Goal: Task Accomplishment & Management: Complete application form

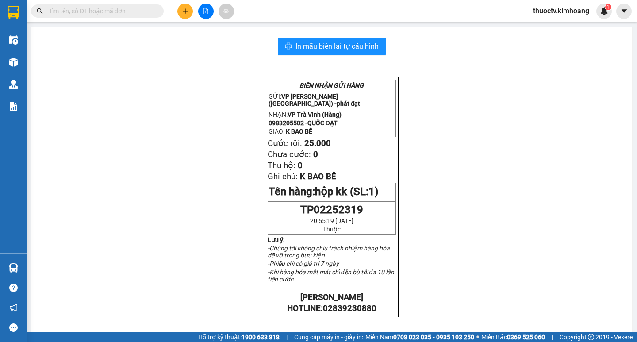
click at [118, 10] on input "text" at bounding box center [101, 11] width 104 height 10
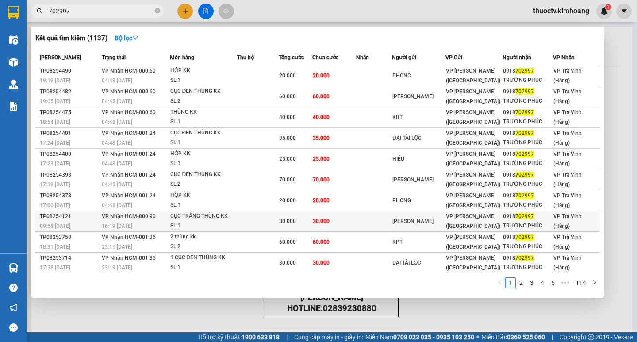
scroll to position [2, 0]
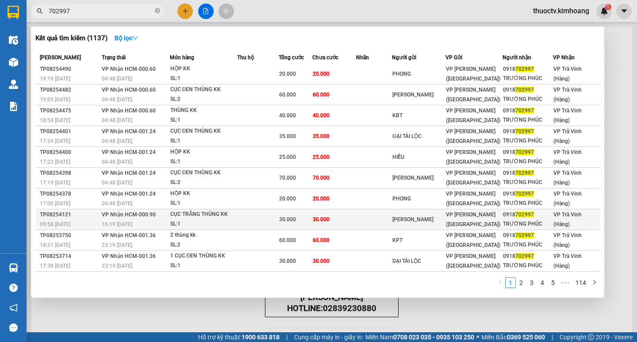
type input "702997"
click at [237, 219] on td at bounding box center [258, 219] width 42 height 21
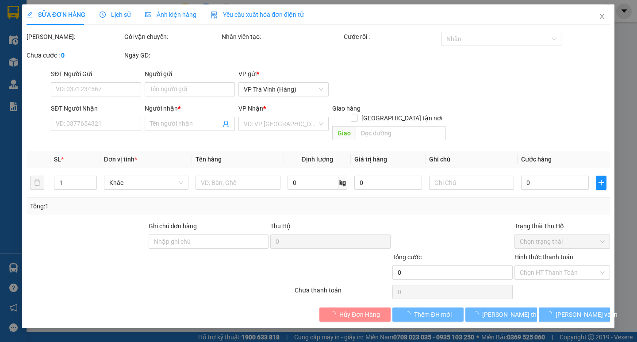
type input "KHẢI HUY"
type input "0918702997"
type input "TRƯỜNG PHÚC"
type input "30.000"
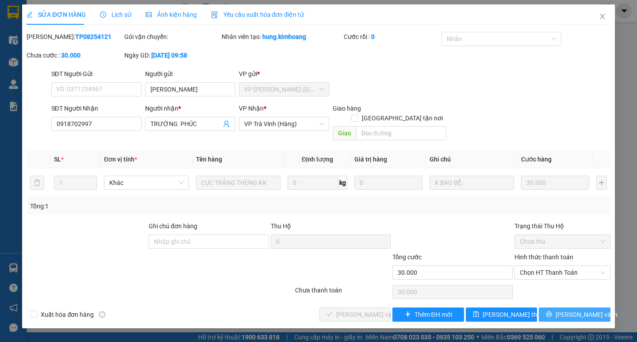
click at [570, 310] on span "[PERSON_NAME] và In" at bounding box center [587, 315] width 62 height 10
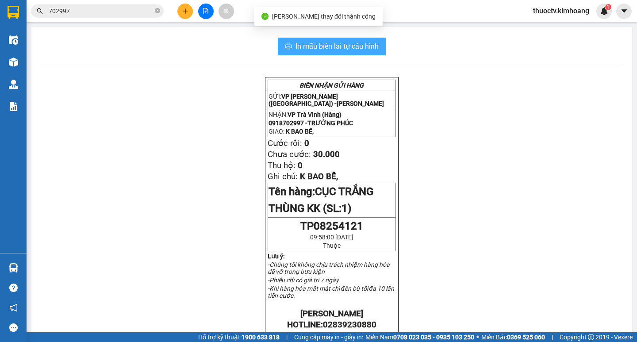
click at [295, 45] on span "In mẫu biên lai tự cấu hình" at bounding box center [336, 46] width 83 height 11
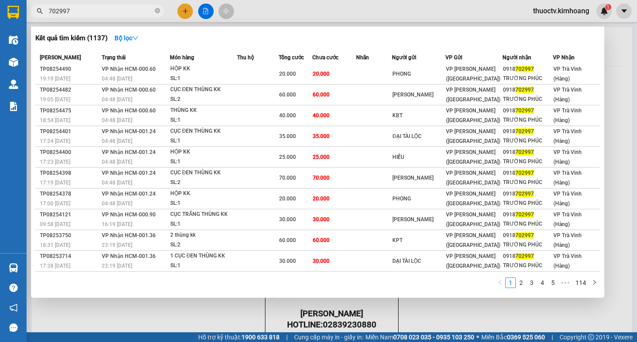
click at [79, 11] on input "702997" at bounding box center [101, 11] width 104 height 10
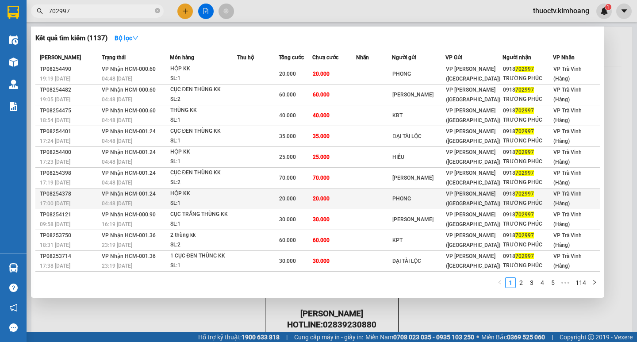
click at [255, 199] on td at bounding box center [258, 198] width 42 height 21
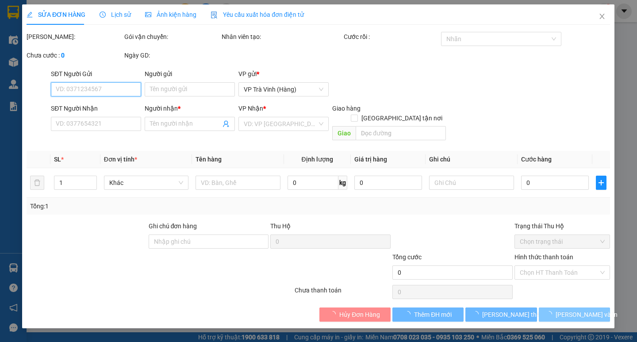
type input "PHONG"
type input "0918702997"
type input "TRƯỜNG PHÚC"
type input "20.000"
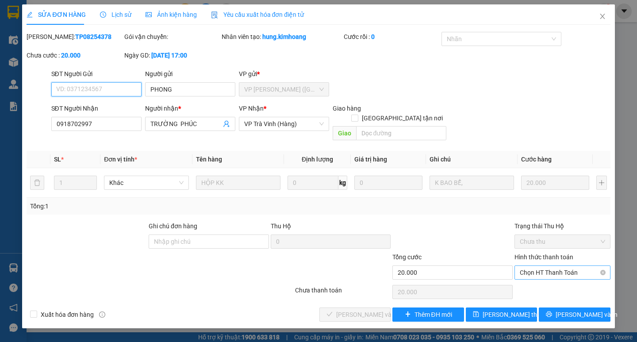
click at [555, 266] on span "Chọn HT Thanh Toán" at bounding box center [562, 272] width 85 height 13
click at [595, 104] on div "SĐT Người Nhận 0918702997 Người nhận * TRƯỜNG PHÚC VP Nhận * VP Trà Vinh (Hàng)…" at bounding box center [331, 124] width 563 height 41
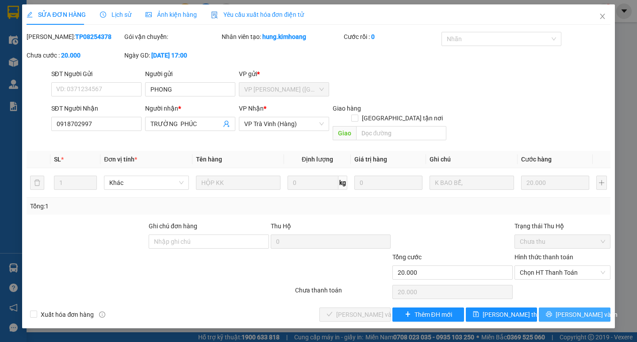
click at [576, 310] on span "[PERSON_NAME] và In" at bounding box center [587, 315] width 62 height 10
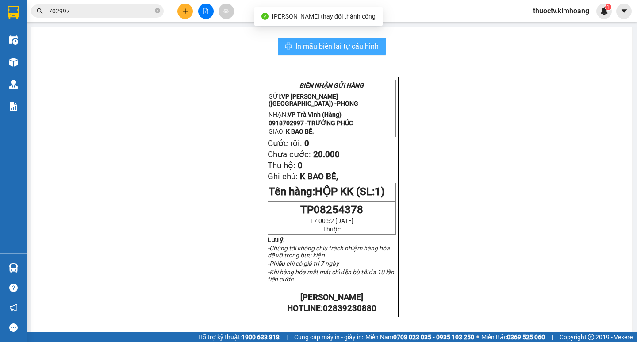
click at [307, 40] on button "In mẫu biên lai tự cấu hình" at bounding box center [332, 47] width 108 height 18
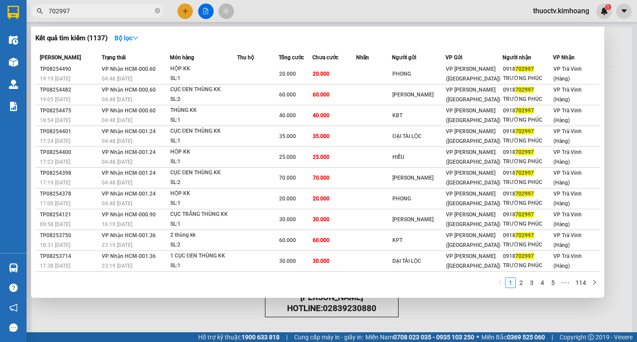
click at [92, 17] on span "702997" at bounding box center [97, 10] width 133 height 13
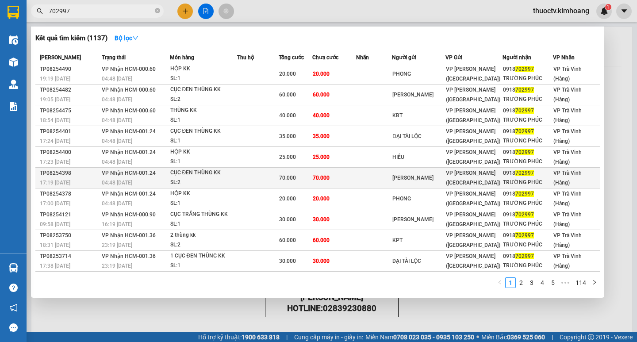
click at [345, 177] on td "70.000" at bounding box center [334, 178] width 44 height 21
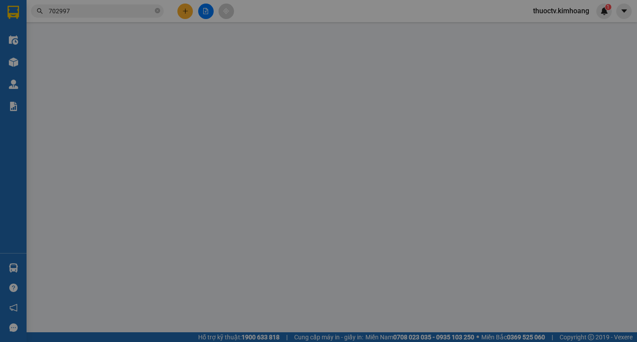
type input "THANH TRÚC"
type input "0918702997"
type input "TRƯỜNG PHÚC"
type input "70.000"
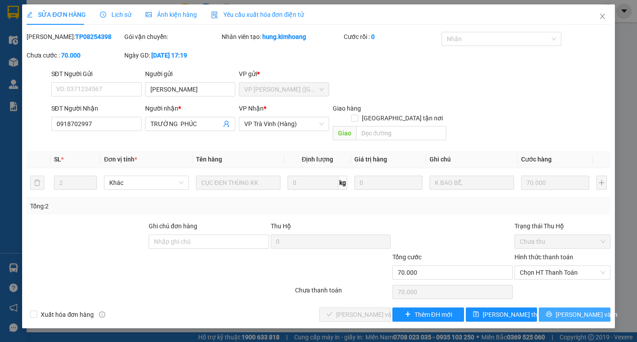
click at [572, 310] on span "[PERSON_NAME] và In" at bounding box center [587, 315] width 62 height 10
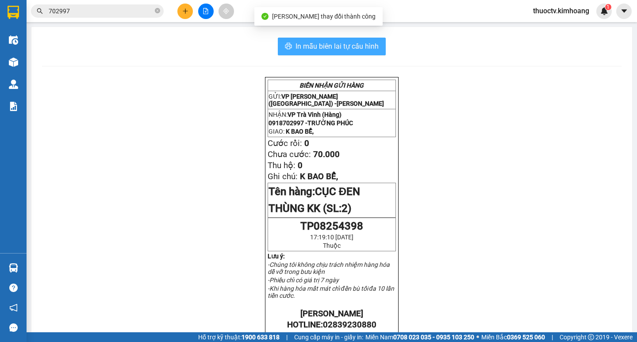
click at [298, 45] on span "In mẫu biên lai tự cấu hình" at bounding box center [336, 46] width 83 height 11
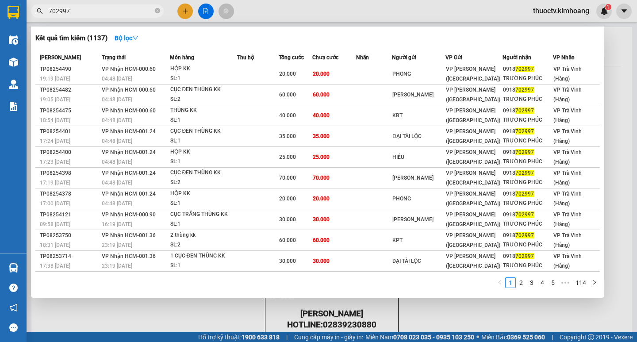
click at [78, 10] on input "702997" at bounding box center [101, 11] width 104 height 10
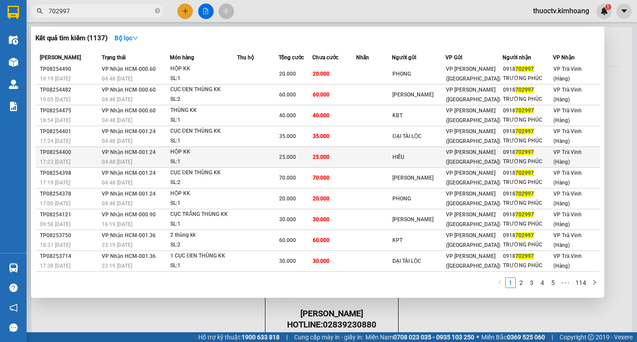
click at [341, 155] on td "25.000" at bounding box center [334, 157] width 44 height 21
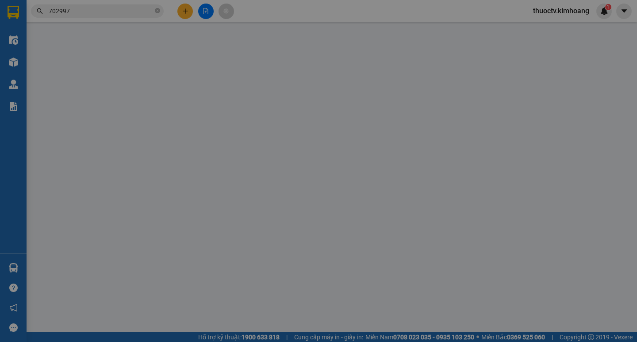
type input "HIẾU"
type input "0918702997"
type input "TRƯỜNG PHÚC"
type input "25.000"
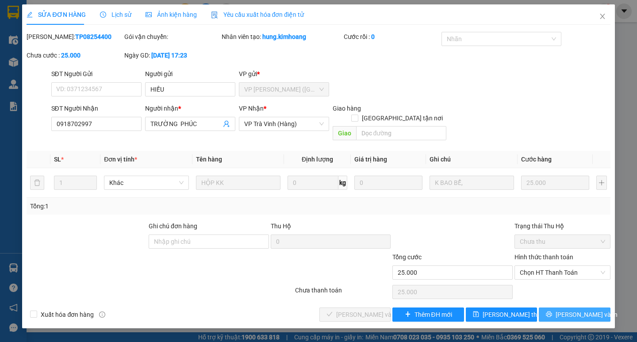
click at [574, 310] on span "[PERSON_NAME] và In" at bounding box center [587, 315] width 62 height 10
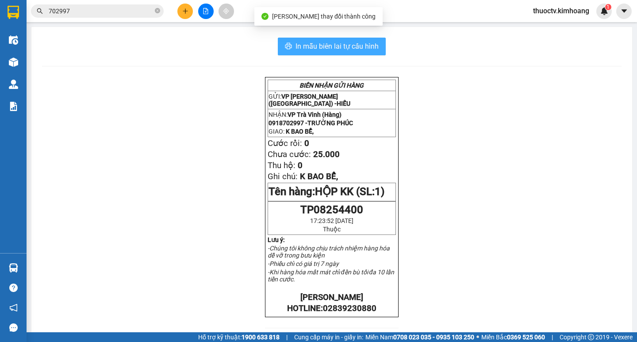
click at [306, 46] on span "In mẫu biên lai tự cấu hình" at bounding box center [336, 46] width 83 height 11
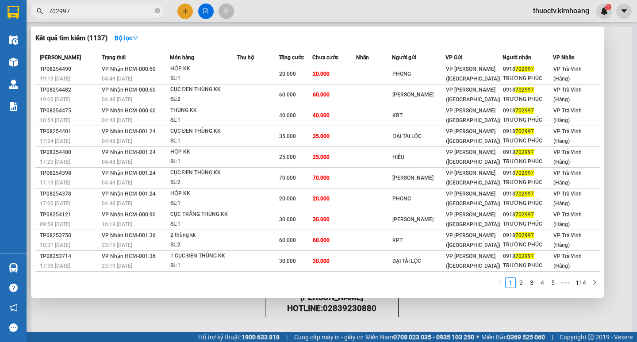
drag, startPoint x: 82, startPoint y: 12, endPoint x: 108, endPoint y: 26, distance: 29.5
click at [83, 13] on input "702997" at bounding box center [101, 11] width 104 height 10
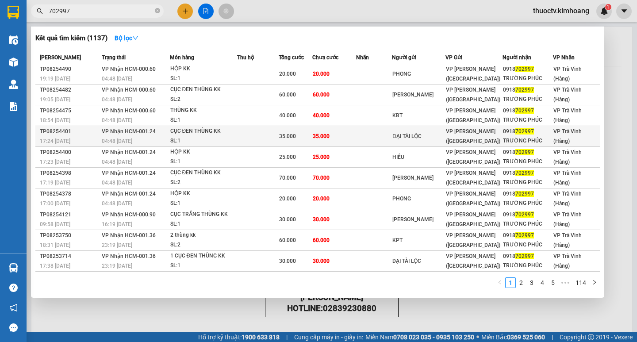
click at [342, 134] on td "35.000" at bounding box center [334, 136] width 44 height 21
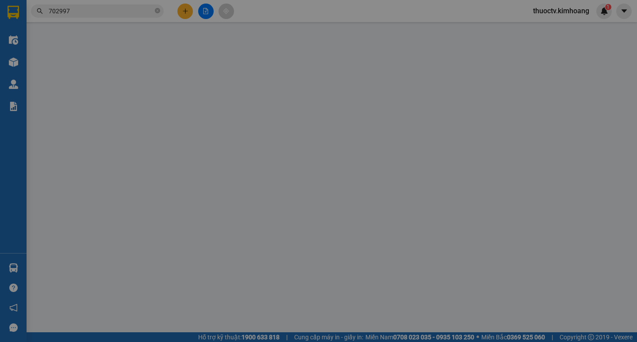
type input "ĐẠI TÀI LỘC"
type input "0918702997"
type input "TRƯỜNG PHÚC"
type input "35.000"
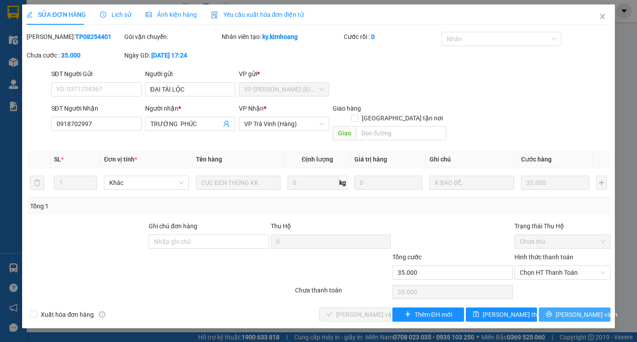
click at [571, 310] on span "[PERSON_NAME] và In" at bounding box center [587, 315] width 62 height 10
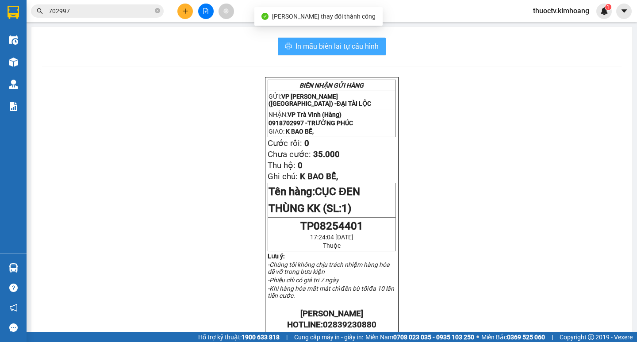
click at [297, 45] on span "In mẫu biên lai tự cấu hình" at bounding box center [336, 46] width 83 height 11
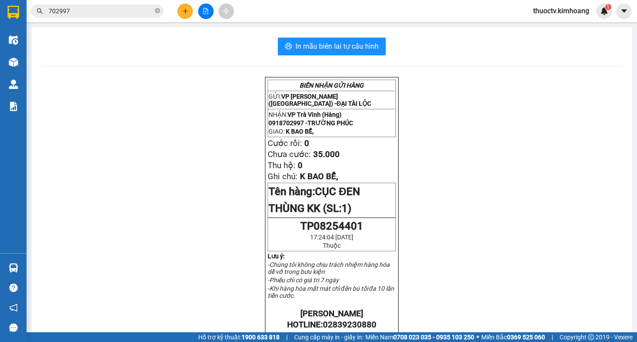
click at [82, 13] on input "702997" at bounding box center [101, 11] width 104 height 10
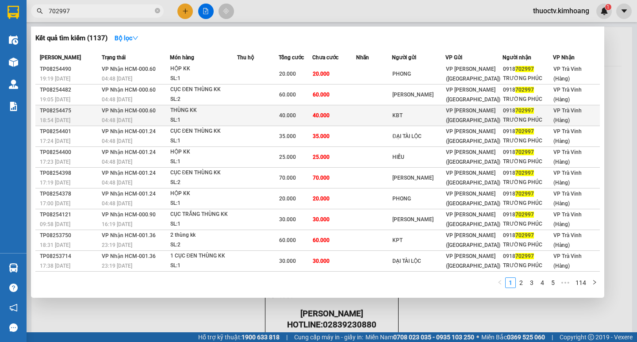
click at [349, 114] on td "40.000" at bounding box center [334, 115] width 44 height 21
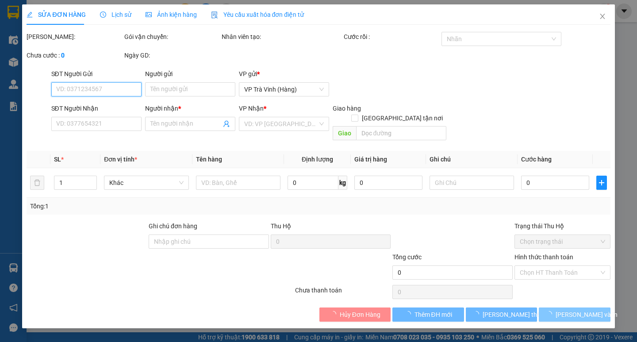
type input "KBT"
type input "0918702997"
type input "TRƯỜNG PHÚC"
type input "40.000"
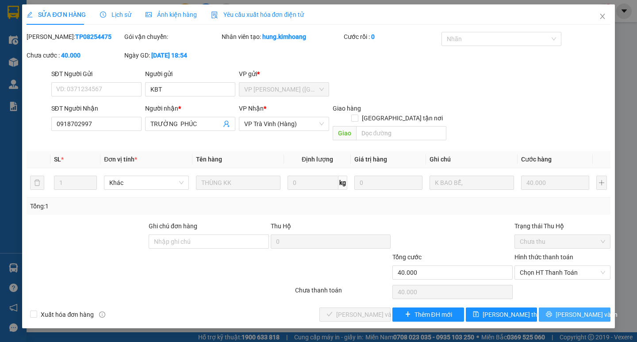
click at [577, 310] on span "[PERSON_NAME] và In" at bounding box center [587, 315] width 62 height 10
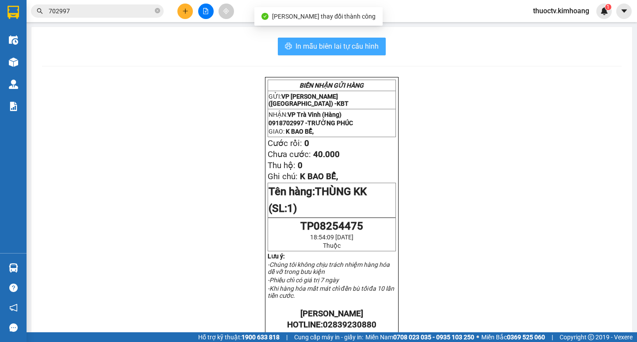
click at [297, 48] on span "In mẫu biên lai tự cấu hình" at bounding box center [336, 46] width 83 height 11
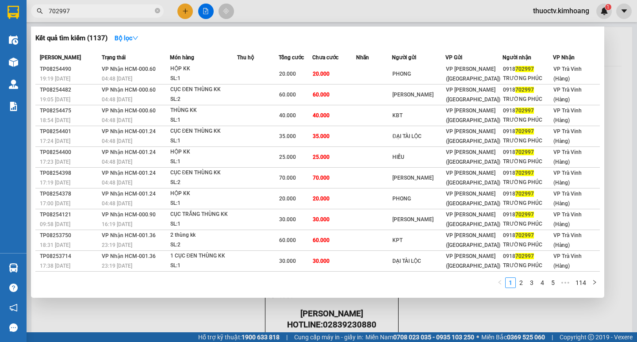
click at [80, 10] on input "702997" at bounding box center [101, 11] width 104 height 10
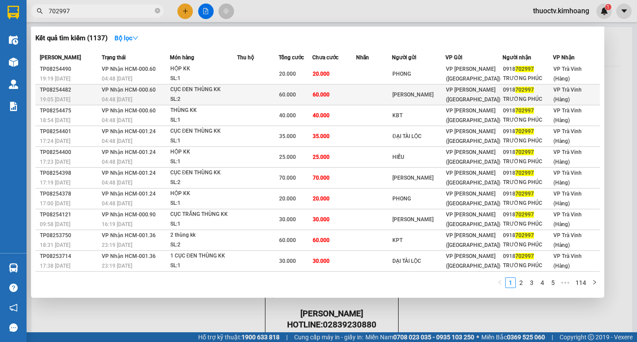
click at [353, 93] on td "60.000" at bounding box center [334, 94] width 44 height 21
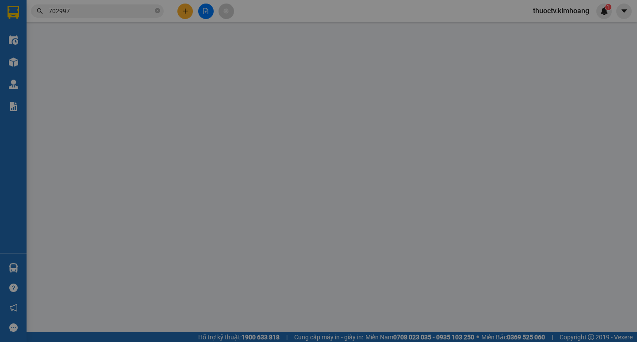
type input "PHƯƠNG KHANG"
type input "0918702997"
type input "TRƯỜNG PHÚC"
type input "60.000"
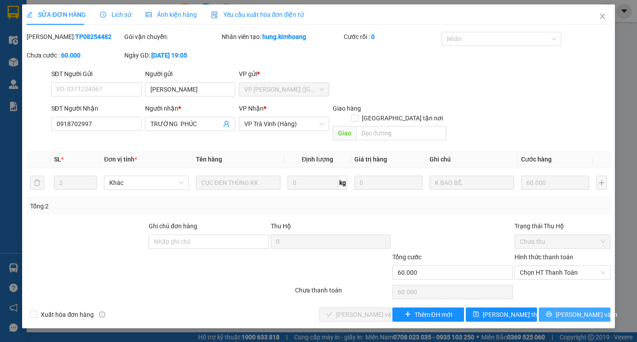
click at [570, 310] on span "[PERSON_NAME] và In" at bounding box center [587, 315] width 62 height 10
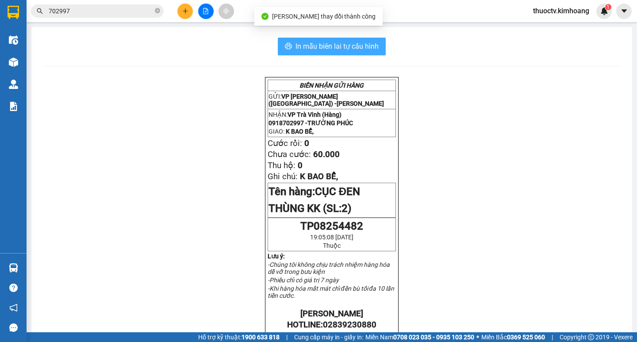
click at [295, 46] on span "In mẫu biên lai tự cấu hình" at bounding box center [336, 46] width 83 height 11
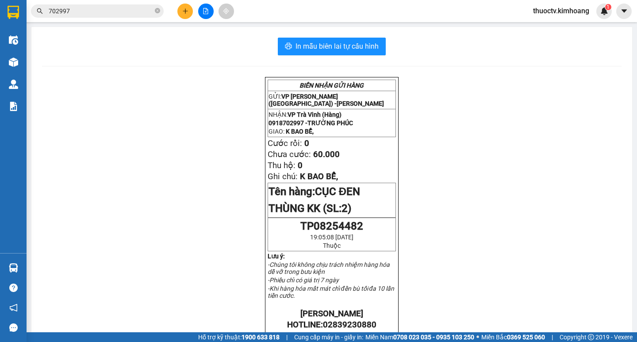
click at [76, 12] on input "702997" at bounding box center [101, 11] width 104 height 10
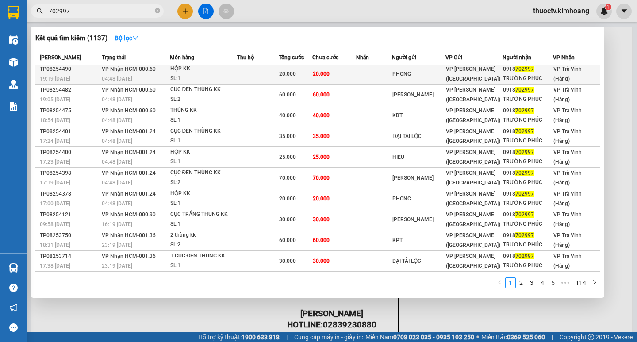
click at [343, 75] on td "20.000" at bounding box center [334, 74] width 44 height 21
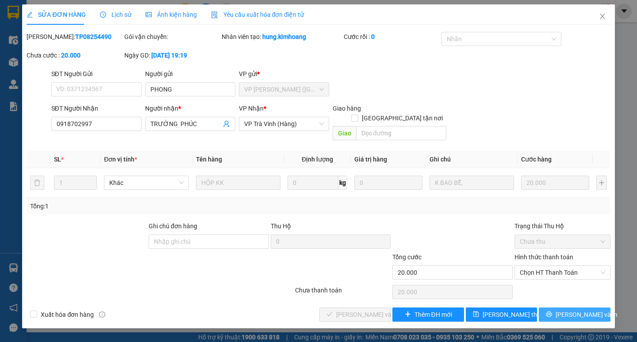
click at [574, 310] on span "[PERSON_NAME] và In" at bounding box center [587, 315] width 62 height 10
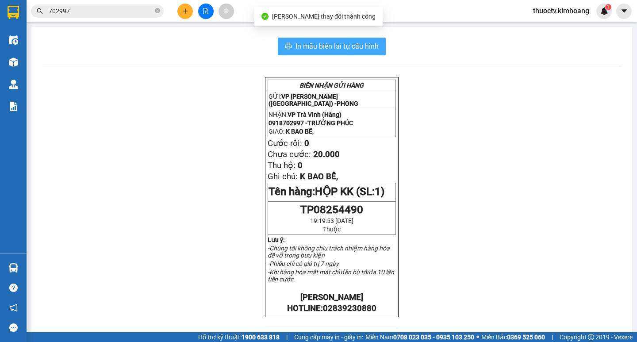
click at [296, 47] on span "In mẫu biên lai tự cấu hình" at bounding box center [336, 46] width 83 height 11
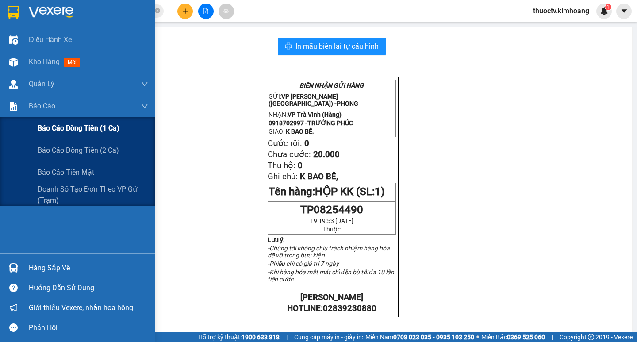
click at [71, 126] on span "Báo cáo dòng tiền (1 ca)" at bounding box center [79, 128] width 82 height 11
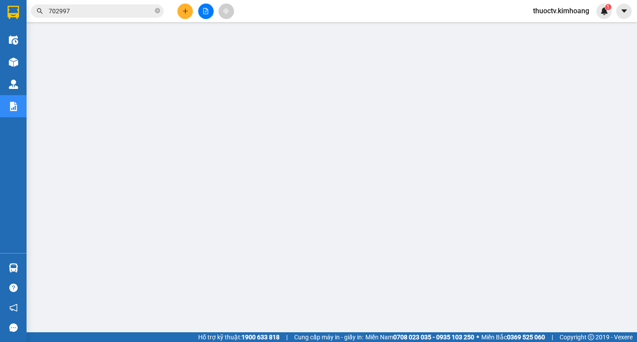
click at [548, 12] on span "thuoctv.kimhoang" at bounding box center [561, 10] width 70 height 11
click at [551, 27] on span "Đăng xuất" at bounding box center [564, 28] width 53 height 10
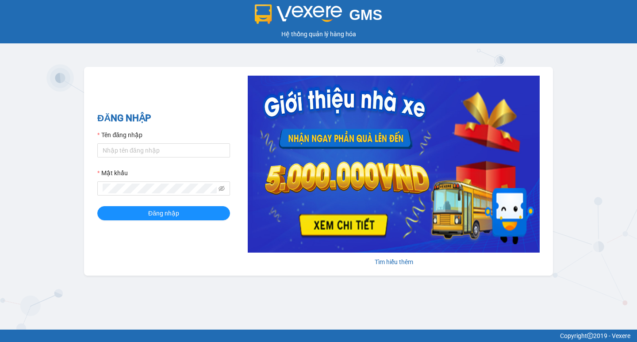
click at [326, 290] on div "GMS Hệ thống quản lý hàng hóa ĐĂNG NHẬP Tên đăng nhập Mật khẩu Đăng nhập Tìm hi…" at bounding box center [318, 165] width 637 height 330
click at [115, 152] on input "Tên đăng nhập" at bounding box center [163, 150] width 133 height 14
type input "phutv.kimhoang"
click at [97, 206] on button "Đăng nhập" at bounding box center [163, 213] width 133 height 14
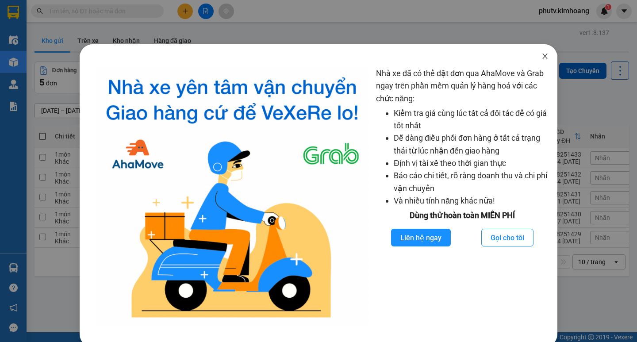
click at [541, 57] on icon "close" at bounding box center [544, 56] width 7 height 7
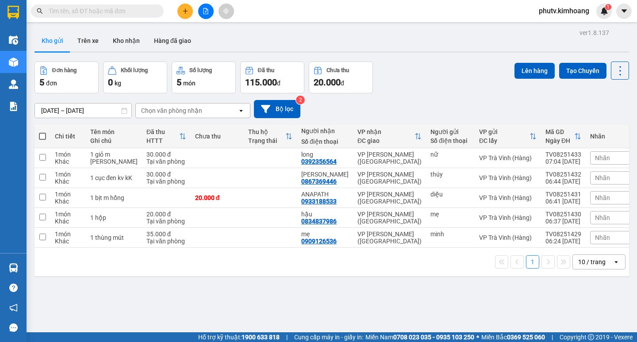
click at [75, 13] on input "text" at bounding box center [101, 11] width 104 height 10
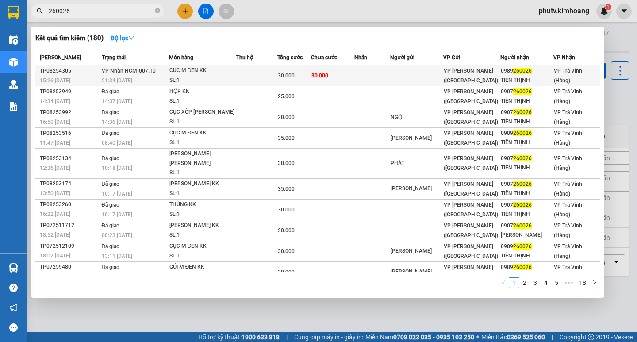
type input "260026"
click at [226, 74] on div "CỤC M ĐEN KK" at bounding box center [202, 71] width 66 height 10
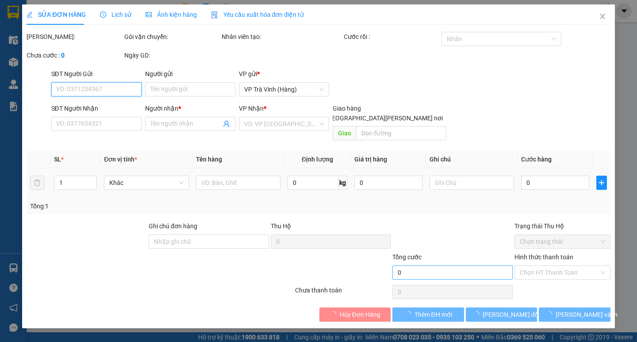
type input "0989260026"
type input "TIẾN THỊNH"
type input "30.000"
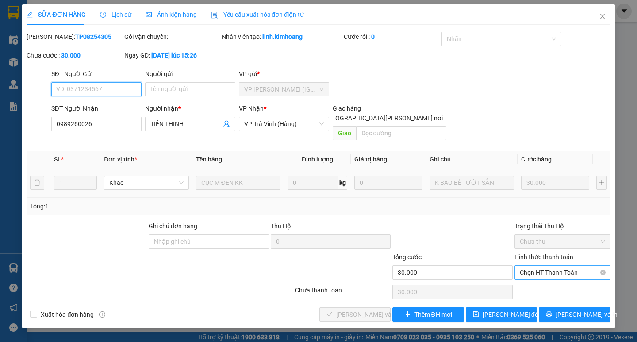
click at [533, 266] on span "Chọn HT Thanh Toán" at bounding box center [562, 272] width 85 height 13
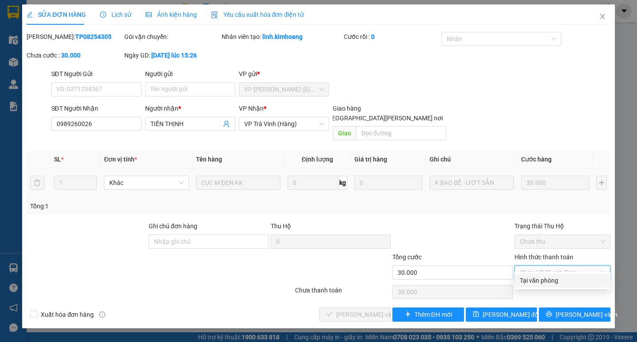
click at [536, 276] on div "Tại văn phòng" at bounding box center [562, 281] width 85 height 10
type input "0"
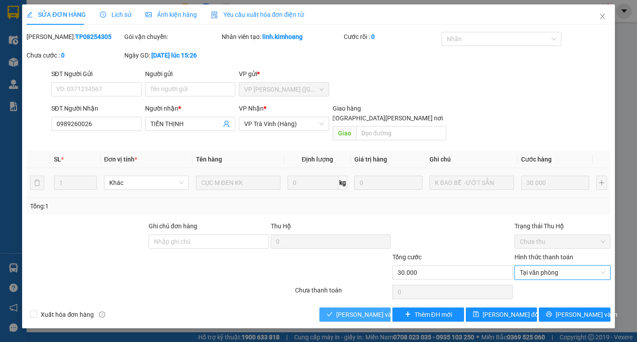
click at [383, 310] on span "[PERSON_NAME] và Giao hàng" at bounding box center [395, 315] width 119 height 10
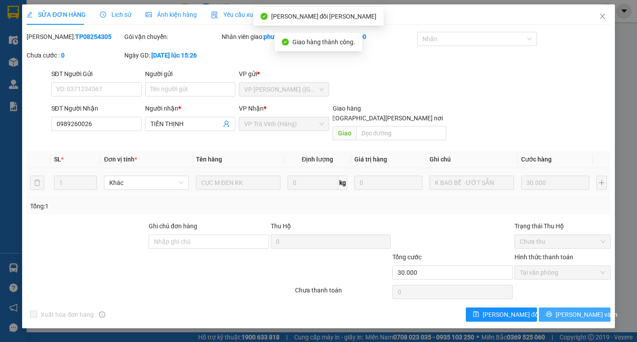
click at [573, 310] on span "[PERSON_NAME] và In" at bounding box center [587, 315] width 62 height 10
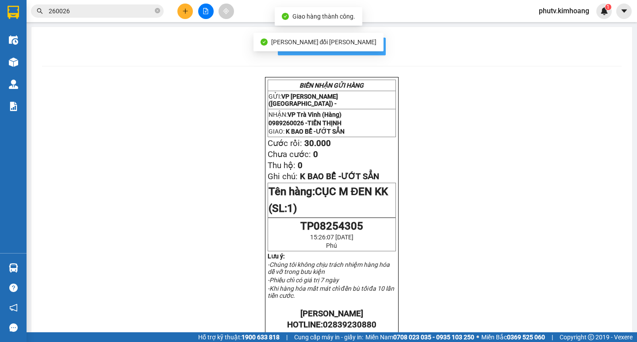
click at [370, 49] on span "In mẫu biên lai tự cấu hình" at bounding box center [336, 46] width 83 height 11
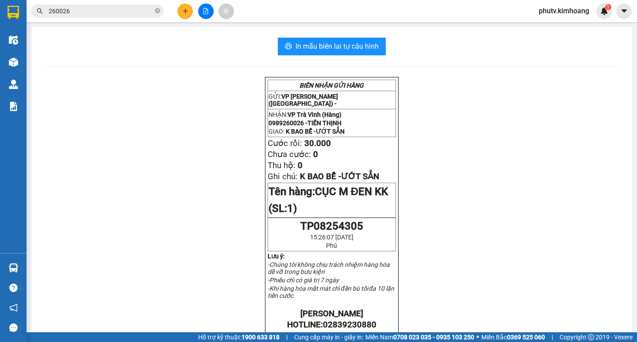
click at [118, 16] on span "260026" at bounding box center [97, 10] width 133 height 13
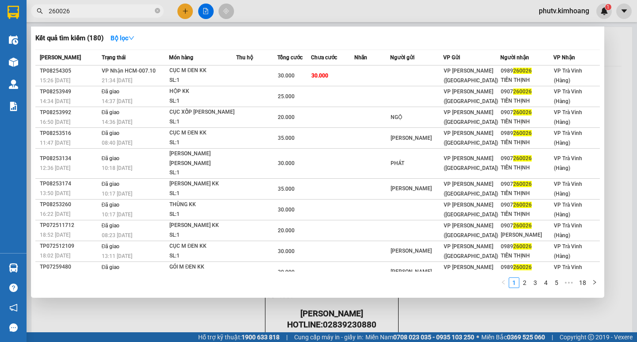
click at [118, 15] on input "260026" at bounding box center [101, 11] width 104 height 10
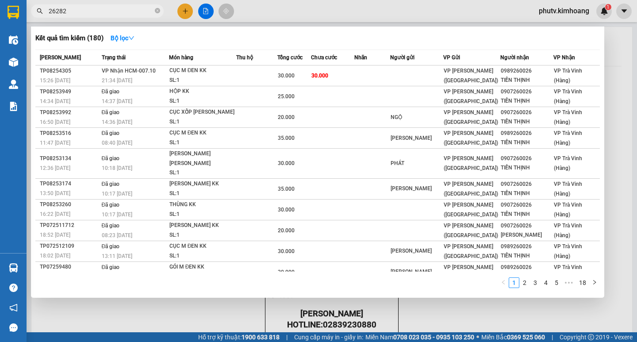
type input "262827"
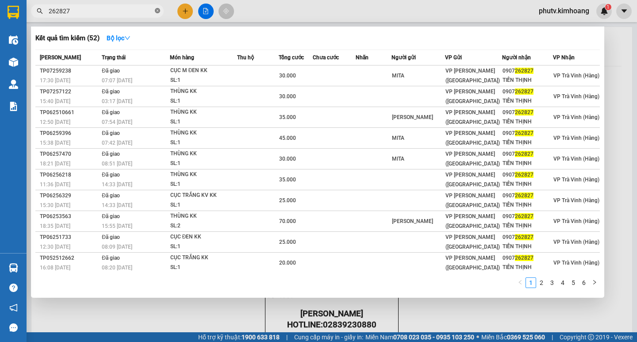
click at [156, 11] on icon "close-circle" at bounding box center [157, 10] width 5 height 5
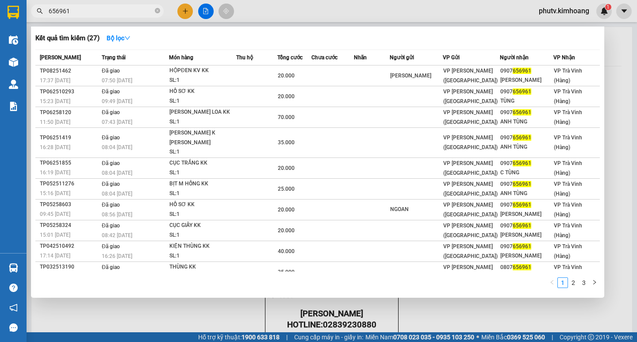
type input "656961"
click at [156, 12] on icon "close-circle" at bounding box center [157, 10] width 5 height 5
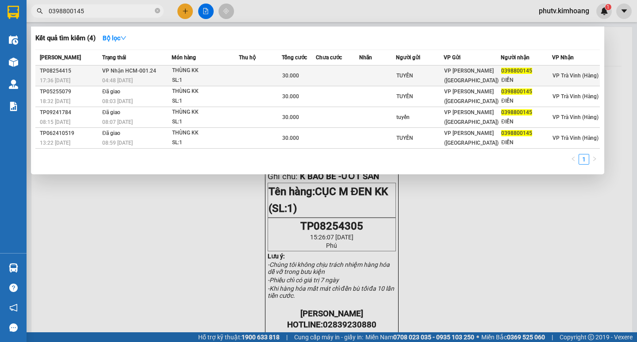
type input "0398800145"
click at [193, 75] on div "THÙNG KK" at bounding box center [205, 71] width 66 height 10
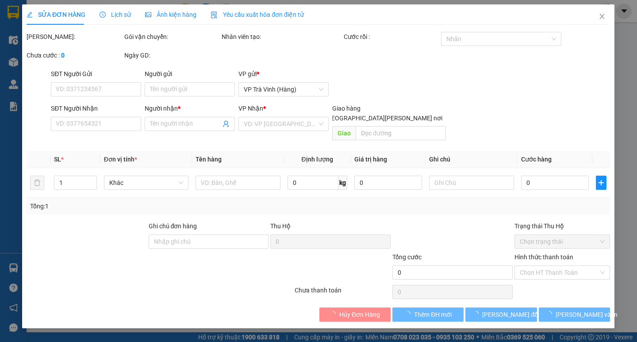
type input "TUYẾN"
type input "0398800145"
type input "ĐIỀN"
type input "30.000"
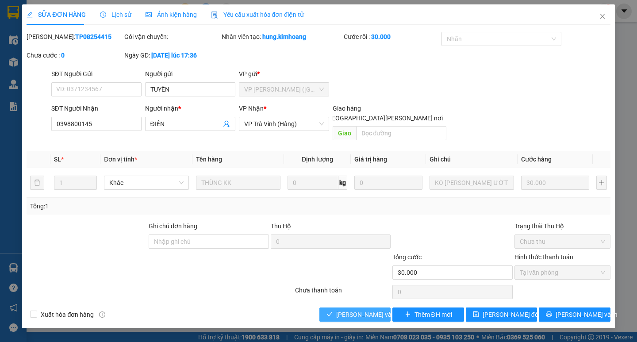
click at [355, 310] on span "[PERSON_NAME] và Giao hàng" at bounding box center [395, 315] width 119 height 10
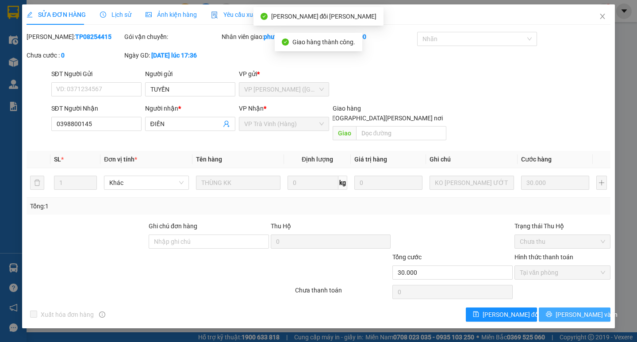
drag, startPoint x: 529, startPoint y: 288, endPoint x: 560, endPoint y: 302, distance: 34.7
click at [552, 311] on icon "printer" at bounding box center [549, 314] width 6 height 6
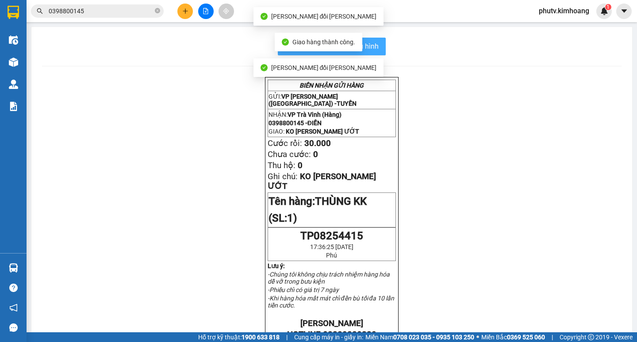
click at [376, 46] on button "In mẫu biên lai tự cấu hình" at bounding box center [332, 47] width 108 height 18
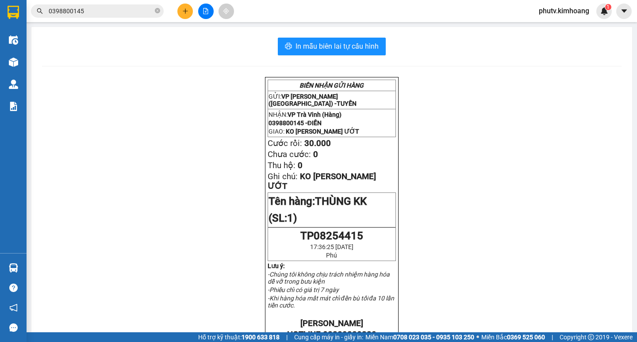
click at [96, 11] on input "0398800145" at bounding box center [101, 11] width 104 height 10
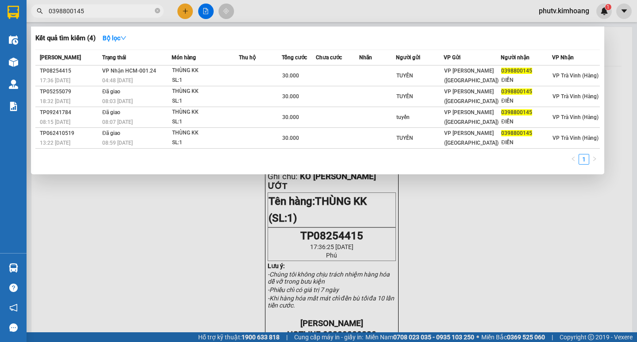
click at [96, 11] on input "0398800145" at bounding box center [101, 11] width 104 height 10
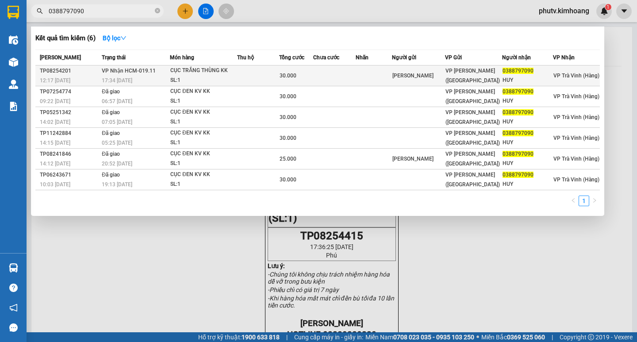
type input "0388797090"
click at [237, 76] on div "SL: 1" at bounding box center [203, 81] width 66 height 10
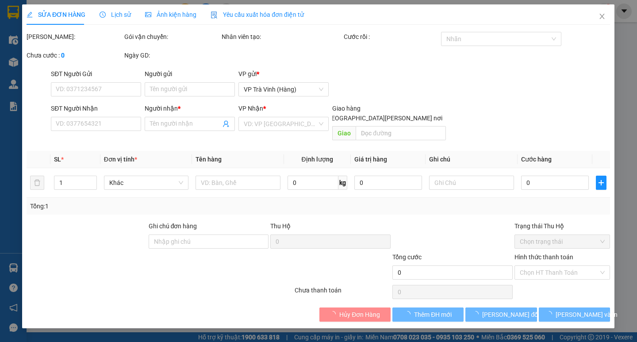
type input "HUYỀN TRANG"
type input "0388797090"
type input "HUY"
type input "30.000"
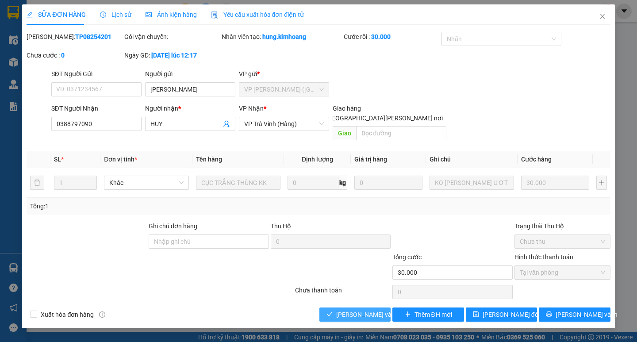
click at [356, 310] on span "[PERSON_NAME] và Giao hàng" at bounding box center [395, 315] width 119 height 10
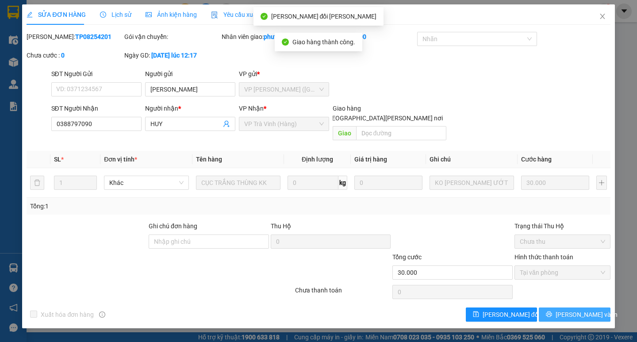
click at [573, 310] on span "[PERSON_NAME] và In" at bounding box center [587, 315] width 62 height 10
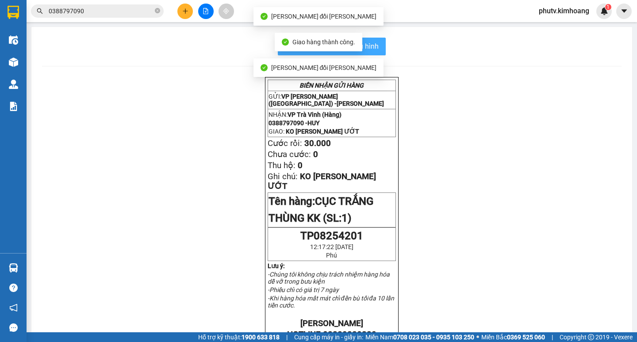
click at [365, 48] on span "In mẫu biên lai tự cấu hình" at bounding box center [336, 46] width 83 height 11
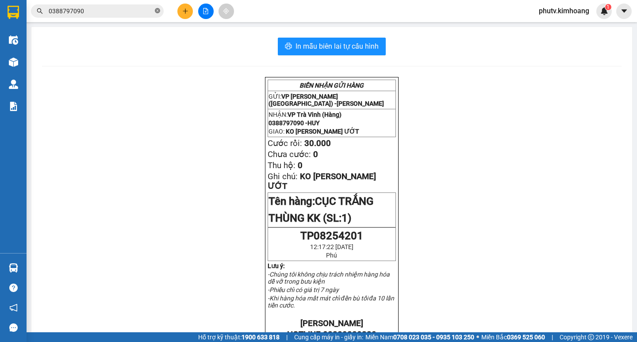
click at [155, 11] on icon "close-circle" at bounding box center [157, 10] width 5 height 5
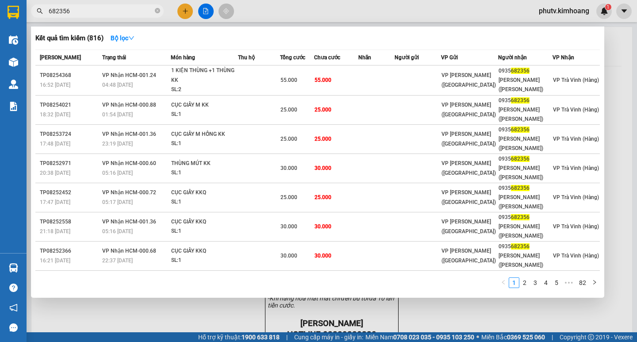
type input "682356"
click at [157, 10] on icon "close-circle" at bounding box center [157, 10] width 5 height 5
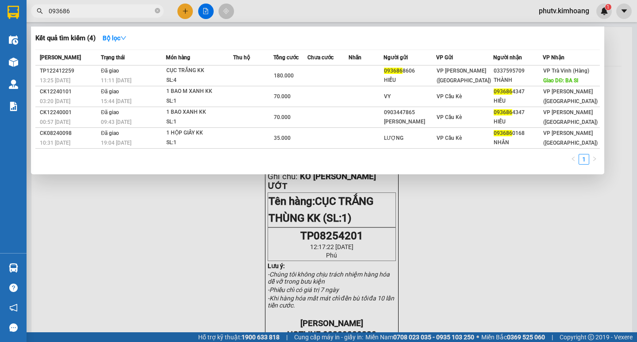
click at [58, 10] on input "093686" at bounding box center [101, 11] width 104 height 10
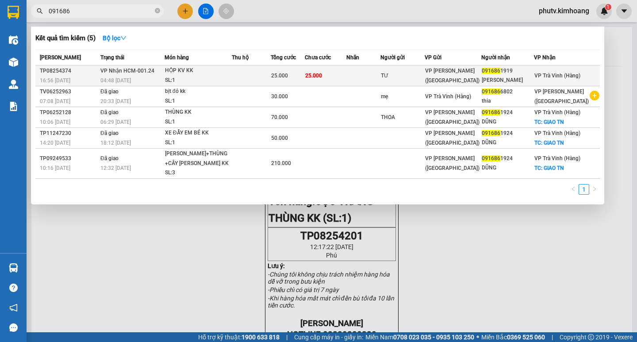
type input "091686"
click at [243, 73] on td at bounding box center [251, 75] width 39 height 21
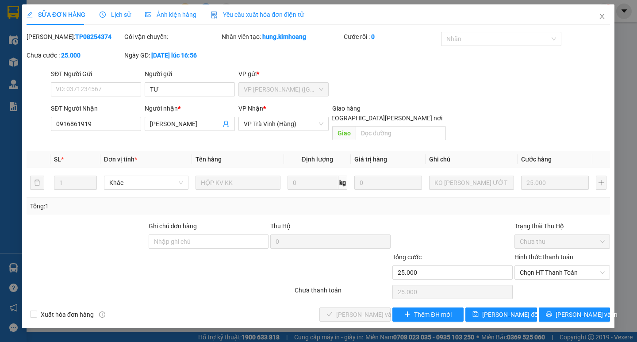
type input "TƯ"
type input "0916861919"
type input "HOÀNG MINH"
type input "25.000"
click at [532, 266] on span "Chọn HT Thanh Toán" at bounding box center [562, 272] width 85 height 13
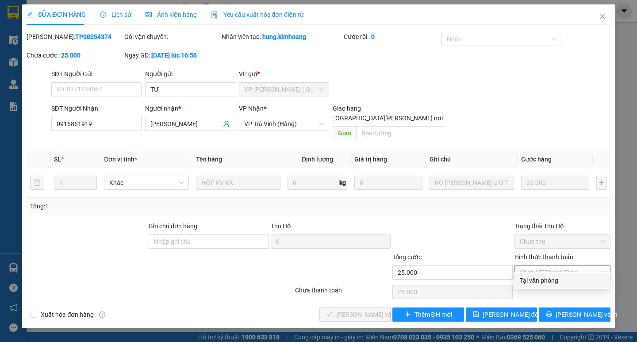
click at [535, 280] on div "Tại văn phòng" at bounding box center [562, 281] width 85 height 10
type input "0"
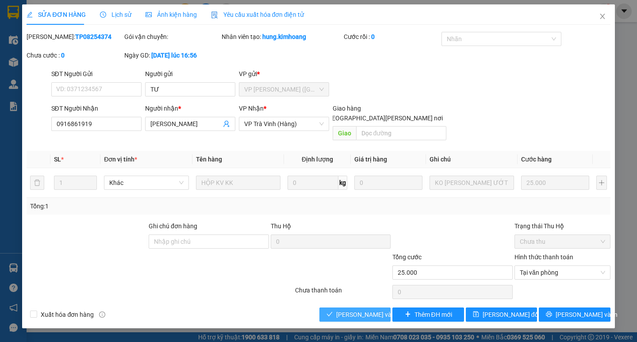
click at [352, 310] on span "[PERSON_NAME] và Giao hàng" at bounding box center [395, 315] width 119 height 10
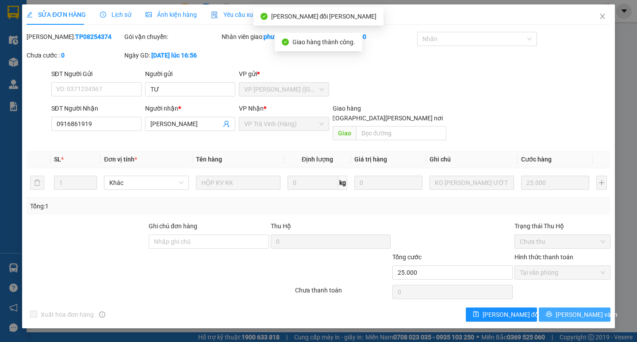
click at [600, 307] on button "[PERSON_NAME] và In" at bounding box center [574, 314] width 71 height 14
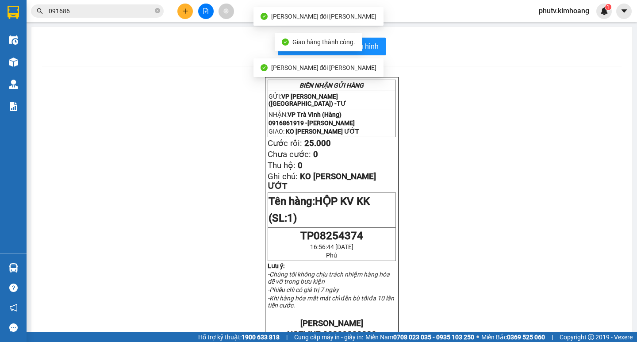
click at [385, 43] on div "In mẫu biên lai tự cấu hình" at bounding box center [331, 47] width 579 height 18
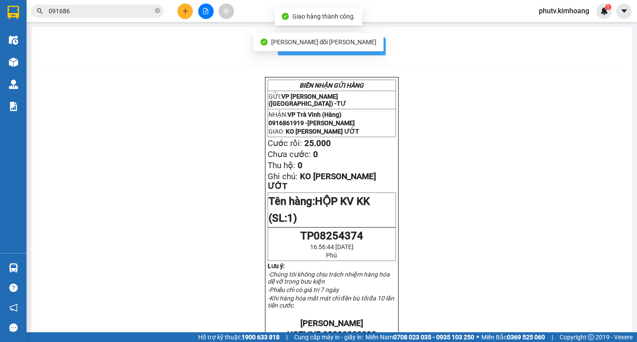
click at [376, 48] on button "In mẫu biên lai tự cấu hình" at bounding box center [332, 47] width 108 height 18
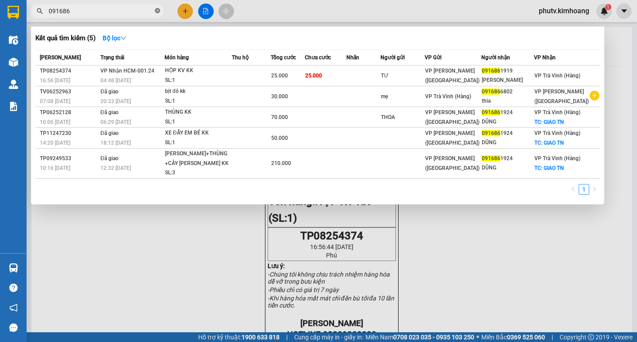
click at [158, 10] on icon "close-circle" at bounding box center [157, 10] width 5 height 5
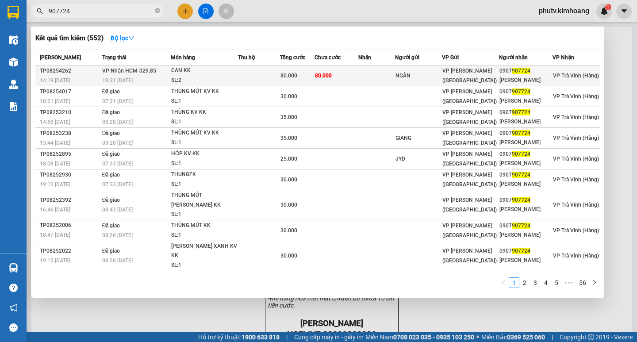
type input "907724"
click at [274, 79] on td at bounding box center [259, 75] width 42 height 21
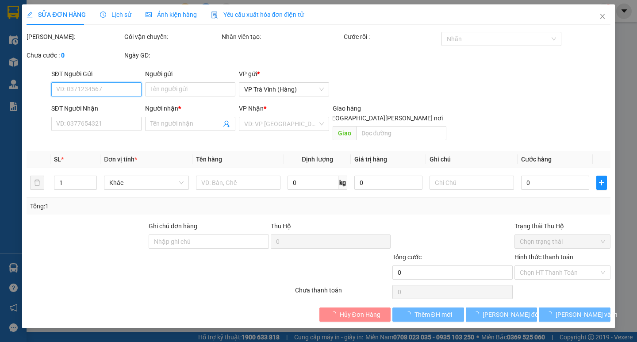
type input "NGÂN"
type input "0907907724"
type input "TRỌNG THỦY"
type input "80.000"
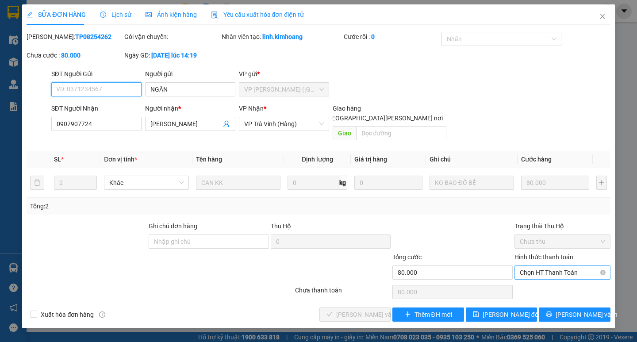
click at [560, 266] on span "Chọn HT Thanh Toán" at bounding box center [562, 272] width 85 height 13
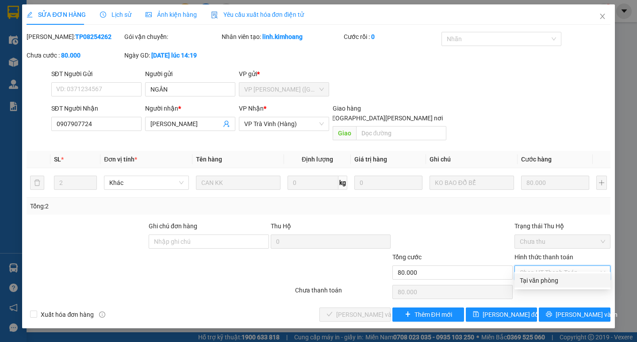
click at [547, 280] on div "Tại văn phòng" at bounding box center [562, 281] width 85 height 10
type input "0"
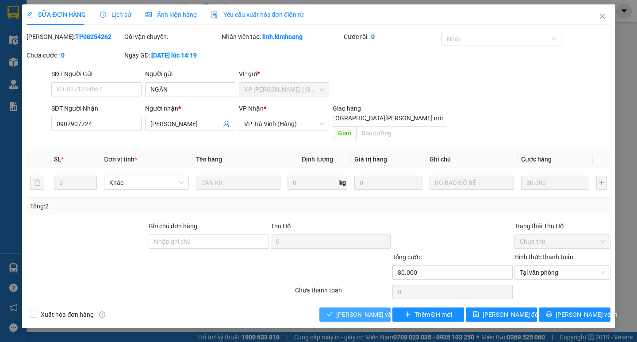
click at [349, 310] on span "[PERSON_NAME] và Giao hàng" at bounding box center [395, 315] width 119 height 10
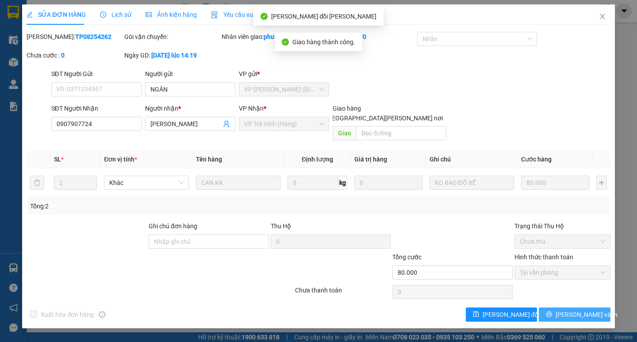
click at [581, 310] on span "[PERSON_NAME] và In" at bounding box center [587, 315] width 62 height 10
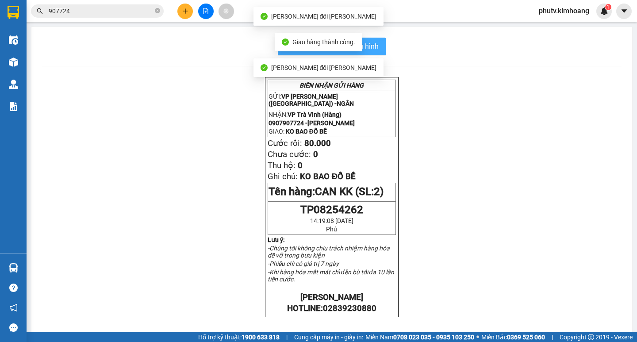
click at [377, 50] on button "In mẫu biên lai tự cấu hình" at bounding box center [332, 47] width 108 height 18
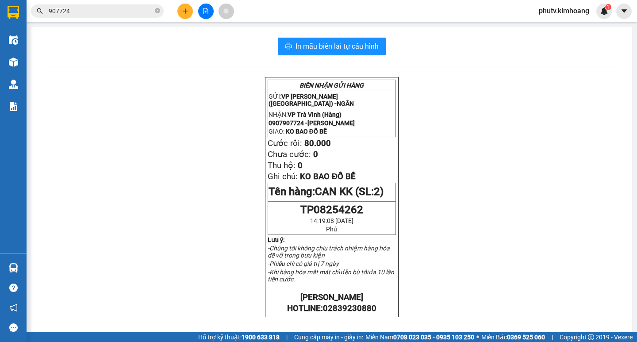
click at [116, 13] on input "907724" at bounding box center [101, 11] width 104 height 10
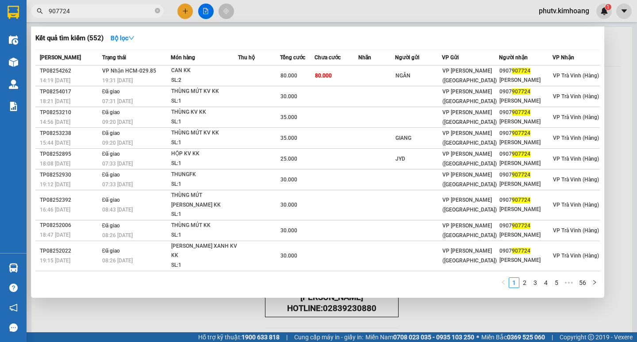
click at [181, 11] on div at bounding box center [318, 171] width 637 height 342
click at [161, 12] on span "907724" at bounding box center [97, 10] width 133 height 13
click at [157, 11] on icon "close-circle" at bounding box center [157, 10] width 5 height 5
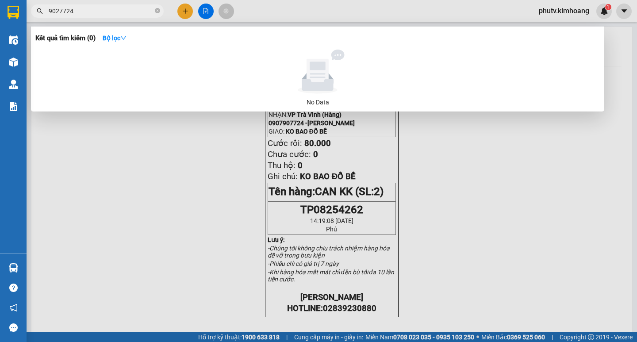
click at [58, 10] on input "9027724" at bounding box center [101, 11] width 104 height 10
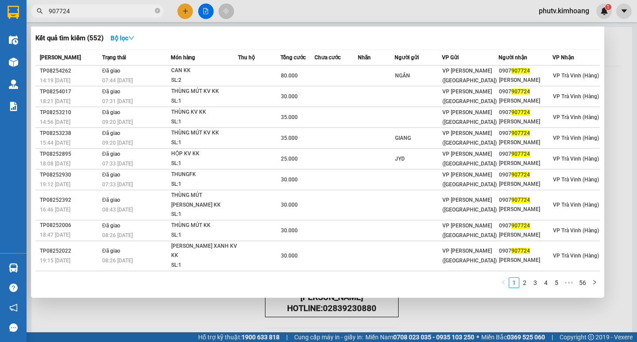
click at [177, 303] on div at bounding box center [318, 171] width 637 height 342
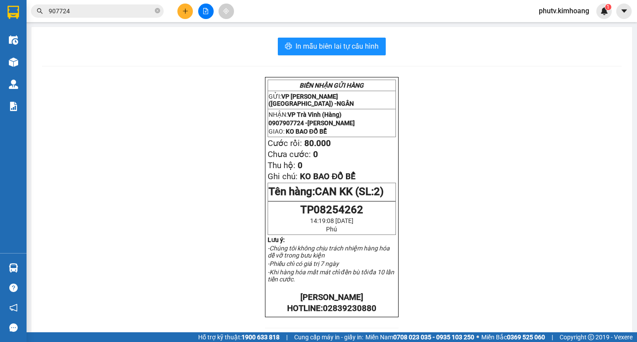
click at [100, 13] on input "907724" at bounding box center [101, 11] width 104 height 10
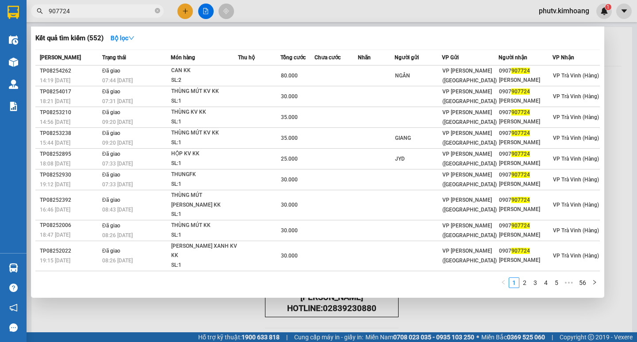
click at [100, 12] on input "907724" at bounding box center [101, 11] width 104 height 10
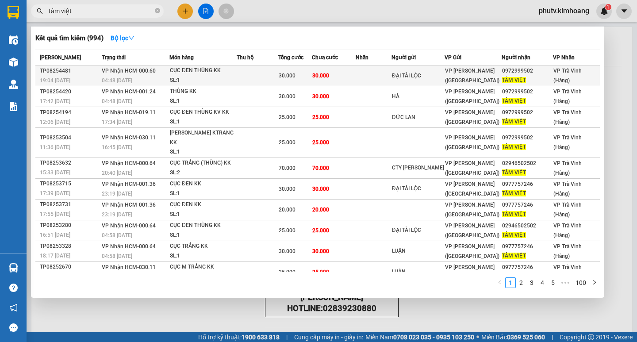
type input "tâm việt"
click at [263, 74] on td at bounding box center [258, 75] width 42 height 21
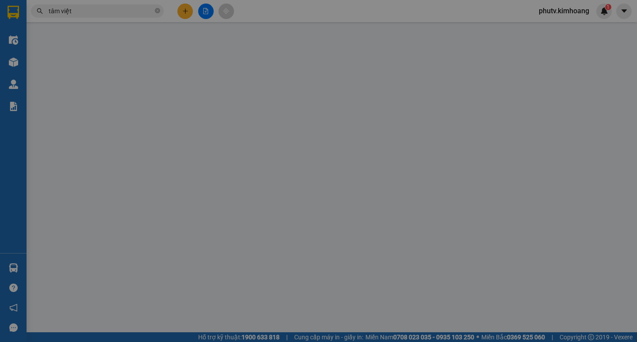
type input "ĐẠI TÀI LỘC"
type input "0972999502"
type input "TÂM VIỆT"
type input "30.000"
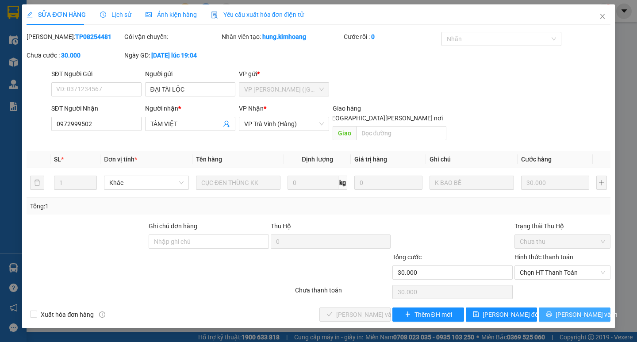
click at [553, 307] on button "[PERSON_NAME] và In" at bounding box center [574, 314] width 71 height 14
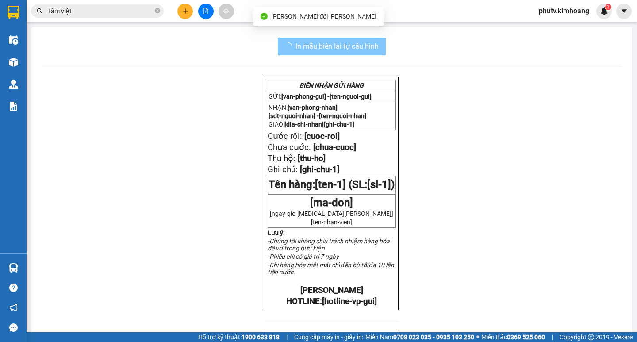
click at [363, 52] on button "In mẫu biên lai tự cấu hình" at bounding box center [332, 47] width 108 height 18
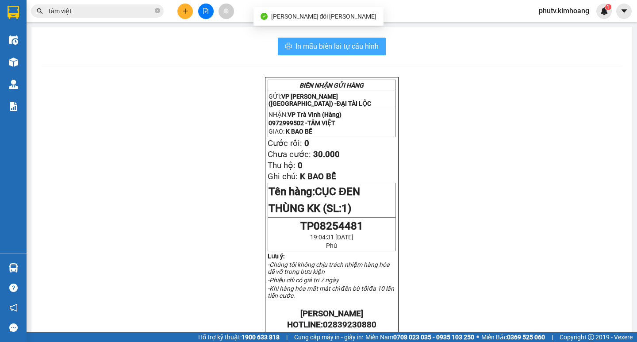
click at [343, 42] on span "In mẫu biên lai tự cấu hình" at bounding box center [336, 46] width 83 height 11
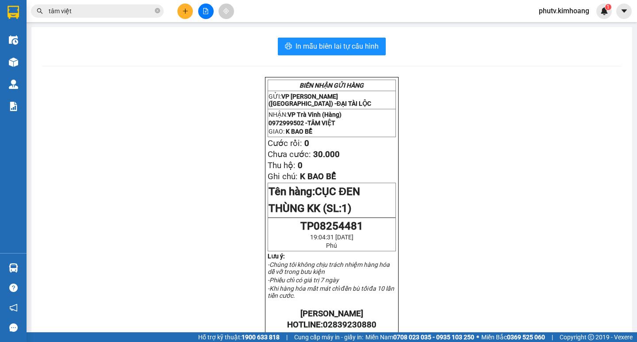
click at [88, 11] on input "tâm việt" at bounding box center [101, 11] width 104 height 10
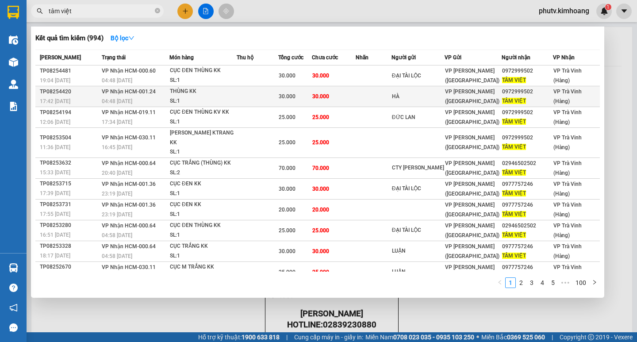
click at [209, 93] on div "THÙNG KK" at bounding box center [203, 92] width 66 height 10
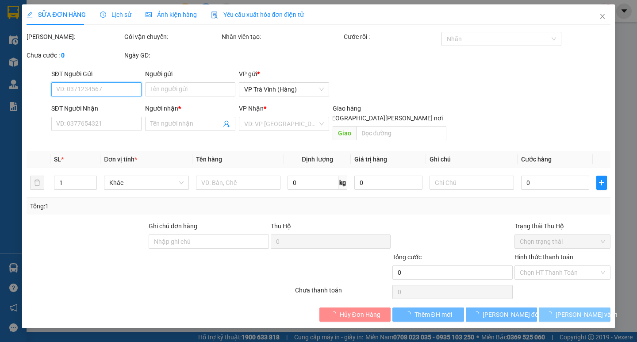
type input "HÀ"
type input "0972999502"
type input "TÂM VIỆT"
type input "30.000"
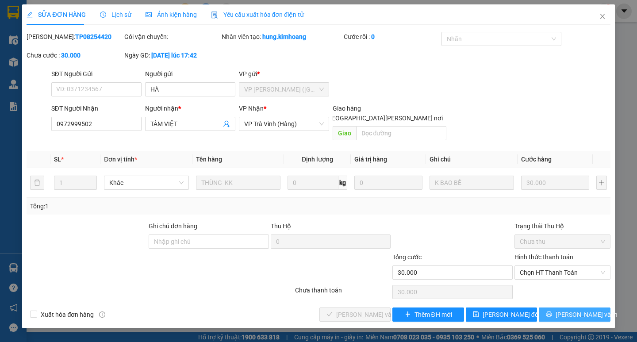
click at [567, 310] on span "[PERSON_NAME] và In" at bounding box center [587, 315] width 62 height 10
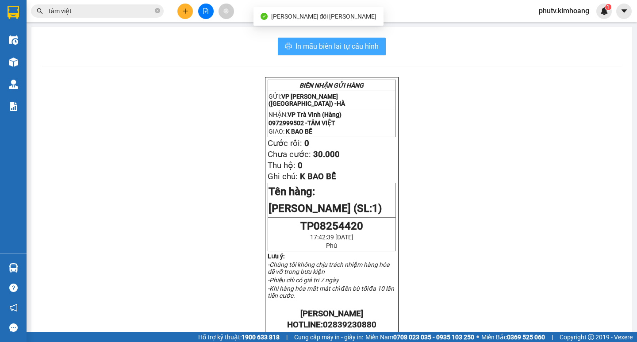
click at [339, 46] on span "In mẫu biên lai tự cấu hình" at bounding box center [336, 46] width 83 height 11
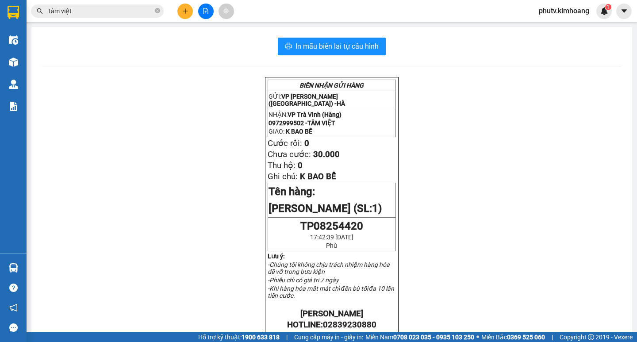
click at [99, 12] on input "tâm việt" at bounding box center [101, 11] width 104 height 10
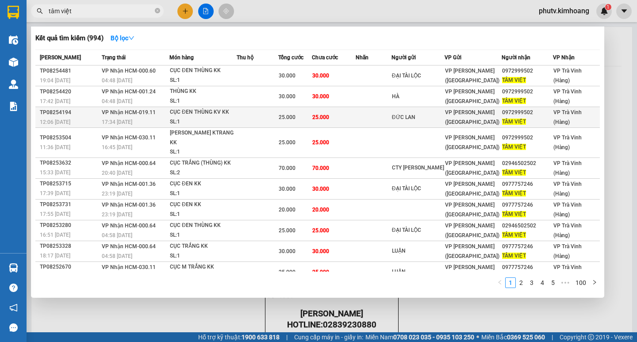
click at [295, 117] on span "25.000" at bounding box center [287, 117] width 17 height 6
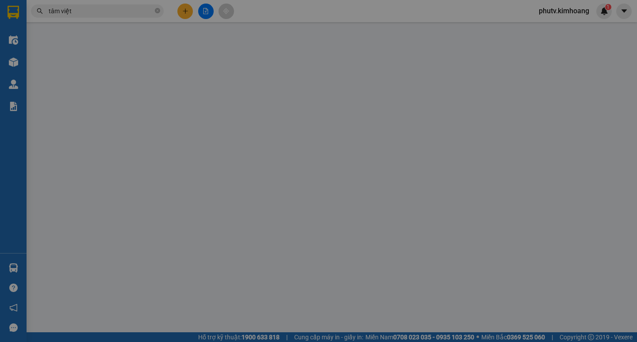
type input "ĐỨC LAN"
type input "0972999502"
type input "TÂM VIỆT"
type input "25.000"
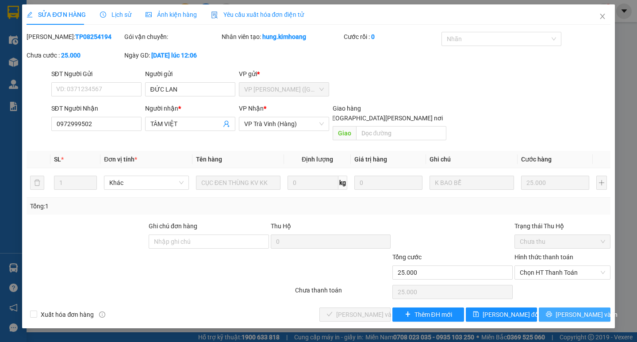
click at [552, 311] on icon "printer" at bounding box center [549, 314] width 6 height 6
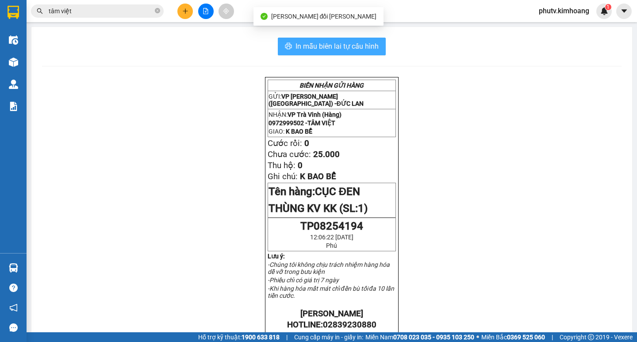
click at [359, 46] on span "In mẫu biên lai tự cấu hình" at bounding box center [336, 46] width 83 height 11
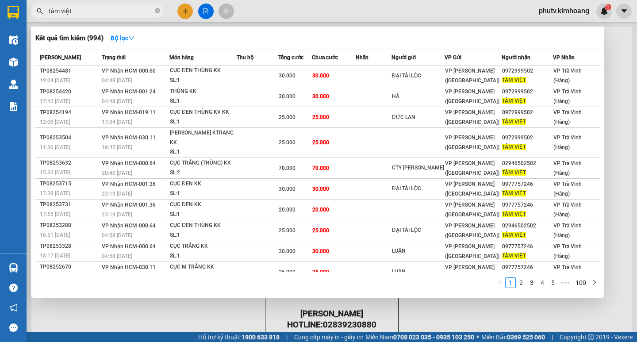
click at [130, 12] on input "tâm việt" at bounding box center [101, 11] width 104 height 10
click at [159, 11] on icon "close-circle" at bounding box center [157, 10] width 5 height 5
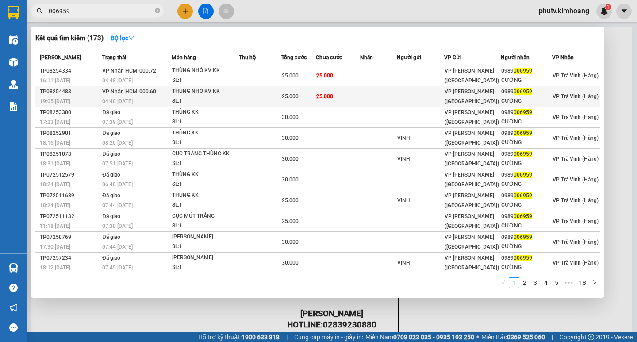
type input "006959"
click at [273, 94] on td at bounding box center [260, 96] width 42 height 21
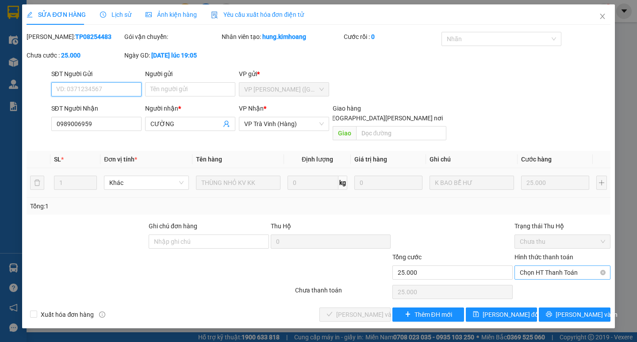
click at [553, 266] on span "Chọn HT Thanh Toán" at bounding box center [562, 272] width 85 height 13
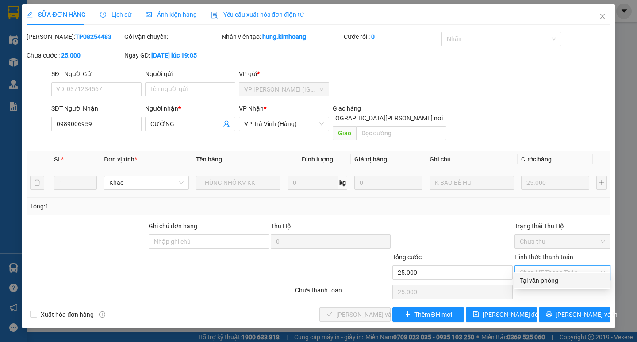
drag, startPoint x: 549, startPoint y: 269, endPoint x: 516, endPoint y: 283, distance: 35.9
click at [546, 282] on div "Tại văn phòng" at bounding box center [562, 281] width 85 height 10
type input "0"
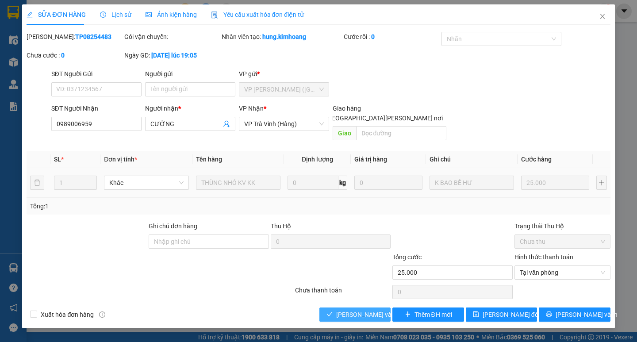
click at [377, 310] on span "[PERSON_NAME] và Giao hàng" at bounding box center [395, 315] width 119 height 10
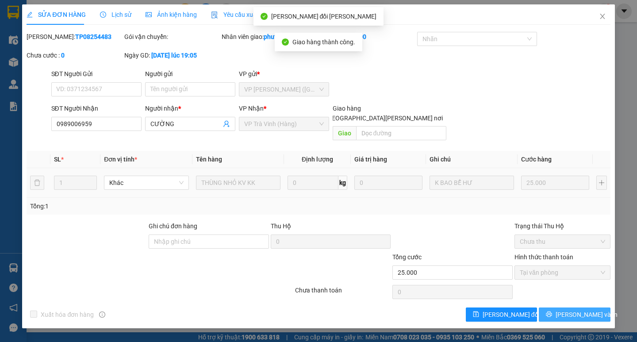
click at [577, 310] on span "[PERSON_NAME] và In" at bounding box center [587, 315] width 62 height 10
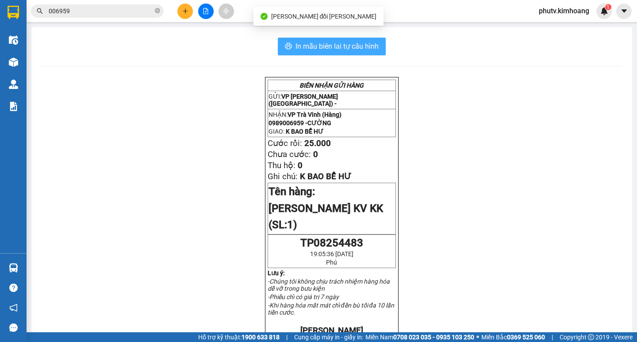
click at [377, 47] on button "In mẫu biên lai tự cấu hình" at bounding box center [332, 47] width 108 height 18
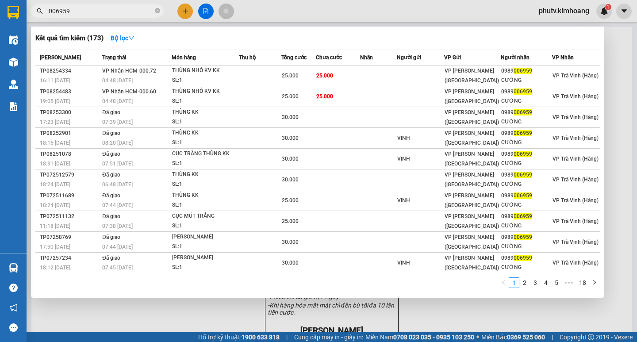
click at [128, 7] on input "006959" at bounding box center [101, 11] width 104 height 10
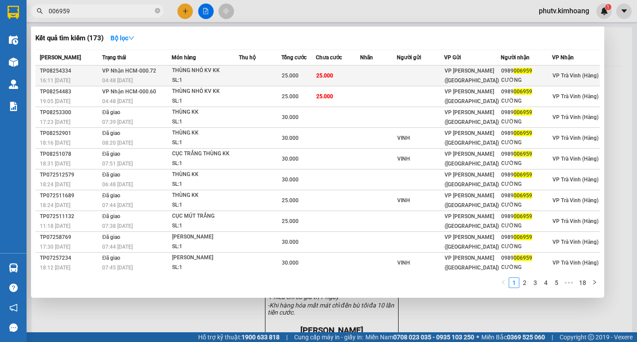
click at [245, 78] on td at bounding box center [260, 75] width 42 height 21
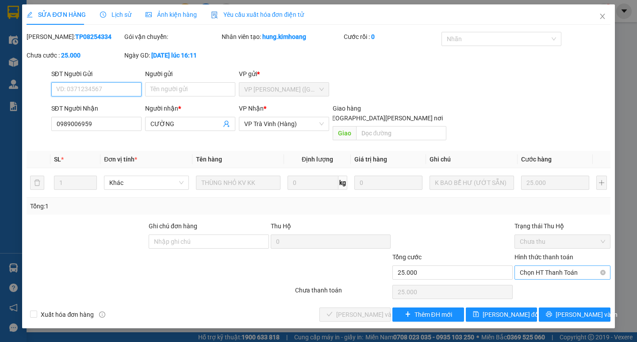
click at [551, 266] on span "Chọn HT Thanh Toán" at bounding box center [562, 272] width 85 height 13
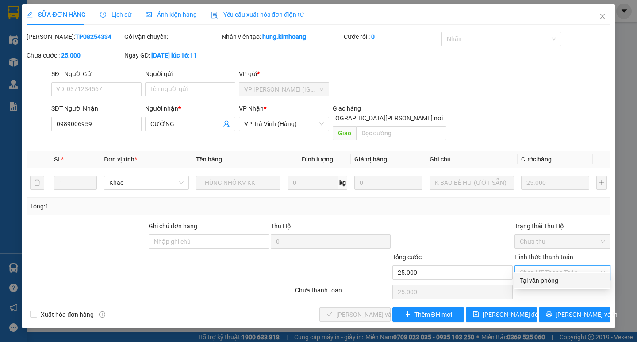
click at [549, 277] on div "Tại văn phòng" at bounding box center [562, 281] width 85 height 10
type input "0"
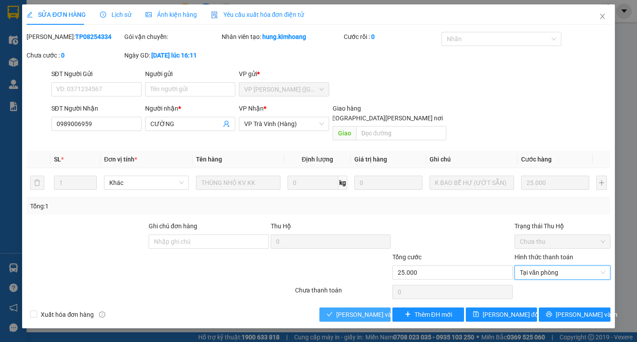
click at [344, 310] on span "[PERSON_NAME] và Giao hàng" at bounding box center [395, 315] width 119 height 10
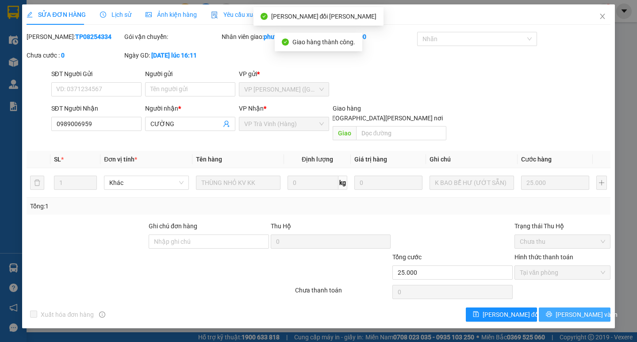
click at [556, 307] on button "[PERSON_NAME] và In" at bounding box center [574, 314] width 71 height 14
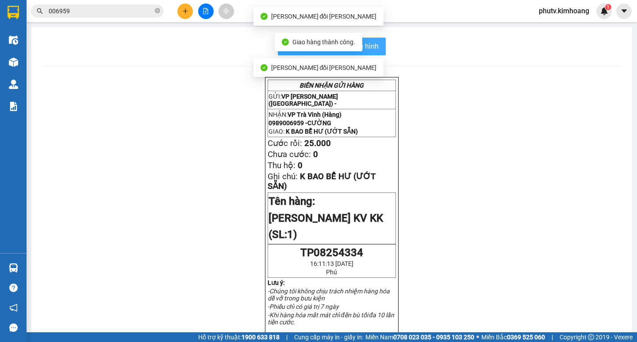
click at [376, 39] on button "In mẫu biên lai tự cấu hình" at bounding box center [332, 47] width 108 height 18
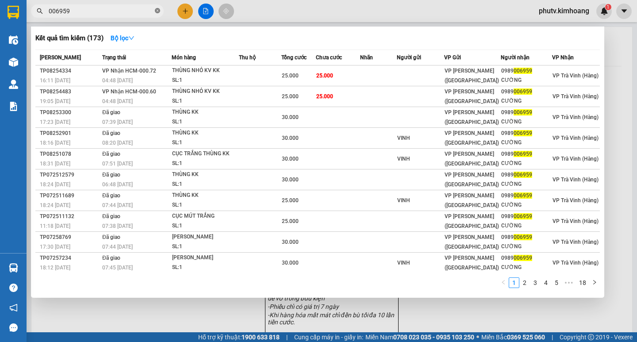
click at [158, 11] on icon "close-circle" at bounding box center [157, 10] width 5 height 5
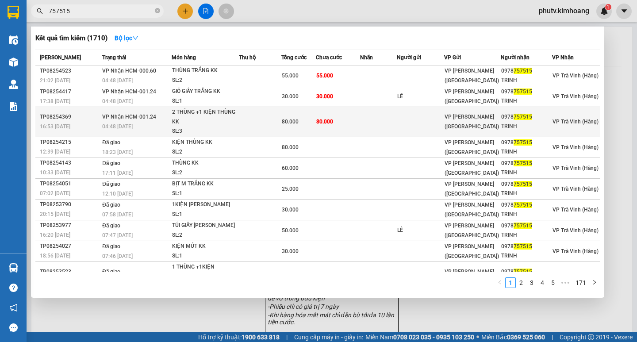
type input "757515"
click at [353, 120] on td "80.000" at bounding box center [338, 122] width 44 height 30
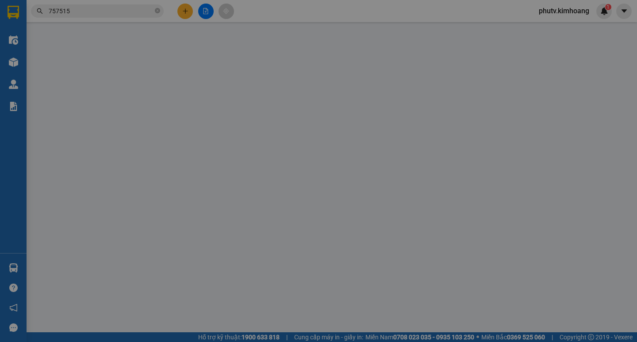
type input "0978757515"
type input "TRINH"
type input "80.000"
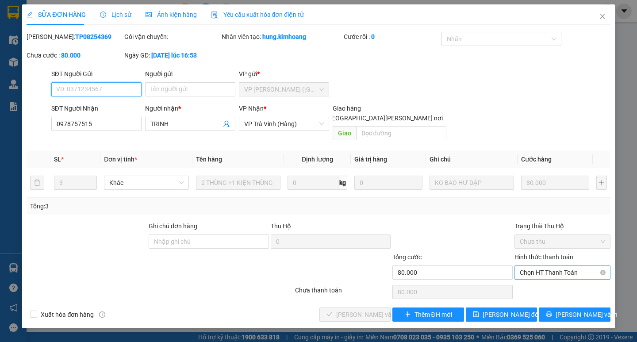
click at [544, 266] on span "Chọn HT Thanh Toán" at bounding box center [562, 272] width 85 height 13
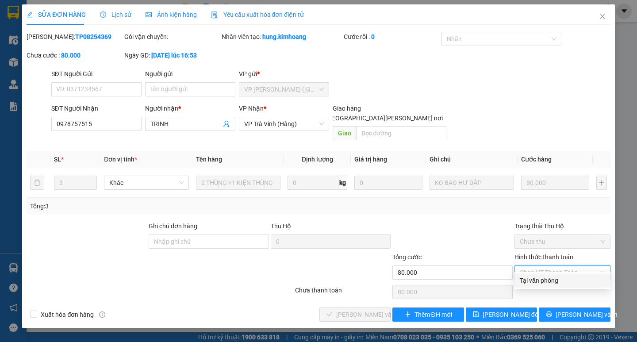
click at [543, 276] on div "Tại văn phòng" at bounding box center [562, 281] width 85 height 10
type input "0"
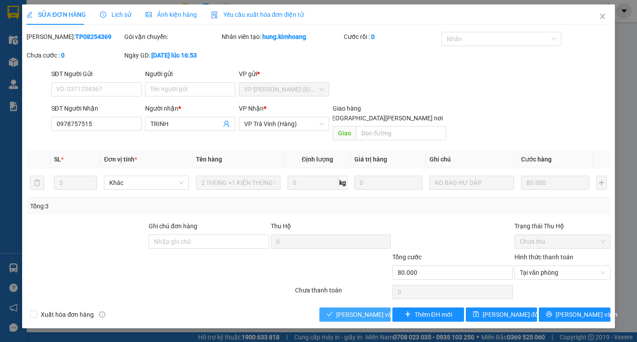
click at [372, 310] on span "[PERSON_NAME] và Giao hàng" at bounding box center [395, 315] width 119 height 10
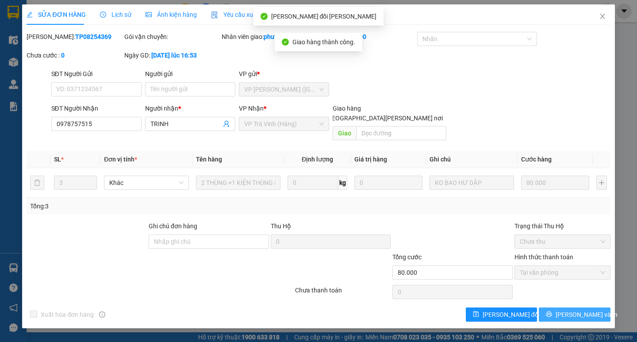
click at [583, 310] on span "[PERSON_NAME] và In" at bounding box center [587, 315] width 62 height 10
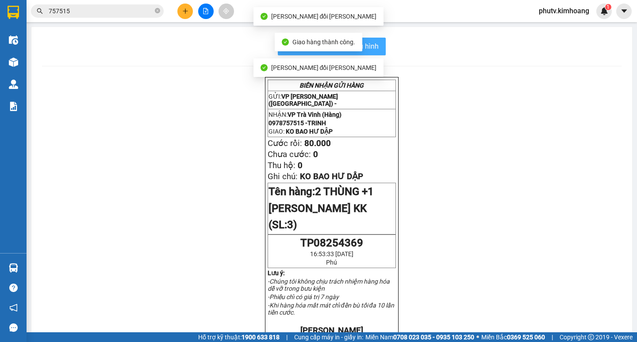
click at [371, 42] on span "In mẫu biên lai tự cấu hình" at bounding box center [336, 46] width 83 height 11
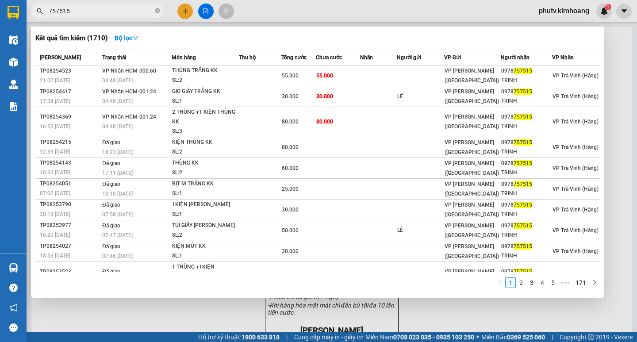
click at [103, 13] on input "757515" at bounding box center [101, 11] width 104 height 10
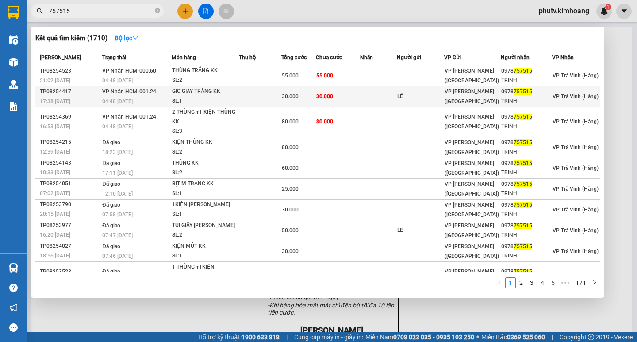
click at [325, 100] on span "30.000" at bounding box center [324, 95] width 17 height 7
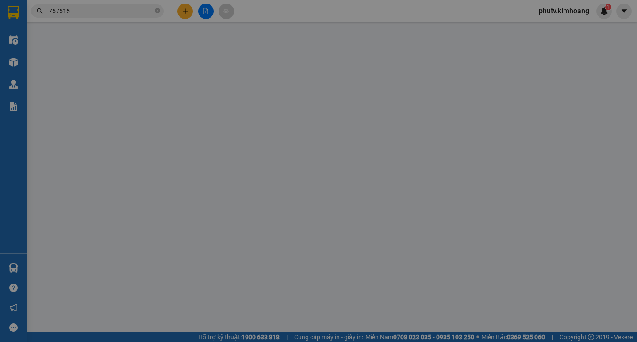
type input "LÊ"
type input "0978757515"
type input "TRINH"
type input "30.000"
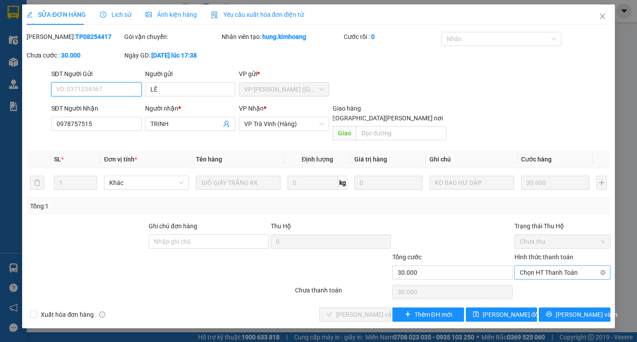
click at [558, 266] on span "Chọn HT Thanh Toán" at bounding box center [562, 272] width 85 height 13
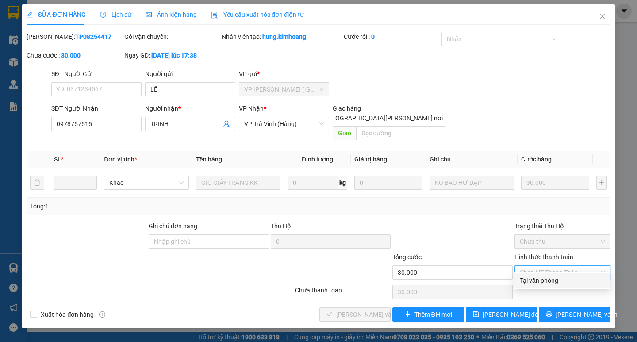
drag, startPoint x: 550, startPoint y: 280, endPoint x: 411, endPoint y: 284, distance: 138.9
click at [549, 281] on div "Tại văn phòng" at bounding box center [562, 281] width 85 height 10
type input "0"
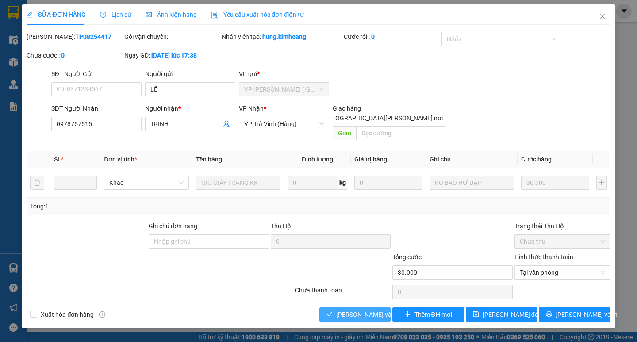
click at [368, 310] on span "[PERSON_NAME] và Giao hàng" at bounding box center [395, 315] width 119 height 10
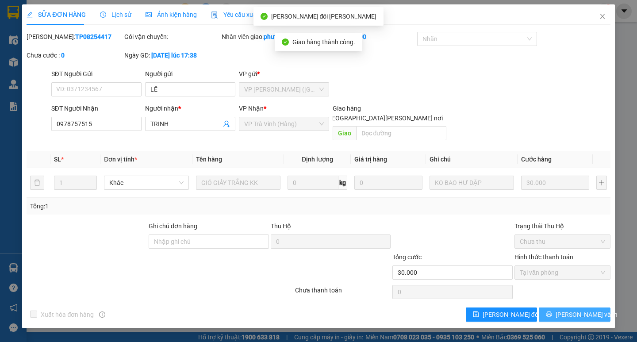
click at [585, 310] on span "[PERSON_NAME] và In" at bounding box center [587, 315] width 62 height 10
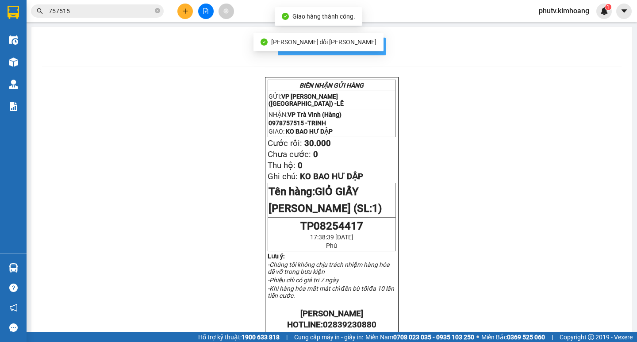
click at [372, 50] on span "In mẫu biên lai tự cấu hình" at bounding box center [336, 46] width 83 height 11
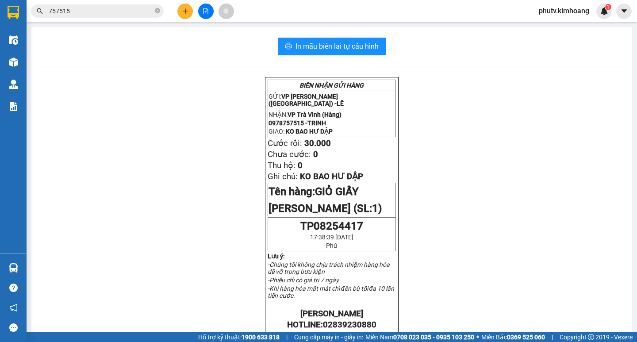
click at [129, 13] on input "757515" at bounding box center [101, 11] width 104 height 10
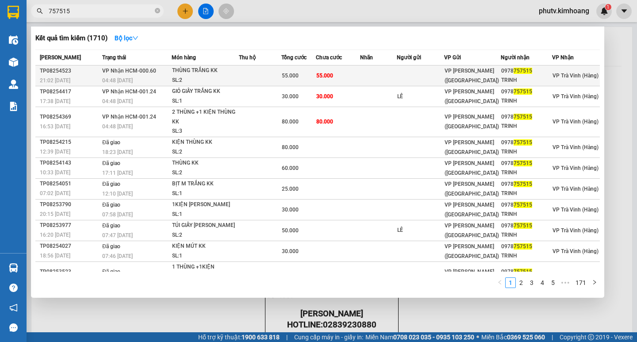
click at [296, 71] on div "55.000" at bounding box center [299, 76] width 34 height 10
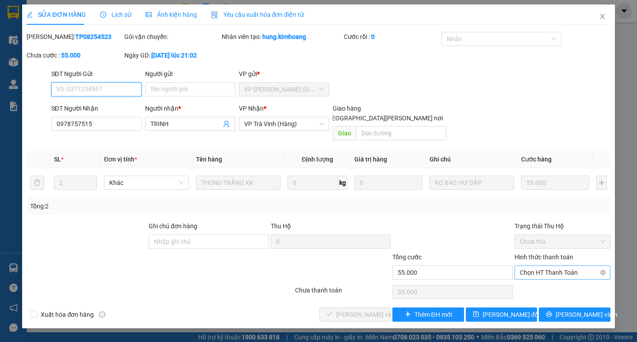
click at [548, 266] on span "Chọn HT Thanh Toán" at bounding box center [562, 272] width 85 height 13
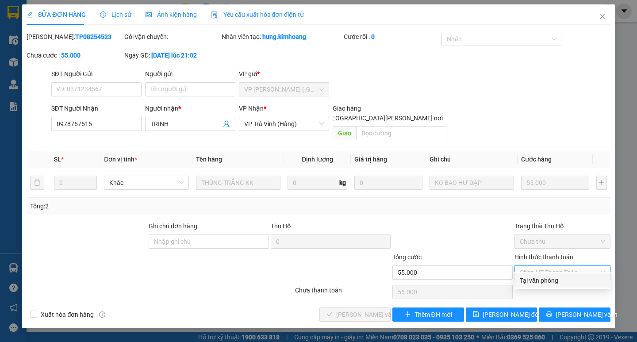
drag, startPoint x: 549, startPoint y: 282, endPoint x: 532, endPoint y: 287, distance: 17.9
click at [548, 283] on div "Tại văn phòng" at bounding box center [562, 281] width 85 height 10
type input "0"
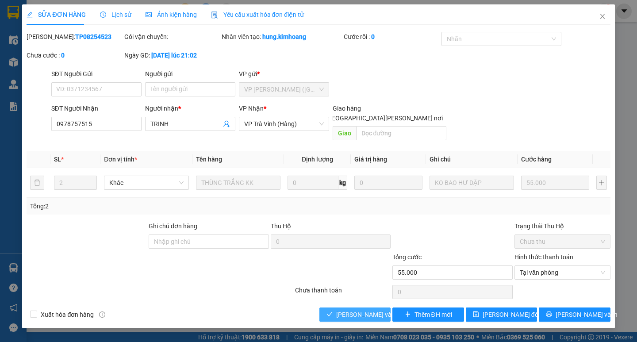
click at [345, 310] on span "[PERSON_NAME] và Giao hàng" at bounding box center [395, 315] width 119 height 10
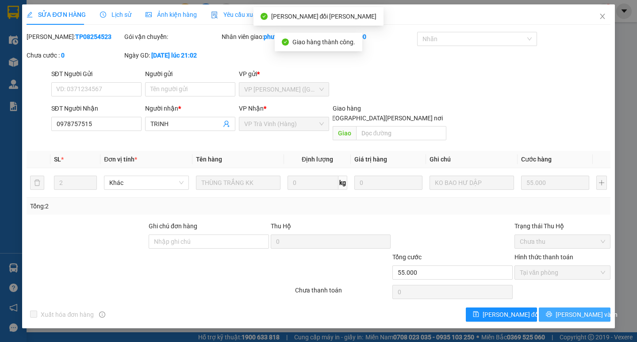
click at [577, 310] on span "[PERSON_NAME] và In" at bounding box center [587, 315] width 62 height 10
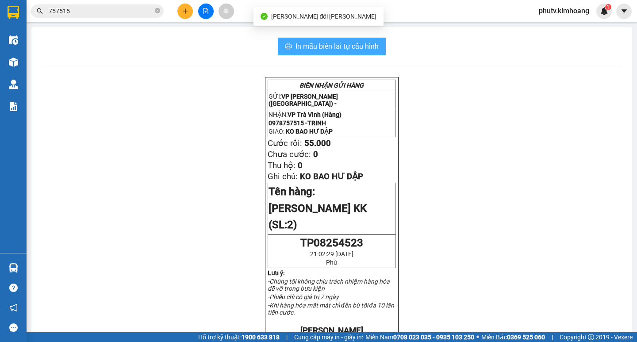
click at [380, 44] on button "In mẫu biên lai tự cấu hình" at bounding box center [332, 47] width 108 height 18
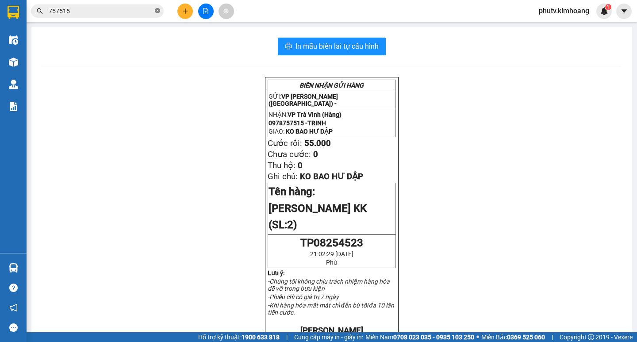
click at [157, 11] on icon "close-circle" at bounding box center [157, 10] width 5 height 5
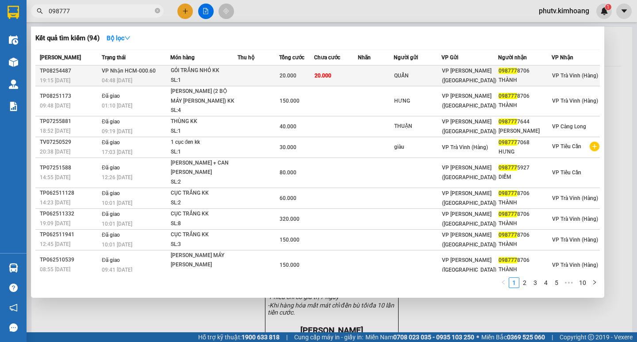
type input "098777"
click at [213, 71] on div "GÓI TRẮNG NHỎ KK" at bounding box center [204, 71] width 66 height 10
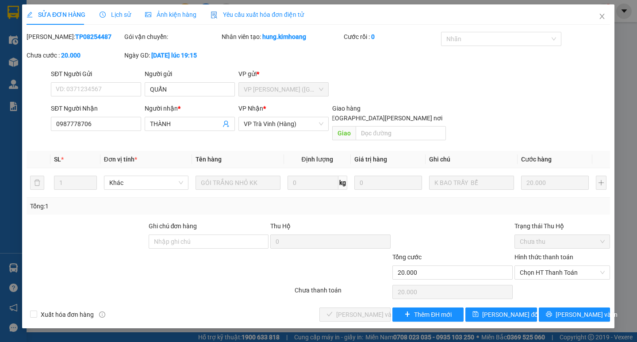
type input "QUẨN"
type input "0987778706"
type input "THÀNH"
type input "20.000"
click at [530, 266] on span "Chọn HT Thanh Toán" at bounding box center [562, 272] width 85 height 13
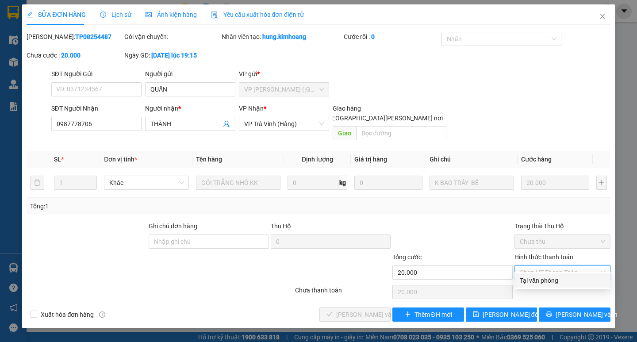
click at [535, 276] on div "Tại văn phòng" at bounding box center [562, 281] width 85 height 10
type input "0"
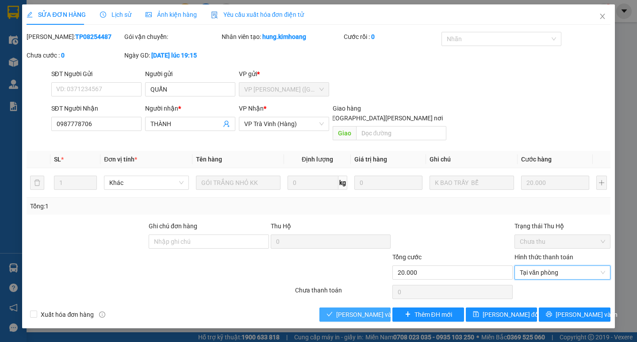
click at [357, 310] on span "[PERSON_NAME] và Giao hàng" at bounding box center [395, 315] width 119 height 10
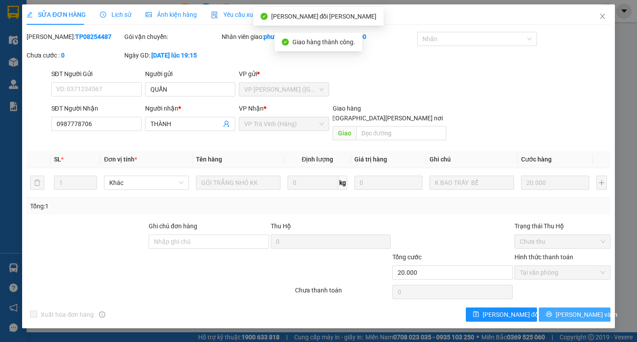
click at [565, 307] on button "[PERSON_NAME] và In" at bounding box center [574, 314] width 71 height 14
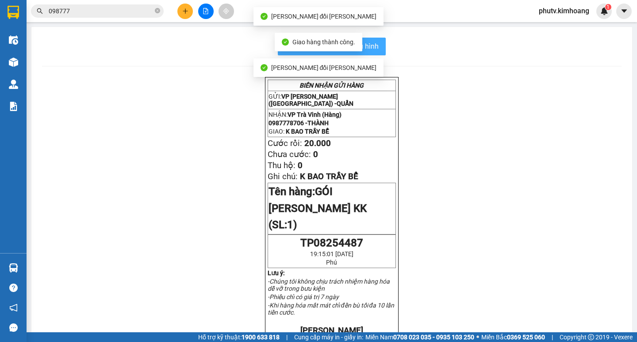
click at [372, 45] on span "In mẫu biên lai tự cấu hình" at bounding box center [336, 46] width 83 height 11
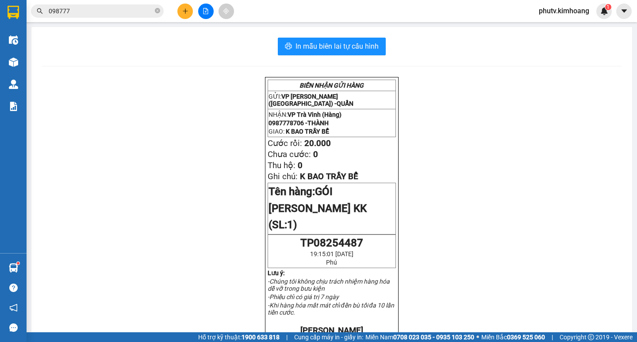
click at [125, 13] on input "098777" at bounding box center [101, 11] width 104 height 10
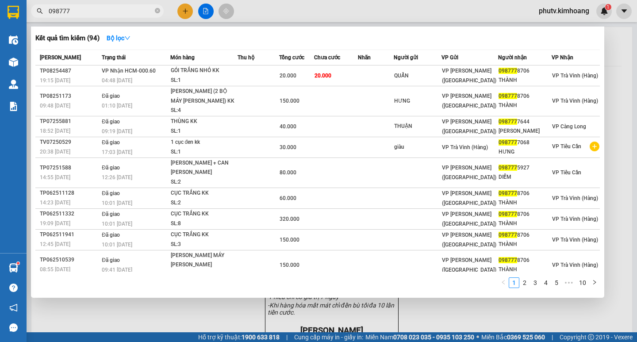
click at [125, 13] on input "098777" at bounding box center [101, 11] width 104 height 10
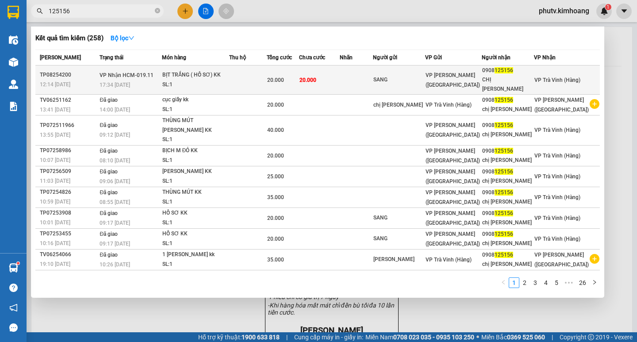
type input "125156"
click at [298, 78] on div "20.000" at bounding box center [282, 80] width 31 height 10
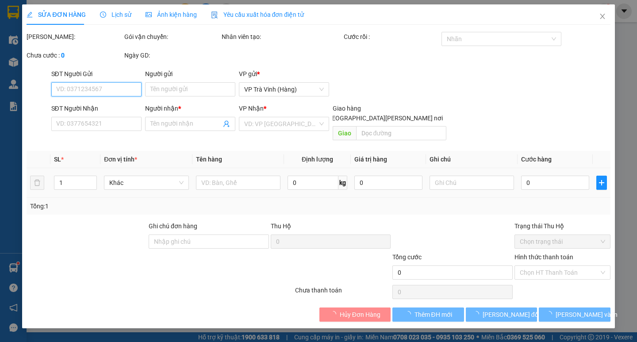
type input "SANG"
type input "0908125156"
type input "CHỊ HÀ"
type input "20.000"
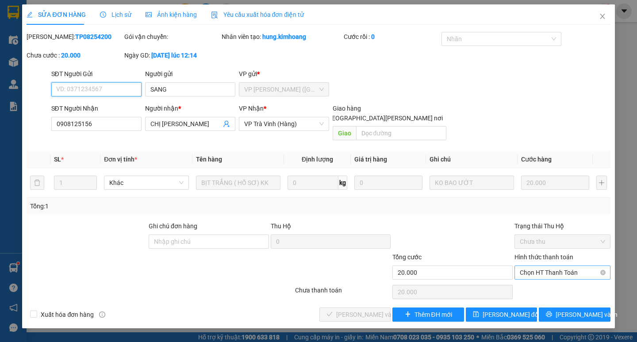
drag, startPoint x: 548, startPoint y: 261, endPoint x: 544, endPoint y: 268, distance: 8.1
click at [547, 266] on span "Chọn HT Thanh Toán" at bounding box center [562, 272] width 85 height 13
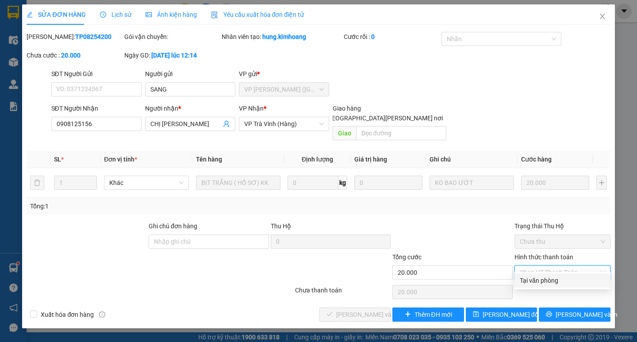
click at [545, 280] on div "Tại văn phòng" at bounding box center [562, 281] width 85 height 10
type input "0"
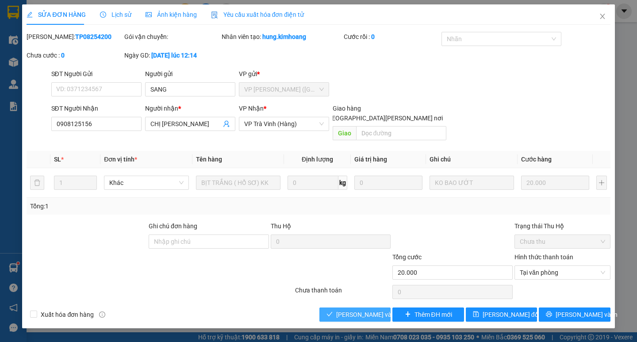
click at [341, 310] on span "[PERSON_NAME] và Giao hàng" at bounding box center [395, 315] width 119 height 10
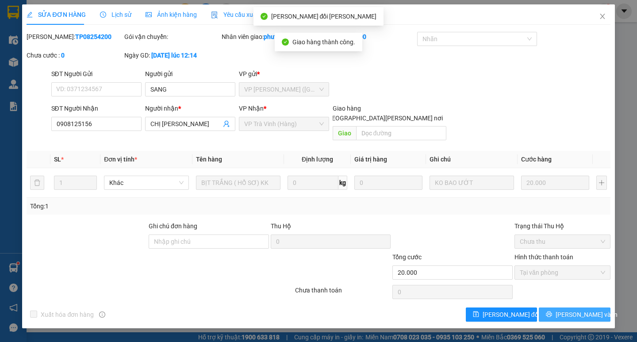
click at [567, 310] on span "[PERSON_NAME] và In" at bounding box center [587, 315] width 62 height 10
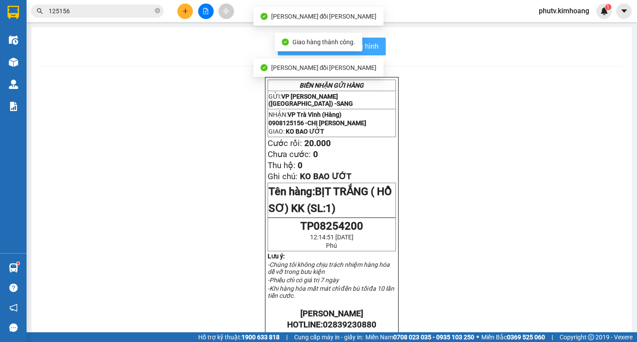
click at [375, 45] on span "In mẫu biên lai tự cấu hình" at bounding box center [336, 46] width 83 height 11
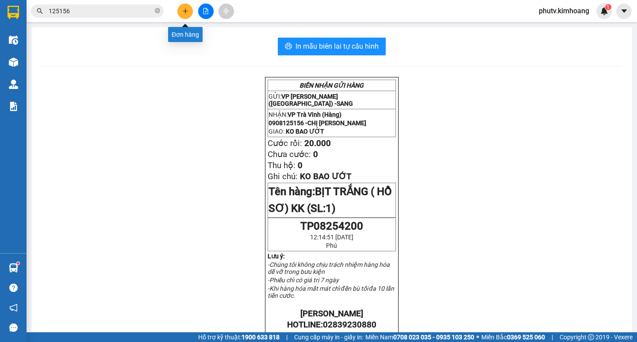
click at [184, 8] on icon "plus" at bounding box center [185, 11] width 6 height 6
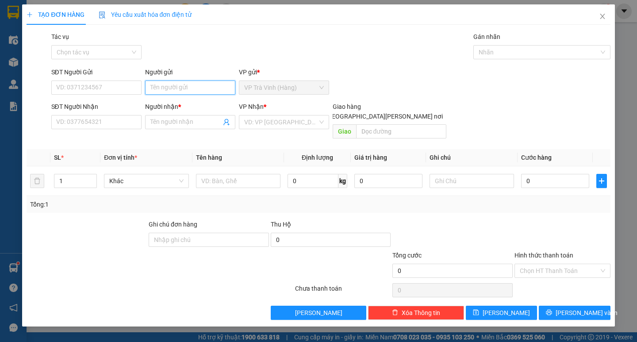
click at [196, 90] on input "Người gửi" at bounding box center [190, 88] width 90 height 14
type input "phong"
drag, startPoint x: 196, startPoint y: 90, endPoint x: 194, endPoint y: 54, distance: 35.5
click at [226, 35] on div "Tác vụ Chọn tác vụ Gán nhãn Nhãn" at bounding box center [331, 47] width 563 height 31
click at [93, 119] on input "SĐT Người Nhận" at bounding box center [96, 122] width 90 height 14
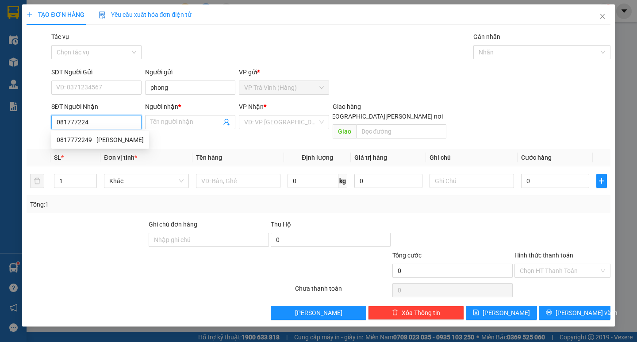
type input "0817772249"
click at [90, 142] on div "0817772249 - THẢO" at bounding box center [100, 140] width 87 height 10
type input "THẢO"
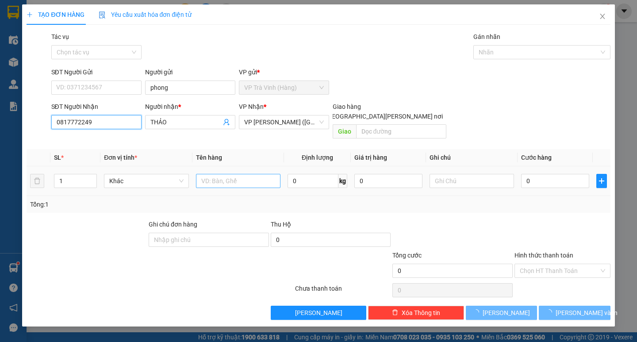
type input "20.000"
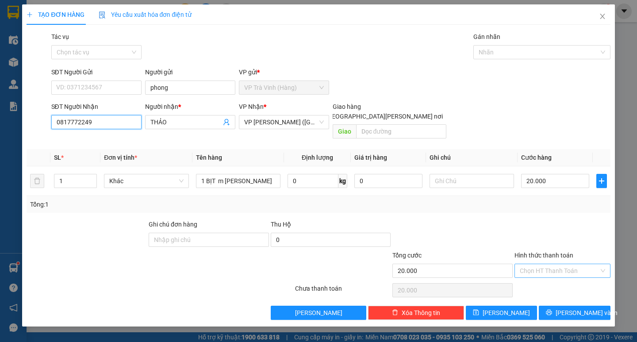
type input "0817772249"
drag, startPoint x: 549, startPoint y: 263, endPoint x: 564, endPoint y: 285, distance: 25.9
click at [550, 265] on input "Hình thức thanh toán" at bounding box center [559, 270] width 79 height 13
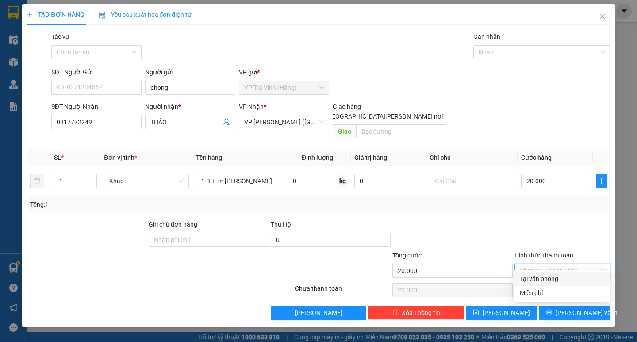
click at [562, 283] on div "Tại văn phòng" at bounding box center [562, 279] width 85 height 10
type input "0"
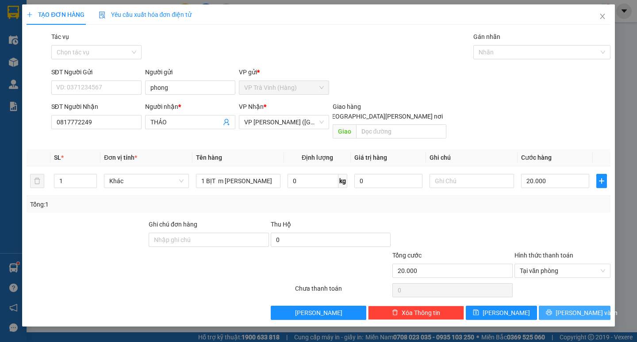
click at [552, 309] on icon "printer" at bounding box center [549, 312] width 6 height 6
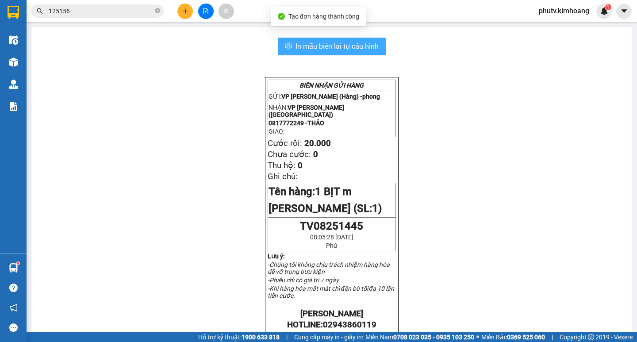
click at [334, 49] on span "In mẫu biên lai tự cấu hình" at bounding box center [336, 46] width 83 height 11
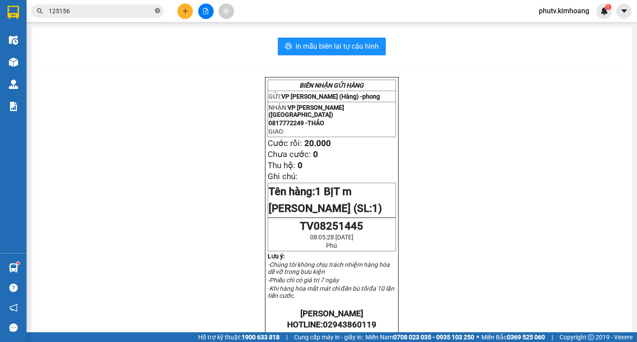
click at [158, 13] on icon "close-circle" at bounding box center [157, 10] width 5 height 5
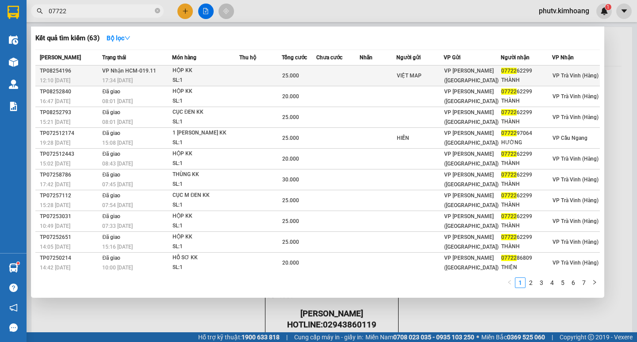
type input "07722"
click at [150, 73] on span "VP Nhận HCM-019.11" at bounding box center [129, 71] width 54 height 6
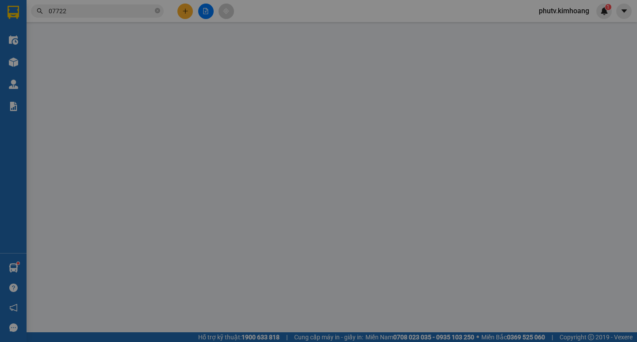
type input "VIỆT MAP"
type input "0772262299"
type input "THÀNH"
type input "25.000"
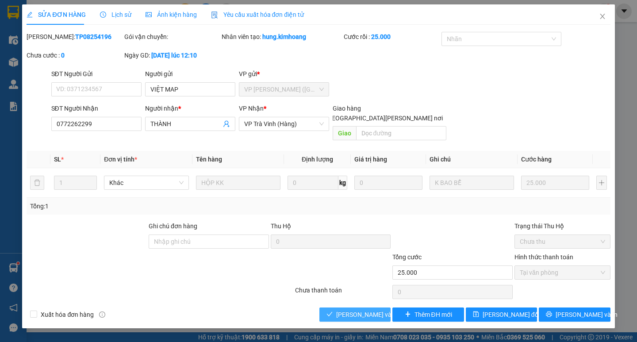
click at [348, 310] on span "[PERSON_NAME] và Giao hàng" at bounding box center [395, 315] width 119 height 10
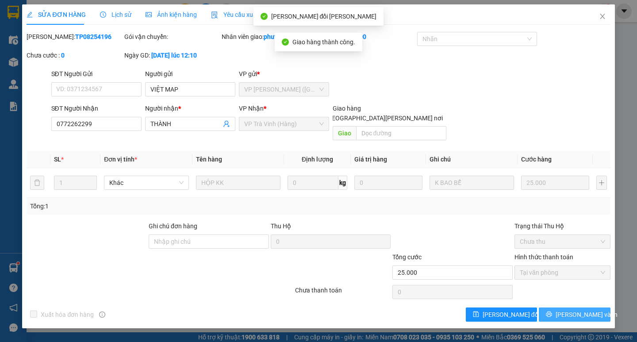
click at [570, 310] on span "[PERSON_NAME] và In" at bounding box center [587, 315] width 62 height 10
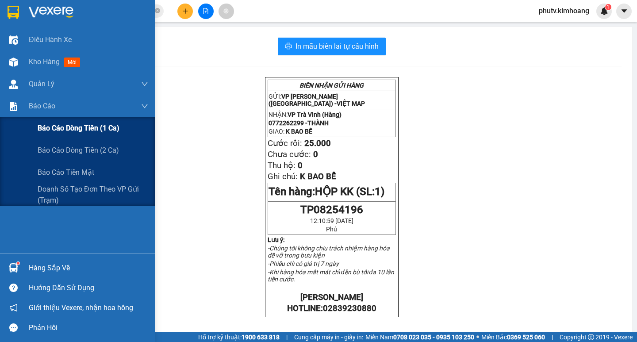
click at [54, 127] on span "Báo cáo dòng tiền (1 ca)" at bounding box center [79, 128] width 82 height 11
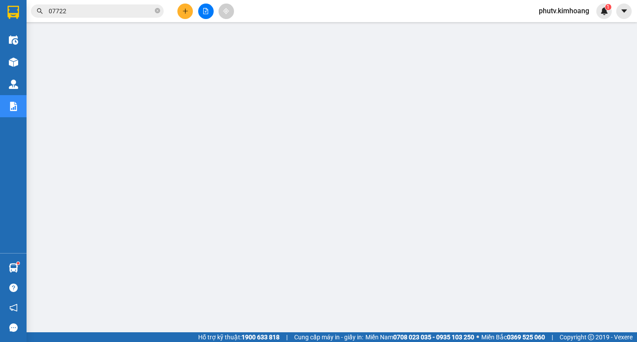
click at [95, 9] on input "07722" at bounding box center [101, 11] width 104 height 10
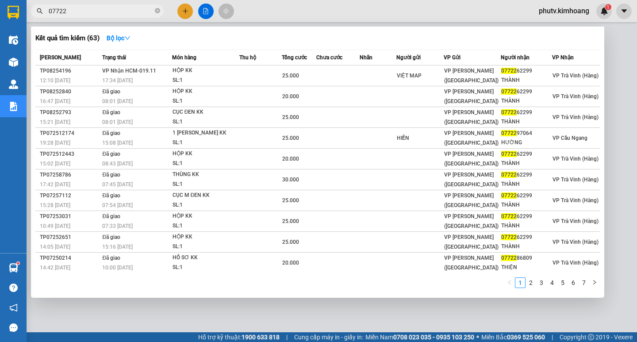
click at [95, 9] on input "07722" at bounding box center [101, 11] width 104 height 10
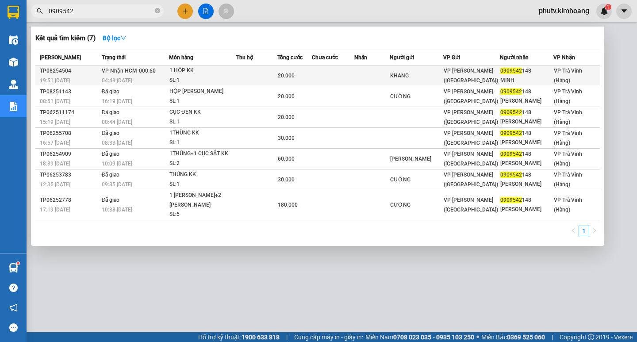
type input "0909542"
click at [185, 77] on div "SL: 1" at bounding box center [202, 81] width 66 height 10
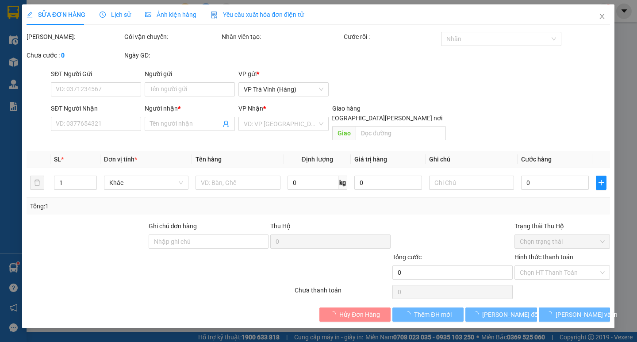
type input "KHANG"
type input "0909542148"
type input "MINH"
type input "20.000"
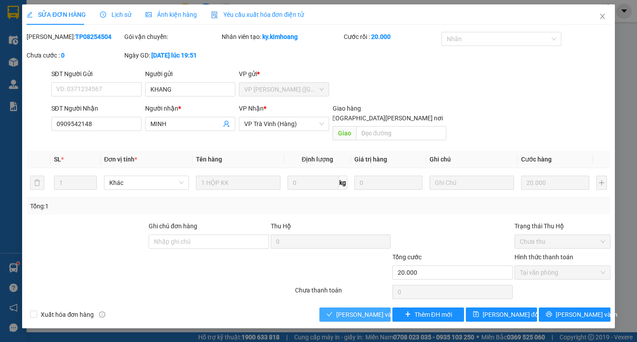
click at [357, 310] on span "[PERSON_NAME] và Giao hàng" at bounding box center [395, 315] width 119 height 10
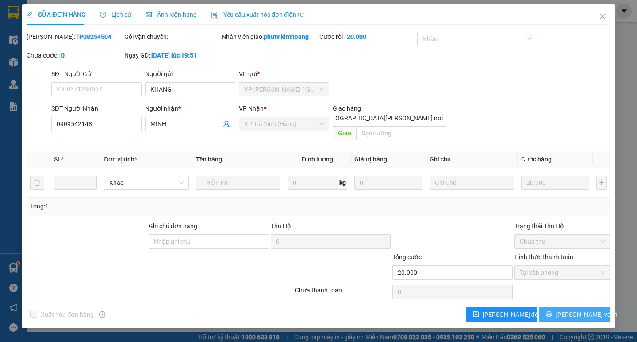
click at [567, 310] on span "[PERSON_NAME] và In" at bounding box center [587, 315] width 62 height 10
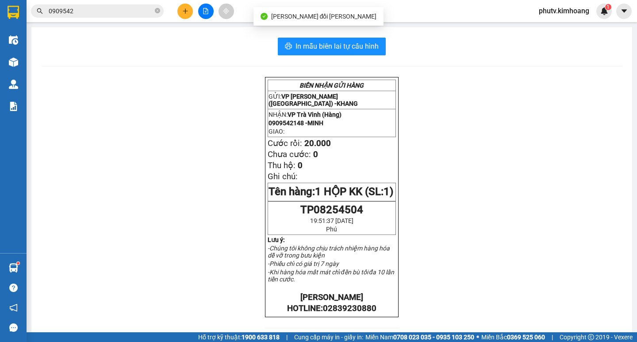
click at [105, 12] on input "0909542" at bounding box center [101, 11] width 104 height 10
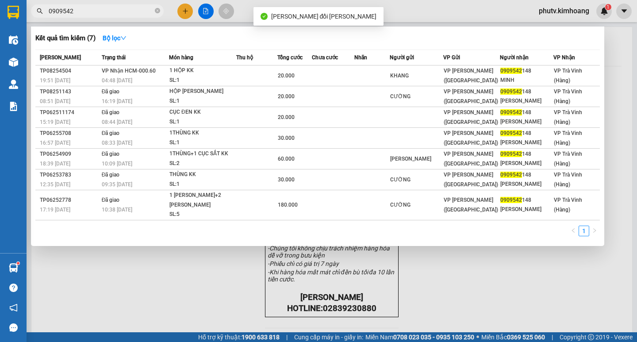
click at [105, 12] on input "0909542" at bounding box center [101, 11] width 104 height 10
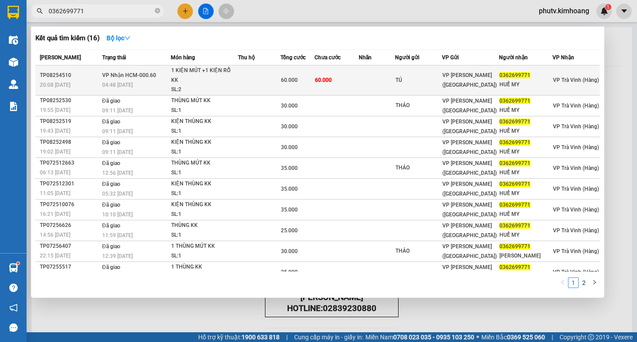
type input "0362699771"
click at [261, 82] on td at bounding box center [259, 80] width 42 height 30
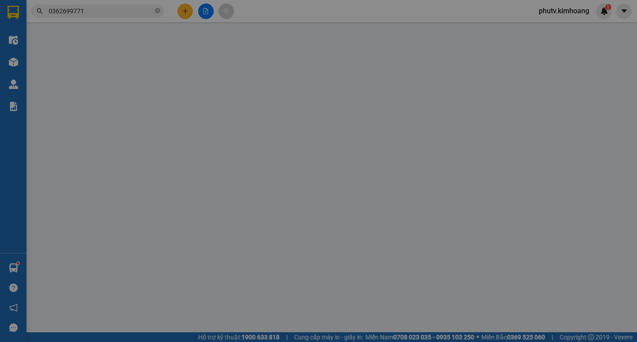
type input "TÚ"
type input "0362699771"
type input "HUẾ MY"
type input "60.000"
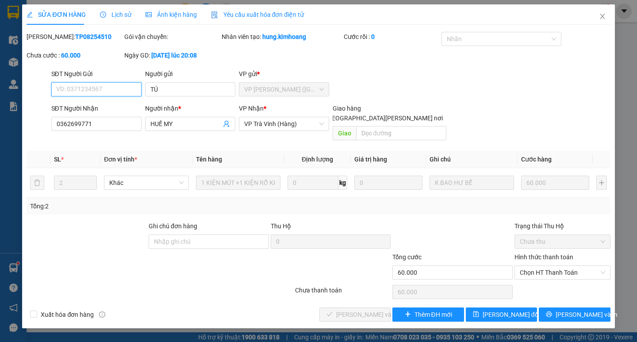
click at [553, 268] on span "Chọn HT Thanh Toán" at bounding box center [562, 272] width 85 height 13
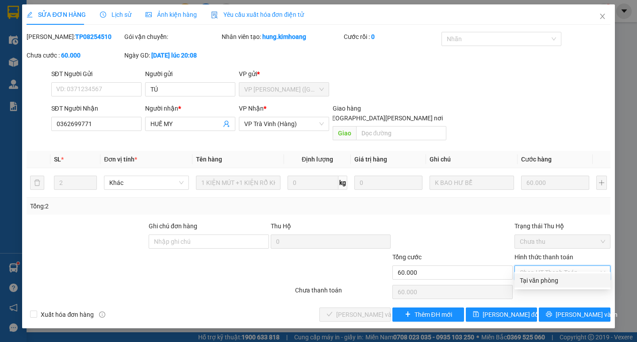
click at [559, 283] on div "Tại văn phòng" at bounding box center [562, 281] width 85 height 10
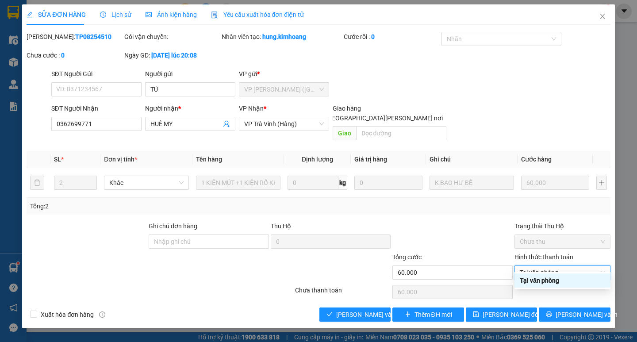
type input "0"
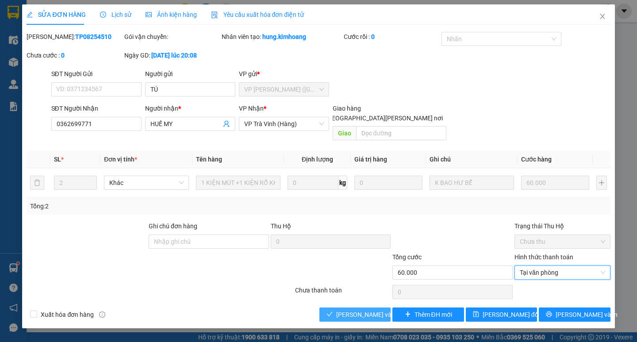
click at [360, 310] on span "[PERSON_NAME] và Giao hàng" at bounding box center [395, 315] width 119 height 10
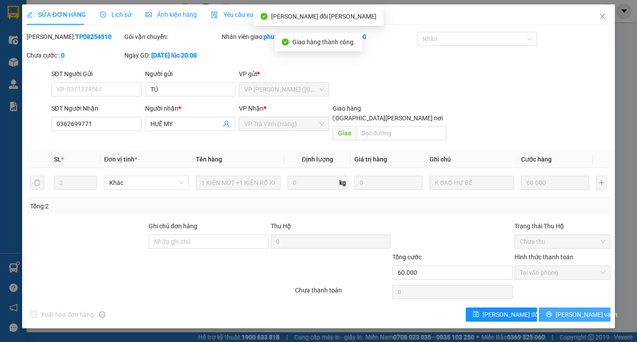
click at [589, 310] on span "[PERSON_NAME] và In" at bounding box center [587, 315] width 62 height 10
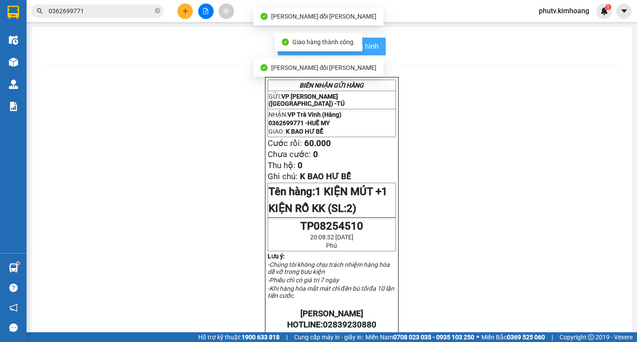
click at [372, 48] on span "In mẫu biên lai tự cấu hình" at bounding box center [336, 46] width 83 height 11
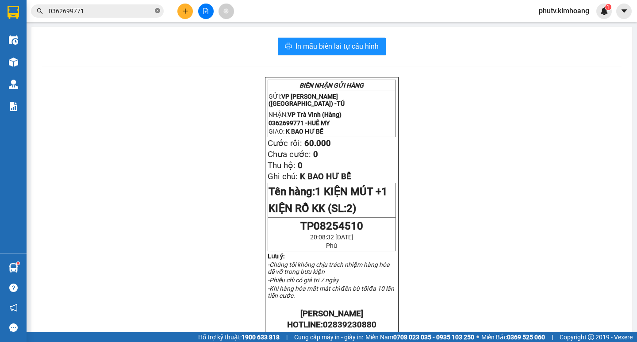
click at [157, 10] on icon "close-circle" at bounding box center [157, 10] width 5 height 5
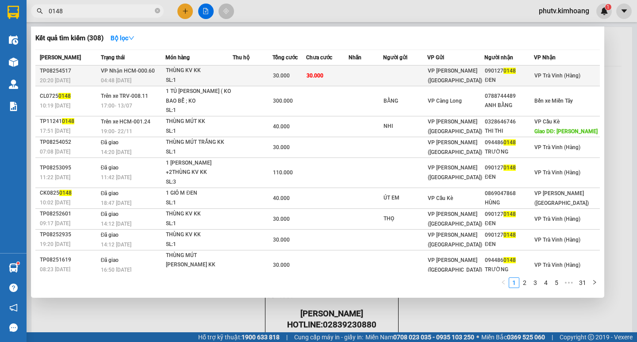
type input "0148"
click at [266, 70] on td at bounding box center [253, 75] width 40 height 21
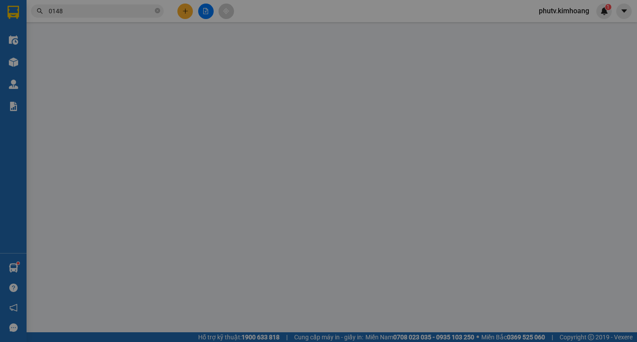
type input "0901270148"
type input "ĐEN"
type input "30.000"
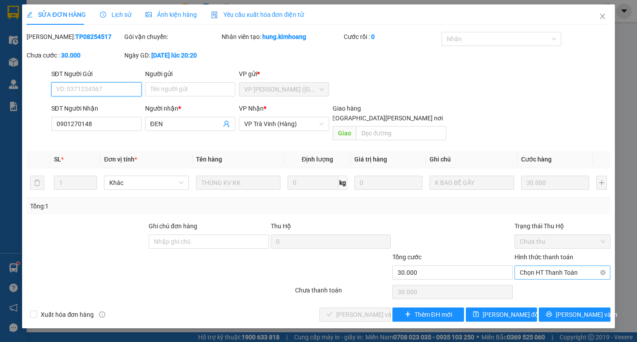
click at [564, 266] on span "Chọn HT Thanh Toán" at bounding box center [562, 272] width 85 height 13
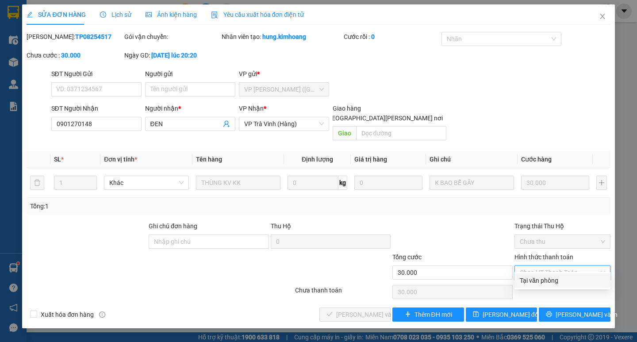
click at [552, 285] on div "Tại văn phòng" at bounding box center [562, 280] width 96 height 14
type input "0"
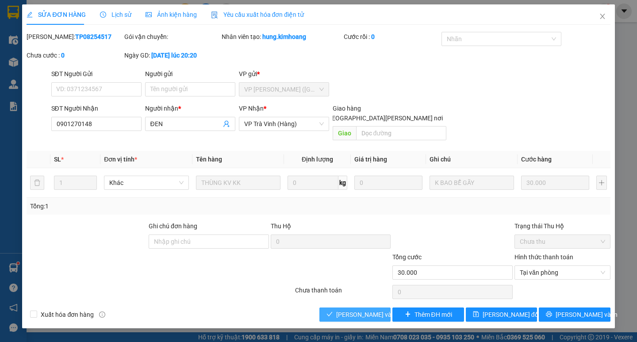
click at [367, 310] on span "[PERSON_NAME] và Giao hàng" at bounding box center [395, 315] width 119 height 10
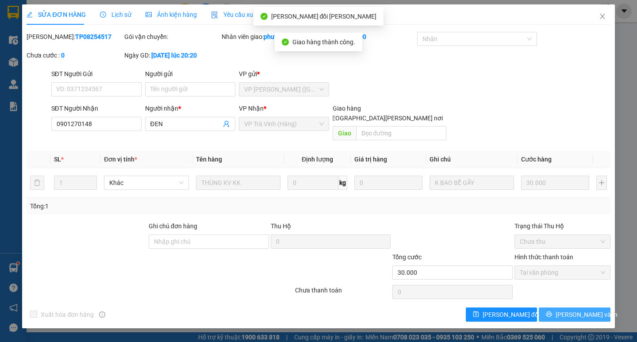
click at [585, 310] on span "[PERSON_NAME] và In" at bounding box center [587, 315] width 62 height 10
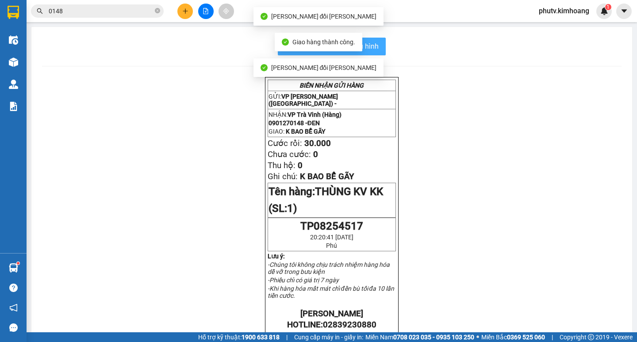
click at [366, 45] on span "In mẫu biên lai tự cấu hình" at bounding box center [336, 46] width 83 height 11
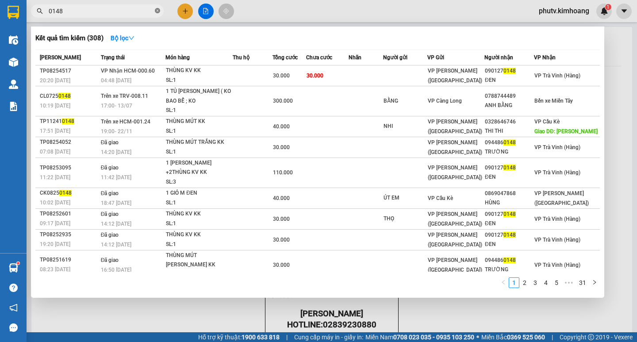
click at [157, 11] on icon "close-circle" at bounding box center [157, 10] width 5 height 5
type input "299932"
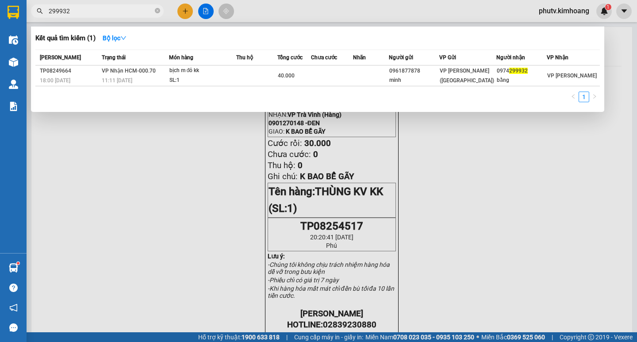
click at [157, 11] on icon "close-circle" at bounding box center [157, 10] width 5 height 5
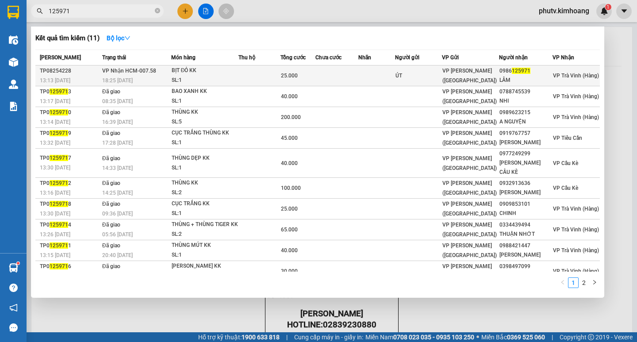
type input "125971"
click at [215, 77] on div "SL: 1" at bounding box center [205, 81] width 66 height 10
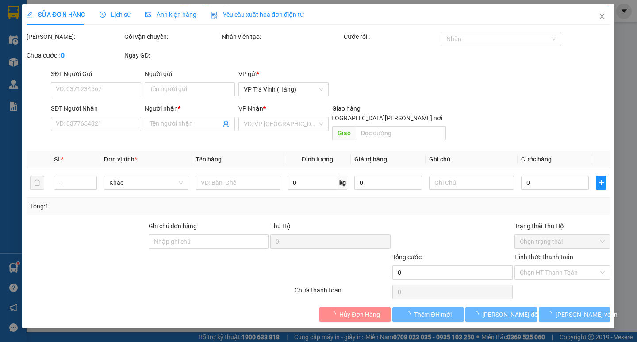
type input "ÚT"
type input "0986125971"
type input "LÂM"
type input "25.000"
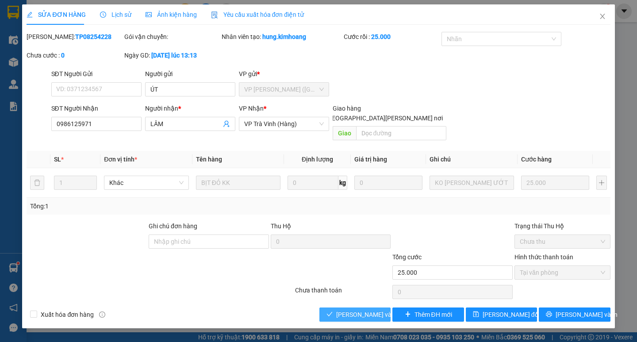
click at [345, 310] on span "[PERSON_NAME] và Giao hàng" at bounding box center [395, 315] width 119 height 10
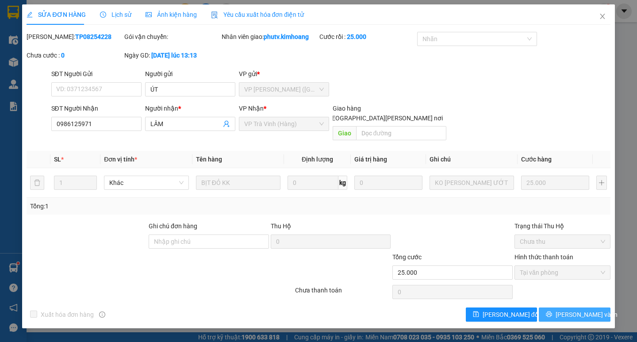
drag, startPoint x: 572, startPoint y: 309, endPoint x: 555, endPoint y: 302, distance: 18.6
click at [572, 310] on span "[PERSON_NAME] và In" at bounding box center [587, 315] width 62 height 10
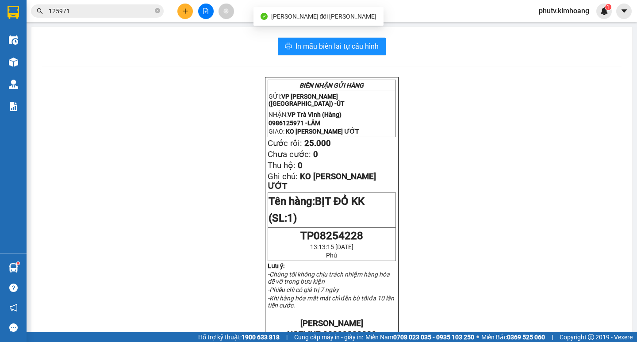
click at [90, 15] on input "125971" at bounding box center [101, 11] width 104 height 10
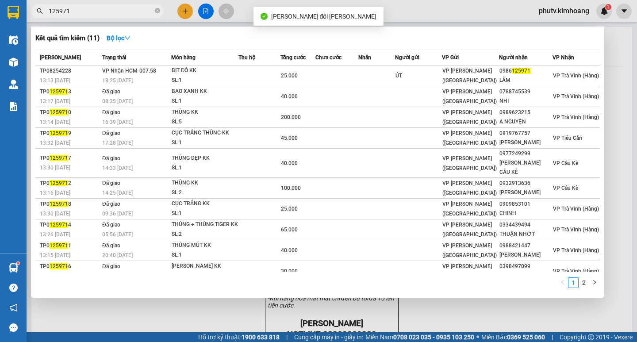
click at [90, 15] on input "125971" at bounding box center [101, 11] width 104 height 10
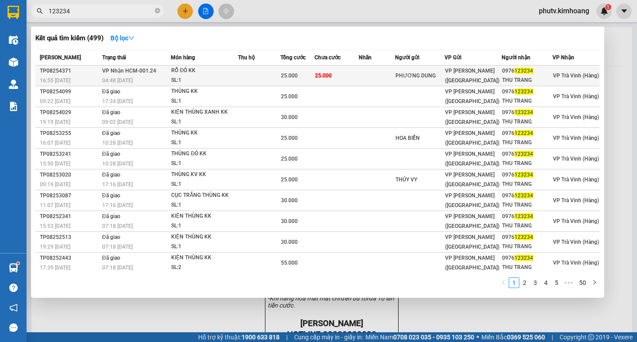
type input "123234"
click at [288, 80] on div "25.000" at bounding box center [297, 76] width 33 height 10
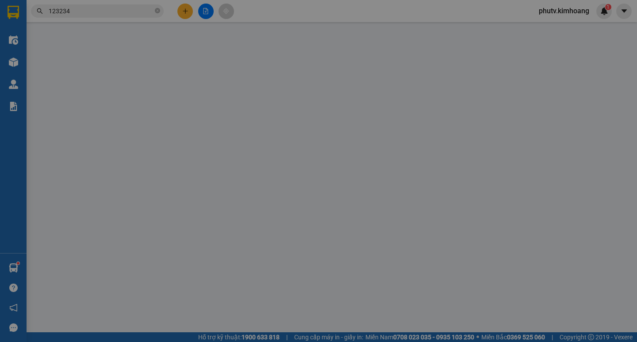
type input "PHƯƠNG DUNG"
type input "0976123234"
type input "THU TRANG"
type input "25.000"
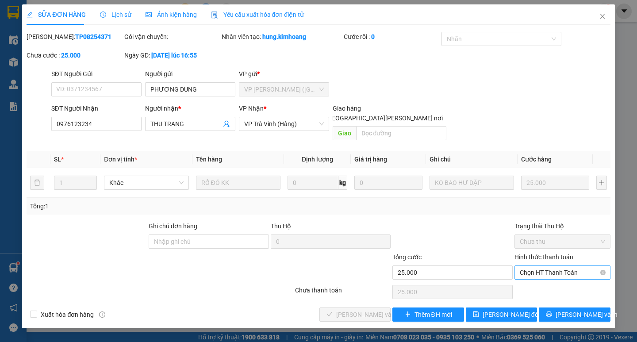
drag, startPoint x: 550, startPoint y: 254, endPoint x: 555, endPoint y: 268, distance: 14.1
click at [553, 257] on div "Hình thức thanh toán Chọn HT Thanh Toán" at bounding box center [562, 267] width 96 height 31
click at [551, 268] on span "Chọn HT Thanh Toán" at bounding box center [562, 272] width 85 height 13
drag, startPoint x: 552, startPoint y: 277, endPoint x: 460, endPoint y: 280, distance: 91.1
click at [552, 278] on div "Tại văn phòng" at bounding box center [562, 281] width 85 height 10
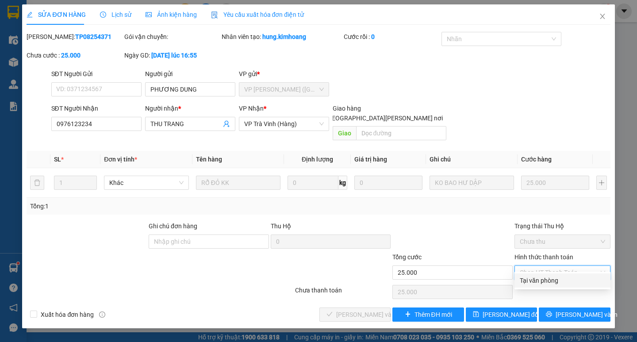
type input "0"
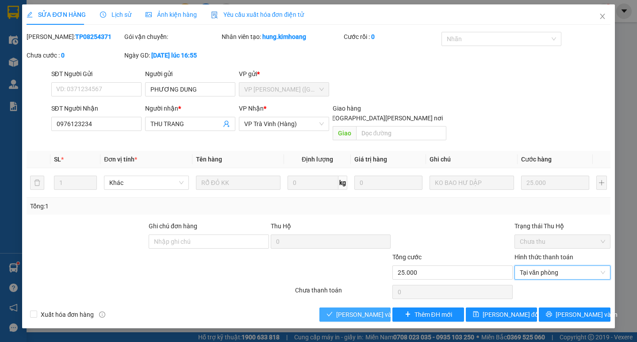
click at [355, 310] on span "[PERSON_NAME] và Giao hàng" at bounding box center [395, 315] width 119 height 10
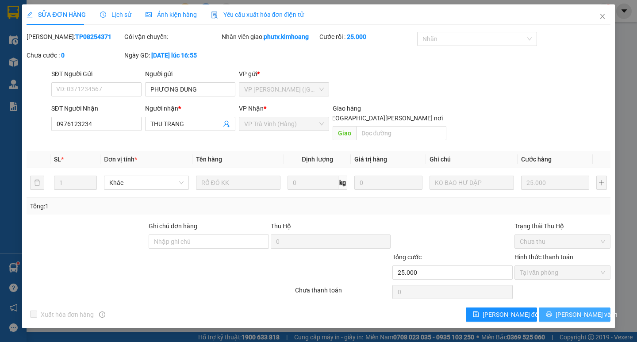
click at [552, 307] on button "[PERSON_NAME] và In" at bounding box center [574, 314] width 71 height 14
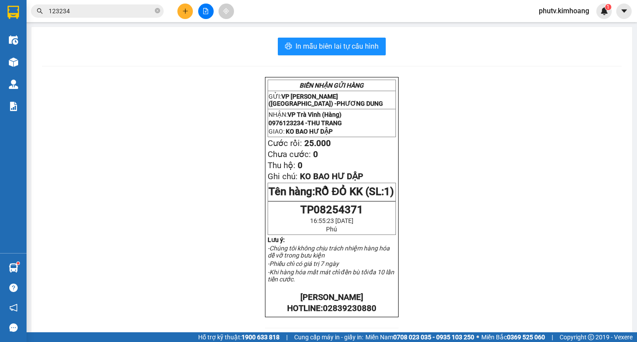
click at [160, 10] on span "123234" at bounding box center [97, 10] width 133 height 13
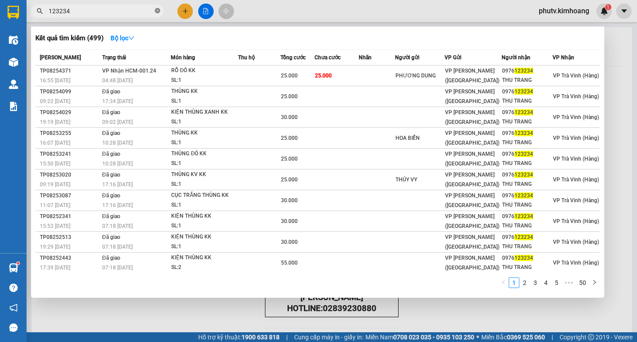
click at [159, 12] on icon "close-circle" at bounding box center [157, 10] width 5 height 5
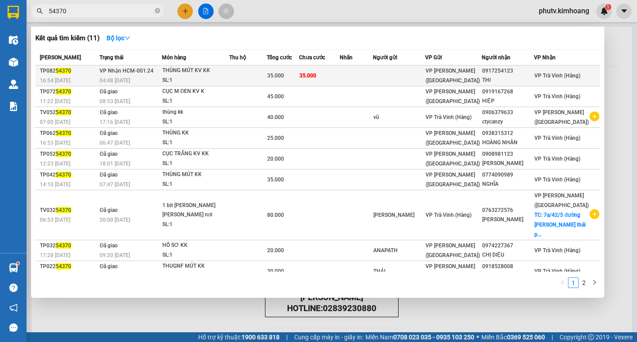
type input "54370"
click at [316, 73] on span "35.000" at bounding box center [307, 76] width 17 height 6
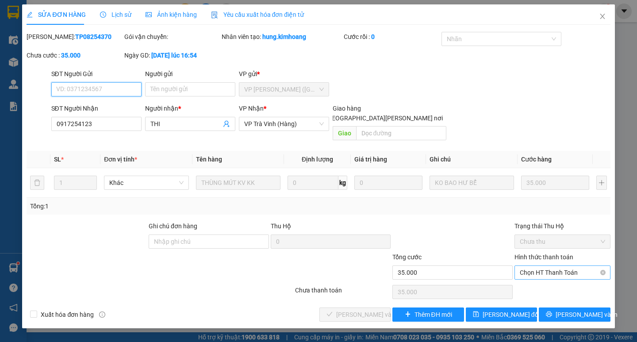
click at [549, 266] on span "Chọn HT Thanh Toán" at bounding box center [562, 272] width 85 height 13
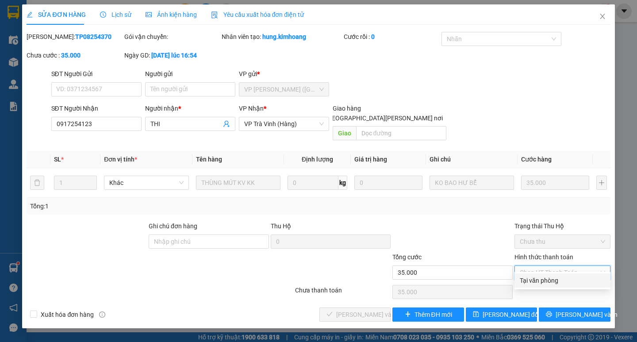
drag, startPoint x: 547, startPoint y: 278, endPoint x: 441, endPoint y: 279, distance: 106.6
click at [547, 278] on div "Tại văn phòng" at bounding box center [562, 281] width 85 height 10
type input "0"
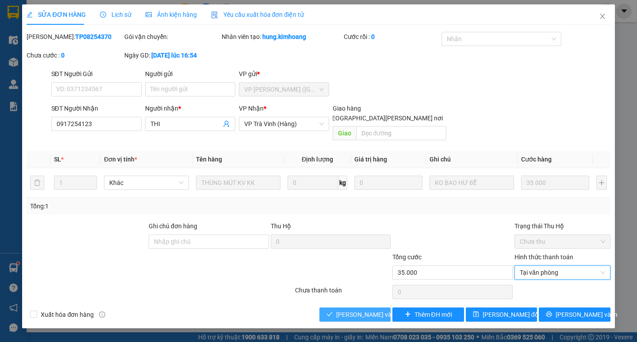
click at [361, 310] on span "[PERSON_NAME] và Giao hàng" at bounding box center [395, 315] width 119 height 10
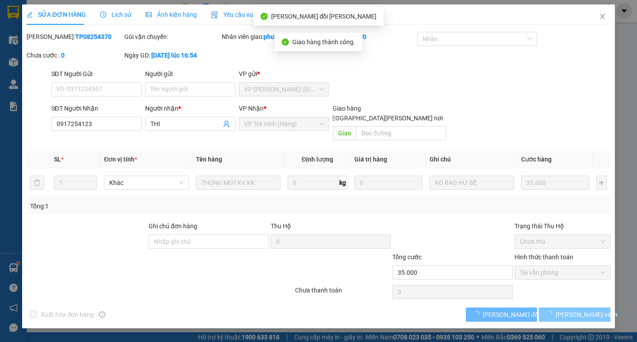
click at [575, 310] on span "[PERSON_NAME] và In" at bounding box center [587, 315] width 62 height 10
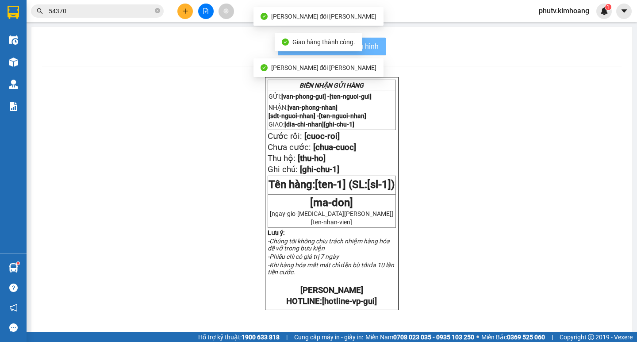
click at [575, 303] on div "BIÊN NHẬN GỬI HÀNG GỬI: [van-phong-gui] - [ten-nguoi-gui] NHẬN: [van-phong-nhan…" at bounding box center [331, 306] width 579 height 459
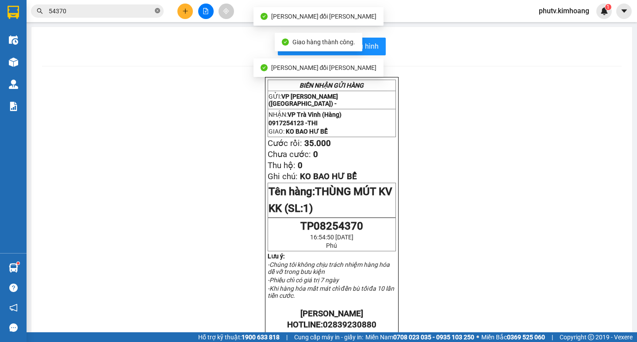
click at [159, 12] on icon "close-circle" at bounding box center [157, 10] width 5 height 5
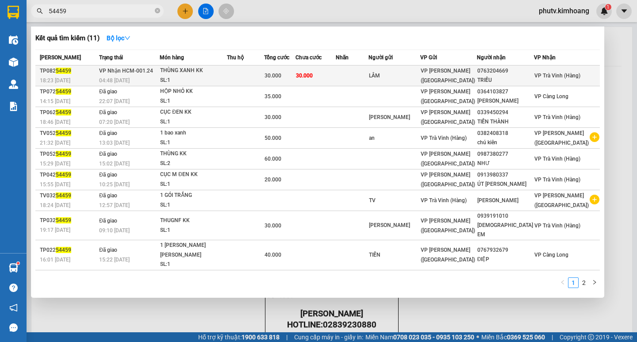
type input "54459"
click at [226, 68] on div "THÙNG XANH KK" at bounding box center [193, 71] width 66 height 10
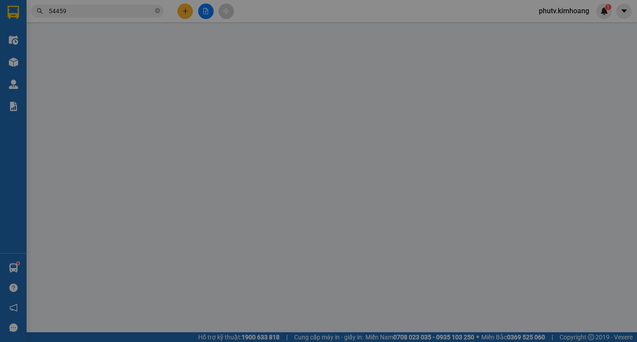
type input "LÂM"
type input "0763204669"
type input "TRIỀU"
type input "30.000"
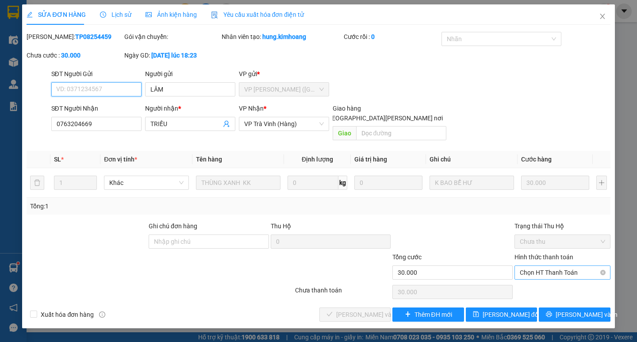
click at [558, 266] on span "Chọn HT Thanh Toán" at bounding box center [562, 272] width 85 height 13
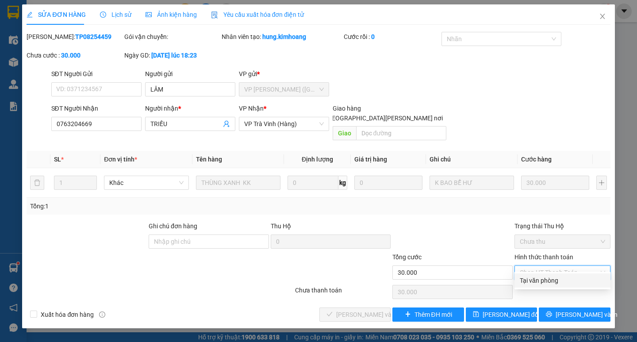
click at [557, 276] on div "Tại văn phòng" at bounding box center [562, 281] width 85 height 10
type input "0"
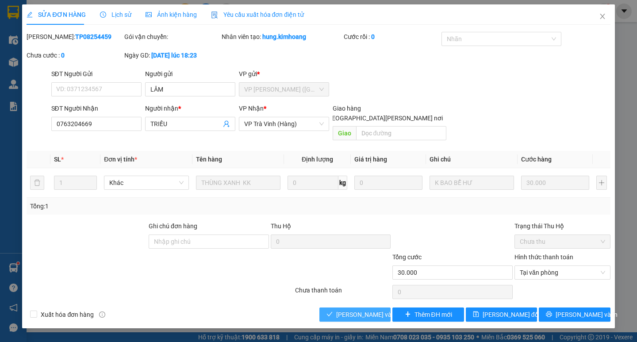
click at [370, 310] on span "[PERSON_NAME] và Giao hàng" at bounding box center [395, 315] width 119 height 10
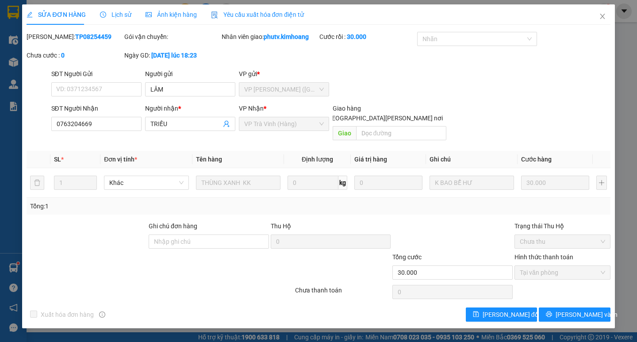
click at [568, 313] on div "SỬA ĐƠN HÀNG Lịch sử Ảnh kiện hàng Yêu cầu xuất hóa đơn điện tử Total Paid Fee …" at bounding box center [318, 166] width 592 height 324
click at [594, 307] on button "[PERSON_NAME] và In" at bounding box center [574, 314] width 71 height 14
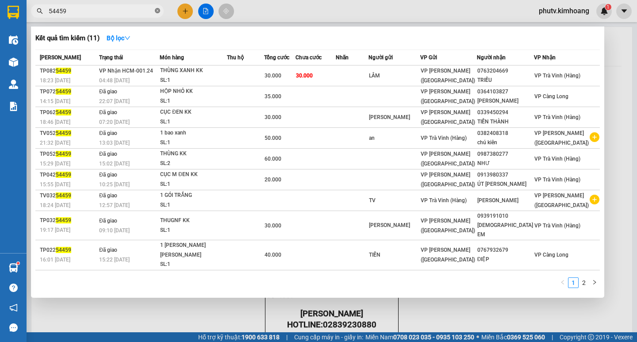
click at [158, 11] on icon "close-circle" at bounding box center [157, 10] width 5 height 5
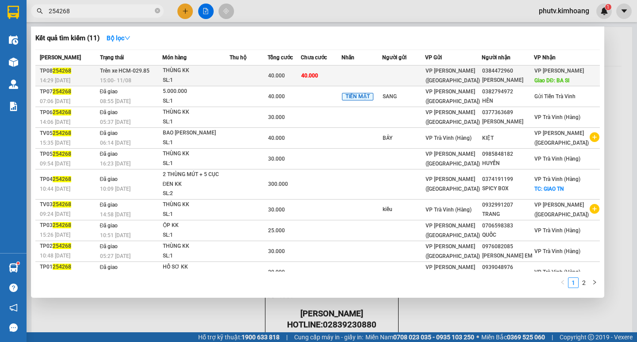
type input "254268"
click at [265, 72] on td at bounding box center [249, 75] width 38 height 21
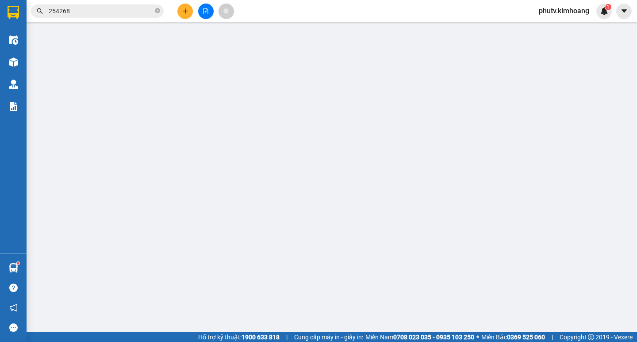
type input "0384472960"
type input "CHÁO PHÚC"
type input "BA SI"
type input "40.000"
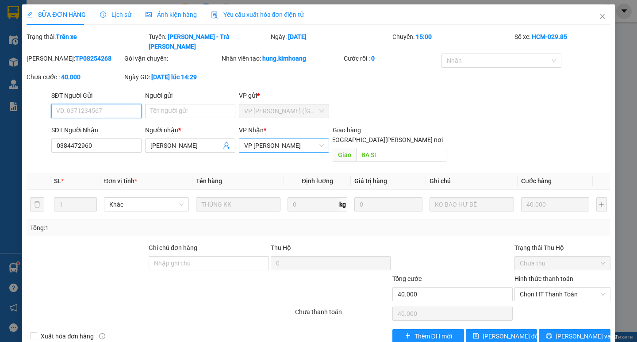
click at [288, 140] on span "VP [GEOGRAPHIC_DATA]" at bounding box center [284, 145] width 80 height 13
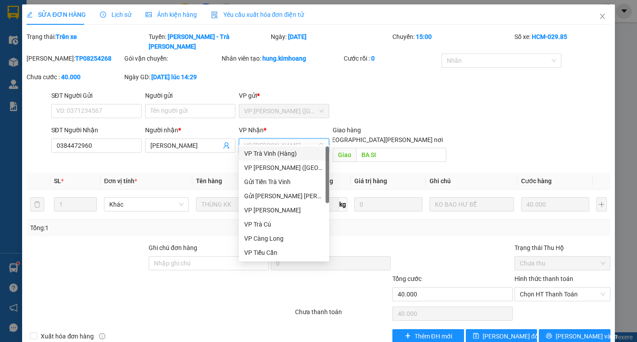
click at [276, 156] on div "VP Trà Vinh (Hàng)" at bounding box center [284, 154] width 80 height 10
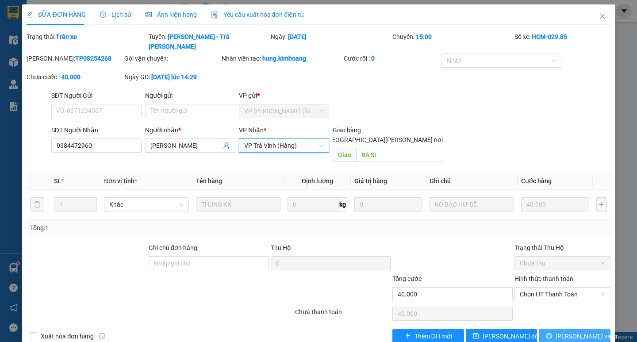
click at [567, 331] on span "[PERSON_NAME] và In" at bounding box center [587, 336] width 62 height 10
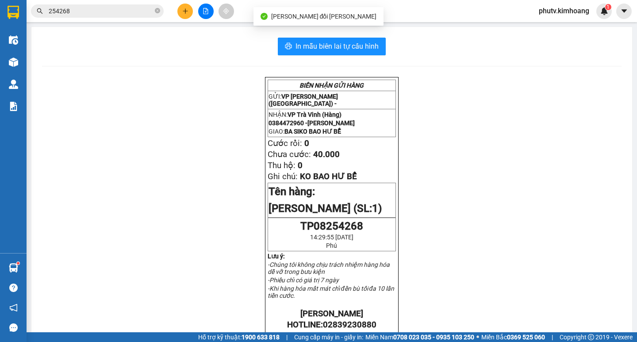
click at [131, 13] on input "254268" at bounding box center [101, 11] width 104 height 10
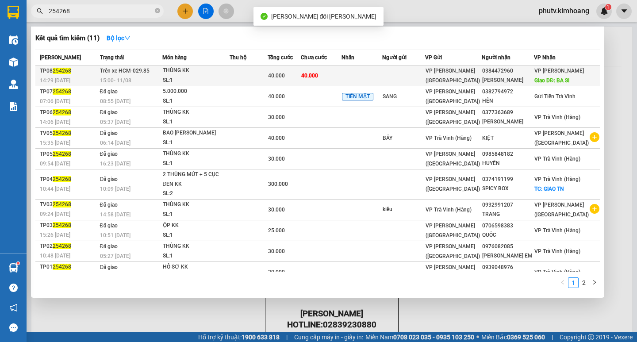
click at [226, 70] on div "THÙNG KK" at bounding box center [196, 71] width 66 height 10
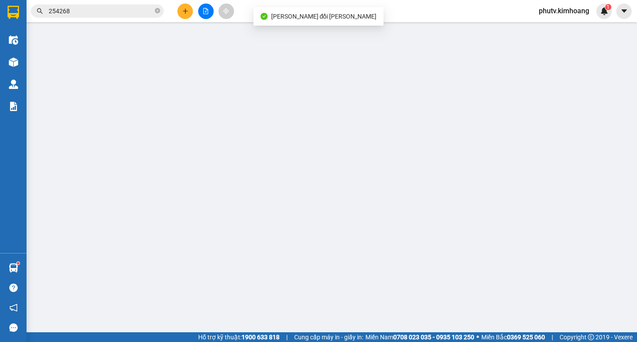
type input "0384472960"
type input "CHÁO PHÚC"
type input "BA SI"
type input "40.000"
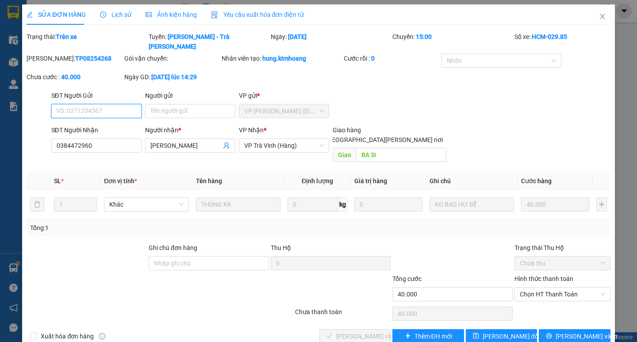
click at [527, 288] on span "Chọn HT Thanh Toán" at bounding box center [562, 294] width 85 height 13
click at [539, 288] on div "Tại văn phòng" at bounding box center [562, 293] width 85 height 10
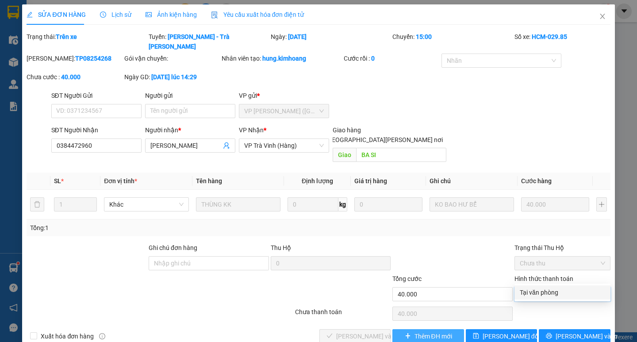
type input "0"
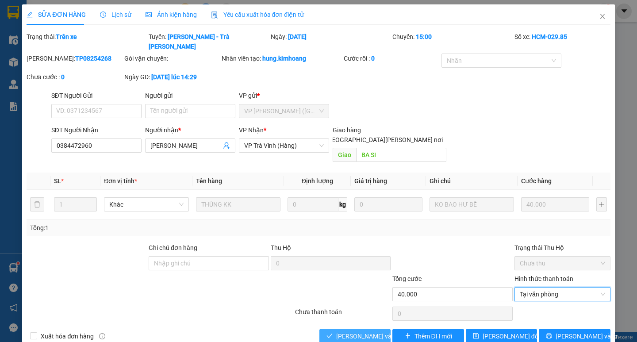
click at [360, 331] on span "[PERSON_NAME] và Giao hàng" at bounding box center [395, 336] width 119 height 10
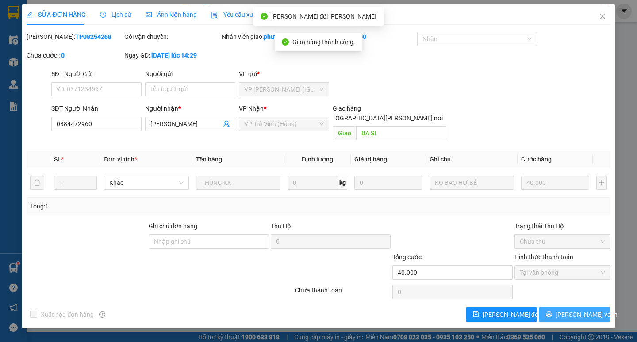
click at [578, 307] on button "[PERSON_NAME] và In" at bounding box center [574, 314] width 71 height 14
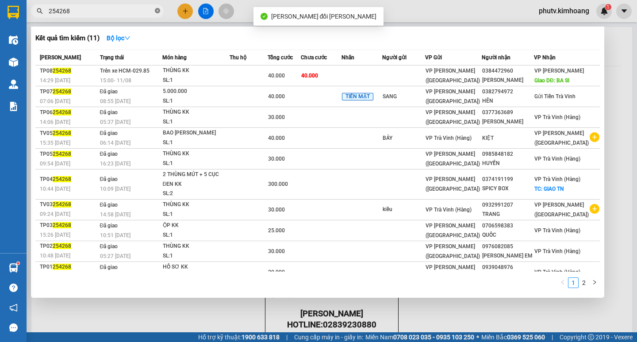
click at [157, 12] on icon "close-circle" at bounding box center [157, 10] width 5 height 5
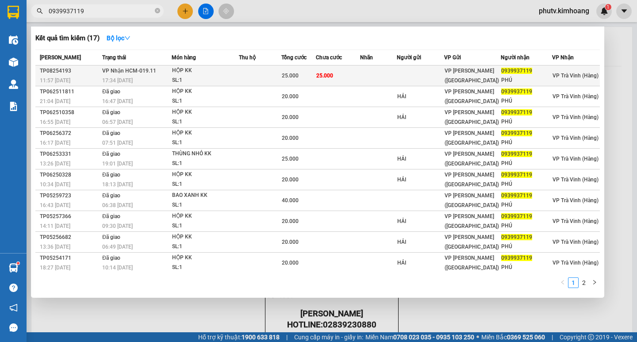
type input "0939937119"
click at [245, 75] on td at bounding box center [260, 75] width 42 height 21
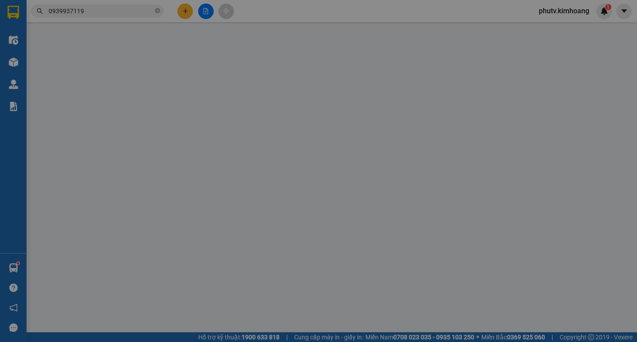
type input "0939937119"
type input "PHÚ"
type input "25.000"
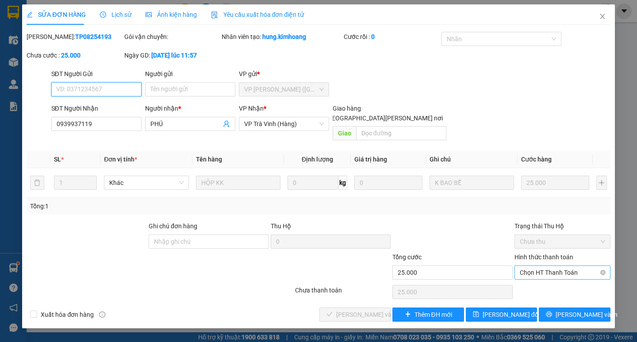
click at [537, 266] on span "Chọn HT Thanh Toán" at bounding box center [562, 272] width 85 height 13
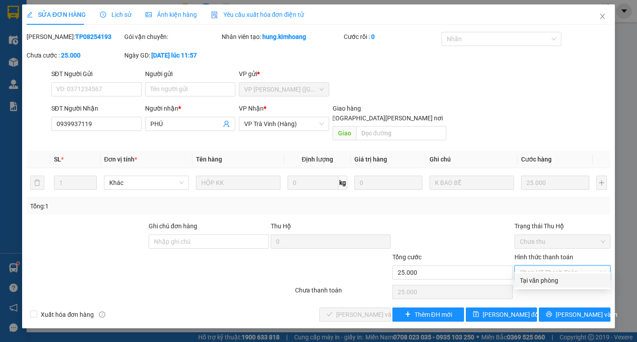
click at [550, 282] on div "Tại văn phòng" at bounding box center [562, 281] width 85 height 10
type input "0"
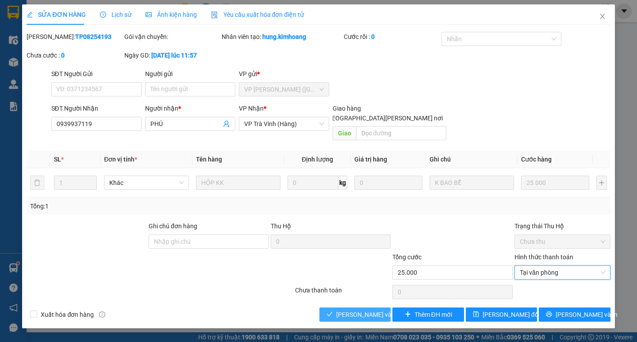
click at [377, 310] on span "[PERSON_NAME] và Giao hàng" at bounding box center [395, 315] width 119 height 10
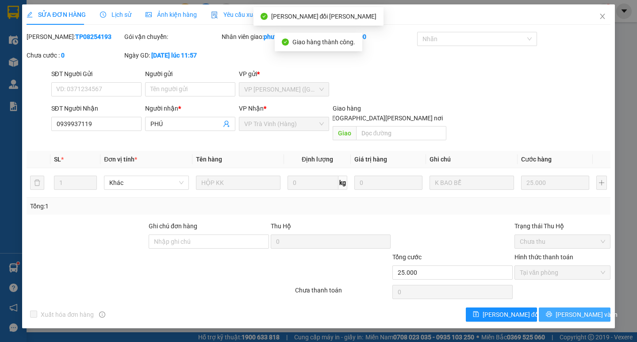
click at [564, 307] on button "[PERSON_NAME] và In" at bounding box center [574, 314] width 71 height 14
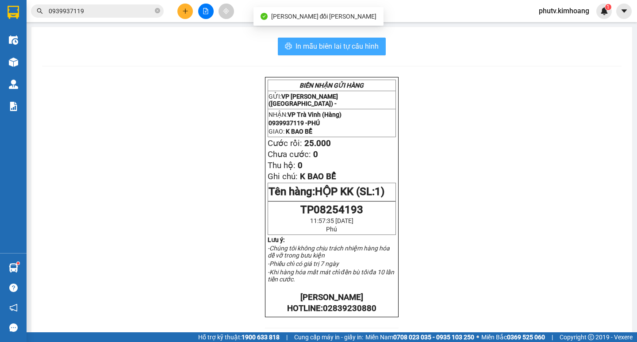
click at [371, 46] on span "In mẫu biên lai tự cấu hình" at bounding box center [336, 46] width 83 height 11
click at [321, 51] on span "In mẫu biên lai tự cấu hình" at bounding box center [336, 46] width 83 height 11
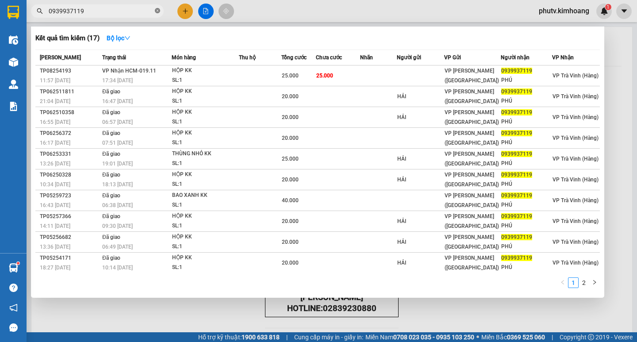
click at [157, 12] on icon "close-circle" at bounding box center [157, 10] width 5 height 5
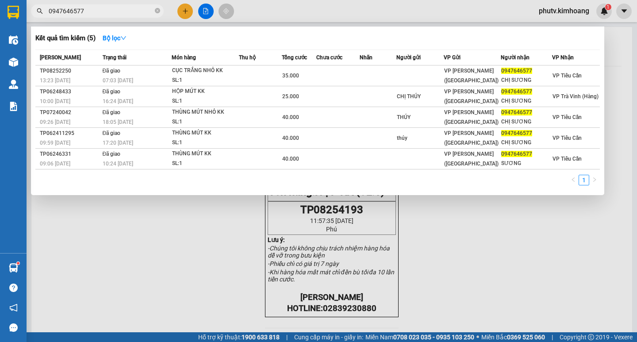
type input "0947646577"
click at [178, 217] on div at bounding box center [318, 171] width 637 height 342
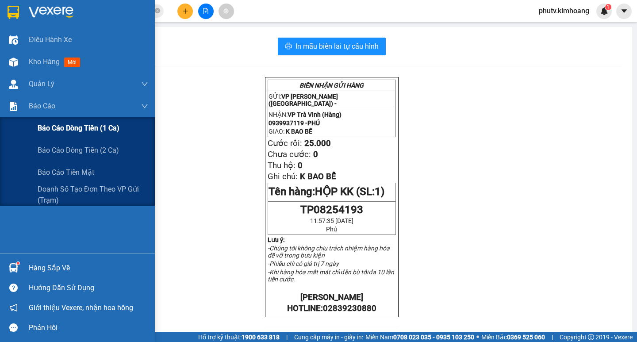
click at [71, 129] on span "Báo cáo dòng tiền (1 ca)" at bounding box center [79, 128] width 82 height 11
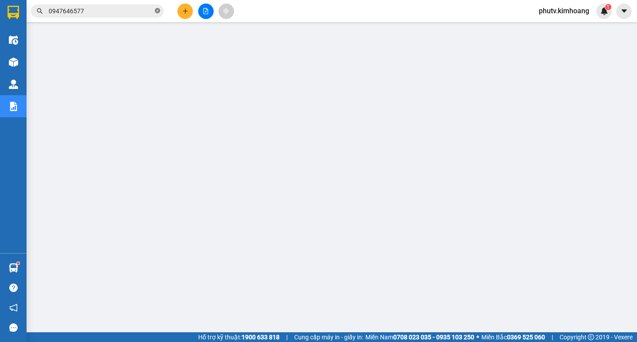
click at [158, 11] on icon "close-circle" at bounding box center [157, 10] width 5 height 5
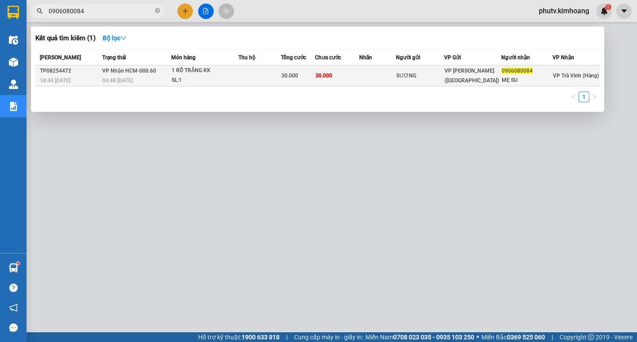
type input "0906080084"
click at [280, 77] on td at bounding box center [259, 75] width 42 height 21
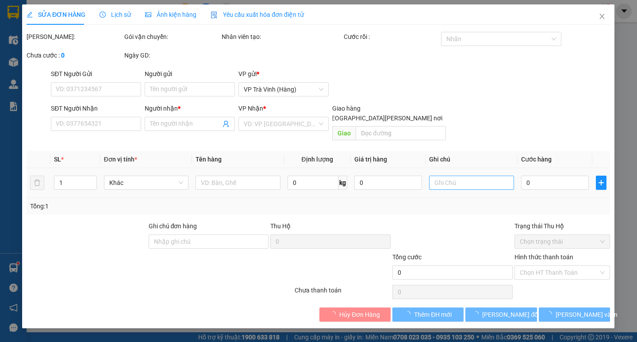
type input "SƯƠNG"
type input "0906080084"
type input "MẸ SU"
type input "30.000"
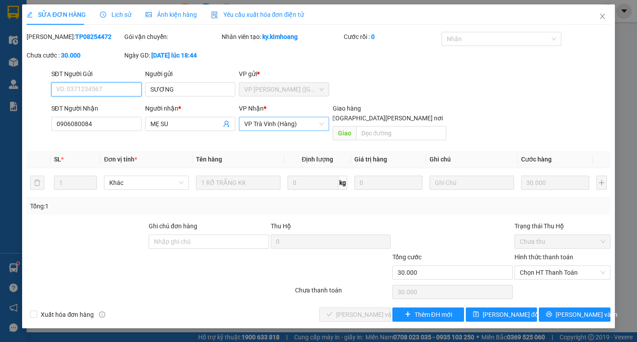
click at [275, 125] on span "VP Trà Vinh (Hàng)" at bounding box center [284, 123] width 80 height 13
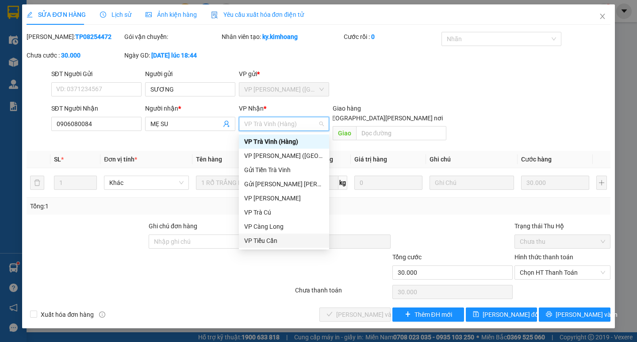
click at [300, 238] on div "VP Tiểu Cần" at bounding box center [284, 241] width 80 height 10
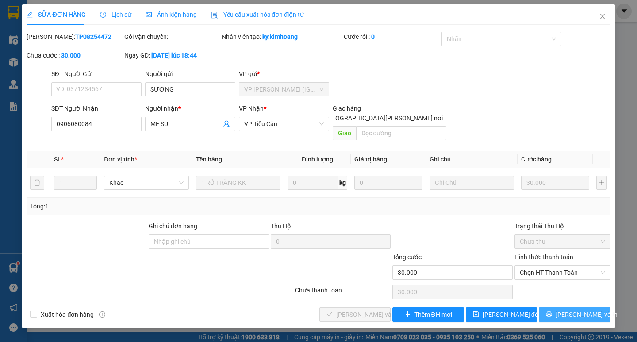
click at [565, 310] on button "[PERSON_NAME] và In" at bounding box center [574, 314] width 71 height 14
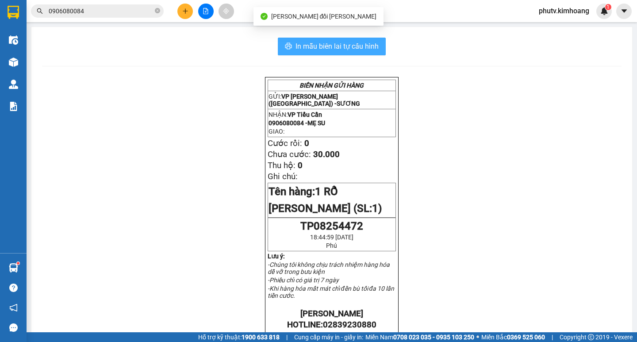
click at [358, 44] on span "In mẫu biên lai tự cấu hình" at bounding box center [336, 46] width 83 height 11
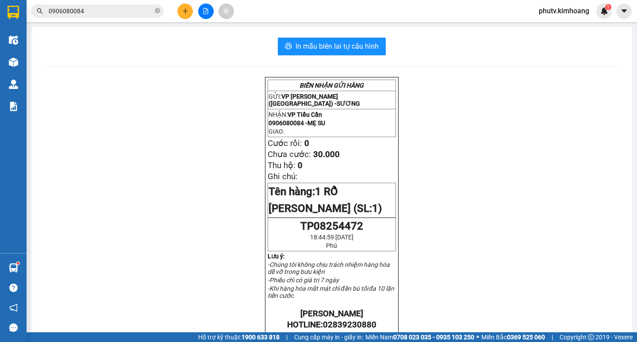
click at [185, 14] on icon "plus" at bounding box center [185, 11] width 6 height 6
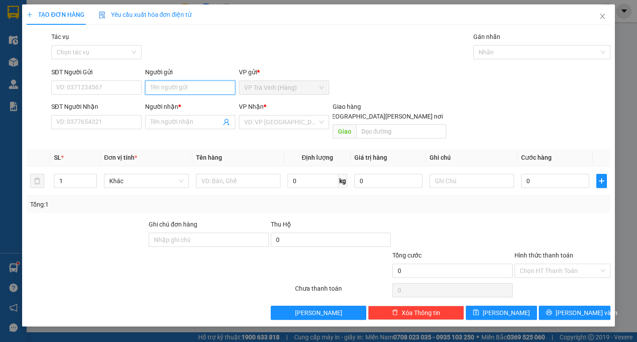
click at [183, 87] on input "Người gửi" at bounding box center [190, 88] width 90 height 14
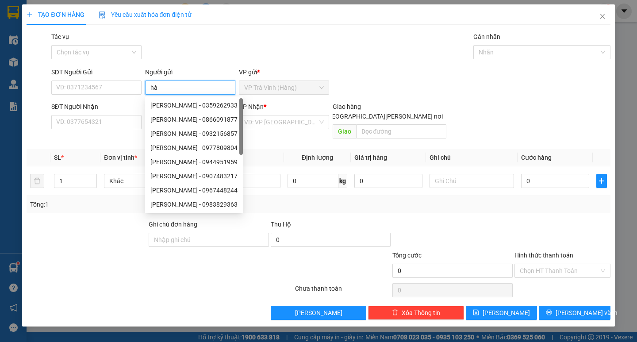
type input "hà"
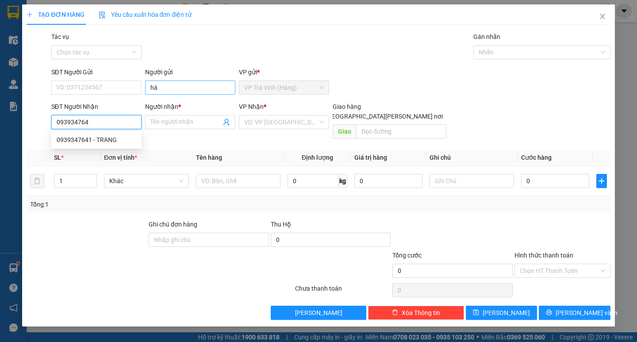
type input "0939347641"
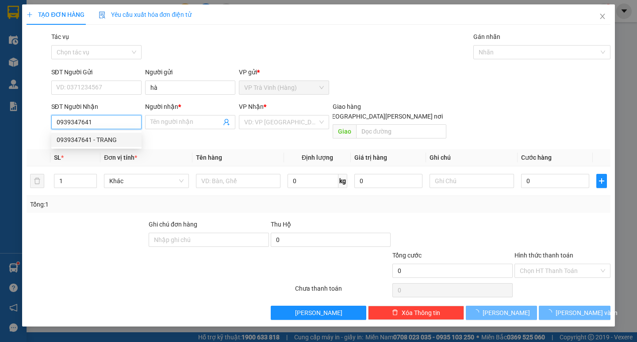
click at [119, 141] on div "0939347641 - TRANG" at bounding box center [97, 140] width 80 height 10
type input "TRANG"
type input "30.000"
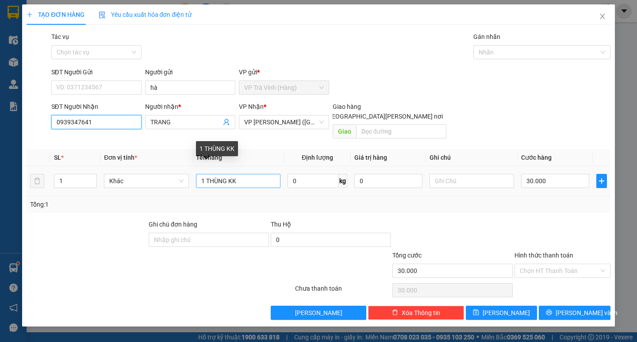
type input "0939347641"
click at [219, 174] on input "1 THÙNG KK" at bounding box center [238, 181] width 84 height 14
type input "1 cục trắng KK"
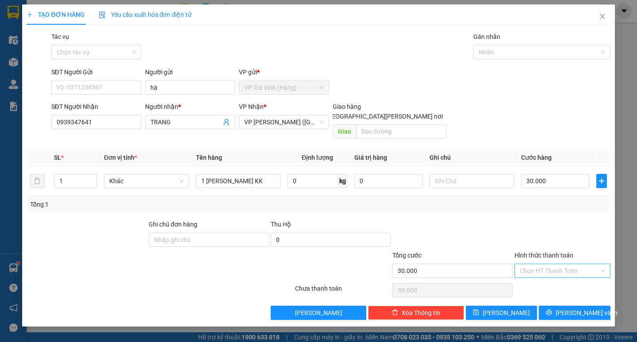
click at [555, 264] on input "Hình thức thanh toán" at bounding box center [559, 270] width 79 height 13
click at [558, 276] on div "Tại văn phòng" at bounding box center [562, 279] width 85 height 10
type input "0"
click at [552, 309] on span "printer" at bounding box center [549, 312] width 6 height 7
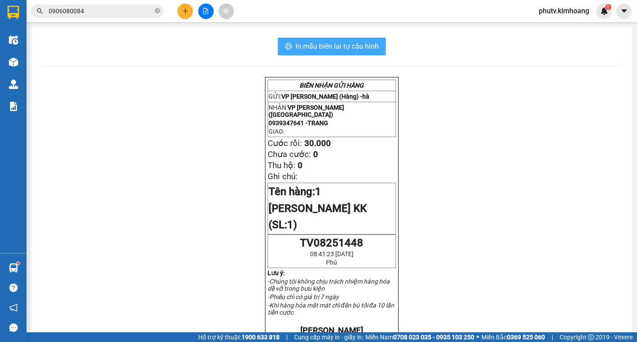
click at [368, 42] on span "In mẫu biên lai tự cấu hình" at bounding box center [336, 46] width 83 height 11
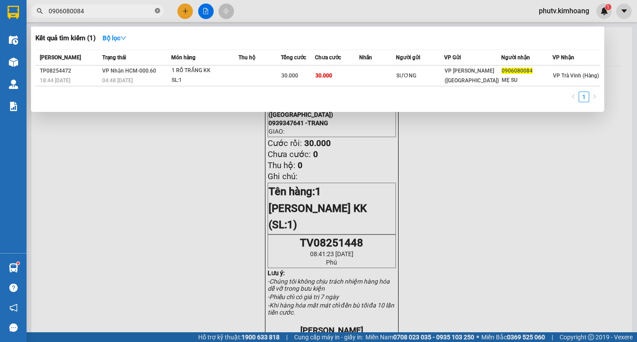
click at [155, 10] on icon "close-circle" at bounding box center [157, 10] width 5 height 5
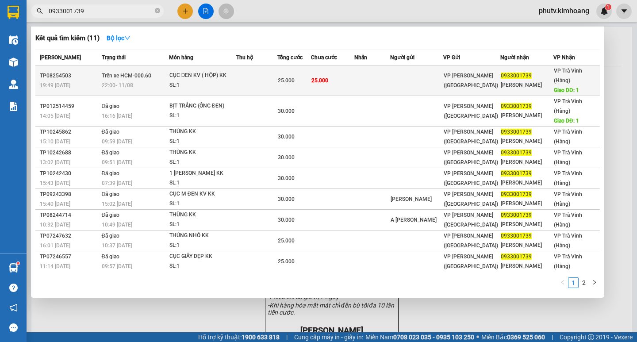
type input "0933001739"
click at [241, 68] on td at bounding box center [256, 80] width 41 height 31
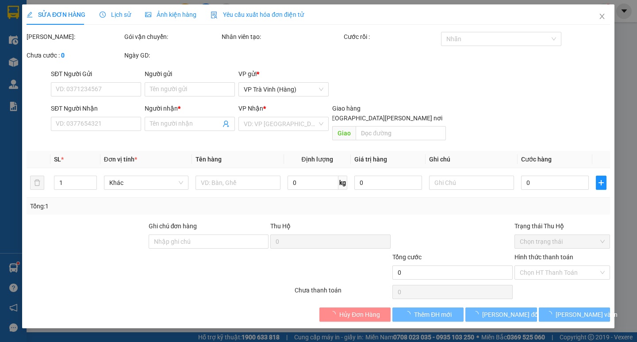
type input "0933001739"
type input "TRƯỜNG DUY"
type input "1"
type input "25.000"
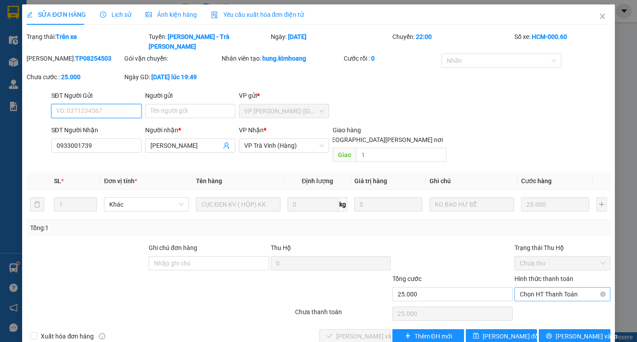
click at [533, 288] on span "Chọn HT Thanh Toán" at bounding box center [562, 294] width 85 height 13
drag, startPoint x: 533, startPoint y: 292, endPoint x: 469, endPoint y: 298, distance: 64.4
click at [533, 292] on div "Tại văn phòng" at bounding box center [562, 293] width 85 height 10
type input "0"
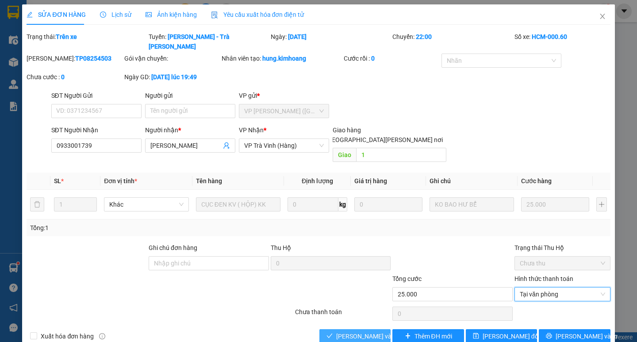
click at [372, 331] on span "[PERSON_NAME] và Giao hàng" at bounding box center [395, 336] width 119 height 10
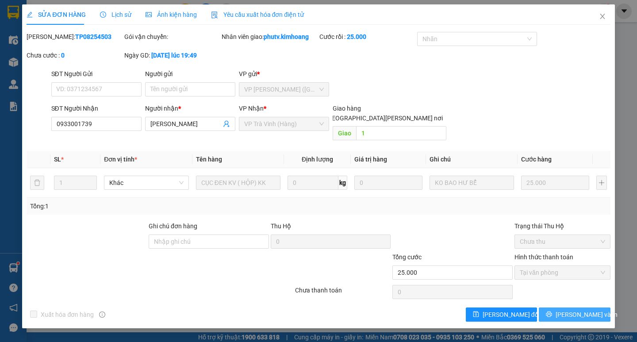
click at [549, 307] on button "[PERSON_NAME] và In" at bounding box center [574, 314] width 71 height 14
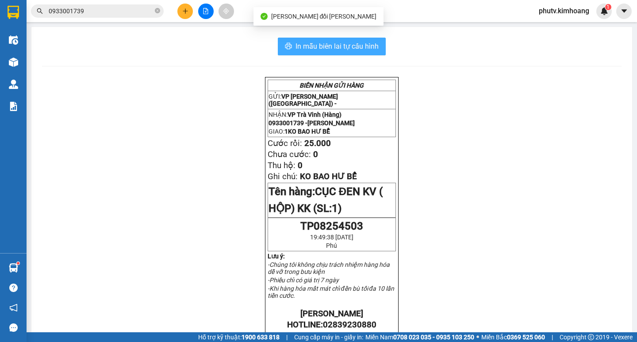
click at [328, 44] on span "In mẫu biên lai tự cấu hình" at bounding box center [336, 46] width 83 height 11
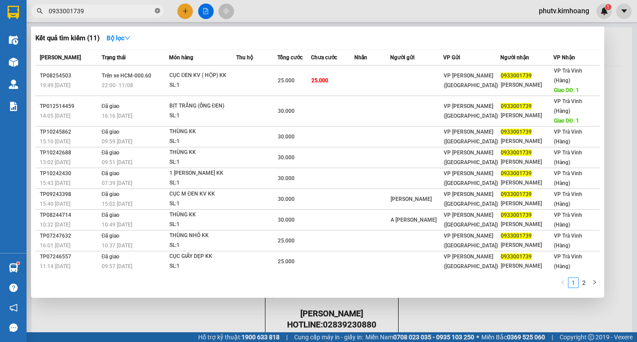
click at [157, 10] on icon "close-circle" at bounding box center [157, 10] width 5 height 5
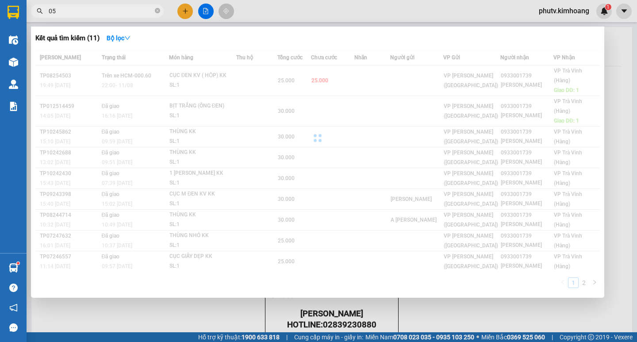
type input "0"
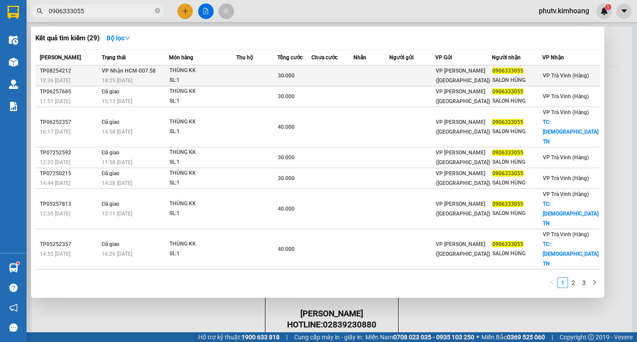
type input "0906333055"
click at [213, 73] on div "THÙNG KK" at bounding box center [202, 71] width 66 height 10
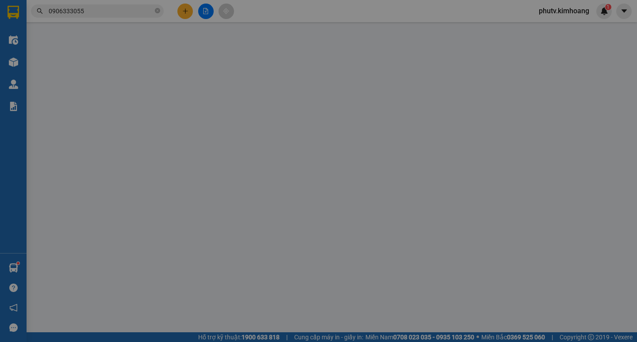
type input "0906333055"
type input "SALON HÙNG"
type input "30.000"
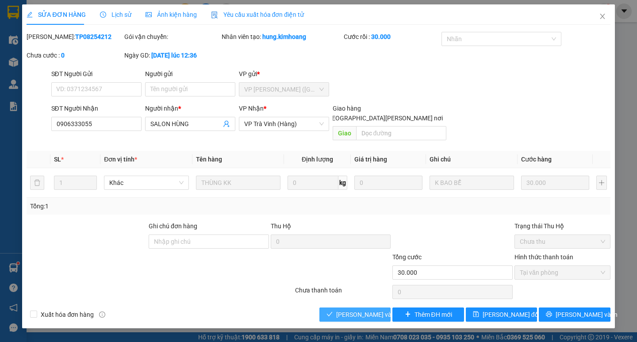
click at [357, 310] on span "[PERSON_NAME] và Giao hàng" at bounding box center [395, 315] width 119 height 10
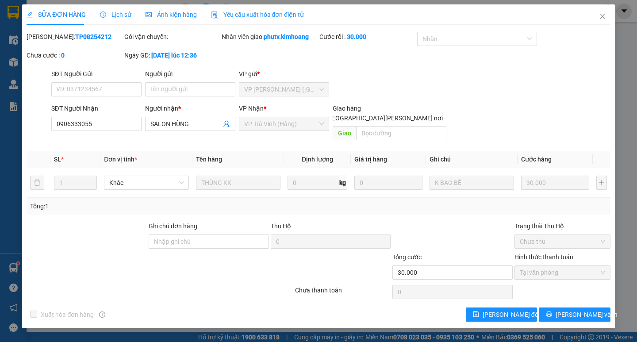
click at [589, 296] on div "Total Paid Fee 30.000 Total UnPaid Fee 0 Cash Collection Total Fee Mã ĐH: TP082…" at bounding box center [318, 177] width 583 height 290
click at [581, 310] on span "[PERSON_NAME] và In" at bounding box center [587, 315] width 62 height 10
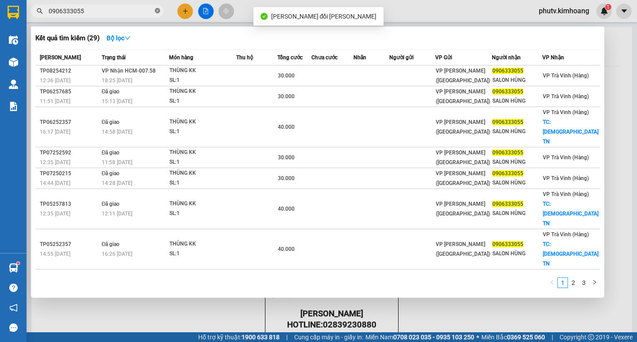
click at [157, 11] on icon "close-circle" at bounding box center [157, 10] width 5 height 5
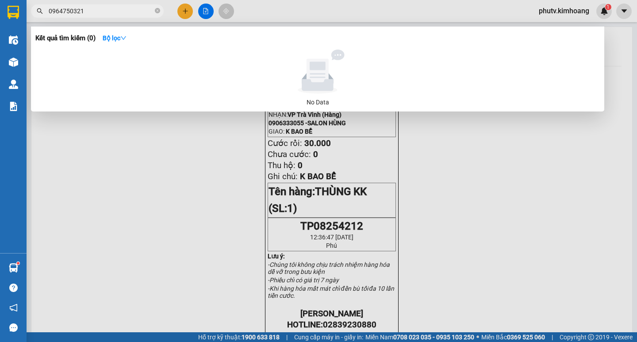
click at [56, 8] on input "0964750321" at bounding box center [101, 11] width 104 height 10
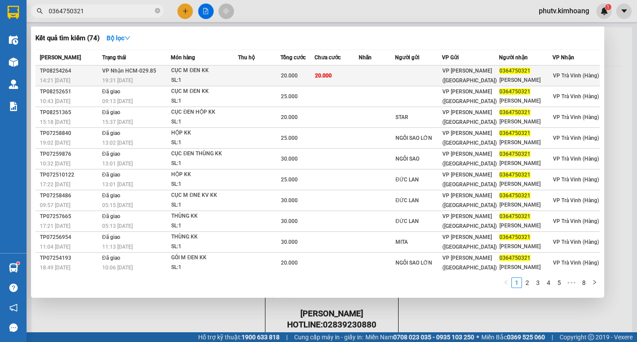
type input "0364750321"
click at [247, 78] on td at bounding box center [259, 75] width 42 height 21
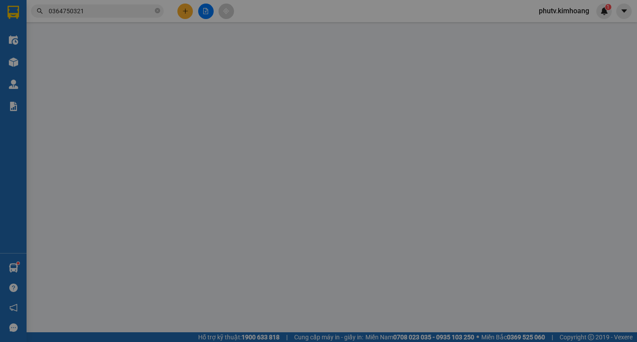
type input "0364750321"
type input "NGỌC HOÀI"
type input "20.000"
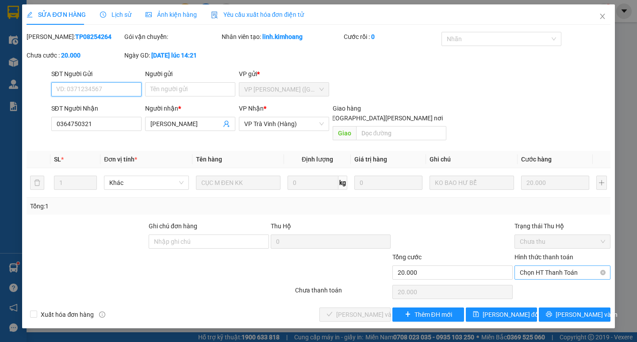
drag, startPoint x: 529, startPoint y: 258, endPoint x: 537, endPoint y: 269, distance: 14.2
click at [529, 266] on span "Chọn HT Thanh Toán" at bounding box center [562, 272] width 85 height 13
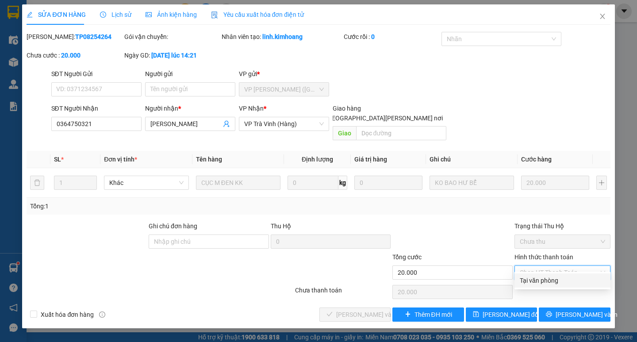
drag, startPoint x: 543, startPoint y: 281, endPoint x: 479, endPoint y: 283, distance: 64.2
click at [542, 282] on div "Tại văn phòng" at bounding box center [562, 281] width 85 height 10
type input "0"
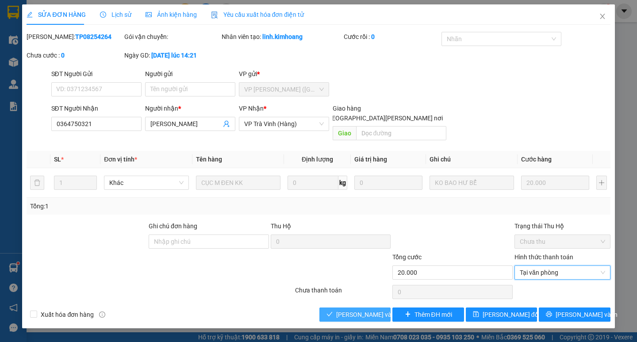
click at [367, 310] on span "[PERSON_NAME] và Giao hàng" at bounding box center [395, 315] width 119 height 10
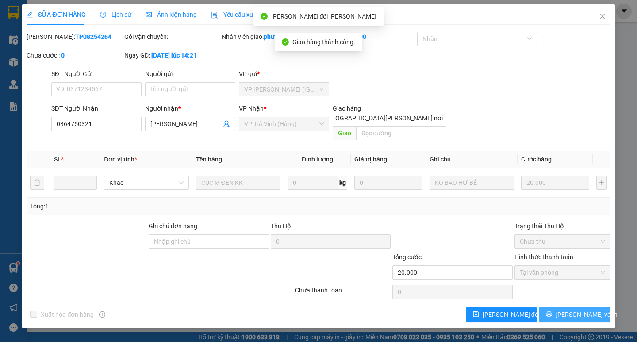
click at [578, 310] on span "[PERSON_NAME] và In" at bounding box center [587, 315] width 62 height 10
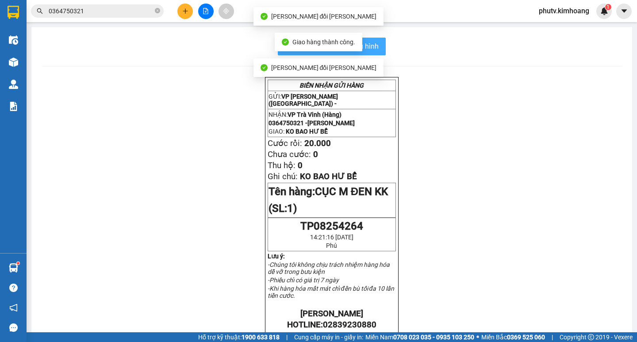
click at [378, 49] on button "In mẫu biên lai tự cấu hình" at bounding box center [332, 47] width 108 height 18
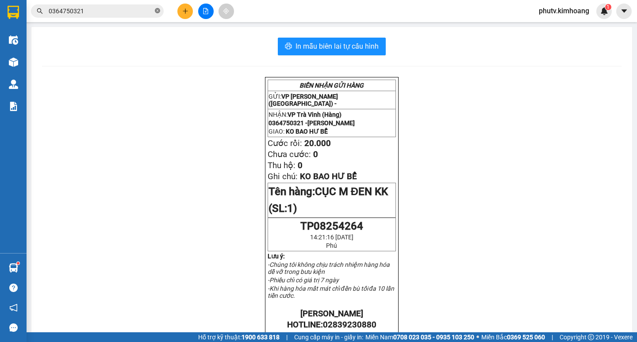
click at [158, 10] on icon "close-circle" at bounding box center [157, 10] width 5 height 5
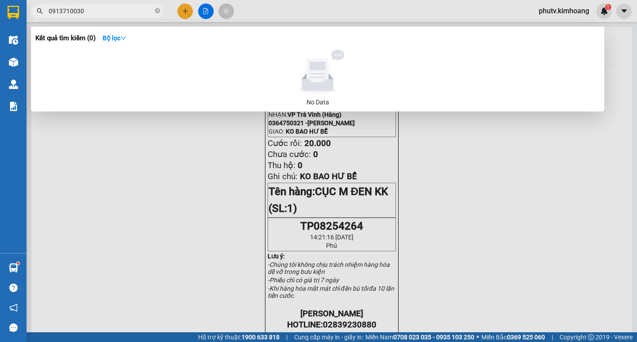
click at [75, 11] on input "0913710030" at bounding box center [101, 11] width 104 height 10
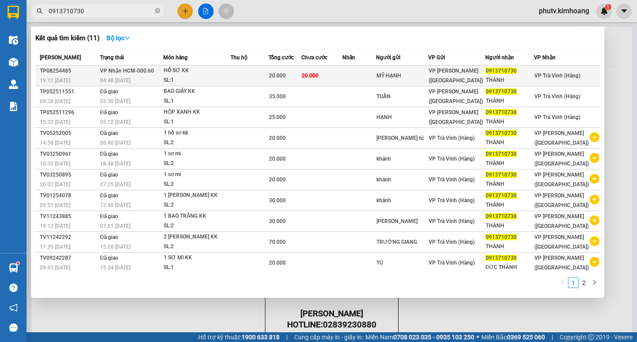
type input "0913710730"
click at [257, 72] on td at bounding box center [249, 75] width 38 height 21
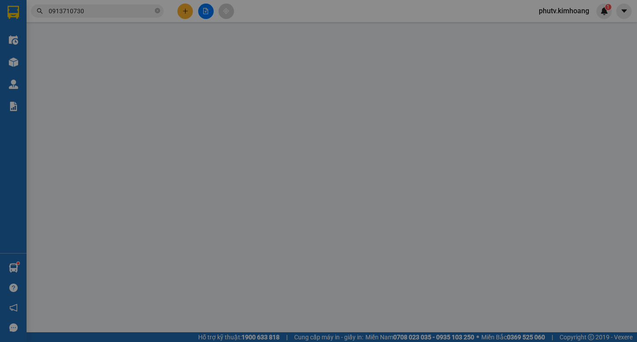
type input "MỸ HẠNH"
type input "0913710730"
type input "THÀNH"
type input "20.000"
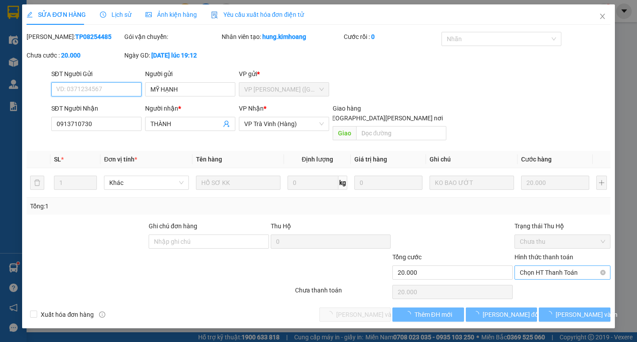
click at [551, 266] on span "Chọn HT Thanh Toán" at bounding box center [562, 272] width 85 height 13
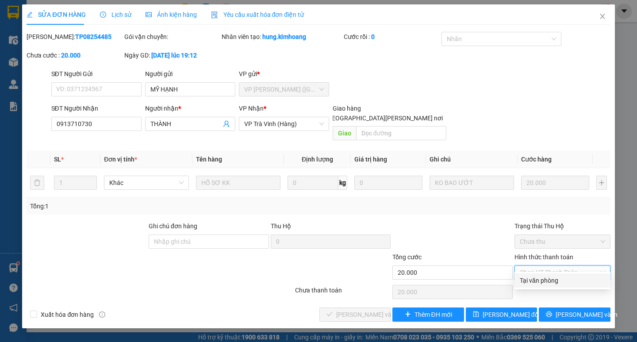
click at [541, 282] on div "Tại văn phòng" at bounding box center [562, 281] width 85 height 10
type input "0"
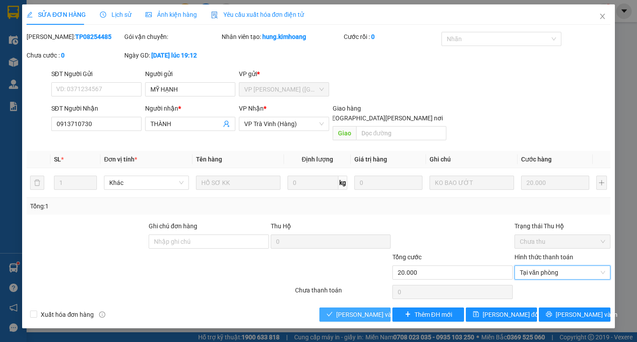
click at [348, 310] on span "[PERSON_NAME] và Giao hàng" at bounding box center [395, 315] width 119 height 10
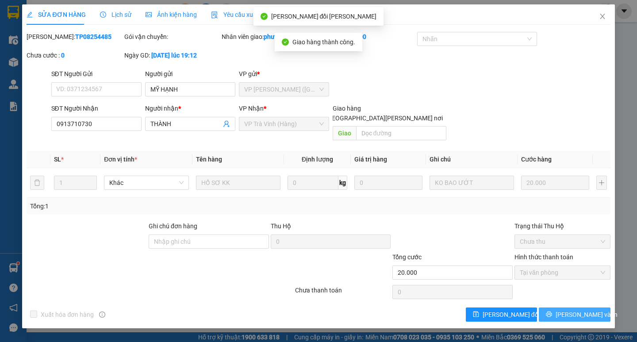
click at [577, 310] on span "[PERSON_NAME] và In" at bounding box center [587, 315] width 62 height 10
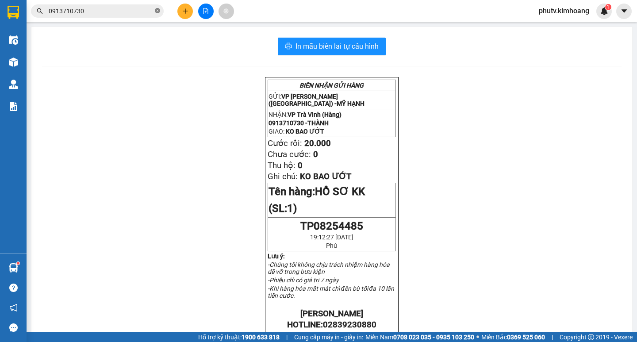
click at [157, 11] on icon "close-circle" at bounding box center [157, 10] width 5 height 5
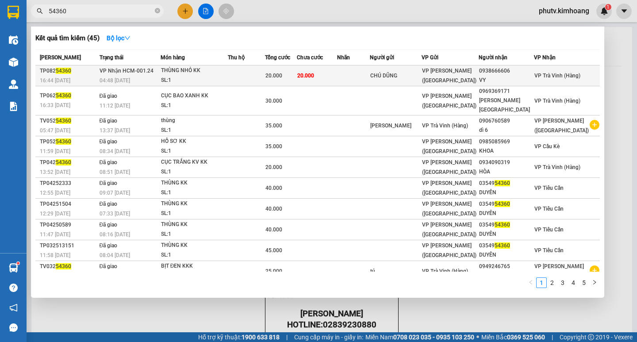
type input "54360"
click at [296, 74] on div "20.000" at bounding box center [280, 76] width 31 height 10
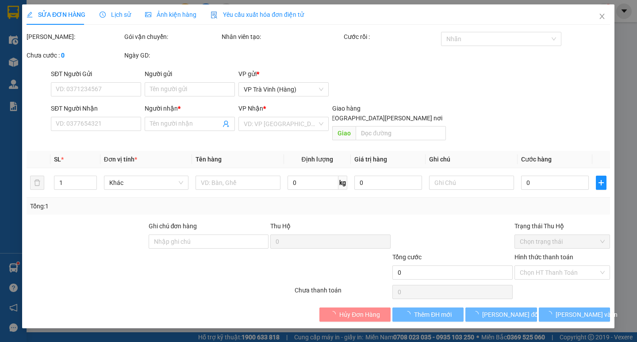
type input "CHÚ DŨNG"
type input "0938666606"
type input "VY"
type input "20.000"
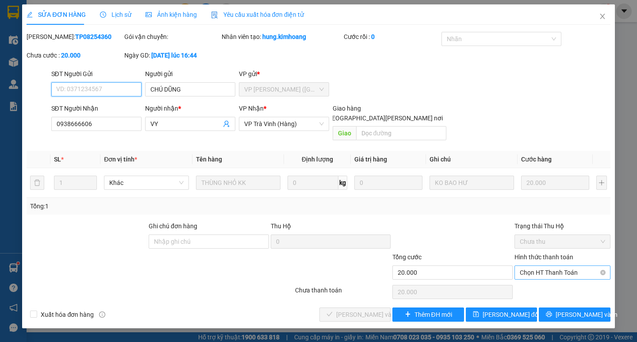
drag, startPoint x: 548, startPoint y: 265, endPoint x: 533, endPoint y: 272, distance: 15.6
click at [541, 267] on span "Chọn HT Thanh Toán" at bounding box center [562, 272] width 85 height 13
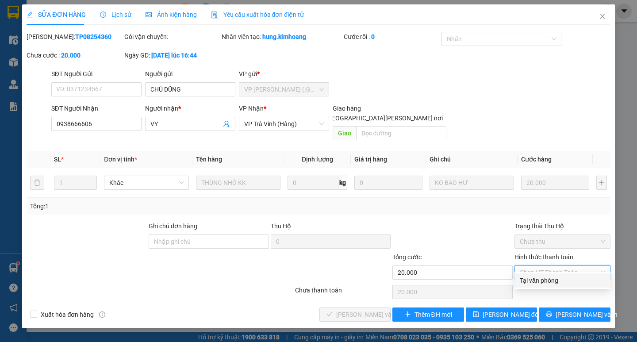
drag, startPoint x: 536, startPoint y: 281, endPoint x: 480, endPoint y: 290, distance: 56.4
click at [536, 281] on div "Tại văn phòng" at bounding box center [562, 281] width 85 height 10
type input "0"
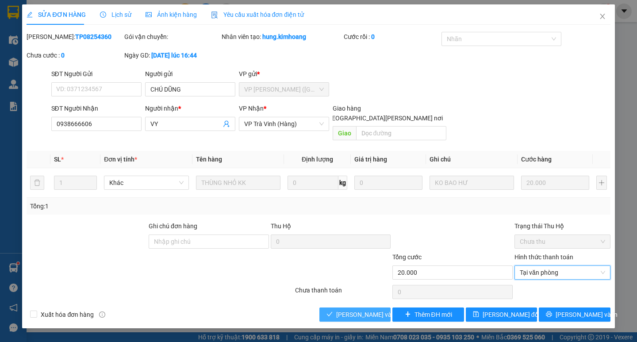
click at [371, 310] on span "[PERSON_NAME] và Giao hàng" at bounding box center [395, 315] width 119 height 10
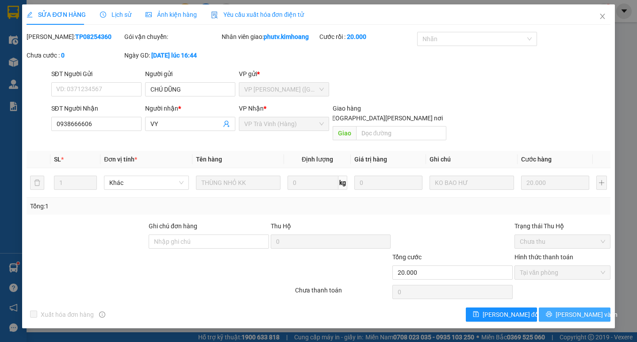
click at [584, 310] on span "[PERSON_NAME] và In" at bounding box center [587, 315] width 62 height 10
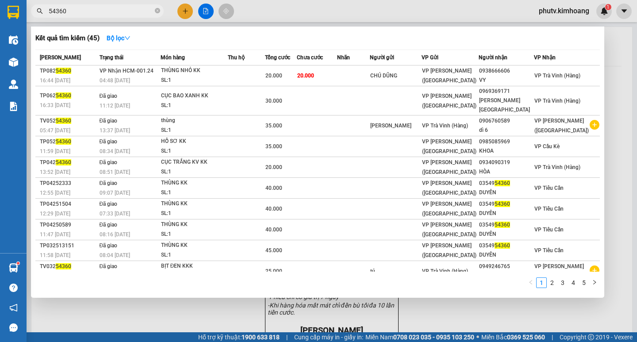
click at [84, 10] on input "54360" at bounding box center [101, 11] width 104 height 10
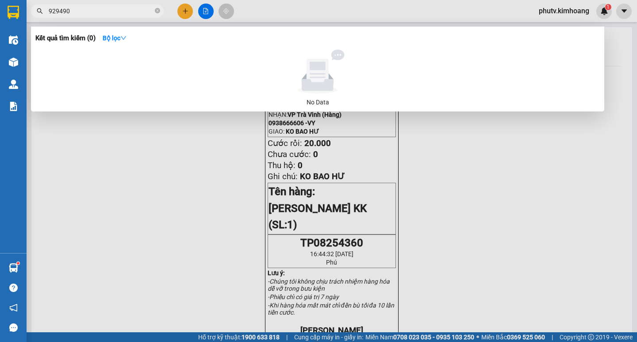
click at [91, 12] on input "929490" at bounding box center [101, 11] width 104 height 10
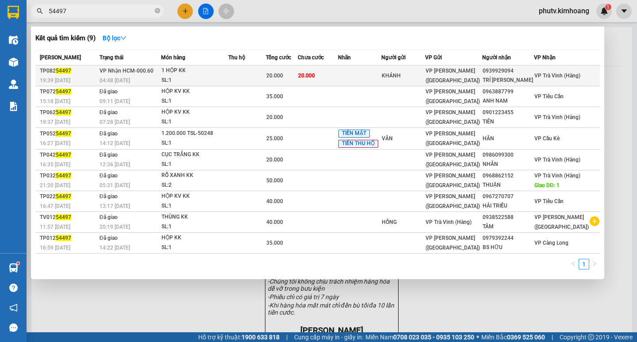
type input "54497"
click at [260, 73] on td at bounding box center [247, 75] width 38 height 21
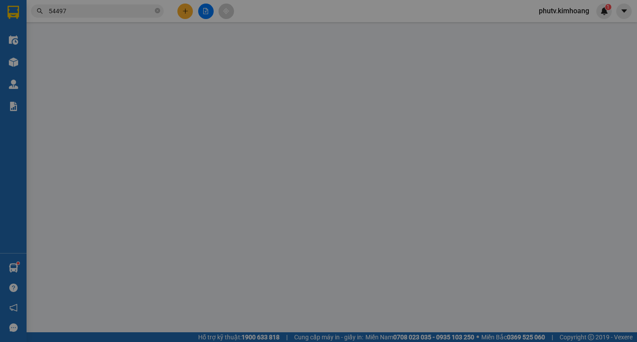
type input "KHÁNH"
type input "0939929094"
type input "TRÍ THANH"
type input "20.000"
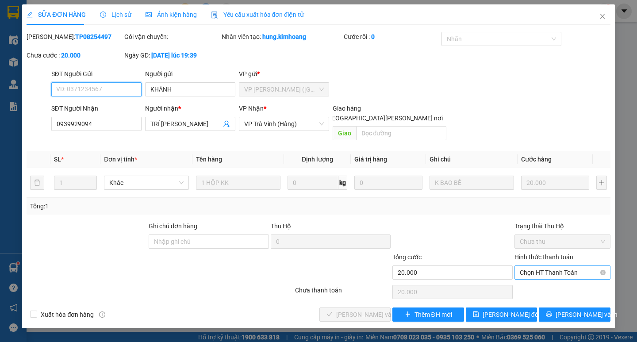
click at [545, 266] on span "Chọn HT Thanh Toán" at bounding box center [562, 272] width 85 height 13
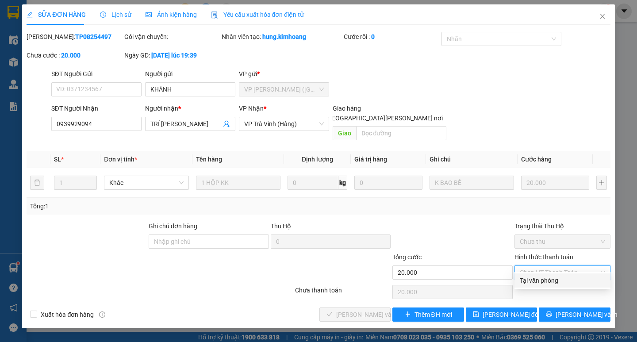
click at [545, 278] on div "Tại văn phòng" at bounding box center [562, 281] width 85 height 10
type input "0"
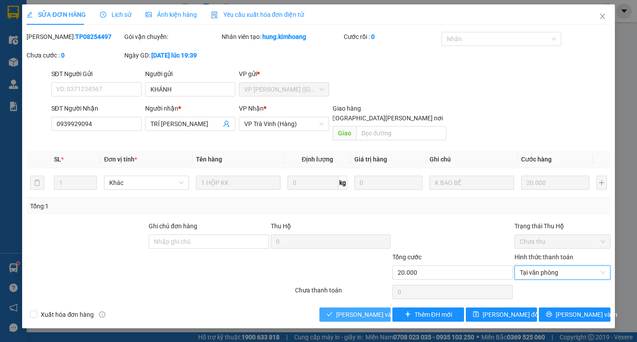
click at [374, 310] on span "[PERSON_NAME] và Giao hàng" at bounding box center [395, 315] width 119 height 10
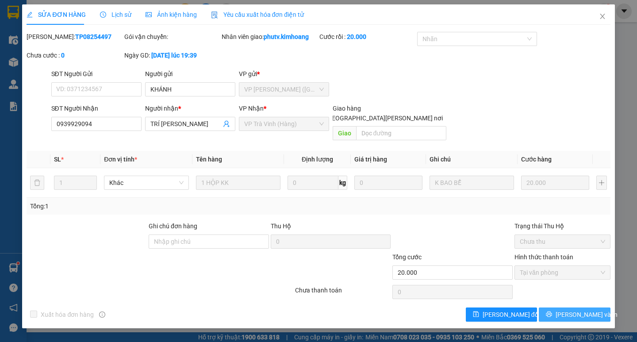
click at [567, 310] on span "[PERSON_NAME] và In" at bounding box center [587, 315] width 62 height 10
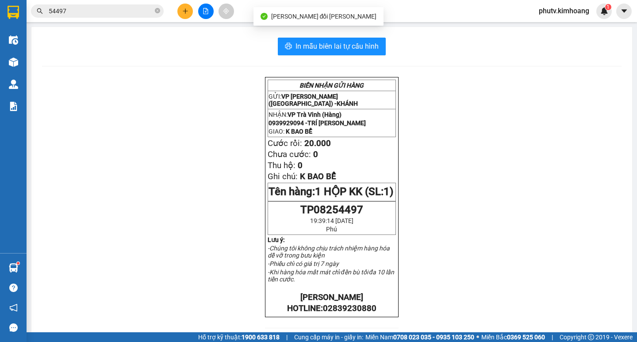
click at [182, 9] on icon "plus" at bounding box center [185, 11] width 6 height 6
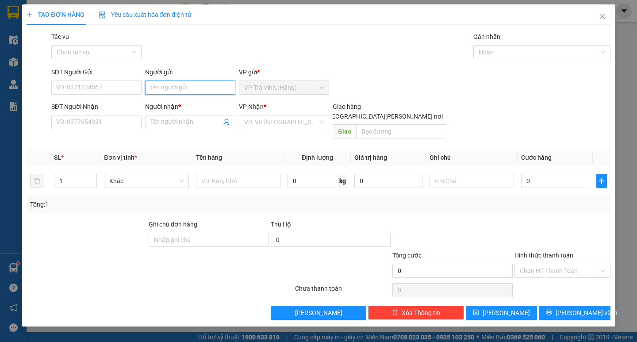
click at [190, 87] on input "Người gửi" at bounding box center [190, 88] width 90 height 14
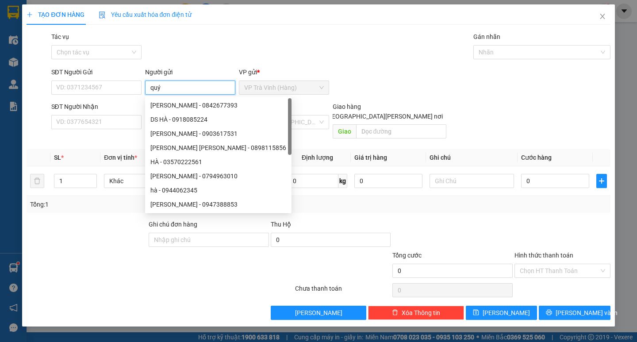
type input "quý"
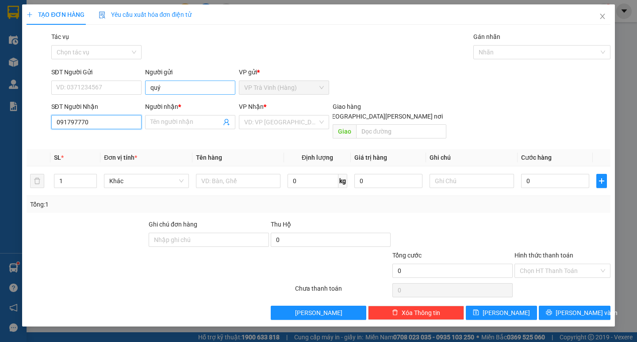
type input "0917977706"
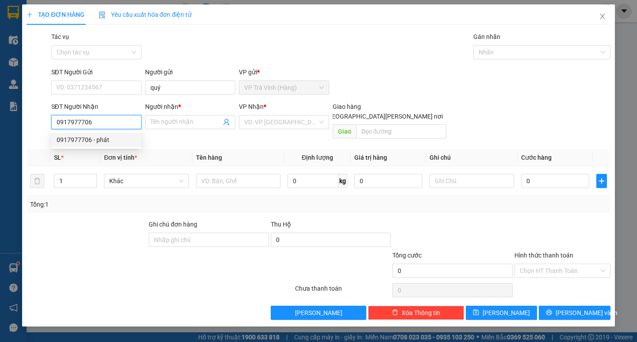
click at [81, 135] on div "0917977706 - phát" at bounding box center [97, 140] width 80 height 10
type input "phát"
type input "120.000"
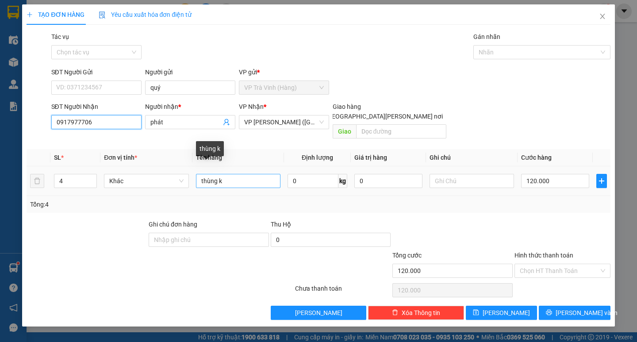
type input "0917977706"
click at [199, 174] on input "thùng k" at bounding box center [238, 181] width 84 height 14
click at [228, 174] on input "1thùng k" at bounding box center [238, 181] width 84 height 14
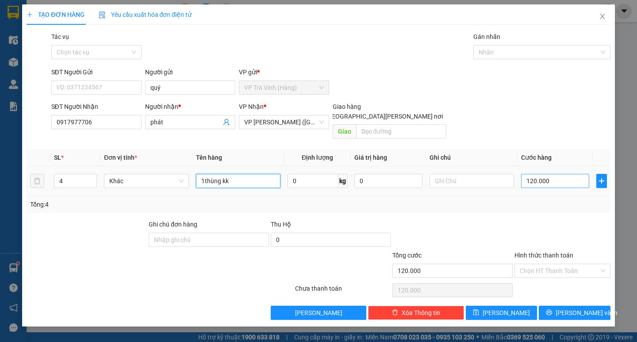
type input "1thùng kk"
click at [551, 177] on input "120.000" at bounding box center [555, 181] width 68 height 14
type input "3"
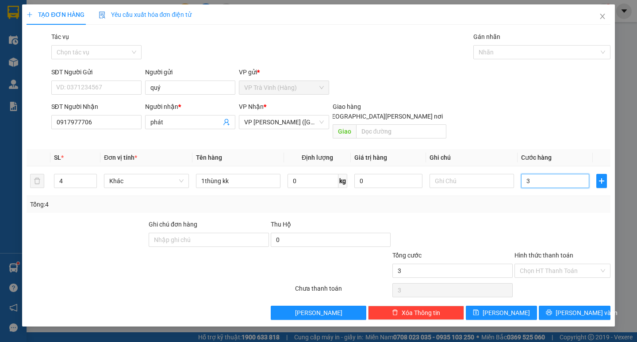
type input "30"
type input "30.000"
click at [551, 265] on input "Hình thức thanh toán" at bounding box center [559, 270] width 79 height 13
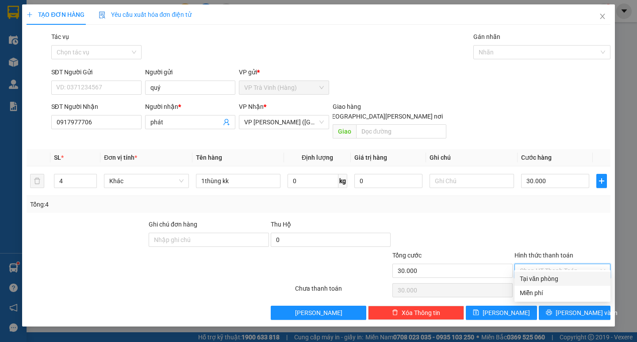
click at [555, 275] on div "Tại văn phòng" at bounding box center [562, 279] width 85 height 10
click at [552, 306] on button "[PERSON_NAME] và In" at bounding box center [574, 313] width 71 height 14
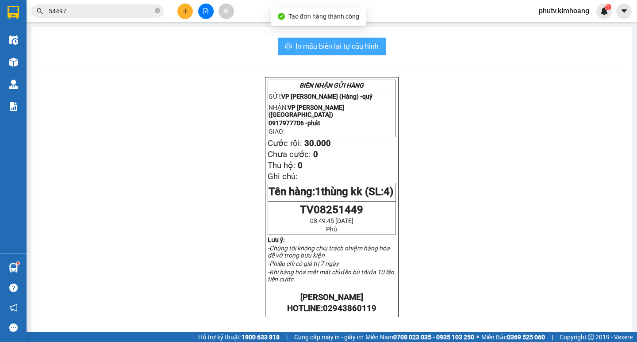
click at [329, 48] on span "In mẫu biên lai tự cấu hình" at bounding box center [336, 46] width 83 height 11
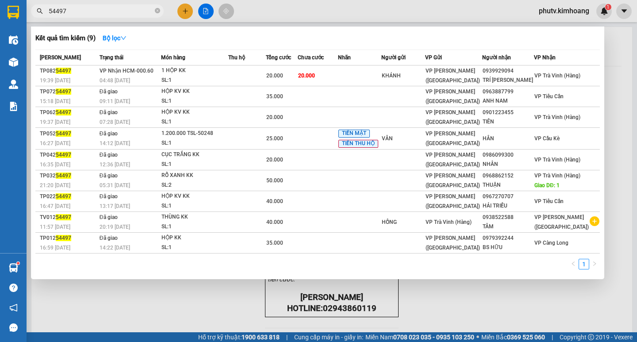
click at [97, 12] on input "54497" at bounding box center [101, 11] width 104 height 10
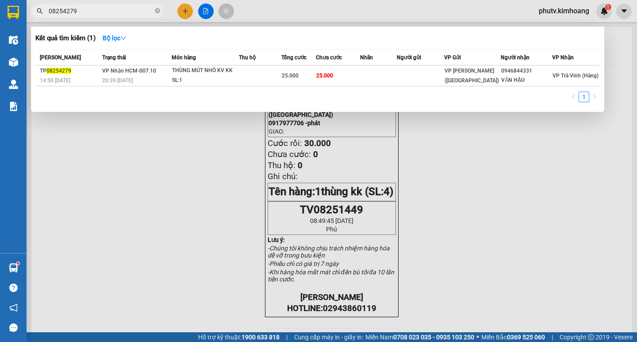
click at [123, 10] on input "08254279" at bounding box center [101, 11] width 104 height 10
click at [79, 9] on input "0906080084" at bounding box center [101, 11] width 104 height 10
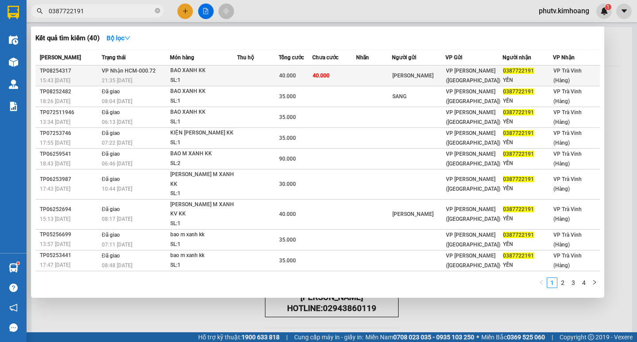
click at [233, 75] on div "BAO XANH KK" at bounding box center [203, 71] width 66 height 10
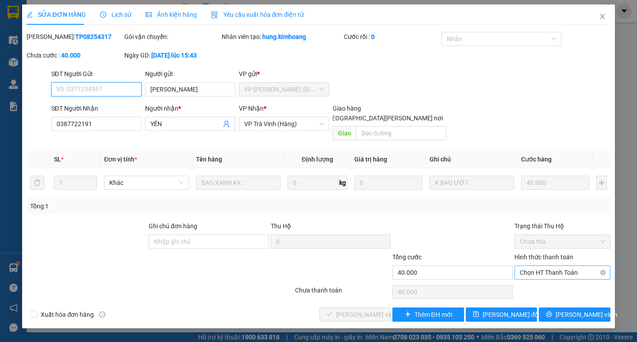
drag, startPoint x: 561, startPoint y: 260, endPoint x: 567, endPoint y: 269, distance: 11.3
click at [562, 266] on span "Chọn HT Thanh Toán" at bounding box center [562, 272] width 85 height 13
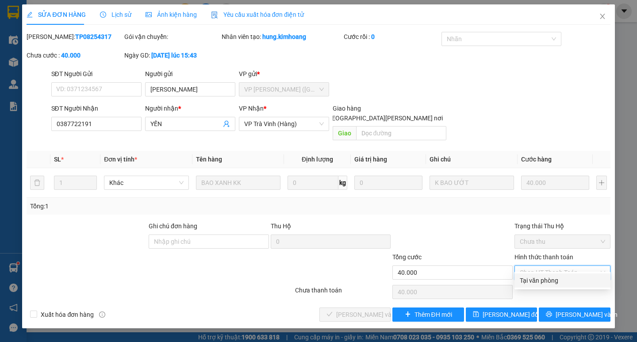
click at [560, 280] on div "Tại văn phòng" at bounding box center [562, 281] width 85 height 10
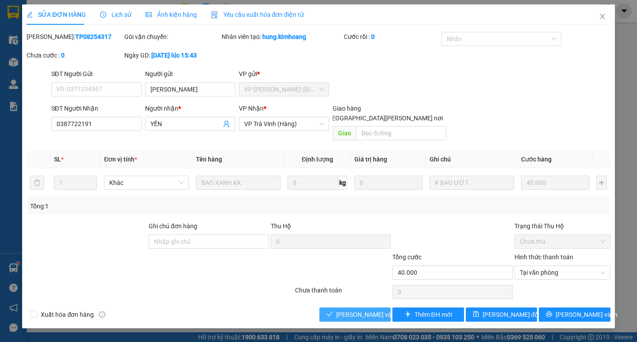
click at [376, 310] on span "[PERSON_NAME] và Giao hàng" at bounding box center [395, 315] width 119 height 10
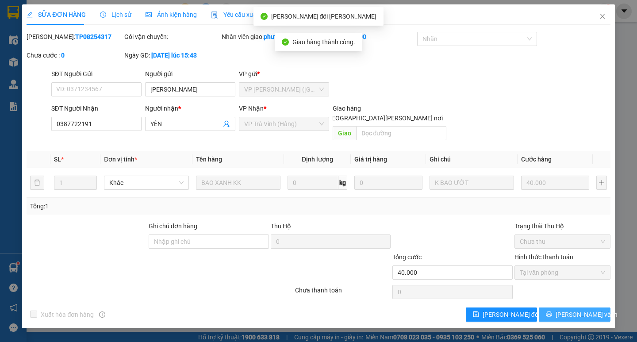
click at [555, 307] on button "[PERSON_NAME] và In" at bounding box center [574, 314] width 71 height 14
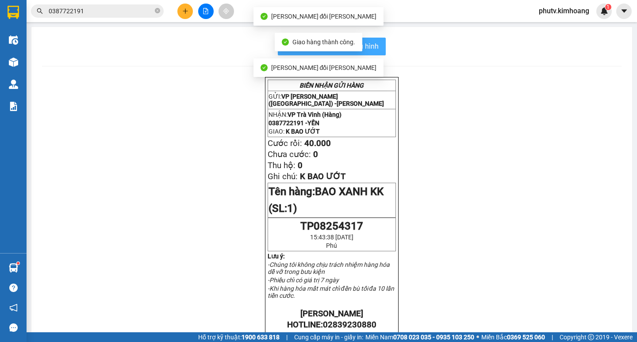
click at [368, 44] on span "In mẫu biên lai tự cấu hình" at bounding box center [336, 46] width 83 height 11
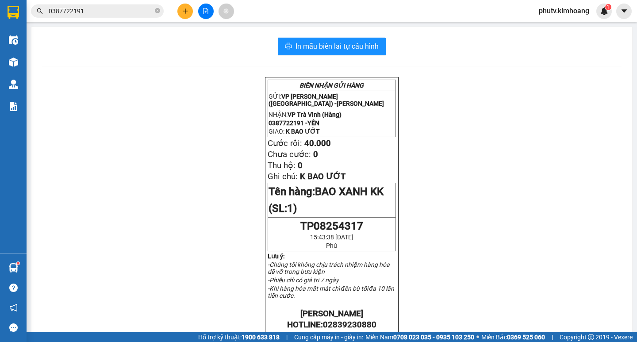
click at [187, 10] on icon "plus" at bounding box center [185, 11] width 6 height 6
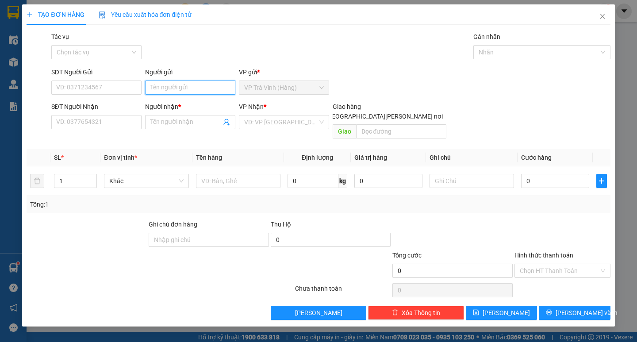
click at [203, 91] on input "Người gửi" at bounding box center [190, 88] width 90 height 14
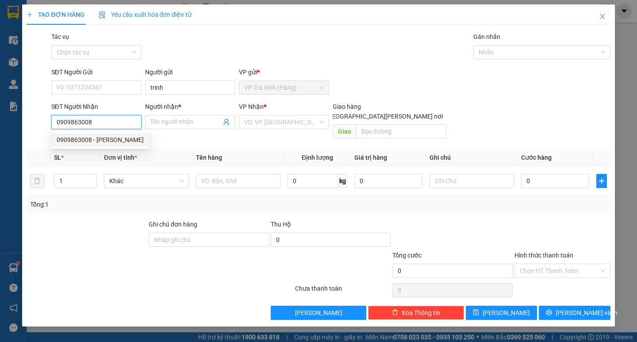
drag, startPoint x: 105, startPoint y: 136, endPoint x: 119, endPoint y: 128, distance: 16.2
click at [106, 136] on div "0909863008 - nhung" at bounding box center [100, 140] width 87 height 10
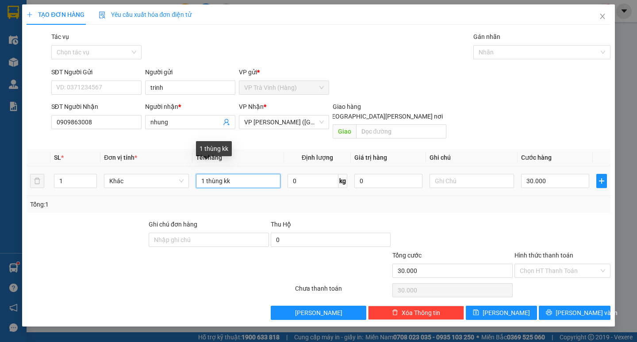
click at [234, 174] on input "1 thùng kk" at bounding box center [238, 181] width 84 height 14
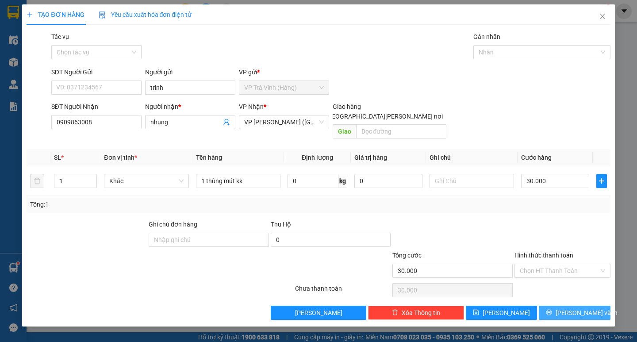
click at [566, 306] on button "[PERSON_NAME] và In" at bounding box center [574, 313] width 71 height 14
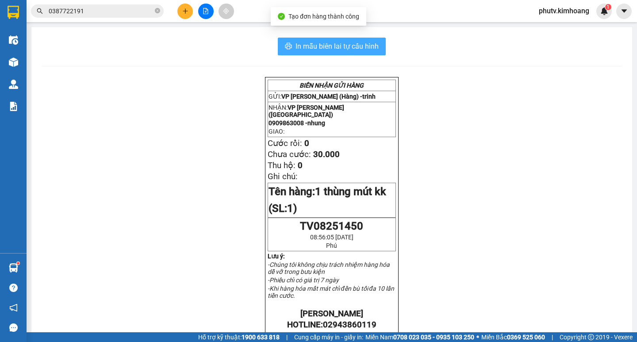
click at [334, 46] on span "In mẫu biên lai tự cấu hình" at bounding box center [336, 46] width 83 height 11
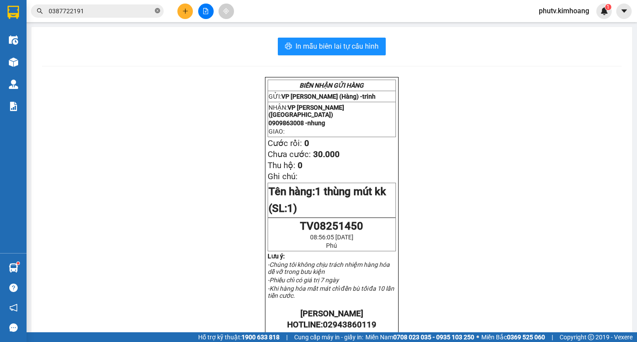
click at [157, 10] on icon "close-circle" at bounding box center [157, 10] width 5 height 5
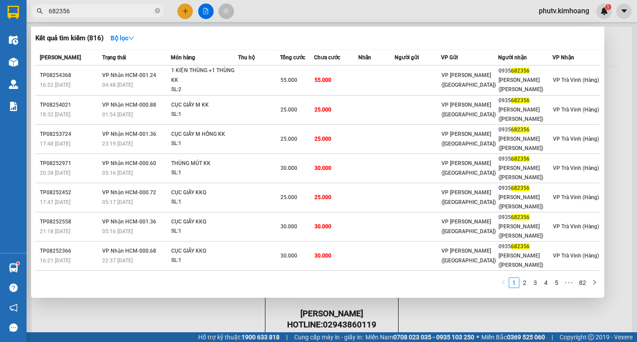
click at [102, 8] on input "682356" at bounding box center [101, 11] width 104 height 10
click at [101, 8] on input "682356" at bounding box center [101, 11] width 104 height 10
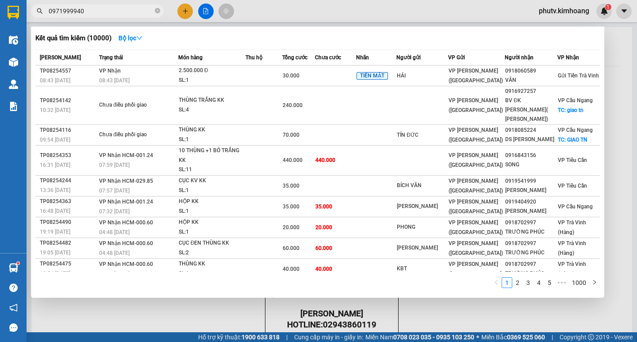
click at [96, 13] on input "0971999940" at bounding box center [101, 11] width 104 height 10
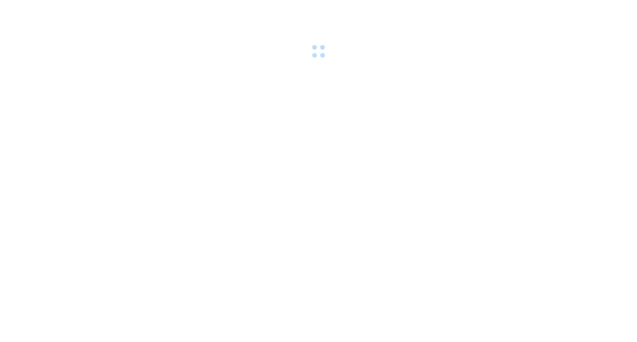
drag, startPoint x: 324, startPoint y: 61, endPoint x: 326, endPoint y: 57, distance: 5.5
click at [326, 57] on body at bounding box center [318, 171] width 637 height 342
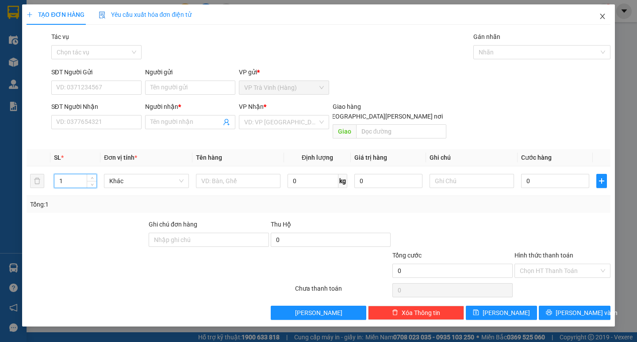
click at [602, 18] on icon "close" at bounding box center [602, 16] width 7 height 7
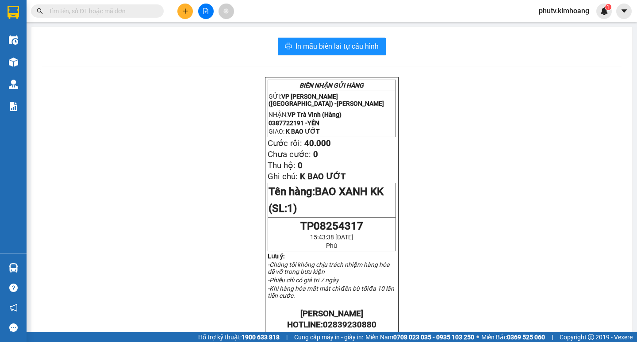
click at [134, 11] on input "text" at bounding box center [101, 11] width 104 height 10
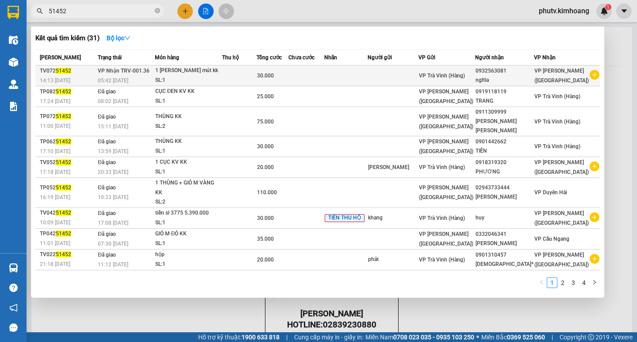
type input "51452"
click at [184, 74] on div "1 [PERSON_NAME] mút kk" at bounding box center [188, 71] width 66 height 10
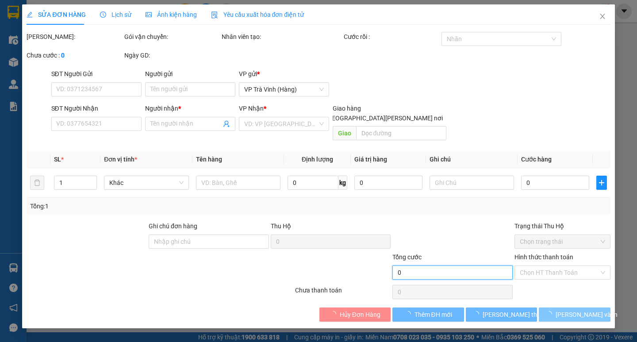
type input "30.000"
type input "0932563081"
type input "nghĩa"
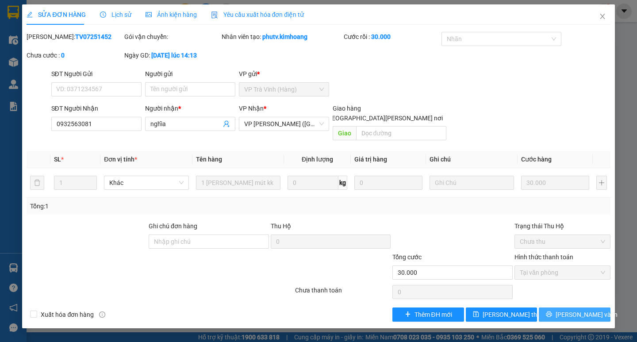
click at [552, 311] on icon "printer" at bounding box center [549, 314] width 6 height 6
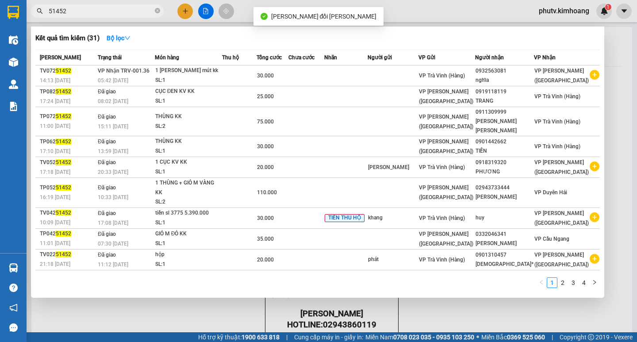
click at [226, 304] on div at bounding box center [318, 171] width 637 height 342
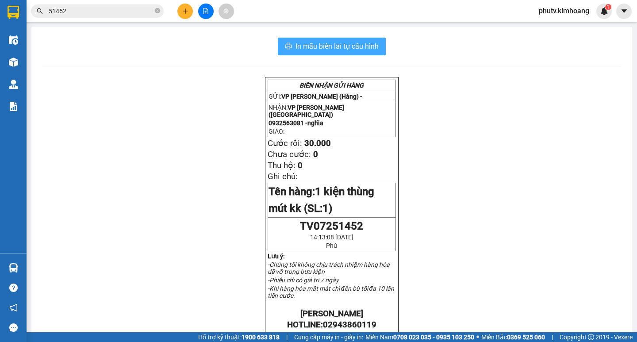
click at [347, 43] on span "In mẫu biên lai tự cấu hình" at bounding box center [336, 46] width 83 height 11
click at [180, 11] on button at bounding box center [184, 11] width 15 height 15
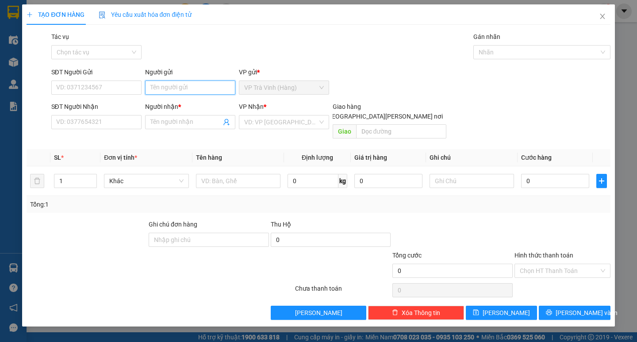
click at [191, 91] on input "Người gửi" at bounding box center [190, 88] width 90 height 14
type input "hạnh"
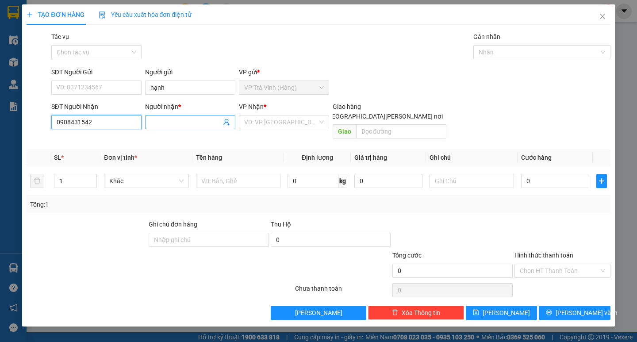
type input "0908431542"
click at [160, 121] on input "Người nhận *" at bounding box center [185, 122] width 71 height 10
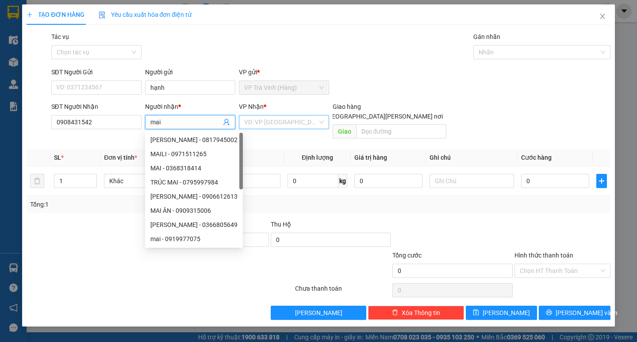
type input "mai"
click at [272, 118] on input "search" at bounding box center [280, 121] width 73 height 13
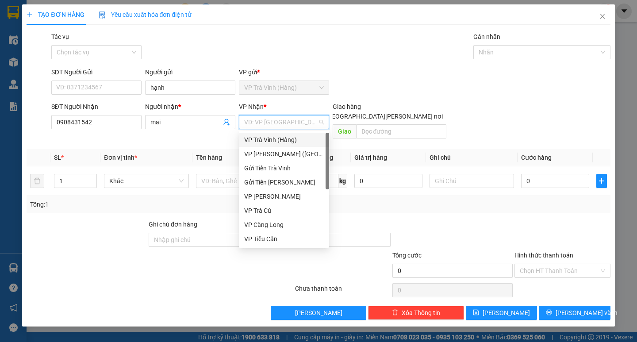
click at [288, 153] on div "VP [PERSON_NAME] ([GEOGRAPHIC_DATA])" at bounding box center [284, 154] width 80 height 10
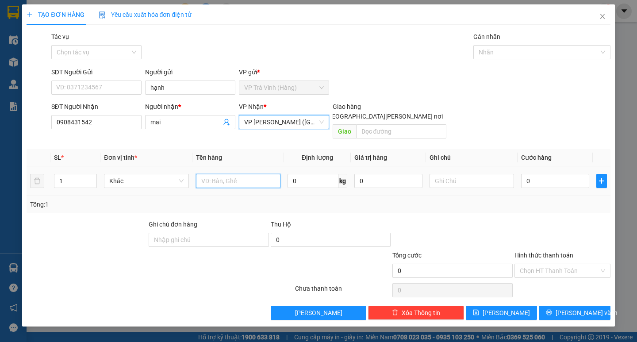
click at [240, 175] on input "text" at bounding box center [238, 181] width 84 height 14
type input "1 thùng kk"
click at [520, 169] on td "0" at bounding box center [555, 181] width 75 height 30
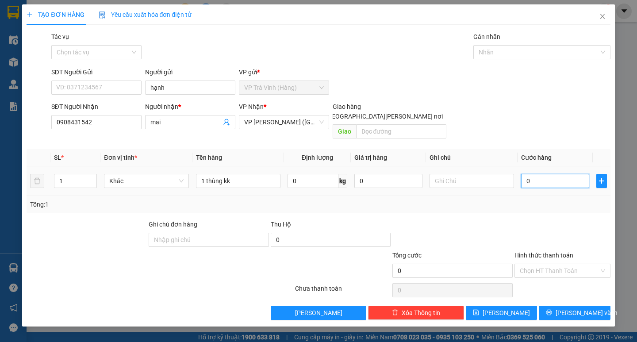
click at [530, 174] on input "0" at bounding box center [555, 181] width 68 height 14
type input "3"
type input "30"
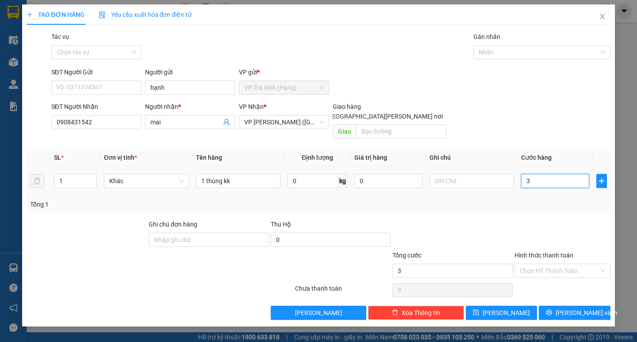
type input "30"
type input "30.000"
drag, startPoint x: 553, startPoint y: 209, endPoint x: 570, endPoint y: 235, distance: 30.8
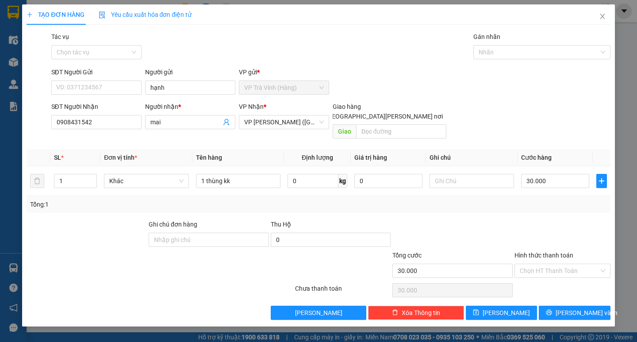
click at [555, 214] on div "Transit Pickup Surcharge Ids Transit Deliver Surcharge Ids Transit Deliver Surc…" at bounding box center [318, 176] width 583 height 288
click at [564, 264] on input "Hình thức thanh toán" at bounding box center [559, 270] width 79 height 13
click at [564, 280] on div "Tại văn phòng" at bounding box center [562, 279] width 85 height 10
type input "0"
drag, startPoint x: 570, startPoint y: 300, endPoint x: 524, endPoint y: 277, distance: 51.0
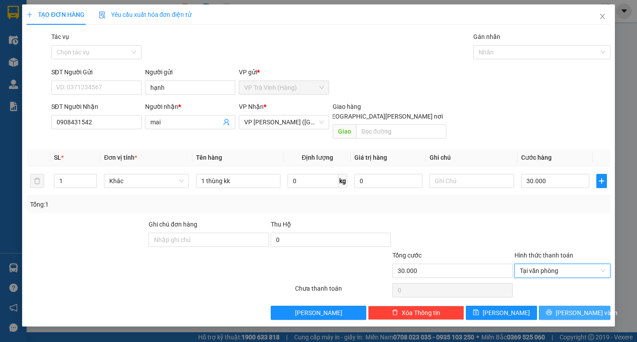
click at [569, 308] on span "[PERSON_NAME] và In" at bounding box center [587, 313] width 62 height 10
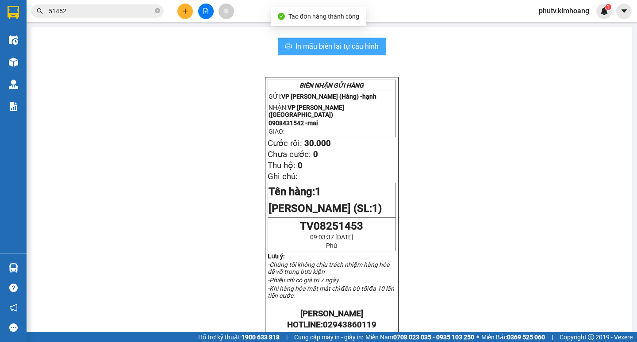
click at [354, 49] on span "In mẫu biên lai tự cấu hình" at bounding box center [336, 46] width 83 height 11
click at [92, 16] on span "51452" at bounding box center [97, 10] width 133 height 13
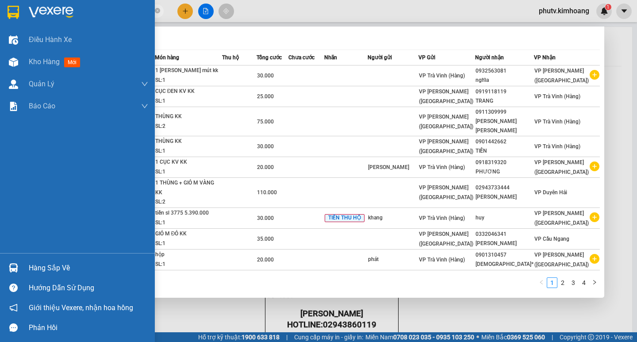
click at [29, 265] on div "Hàng sắp về" at bounding box center [88, 267] width 119 height 13
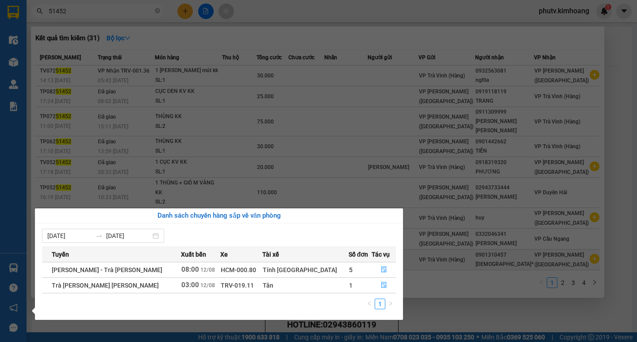
drag, startPoint x: 448, startPoint y: 305, endPoint x: 315, endPoint y: 257, distance: 141.3
click at [449, 306] on section "Kết quả tìm kiếm ( 31 ) Bộ lọc Mã ĐH Trạng thái Món hàng Thu hộ Tổng cước Chưa …" at bounding box center [318, 171] width 637 height 342
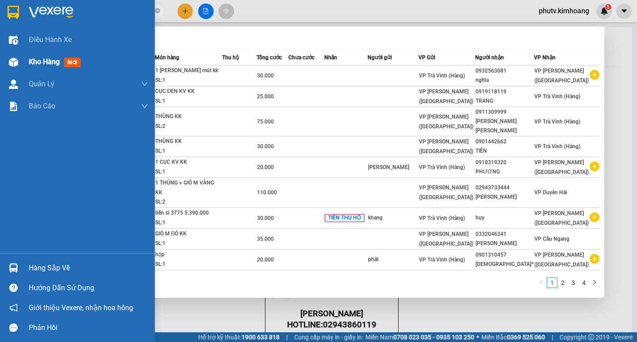
click at [33, 65] on span "Kho hàng" at bounding box center [44, 62] width 31 height 8
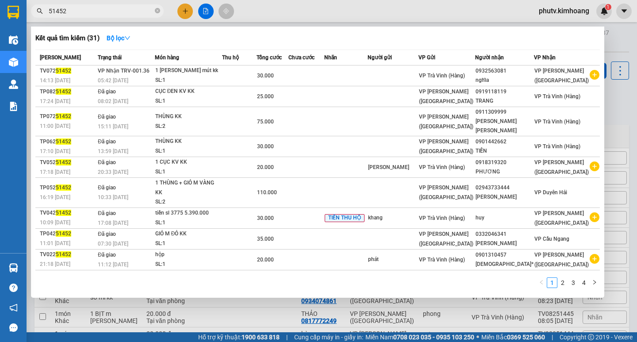
click at [228, 298] on div at bounding box center [318, 171] width 637 height 342
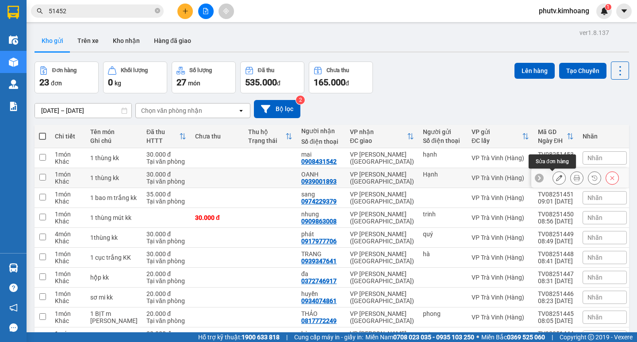
click at [556, 179] on icon at bounding box center [559, 178] width 6 height 6
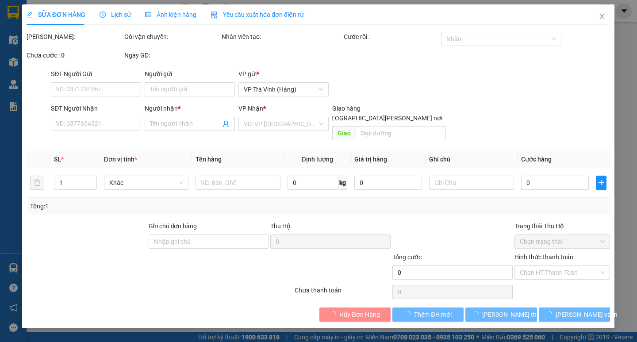
type input "Hạnh"
type input "0939001893"
type input "OANH"
type input "30.000"
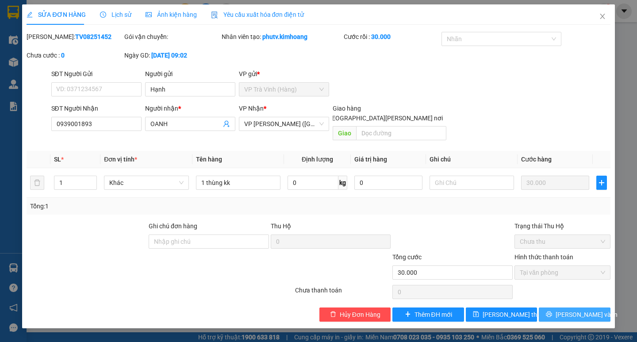
click at [552, 311] on icon "printer" at bounding box center [549, 314] width 6 height 6
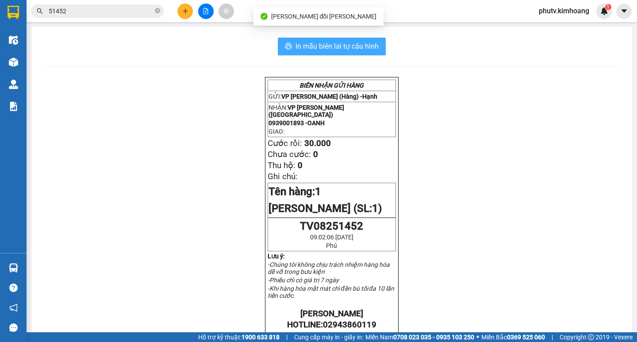
click at [362, 53] on button "In mẫu biên lai tự cấu hình" at bounding box center [332, 47] width 108 height 18
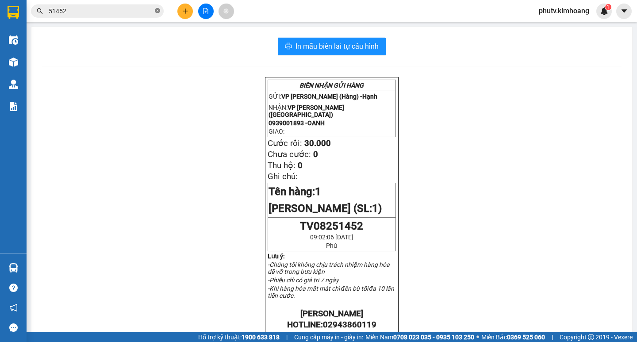
click at [158, 12] on icon "close-circle" at bounding box center [157, 10] width 5 height 5
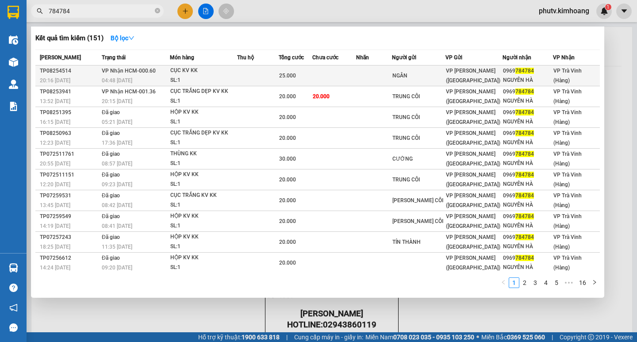
type input "784784"
click at [285, 81] on td "25.000" at bounding box center [296, 75] width 34 height 21
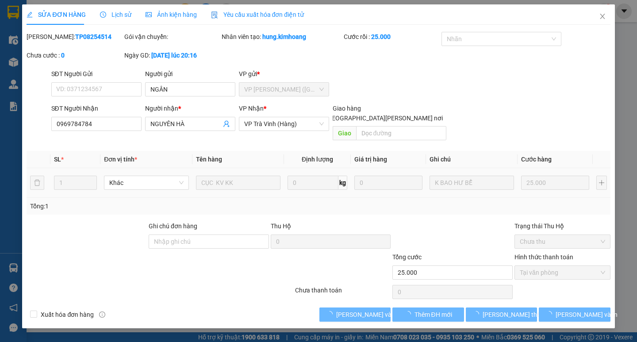
type input "NGÂN"
type input "0969784784"
type input "NGUYÊN HÀ"
type input "25.000"
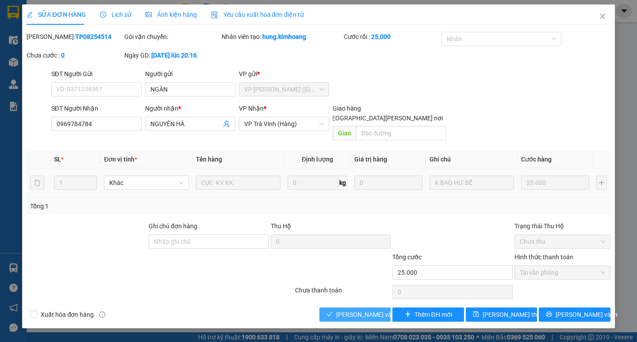
click at [358, 310] on span "[PERSON_NAME] và Giao hàng" at bounding box center [395, 315] width 119 height 10
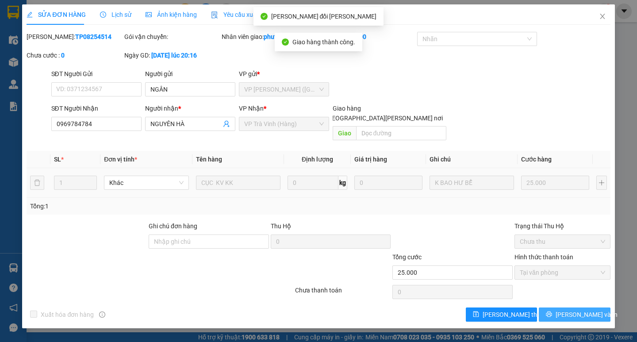
drag, startPoint x: 547, startPoint y: 301, endPoint x: 551, endPoint y: 298, distance: 5.0
click at [555, 307] on button "[PERSON_NAME] và In" at bounding box center [574, 314] width 71 height 14
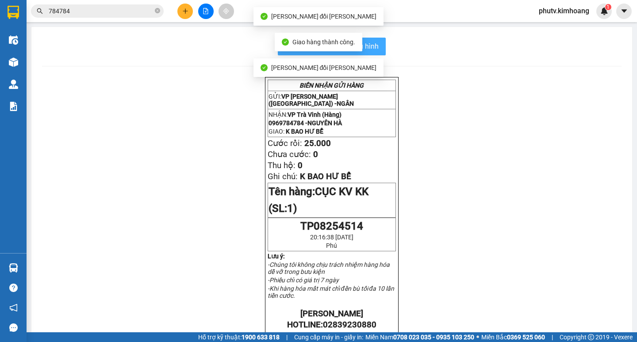
click at [373, 44] on span "In mẫu biên lai tự cấu hình" at bounding box center [336, 46] width 83 height 11
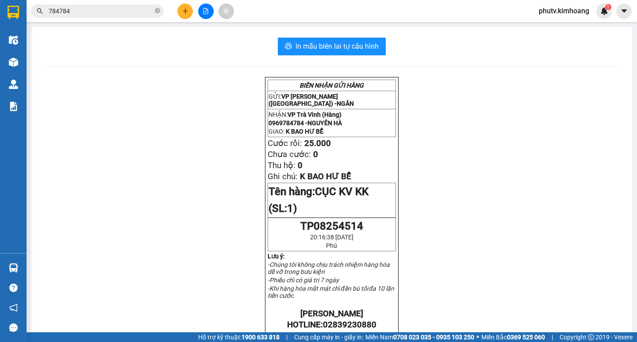
click at [99, 2] on div "Kết quả tìm kiếm ( 151 ) Bộ lọc Mã ĐH Trạng thái Món hàng Thu hộ Tổng cước Chưa…" at bounding box center [318, 11] width 637 height 22
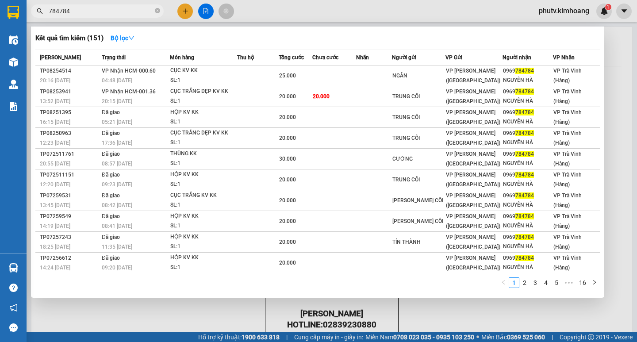
click at [102, 9] on input "784784" at bounding box center [101, 11] width 104 height 10
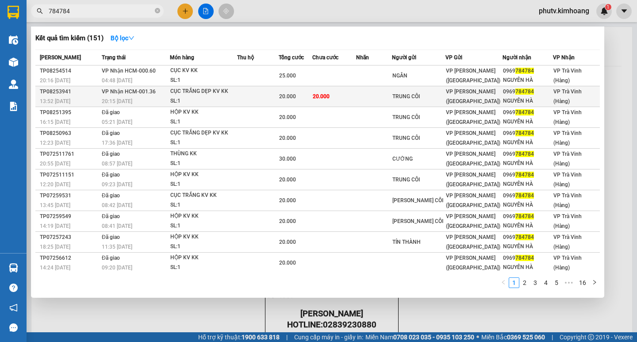
click at [133, 88] on span "VP Nhận HCM-001.36" at bounding box center [129, 91] width 54 height 7
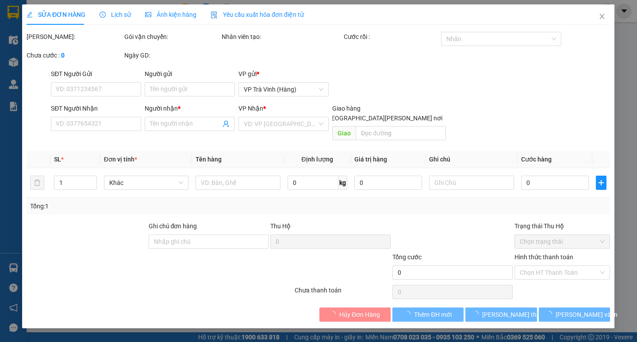
type input "TRUNG CÔI"
type input "0969784784"
type input "NGUYÊN HÀ"
type input "20.000"
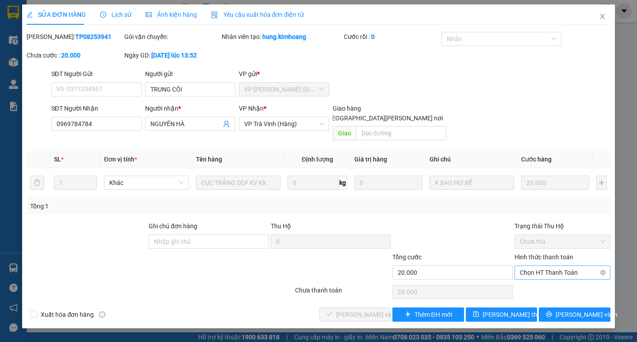
click at [545, 266] on span "Chọn HT Thanh Toán" at bounding box center [562, 272] width 85 height 13
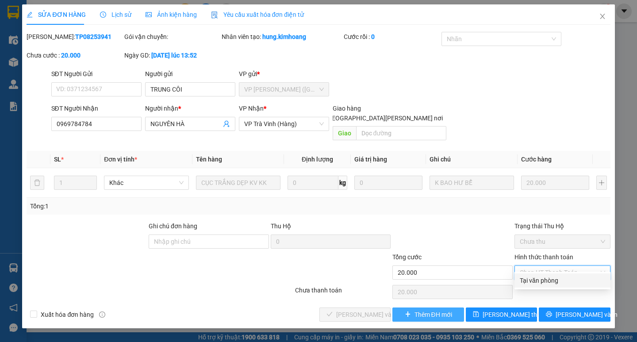
drag, startPoint x: 542, startPoint y: 278, endPoint x: 451, endPoint y: 303, distance: 94.0
click at [542, 280] on div "Tại văn phòng" at bounding box center [562, 281] width 85 height 10
type input "0"
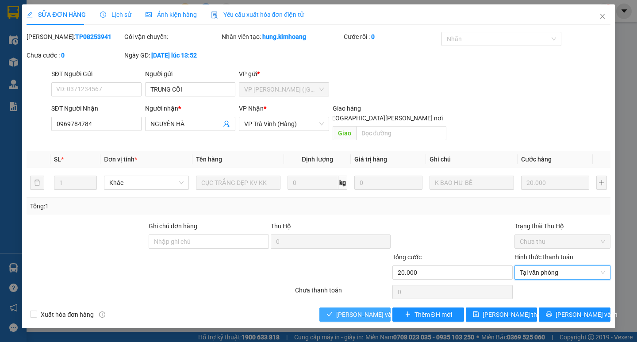
click at [379, 307] on button "[PERSON_NAME] và Giao hàng" at bounding box center [354, 314] width 71 height 14
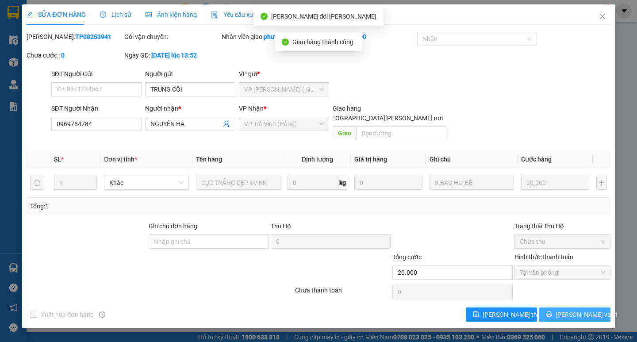
click at [546, 309] on button "[PERSON_NAME] và In" at bounding box center [574, 314] width 71 height 14
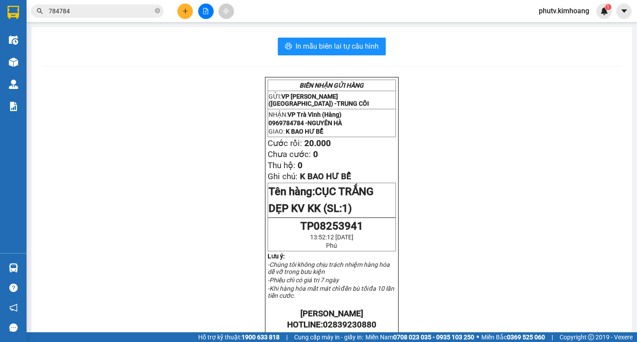
click at [92, 8] on input "784784" at bounding box center [101, 11] width 104 height 10
click at [91, 8] on input "784784" at bounding box center [101, 11] width 104 height 10
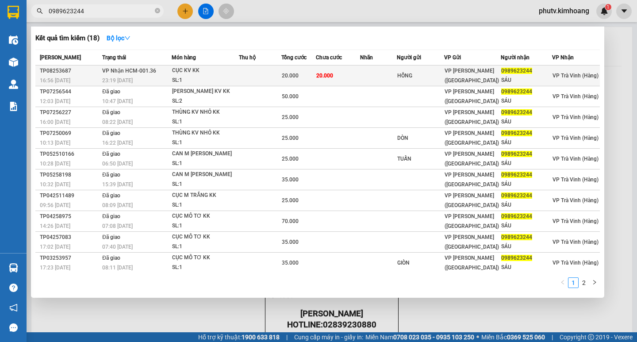
type input "0989623244"
click at [204, 79] on div "SL: 1" at bounding box center [205, 81] width 66 height 10
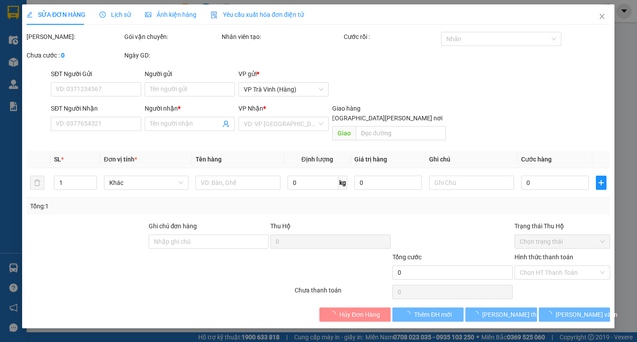
type input "HỒNG"
type input "0989623244"
type input "SÁU"
type input "20.000"
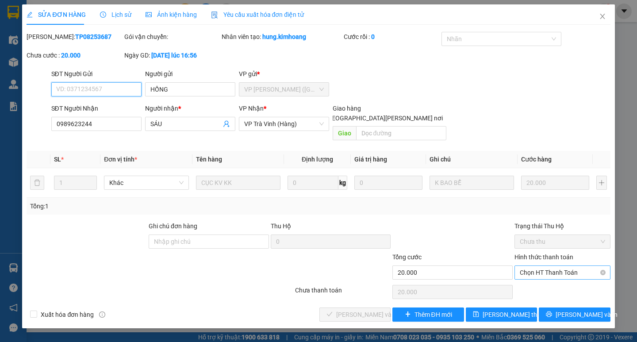
click at [547, 266] on span "Chọn HT Thanh Toán" at bounding box center [562, 272] width 85 height 13
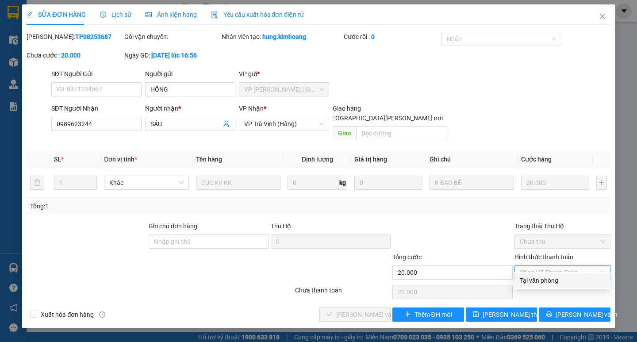
drag, startPoint x: 552, startPoint y: 278, endPoint x: 540, endPoint y: 285, distance: 14.9
click at [552, 277] on div "Tại văn phòng" at bounding box center [562, 281] width 85 height 10
type input "0"
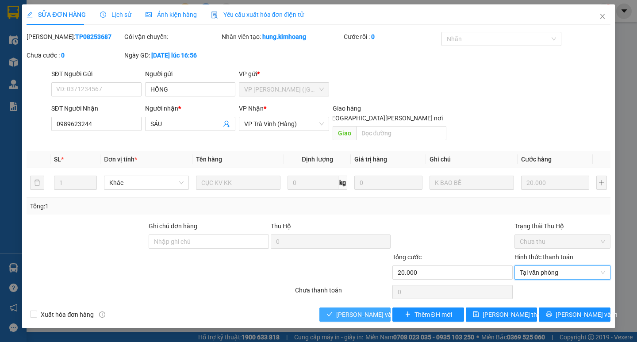
click at [363, 310] on span "[PERSON_NAME] và Giao hàng" at bounding box center [395, 315] width 119 height 10
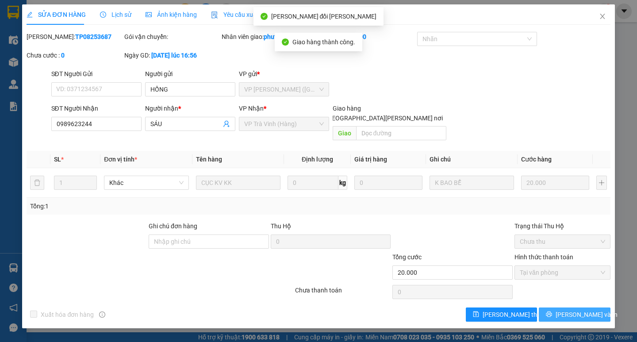
click at [566, 307] on button "[PERSON_NAME] và In" at bounding box center [574, 314] width 71 height 14
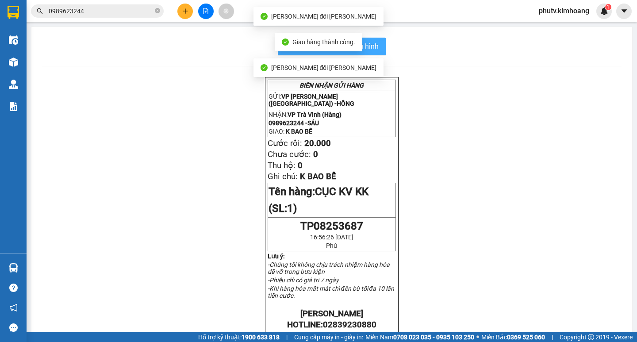
click at [369, 40] on button "In mẫu biên lai tự cấu hình" at bounding box center [332, 47] width 108 height 18
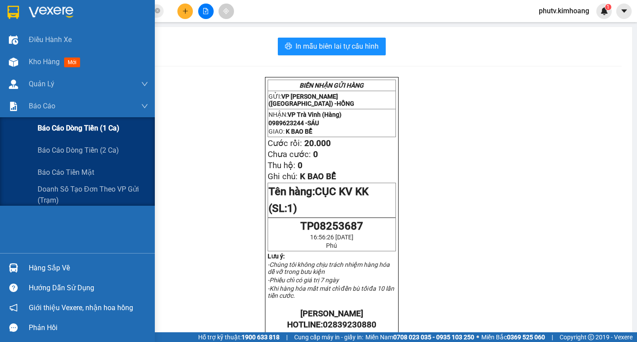
click at [62, 127] on span "Báo cáo dòng tiền (1 ca)" at bounding box center [79, 128] width 82 height 11
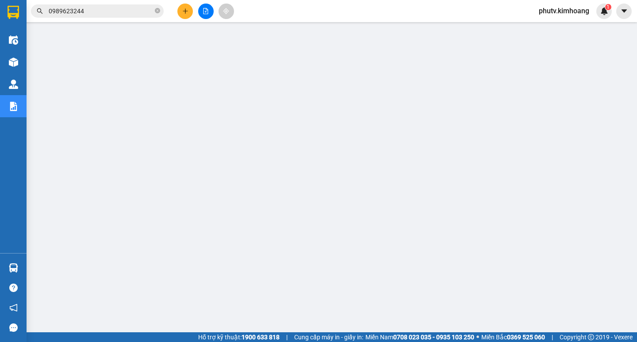
click at [86, 9] on input "0989623244" at bounding box center [101, 11] width 104 height 10
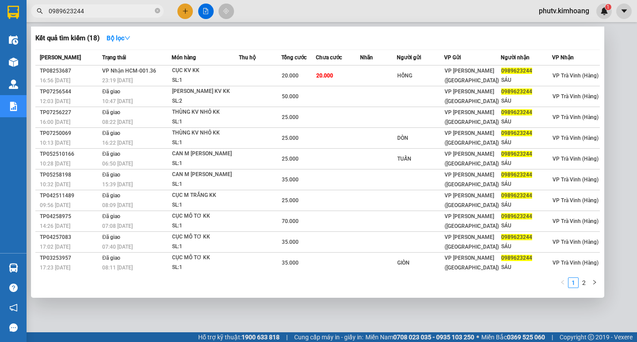
click at [86, 9] on input "0989623244" at bounding box center [101, 11] width 104 height 10
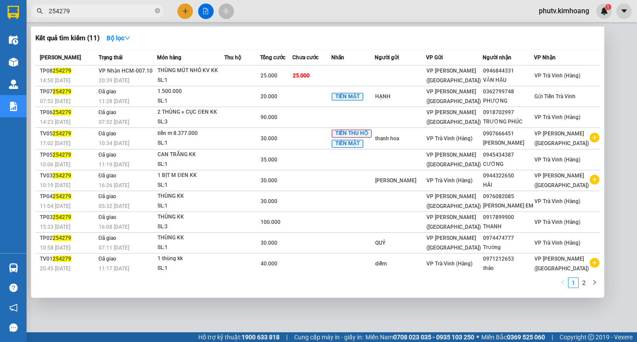
type input "254279"
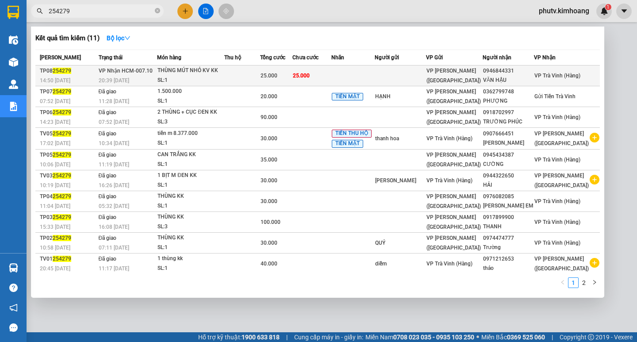
click at [292, 78] on div "25.000" at bounding box center [276, 76] width 31 height 10
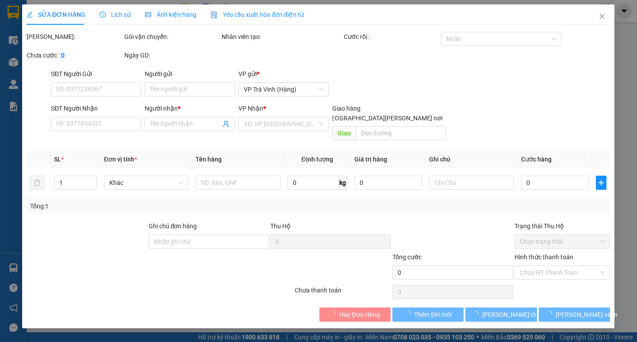
type input "0946844331"
type input "VĂN HẬU"
type input "25.000"
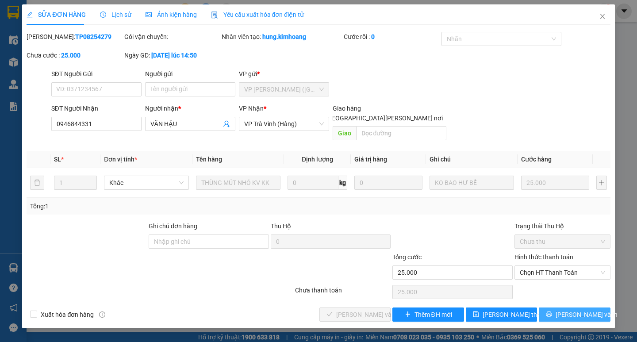
click at [575, 310] on span "[PERSON_NAME] và In" at bounding box center [587, 315] width 62 height 10
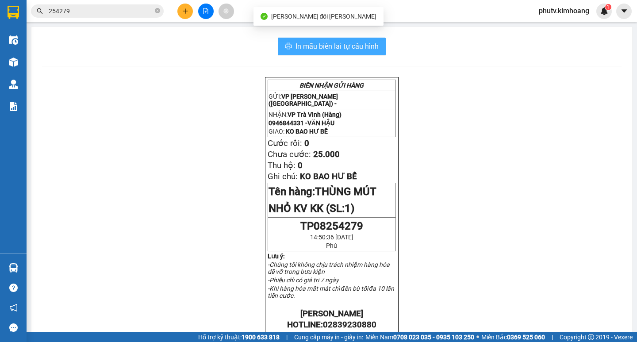
click at [313, 43] on span "In mẫu biên lai tự cấu hình" at bounding box center [336, 46] width 83 height 11
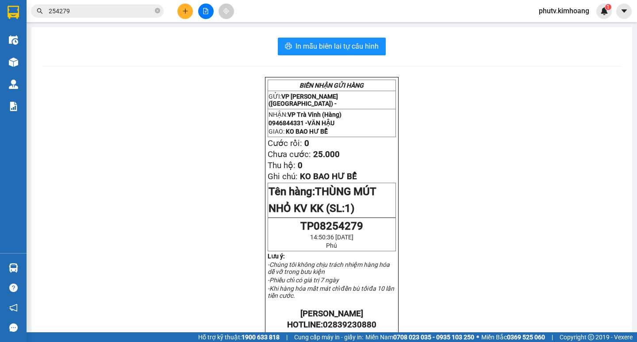
click at [99, 15] on input "254279" at bounding box center [101, 11] width 104 height 10
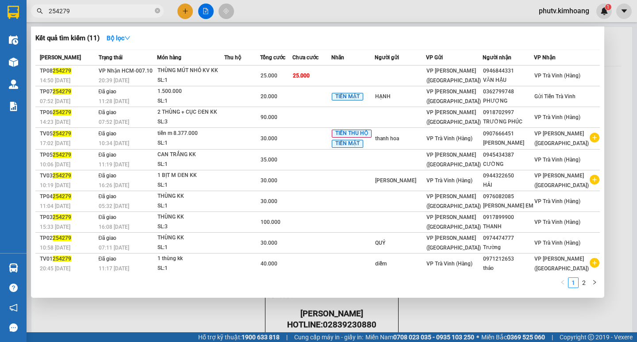
click at [99, 15] on input "254279" at bounding box center [101, 11] width 104 height 10
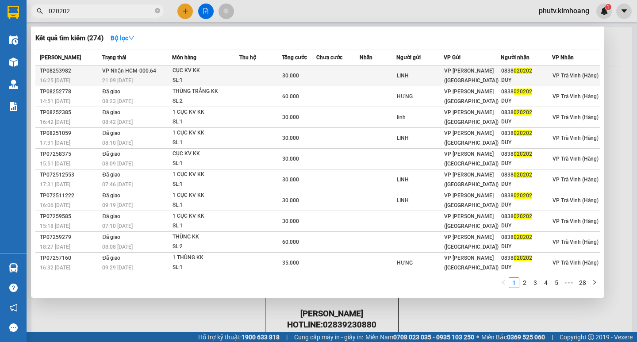
type input "020202"
click at [246, 74] on td at bounding box center [260, 75] width 42 height 21
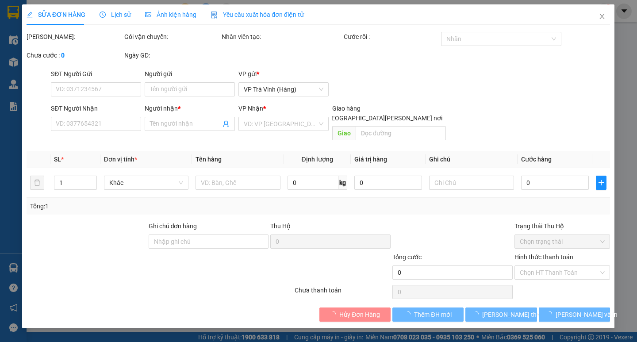
type input "LINH"
type input "0838020202"
type input "DUY"
type input "30.000"
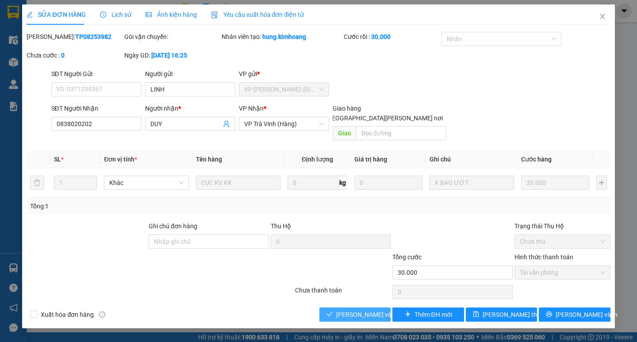
click at [366, 310] on span "[PERSON_NAME] và Giao hàng" at bounding box center [395, 315] width 119 height 10
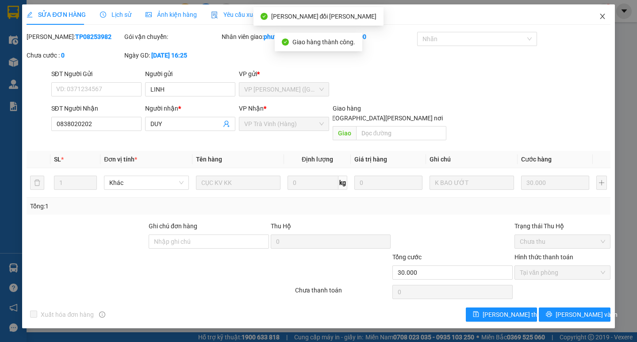
click at [601, 13] on span "Close" at bounding box center [602, 16] width 25 height 25
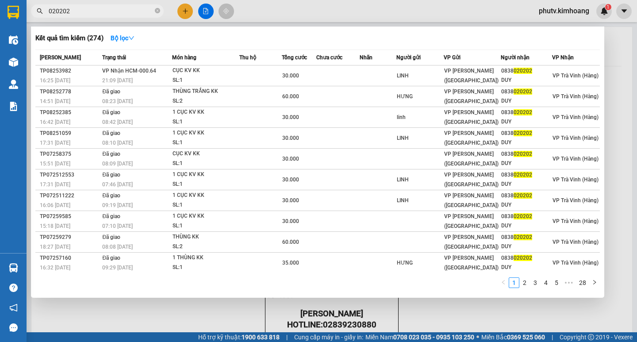
click at [139, 13] on input "020202" at bounding box center [101, 11] width 104 height 10
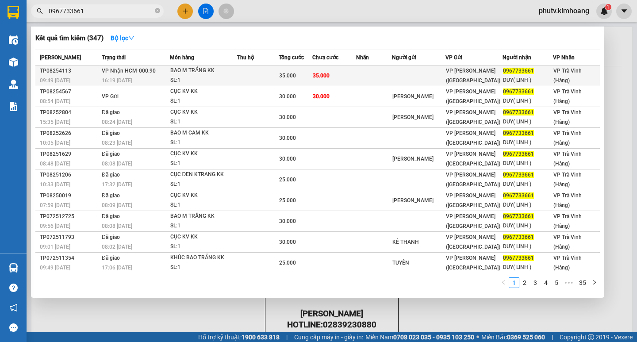
type input "0967733661"
click at [270, 74] on td at bounding box center [258, 75] width 42 height 21
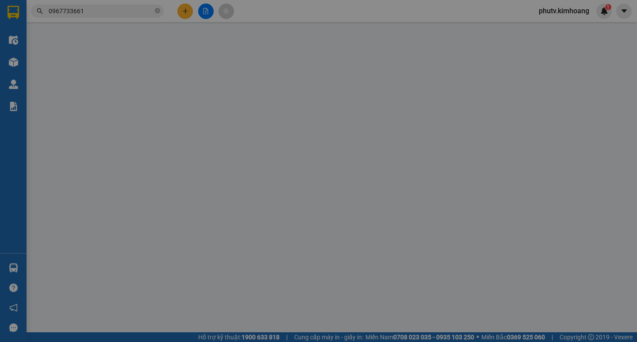
type input "0967733661"
type input "DUY( LINH )"
type input "35.000"
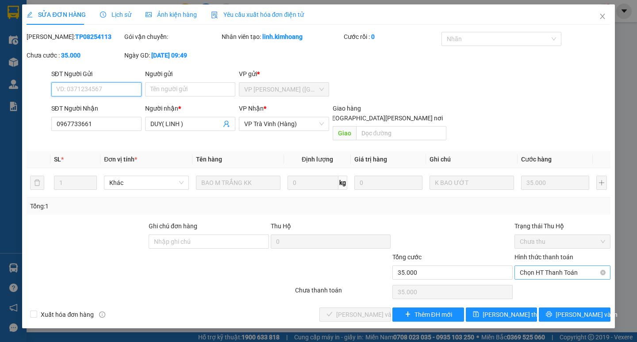
click at [575, 266] on span "Chọn HT Thanh Toán" at bounding box center [562, 272] width 85 height 13
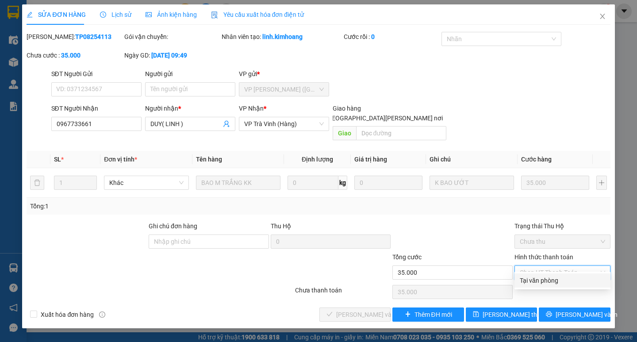
drag, startPoint x: 550, startPoint y: 280, endPoint x: 533, endPoint y: 280, distance: 17.7
click at [549, 280] on div "Tại văn phòng" at bounding box center [562, 281] width 85 height 10
type input "0"
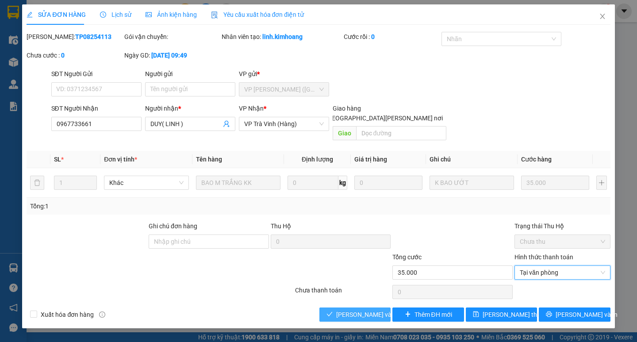
click at [372, 310] on span "[PERSON_NAME] và Giao hàng" at bounding box center [395, 315] width 119 height 10
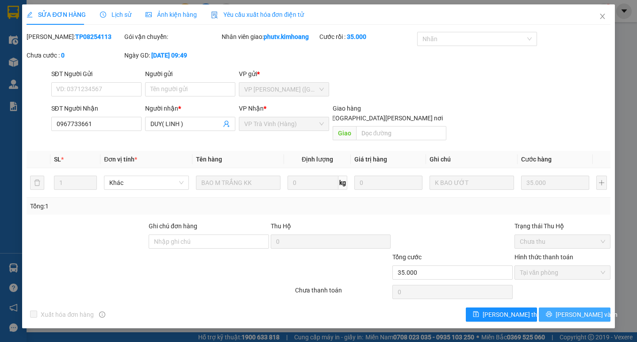
click at [565, 309] on button "[PERSON_NAME] và In" at bounding box center [574, 314] width 71 height 14
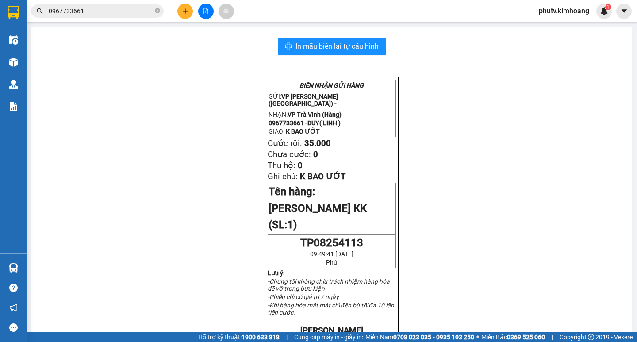
click at [183, 11] on icon "plus" at bounding box center [185, 11] width 6 height 6
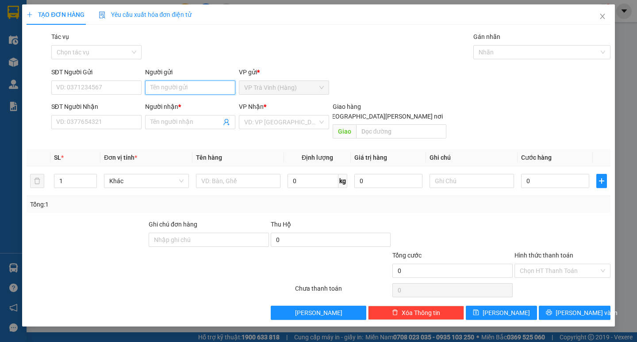
click at [212, 94] on input "Người gửi" at bounding box center [190, 88] width 90 height 14
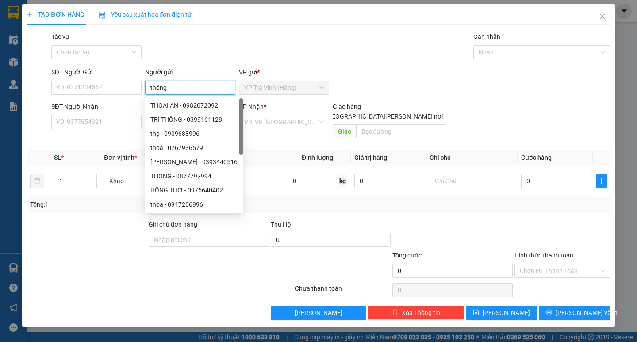
type input "thông"
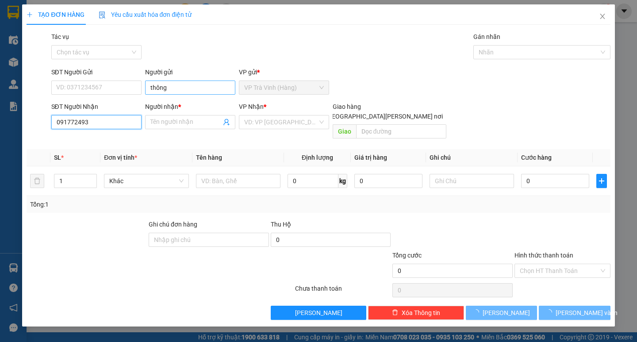
type input "0917724937"
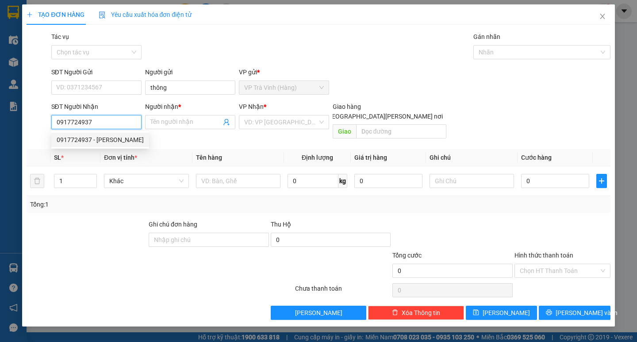
click at [128, 136] on div "0917724937 - BẢO TRÂN" at bounding box center [100, 140] width 87 height 10
type input "BẢO TRÂN"
type input "30.000"
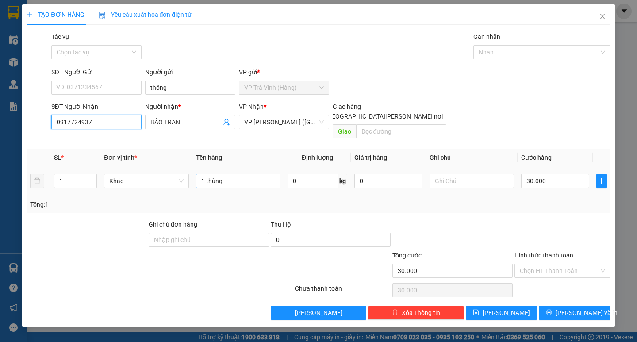
type input "0917724937"
click at [231, 174] on input "1 thùng" at bounding box center [238, 181] width 84 height 14
type input "1 thùng kk"
click at [555, 265] on input "Hình thức thanh toán" at bounding box center [559, 270] width 79 height 13
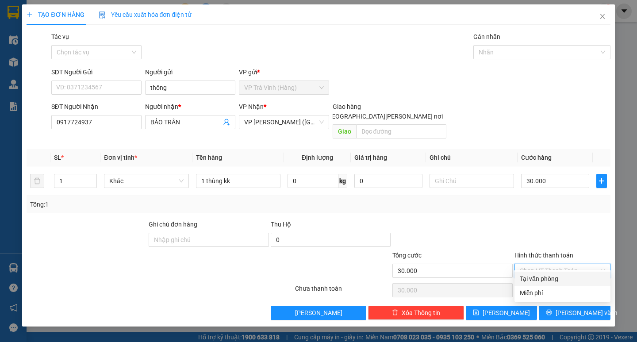
click at [553, 277] on div "Tại văn phòng" at bounding box center [562, 279] width 85 height 10
type input "0"
click at [564, 313] on div "TẠO ĐƠN HÀNG Yêu cầu xuất hóa đơn điện tử Transit Pickup Surcharge Ids Transit …" at bounding box center [318, 165] width 592 height 322
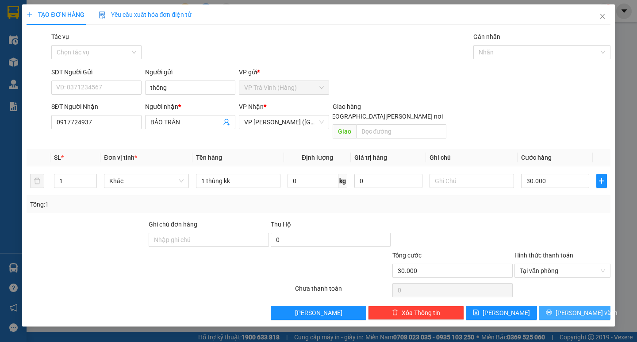
click at [552, 309] on span "printer" at bounding box center [549, 312] width 6 height 7
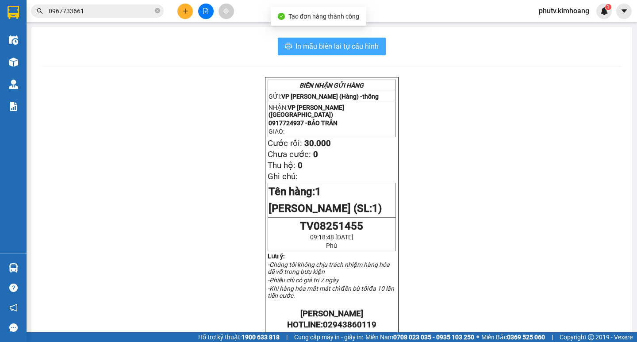
click at [371, 46] on span "In mẫu biên lai tự cấu hình" at bounding box center [336, 46] width 83 height 11
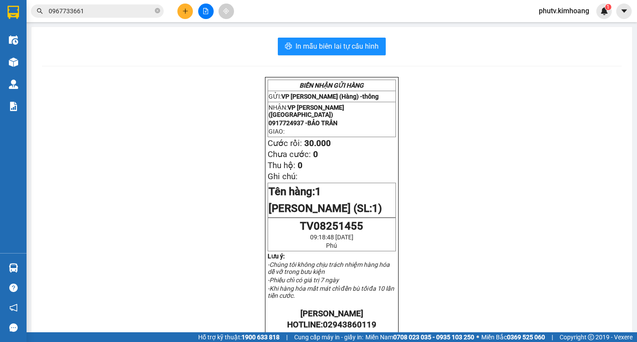
click at [84, 14] on input "0967733661" at bounding box center [101, 11] width 104 height 10
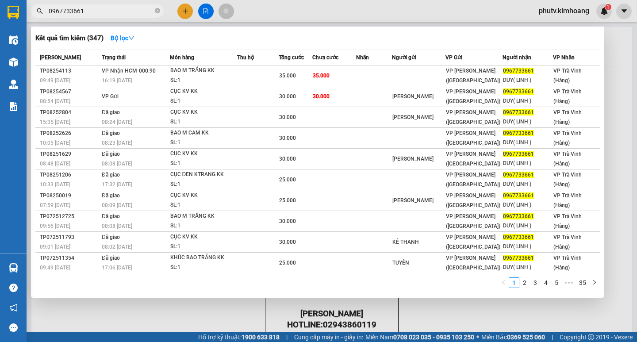
click at [84, 14] on input "0967733661" at bounding box center [101, 11] width 104 height 10
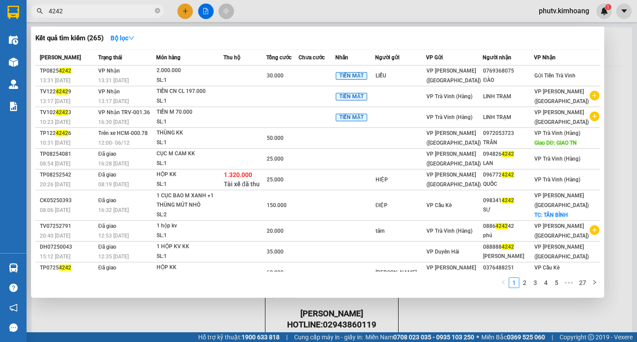
click at [49, 9] on input "4242" at bounding box center [101, 11] width 104 height 10
type input "264242"
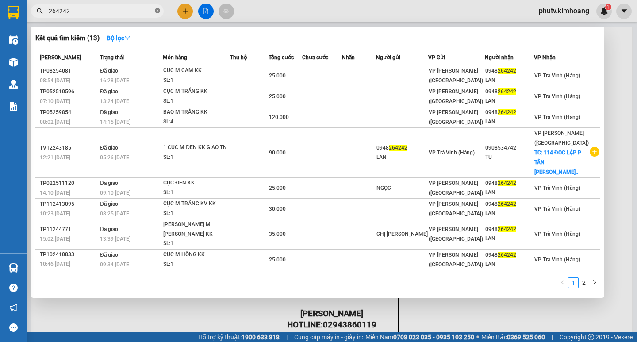
click at [157, 12] on icon "close-circle" at bounding box center [157, 10] width 5 height 5
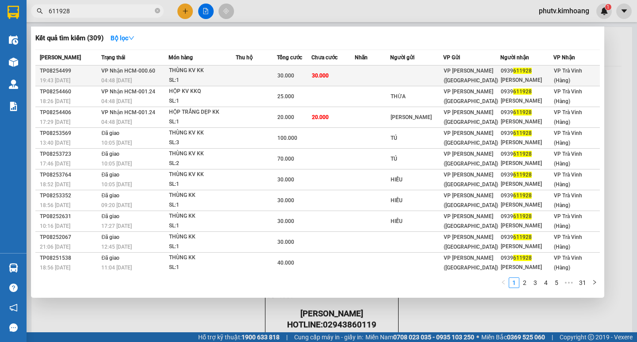
type input "611928"
click at [310, 76] on div "30.000" at bounding box center [294, 76] width 34 height 10
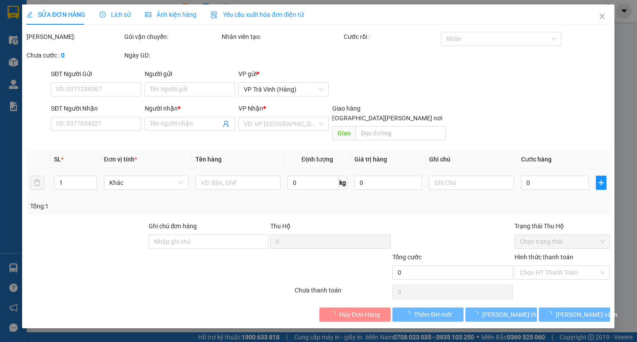
type input "0939611928"
type input "PHƯƠNG HẰNG"
type input "30.000"
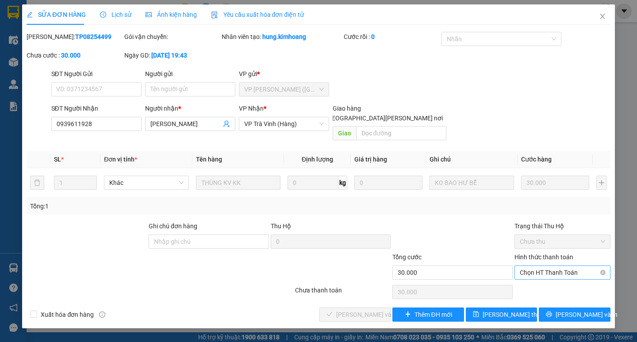
drag, startPoint x: 553, startPoint y: 254, endPoint x: 554, endPoint y: 263, distance: 8.5
click at [553, 255] on div "Hình thức thanh toán Chọn HT Thanh Toán" at bounding box center [562, 267] width 96 height 31
click at [554, 266] on span "Chọn HT Thanh Toán" at bounding box center [562, 272] width 85 height 13
click at [544, 277] on div "Tại văn phòng" at bounding box center [562, 281] width 85 height 10
type input "0"
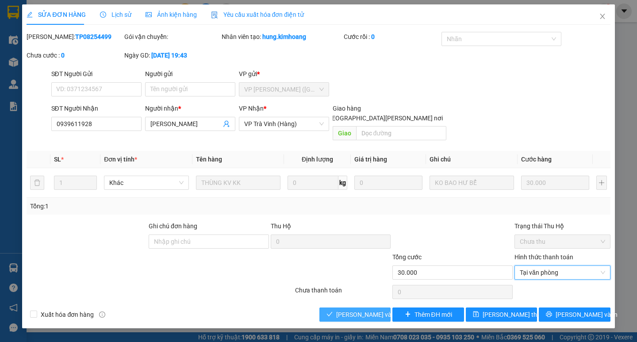
click at [363, 310] on span "[PERSON_NAME] và Giao hàng" at bounding box center [395, 315] width 119 height 10
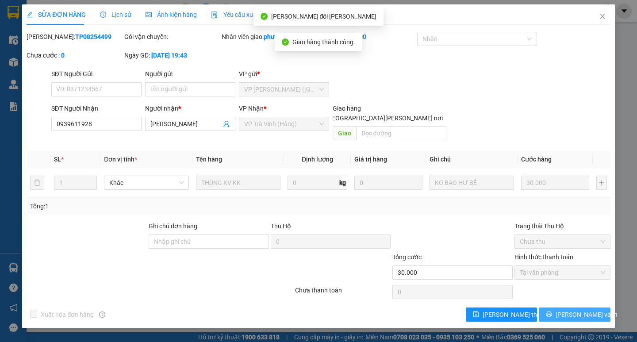
click at [552, 311] on icon "printer" at bounding box center [549, 314] width 6 height 6
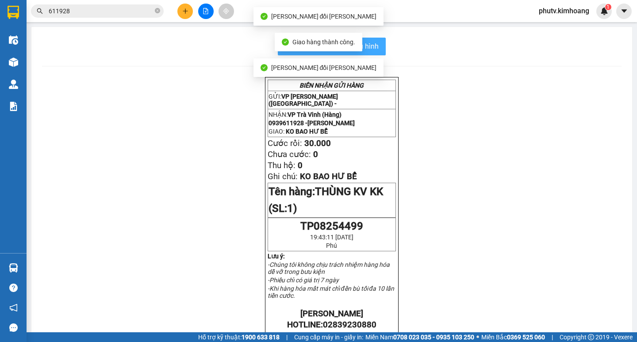
click at [376, 46] on button "In mẫu biên lai tự cấu hình" at bounding box center [332, 47] width 108 height 18
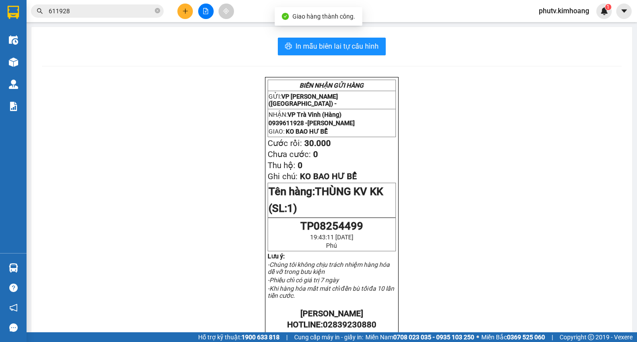
click at [130, 12] on input "611928" at bounding box center [101, 11] width 104 height 10
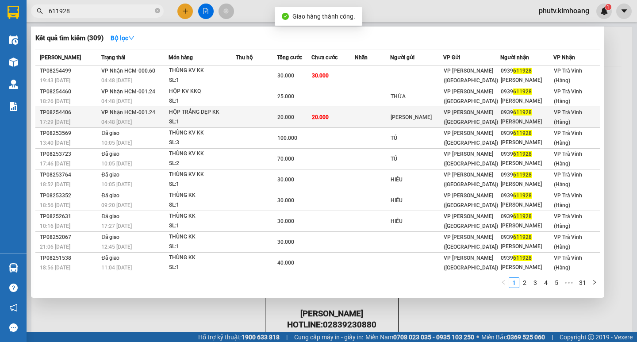
click at [255, 116] on td at bounding box center [256, 117] width 41 height 21
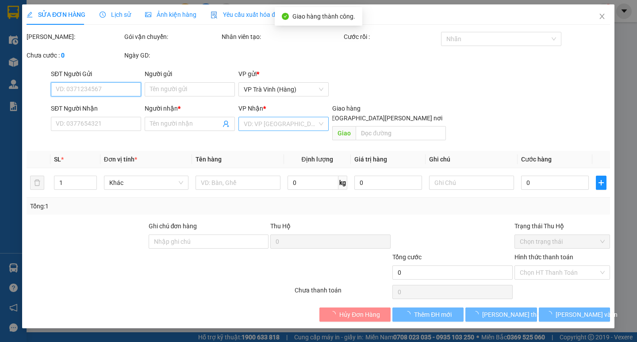
type input "MINH TÚ"
type input "0939611928"
type input "PHƯƠNG HẰNG"
type input "20.000"
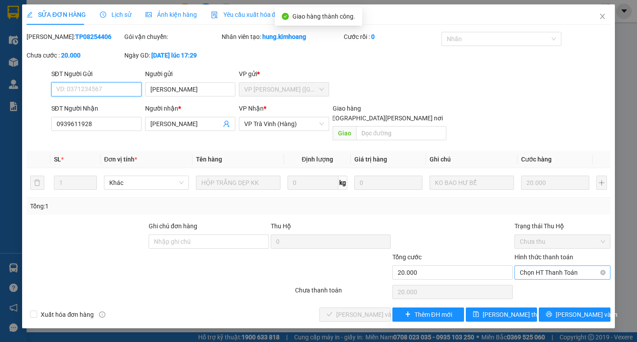
click at [554, 266] on span "Chọn HT Thanh Toán" at bounding box center [562, 272] width 85 height 13
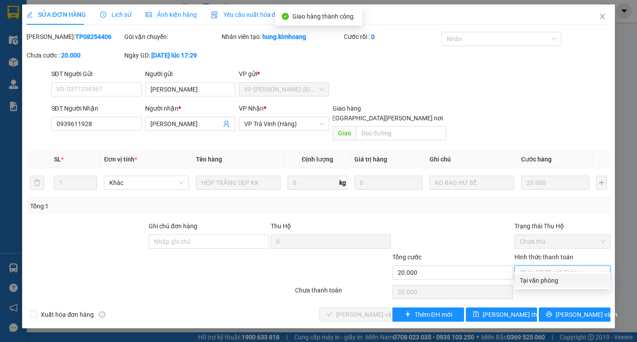
drag, startPoint x: 551, startPoint y: 277, endPoint x: 491, endPoint y: 290, distance: 61.1
click at [551, 278] on div "Tại văn phòng" at bounding box center [562, 281] width 85 height 10
type input "0"
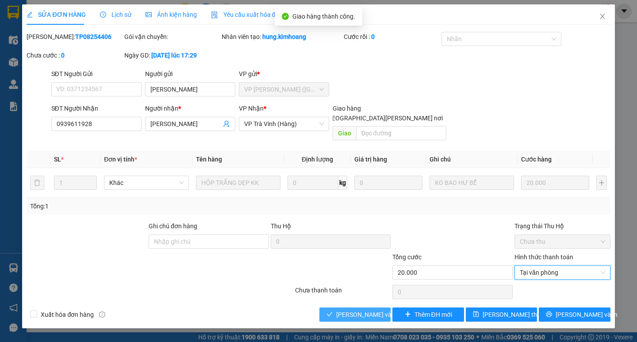
click at [362, 310] on span "[PERSON_NAME] và Giao hàng" at bounding box center [395, 315] width 119 height 10
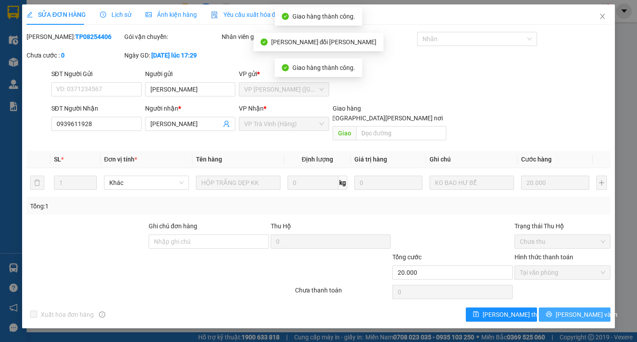
drag, startPoint x: 546, startPoint y: 302, endPoint x: 563, endPoint y: 306, distance: 17.3
click at [552, 311] on icon "printer" at bounding box center [549, 314] width 6 height 6
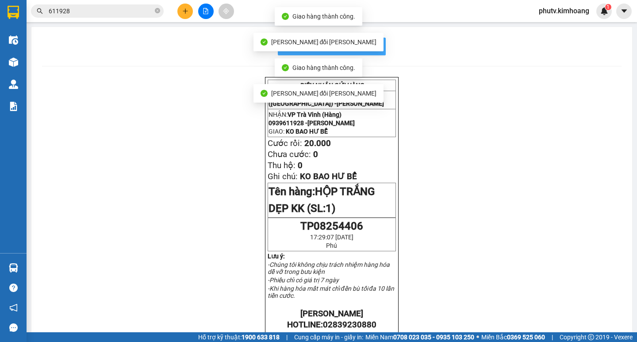
click at [376, 49] on button "In mẫu biên lai tự cấu hình" at bounding box center [332, 47] width 108 height 18
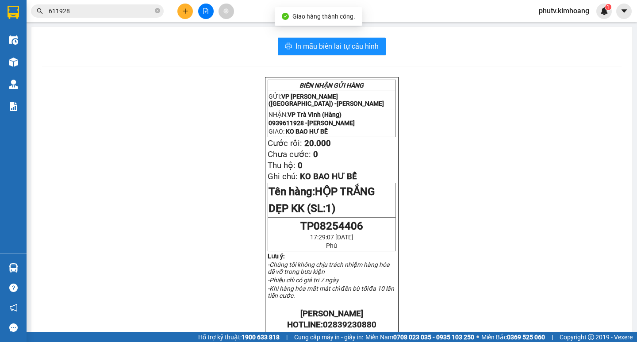
click at [142, 12] on input "611928" at bounding box center [101, 11] width 104 height 10
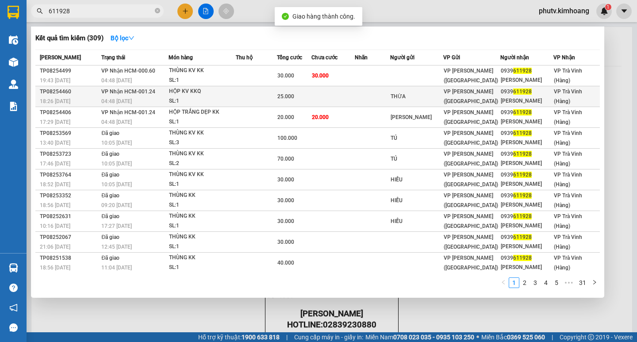
click at [332, 98] on td at bounding box center [332, 96] width 43 height 21
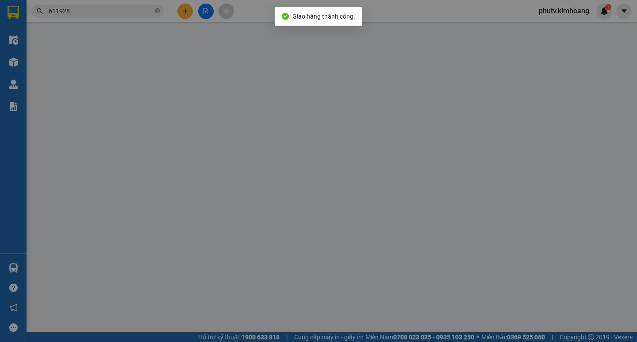
type input "THỪA"
type input "0939611928"
type input "PHƯƠNG HẰNG"
type input "25.000"
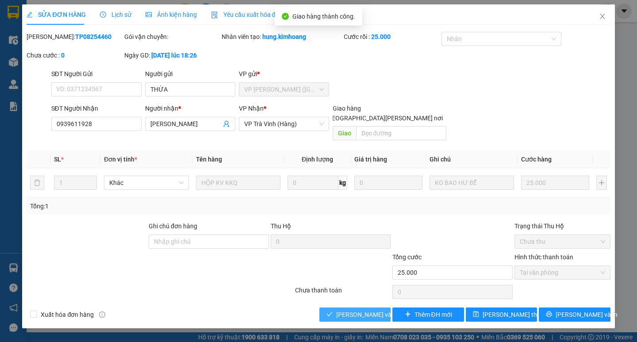
click at [370, 310] on span "[PERSON_NAME] và Giao hàng" at bounding box center [395, 315] width 119 height 10
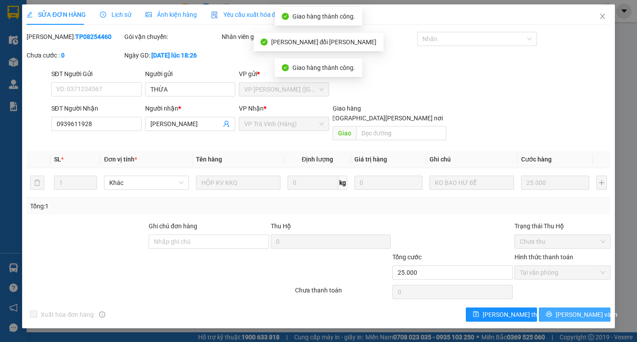
click at [552, 311] on icon "printer" at bounding box center [549, 314] width 6 height 6
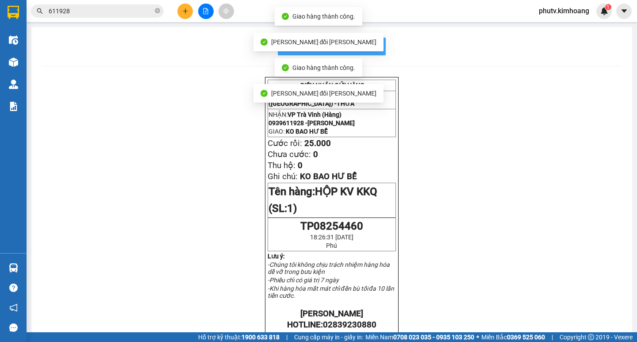
click at [370, 44] on span "In mẫu biên lai tự cấu hình" at bounding box center [336, 46] width 83 height 11
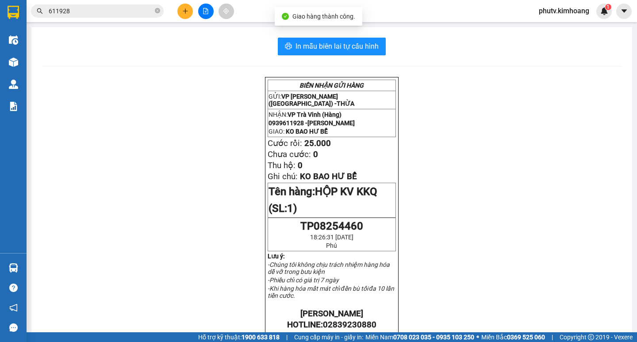
click at [136, 2] on div "Kết quả tìm kiếm ( 309 ) Bộ lọc Mã ĐH Trạng thái Món hàng Thu hộ Tổng cước Chưa…" at bounding box center [318, 11] width 637 height 22
drag, startPoint x: 134, startPoint y: 7, endPoint x: 137, endPoint y: 12, distance: 5.5
click at [134, 8] on input "611928" at bounding box center [101, 11] width 104 height 10
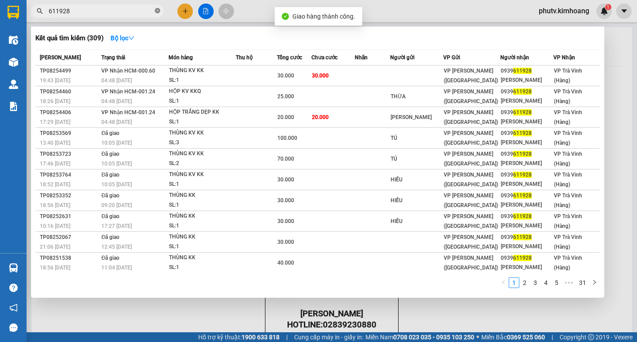
click at [155, 11] on icon "close-circle" at bounding box center [157, 10] width 5 height 5
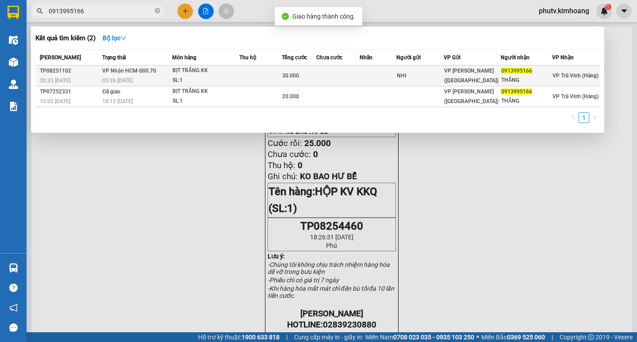
type input "0913995166"
click at [153, 70] on span "VP Nhận HCM-000.70" at bounding box center [129, 71] width 54 height 6
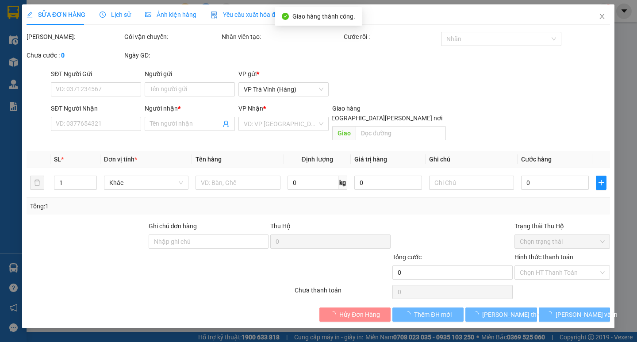
type input "NHI"
type input "0913995166"
type input "THẮNG"
type input "30.000"
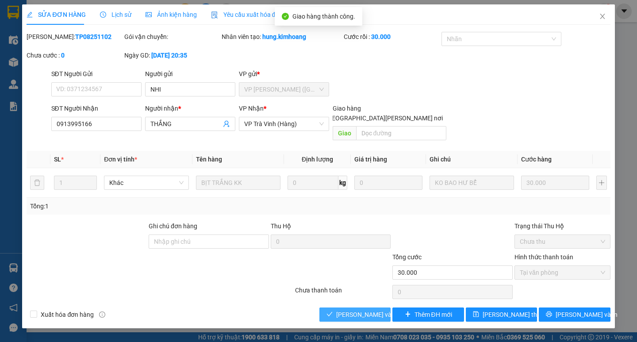
drag, startPoint x: 357, startPoint y: 312, endPoint x: 359, endPoint y: 307, distance: 4.8
click at [357, 311] on div "SỬA ĐƠN HÀNG Lịch sử Ảnh kiện hàng Yêu cầu xuất hóa đơn điện tử Total Paid Fee …" at bounding box center [318, 166] width 592 height 324
click at [359, 310] on span "[PERSON_NAME] và Giao hàng" at bounding box center [395, 315] width 119 height 10
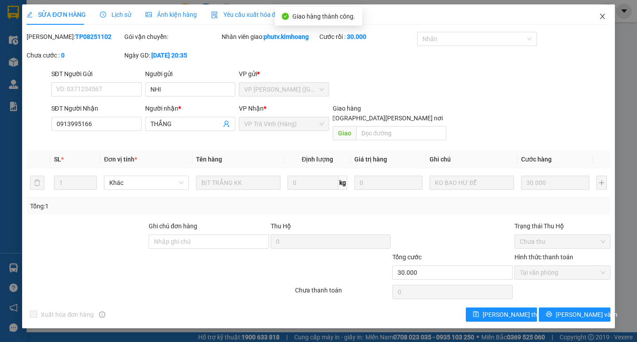
click at [606, 19] on span "Close" at bounding box center [602, 16] width 25 height 25
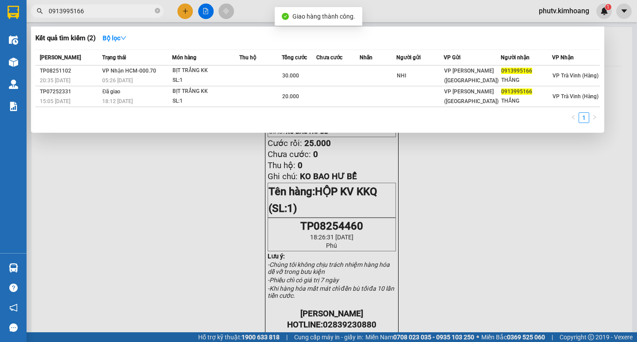
drag, startPoint x: 120, startPoint y: 8, endPoint x: 3, endPoint y: 77, distance: 136.0
click at [0, 69] on section "Kết quả tìm kiếm ( 2 ) Bộ lọc Mã ĐH Trạng thái Món hàng Thu hộ Tổng cước Chưa c…" at bounding box center [318, 171] width 637 height 342
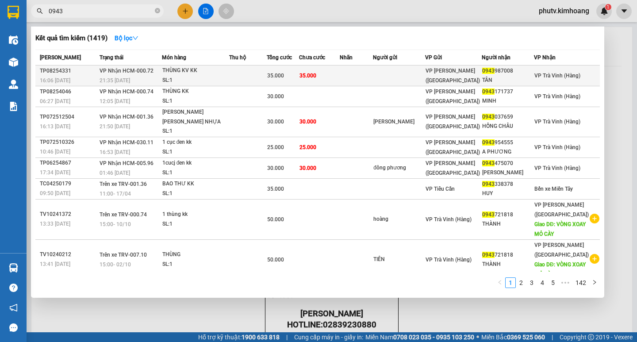
type input "0943"
click at [340, 75] on td "35.000" at bounding box center [319, 75] width 41 height 21
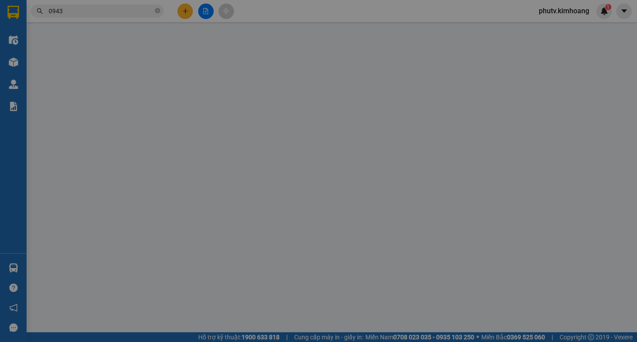
type input "0943987008"
type input "TÂN"
type input "35.000"
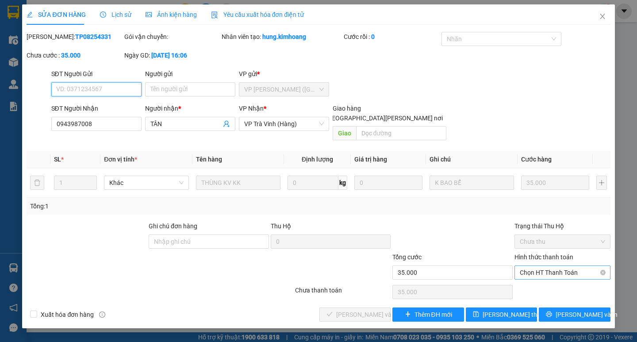
click at [541, 266] on span "Chọn HT Thanh Toán" at bounding box center [562, 272] width 85 height 13
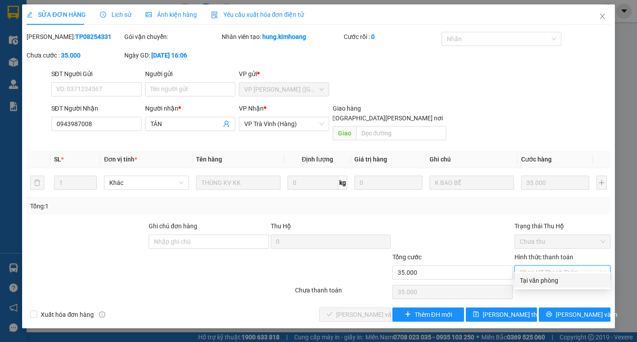
drag, startPoint x: 533, startPoint y: 281, endPoint x: 478, endPoint y: 286, distance: 55.5
click at [533, 281] on div "Tại văn phòng" at bounding box center [562, 281] width 85 height 10
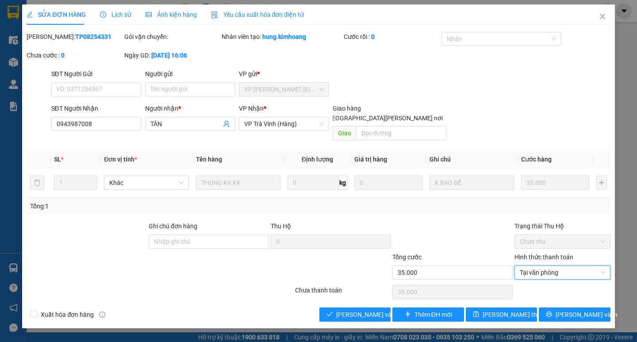
type input "0"
click at [343, 310] on span "[PERSON_NAME] và Giao hàng" at bounding box center [395, 315] width 119 height 10
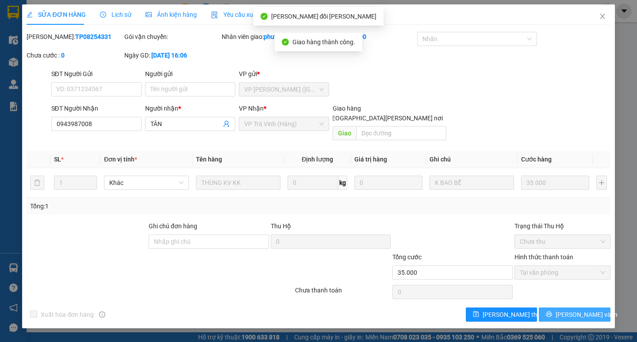
click at [555, 307] on button "[PERSON_NAME] và In" at bounding box center [574, 314] width 71 height 14
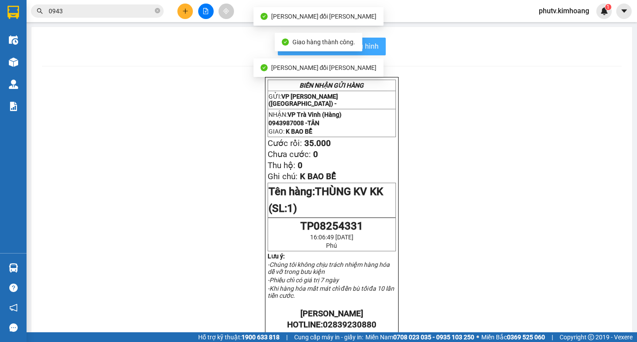
click at [380, 46] on button "In mẫu biên lai tự cấu hình" at bounding box center [332, 47] width 108 height 18
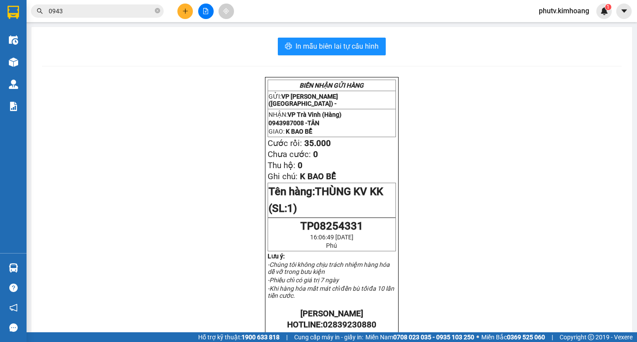
drag, startPoint x: 125, startPoint y: 8, endPoint x: 0, endPoint y: 75, distance: 141.7
click at [0, 54] on section "Kết quả tìm kiếm ( 1419 ) Bộ lọc Mã ĐH Trạng thái Món hàng Thu hộ Tổng cước Chư…" at bounding box center [318, 171] width 637 height 342
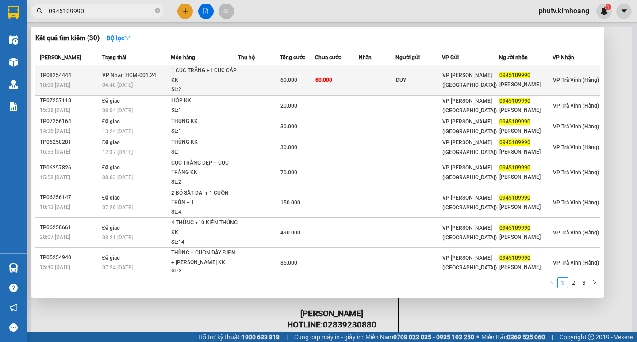
type input "0945109990"
click at [294, 77] on span "60.000" at bounding box center [288, 80] width 17 height 6
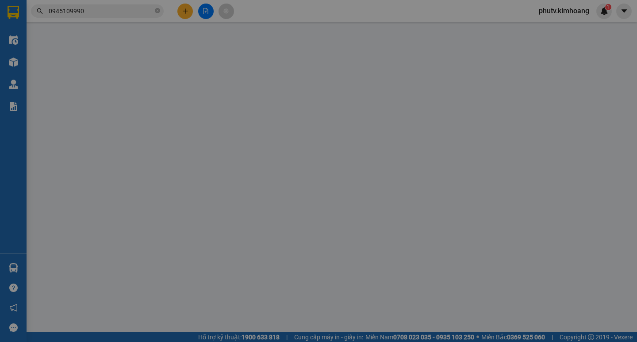
type input "DUY"
type input "0945109990"
type input "DƯƠNG ĐÔNG"
type input "60.000"
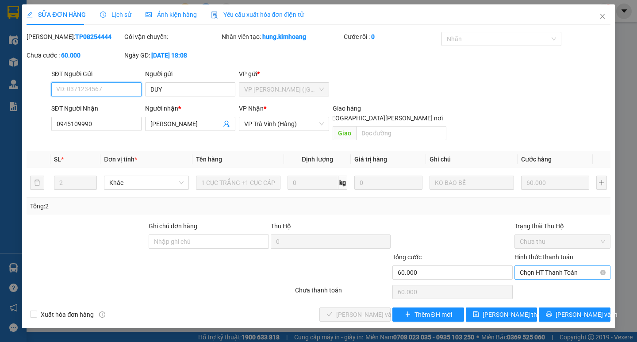
click at [534, 266] on span "Chọn HT Thanh Toán" at bounding box center [562, 272] width 85 height 13
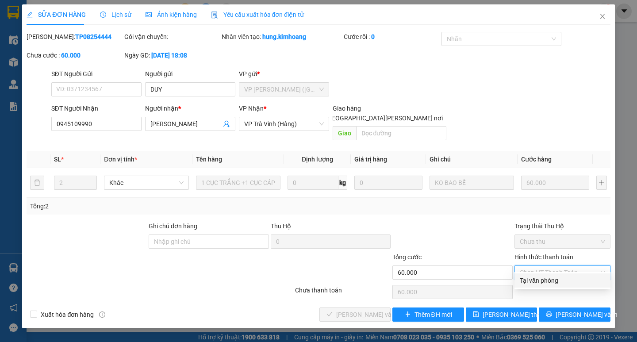
click at [531, 280] on div "Tại văn phòng" at bounding box center [562, 281] width 85 height 10
type input "0"
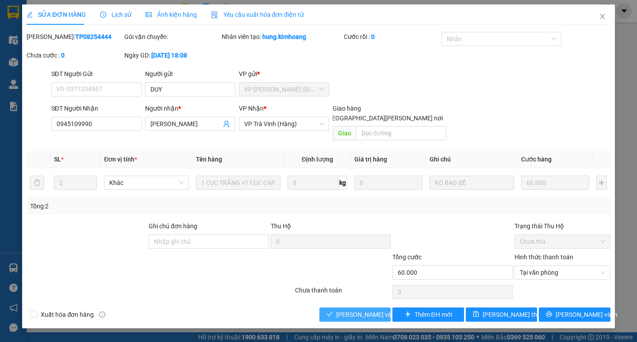
drag, startPoint x: 341, startPoint y: 303, endPoint x: 343, endPoint y: 291, distance: 12.1
click at [341, 310] on span "[PERSON_NAME] và Giao hàng" at bounding box center [395, 315] width 119 height 10
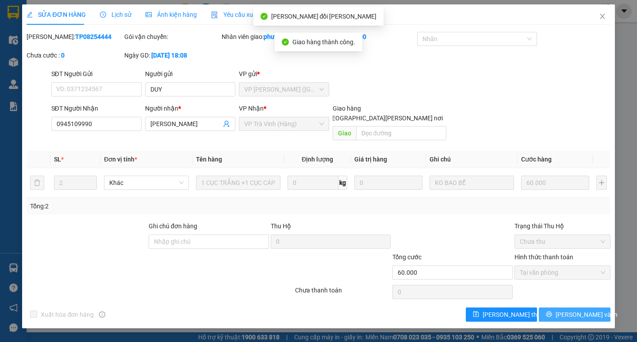
click at [552, 311] on icon "printer" at bounding box center [549, 314] width 6 height 6
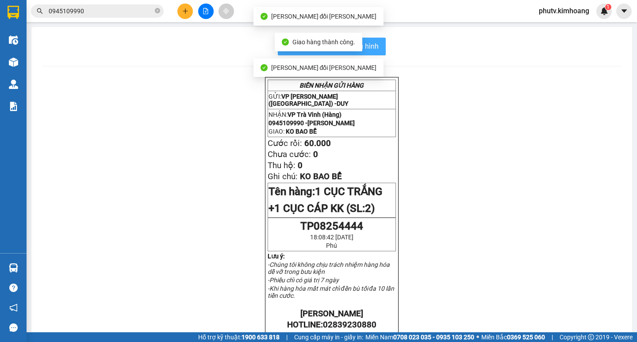
click at [372, 46] on span "In mẫu biên lai tự cấu hình" at bounding box center [336, 46] width 83 height 11
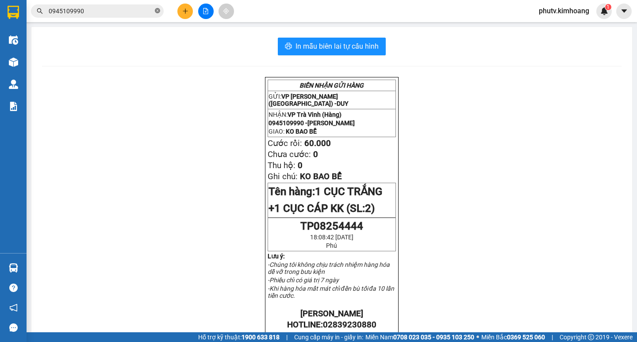
click at [156, 11] on icon "close-circle" at bounding box center [157, 10] width 5 height 5
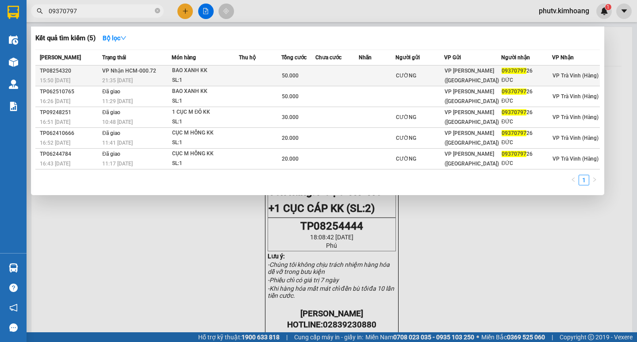
type input "09370797"
click at [219, 75] on div "BAO XANH KK" at bounding box center [205, 71] width 66 height 10
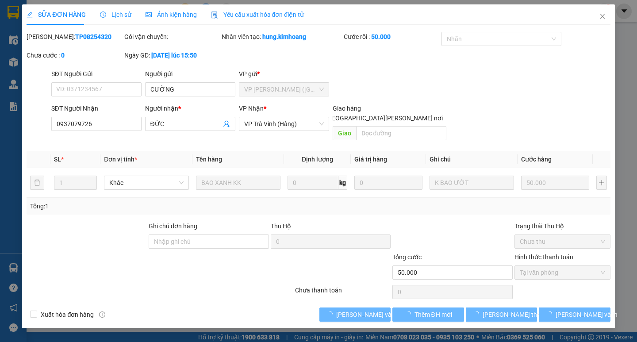
type input "CƯỜNG"
type input "0937079726"
type input "ĐỨC"
type input "50.000"
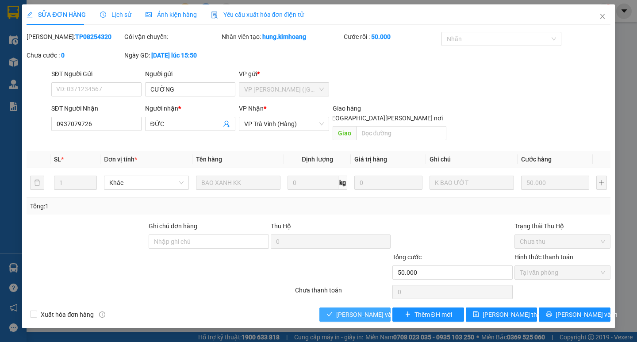
click at [345, 310] on span "[PERSON_NAME] và Giao hàng" at bounding box center [395, 315] width 119 height 10
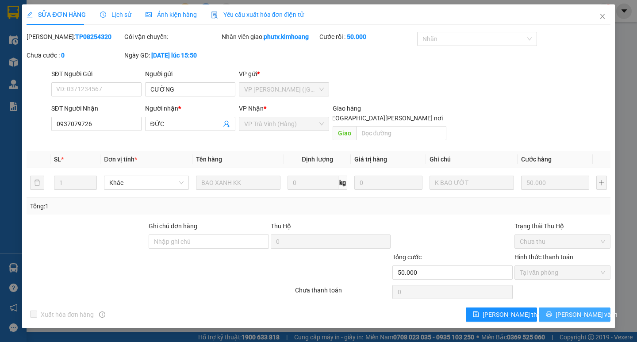
click at [564, 307] on button "[PERSON_NAME] và In" at bounding box center [574, 314] width 71 height 14
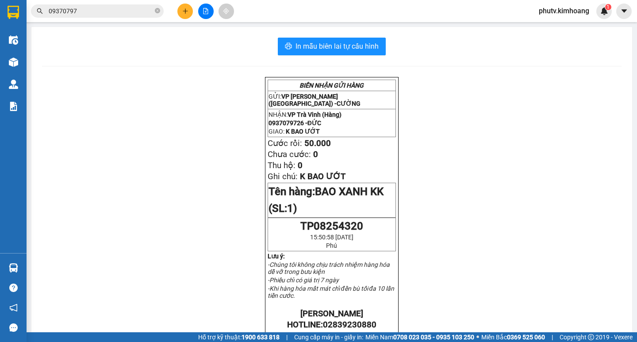
click at [183, 7] on button at bounding box center [184, 11] width 15 height 15
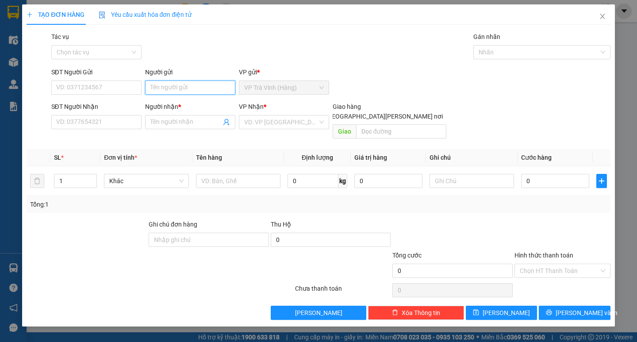
click at [194, 90] on input "Người gửi" at bounding box center [190, 88] width 90 height 14
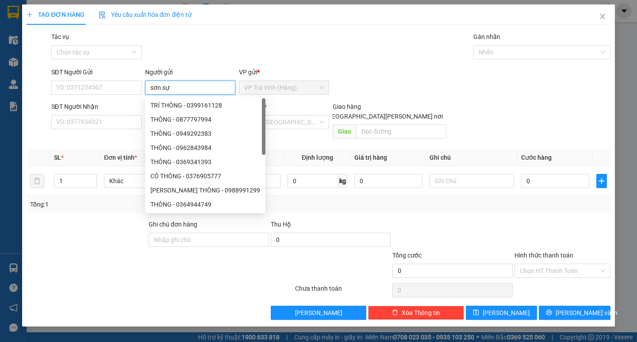
type input "sơn sự"
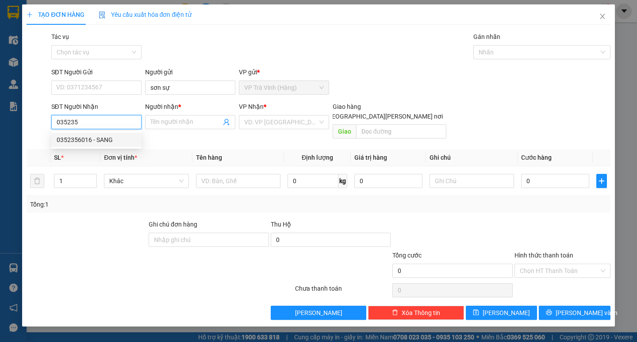
click at [125, 140] on div "0352356016 - SANG" at bounding box center [97, 140] width 80 height 10
type input "0352356016"
type input "SANG"
type input "30.000"
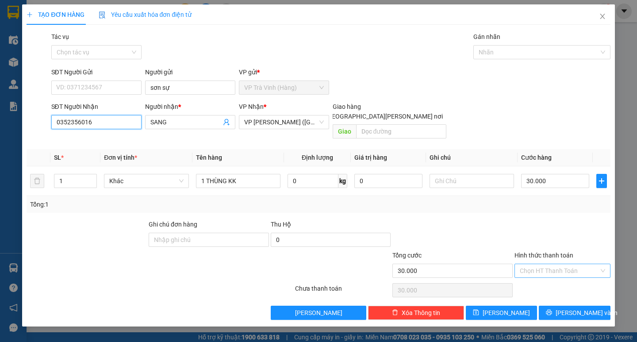
type input "0352356016"
click at [565, 264] on input "Hình thức thanh toán" at bounding box center [559, 270] width 79 height 13
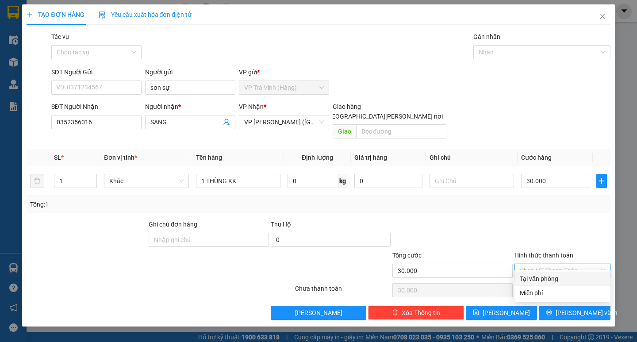
click at [564, 276] on div "Tại văn phòng" at bounding box center [562, 279] width 85 height 10
type input "0"
click at [552, 309] on icon "printer" at bounding box center [549, 312] width 6 height 6
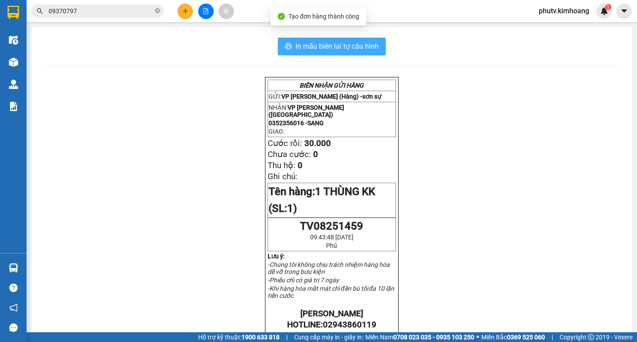
click at [307, 46] on span "In mẫu biên lai tự cấu hình" at bounding box center [336, 46] width 83 height 11
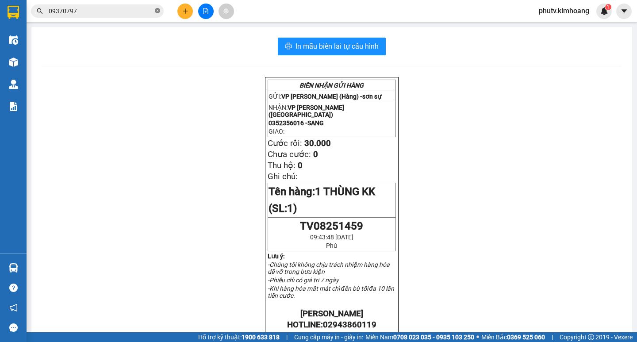
click at [158, 13] on icon "close-circle" at bounding box center [157, 10] width 5 height 5
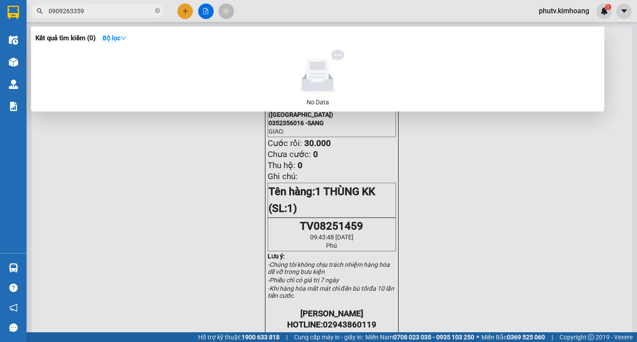
click at [65, 11] on input "0909263359" at bounding box center [101, 11] width 104 height 10
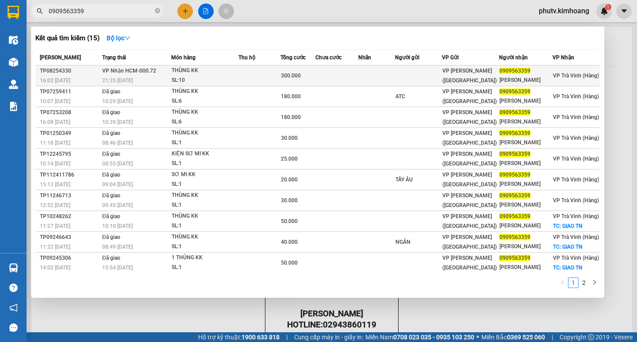
type input "0909563359"
click at [188, 75] on div "THÙNG KK" at bounding box center [205, 71] width 66 height 10
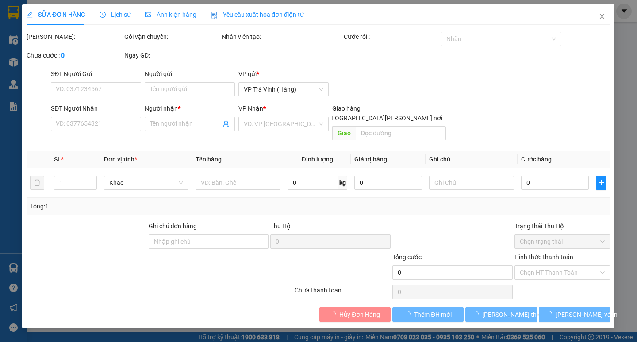
type input "0909563359"
type input "PHÚC NGÂN"
type input "300.000"
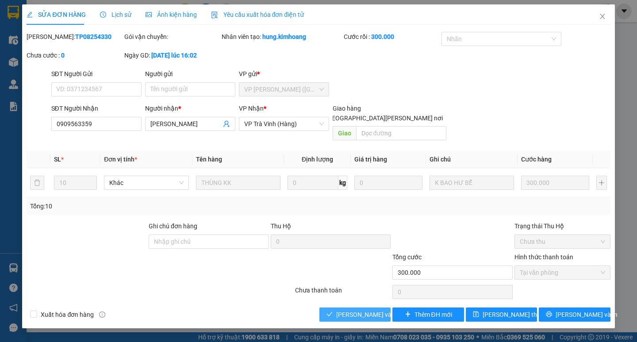
click at [352, 310] on span "[PERSON_NAME] và Giao hàng" at bounding box center [395, 315] width 119 height 10
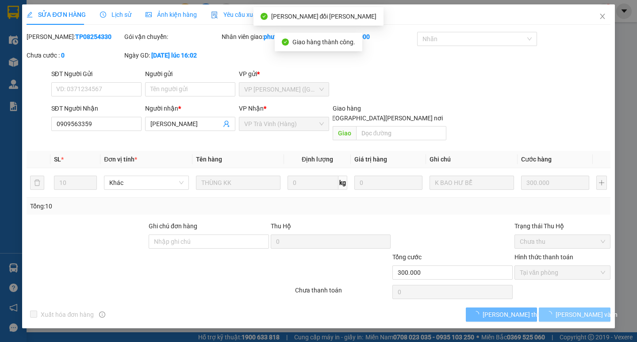
click at [564, 307] on button "[PERSON_NAME] và In" at bounding box center [574, 314] width 71 height 14
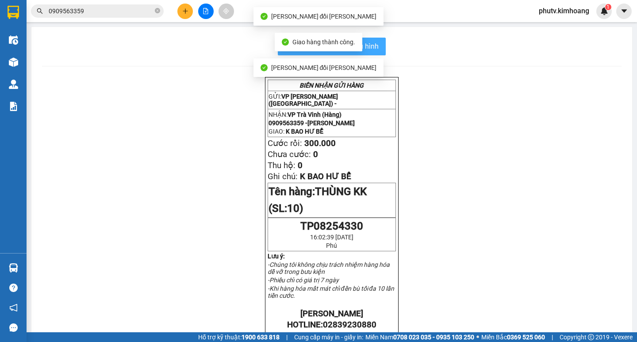
click at [374, 43] on span "In mẫu biên lai tự cấu hình" at bounding box center [336, 46] width 83 height 11
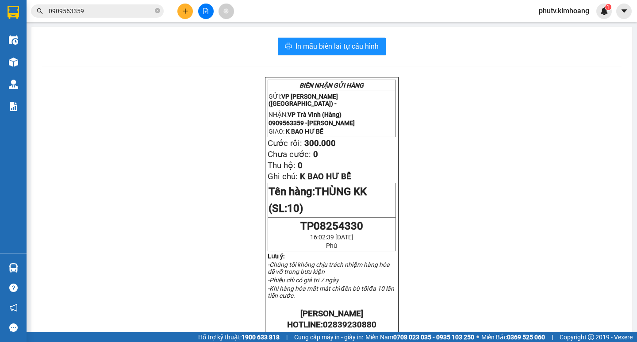
click at [122, 6] on input "0909563359" at bounding box center [101, 11] width 104 height 10
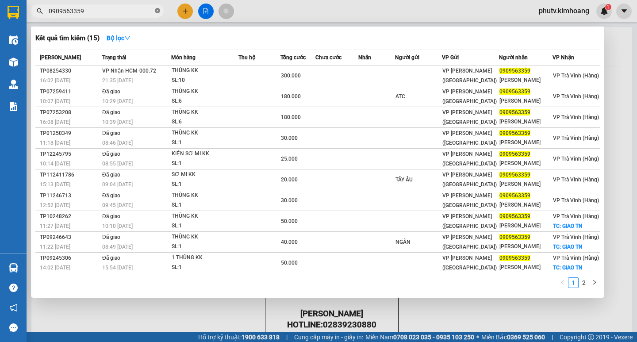
click at [158, 12] on icon "close-circle" at bounding box center [157, 10] width 5 height 5
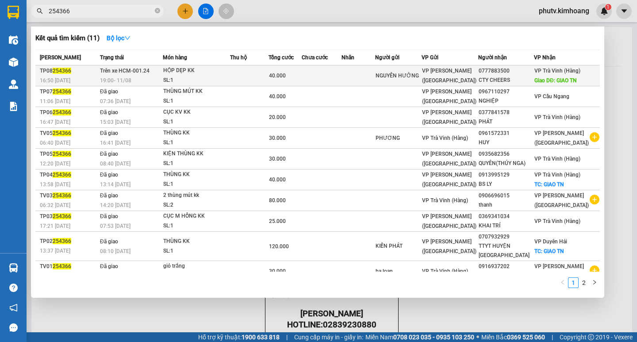
type input "254366"
click at [209, 75] on div "HỘP DẸP KK" at bounding box center [196, 71] width 66 height 10
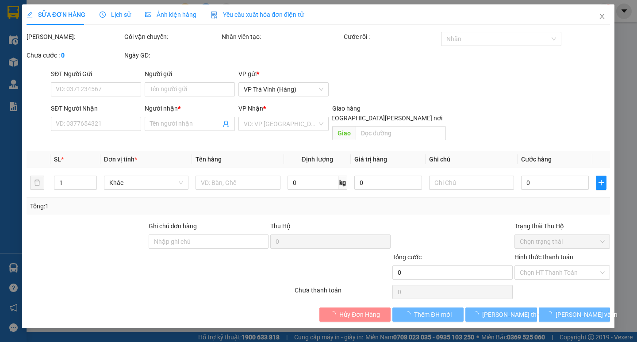
type input "NGUYÊN HƯỞNG"
type input "0777883500"
type input "CTY CHEERS"
type input "GIAO TN"
type input "40.000"
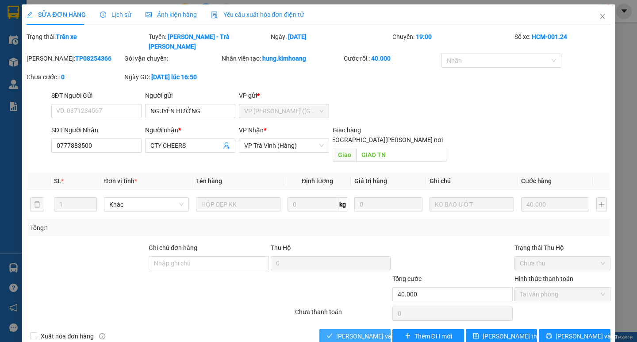
click at [361, 329] on button "[PERSON_NAME] và Giao hàng" at bounding box center [354, 336] width 71 height 14
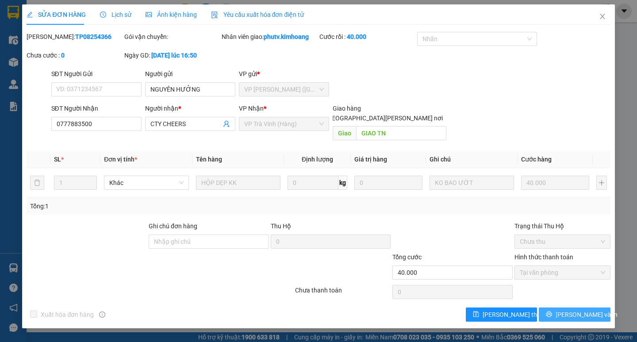
click at [577, 310] on span "[PERSON_NAME] và In" at bounding box center [587, 315] width 62 height 10
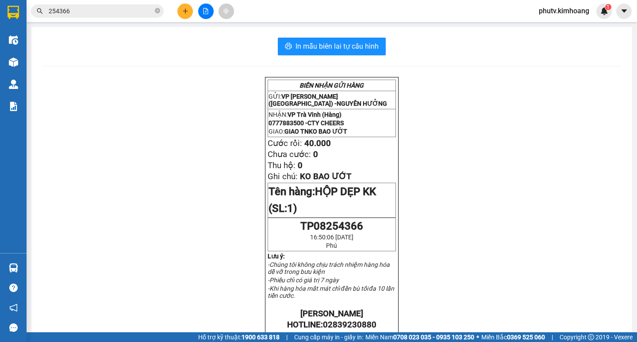
click at [86, 8] on input "254366" at bounding box center [101, 11] width 104 height 10
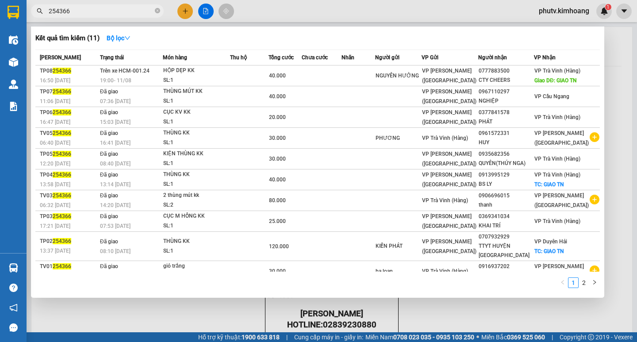
click at [86, 8] on input "254366" at bounding box center [101, 11] width 104 height 10
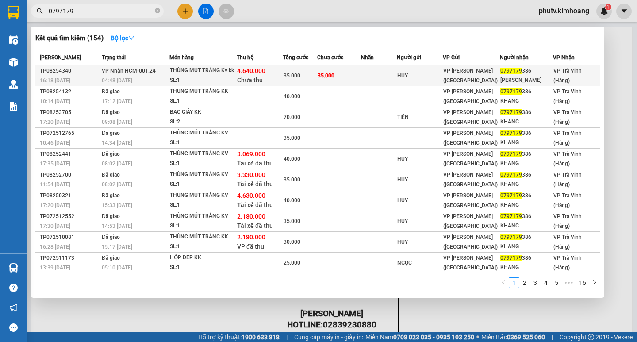
type input "0797179"
click at [299, 74] on span "35.000" at bounding box center [292, 76] width 17 height 6
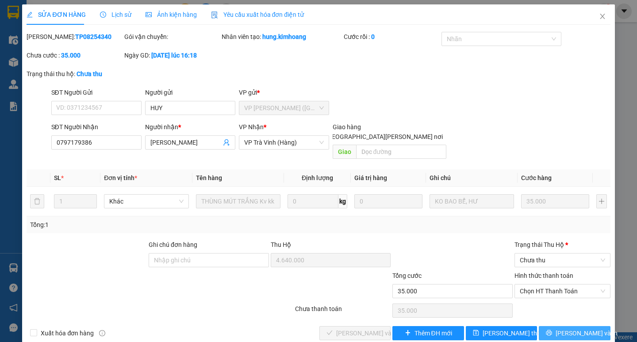
click at [560, 326] on button "[PERSON_NAME] và In" at bounding box center [574, 333] width 71 height 14
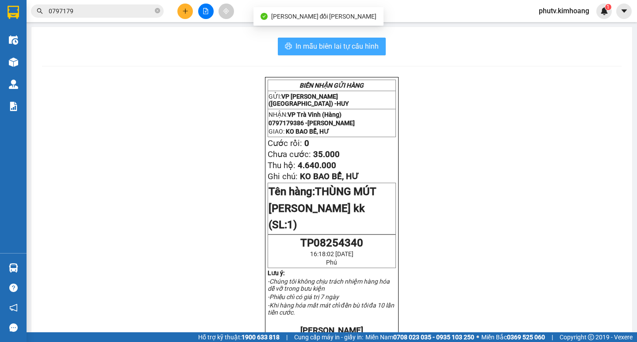
click at [352, 42] on span "In mẫu biên lai tự cấu hình" at bounding box center [336, 46] width 83 height 11
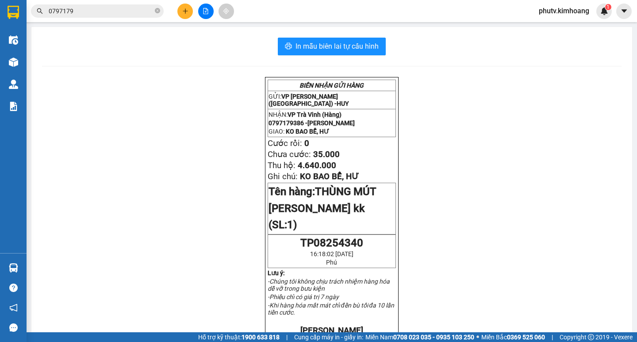
click at [124, 9] on input "0797179" at bounding box center [101, 11] width 104 height 10
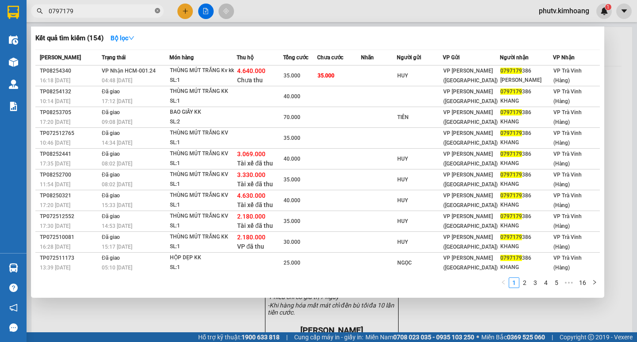
click at [157, 13] on icon "close-circle" at bounding box center [157, 10] width 5 height 5
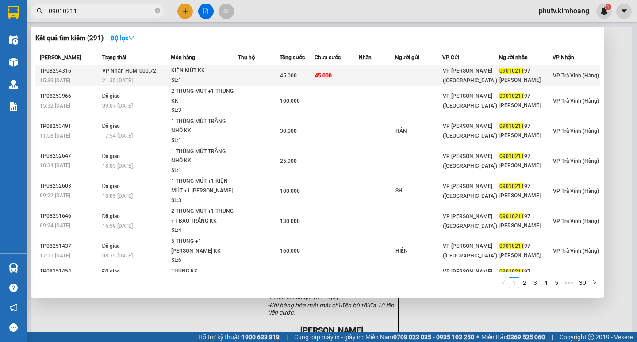
type input "09010211"
click at [354, 74] on td "45.000" at bounding box center [336, 75] width 44 height 21
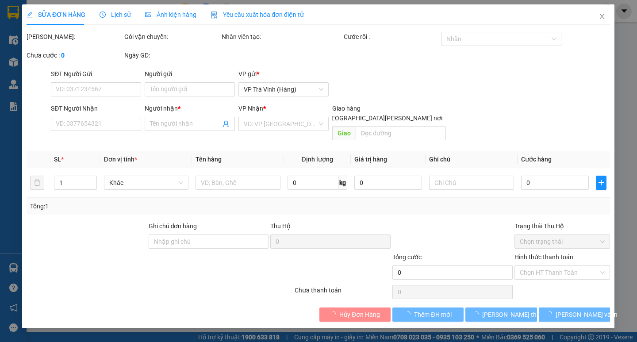
type input "0901021197"
type input "GIA HÂN"
type input "45.000"
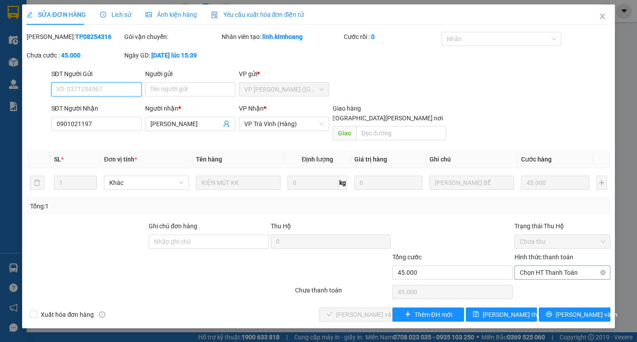
click at [539, 266] on span "Chọn HT Thanh Toán" at bounding box center [562, 272] width 85 height 13
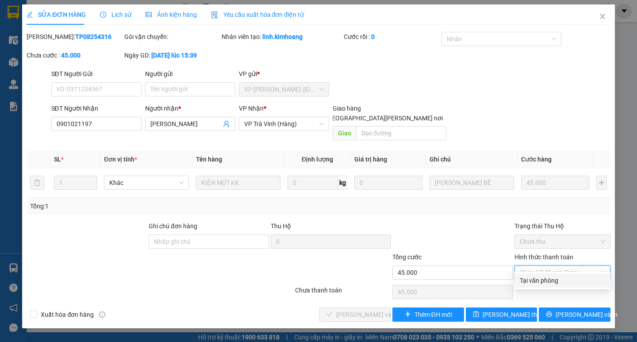
click at [533, 280] on div "Tại văn phòng" at bounding box center [562, 281] width 85 height 10
type input "0"
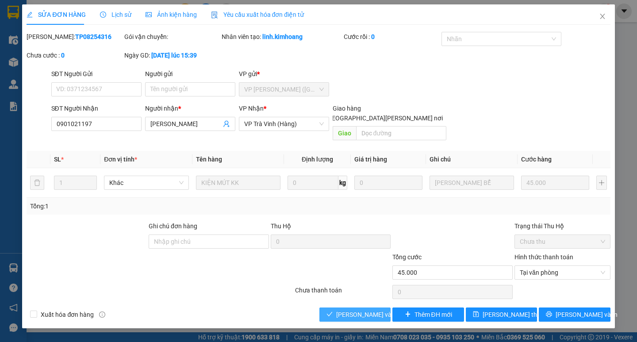
drag, startPoint x: 357, startPoint y: 306, endPoint x: 632, endPoint y: 242, distance: 282.1
click at [358, 310] on span "[PERSON_NAME] và Giao hàng" at bounding box center [395, 315] width 119 height 10
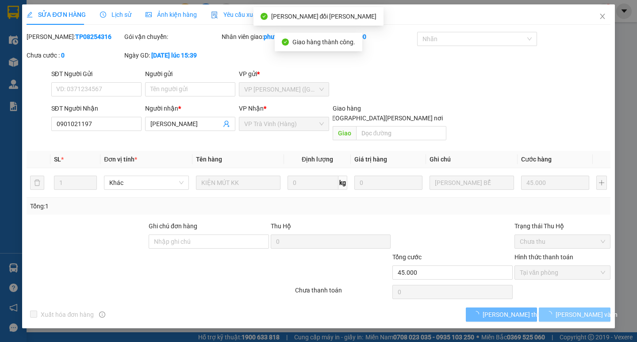
click at [575, 310] on span "[PERSON_NAME] và In" at bounding box center [587, 315] width 62 height 10
click at [586, 310] on span "[PERSON_NAME] và In" at bounding box center [587, 315] width 62 height 10
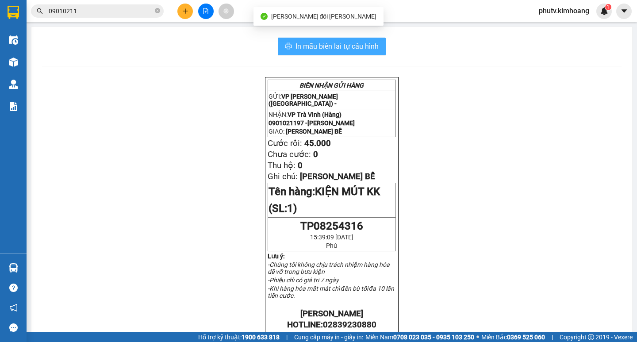
click at [365, 43] on span "In mẫu biên lai tự cấu hình" at bounding box center [336, 46] width 83 height 11
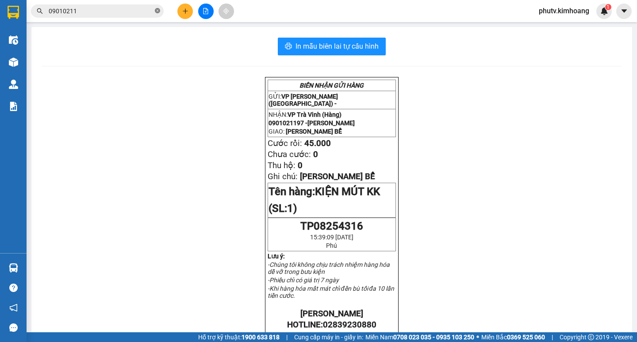
click at [157, 12] on icon "close-circle" at bounding box center [157, 10] width 5 height 5
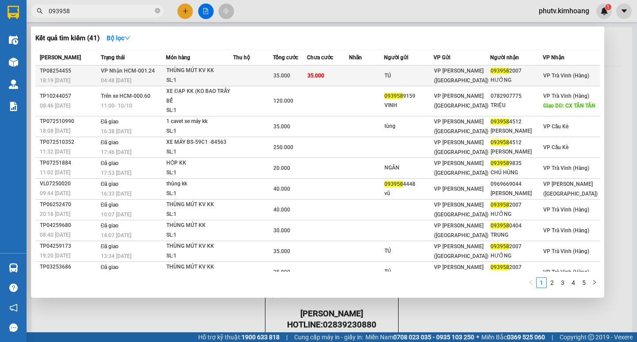
type input "093958"
click at [250, 72] on td at bounding box center [253, 75] width 40 height 21
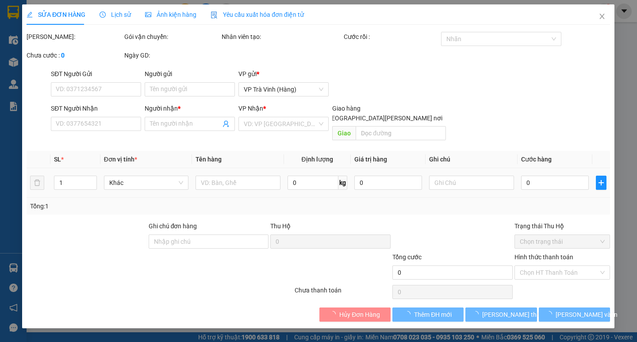
type input "TÚ"
type input "0939582007"
type input "HƯỞNG"
type input "35.000"
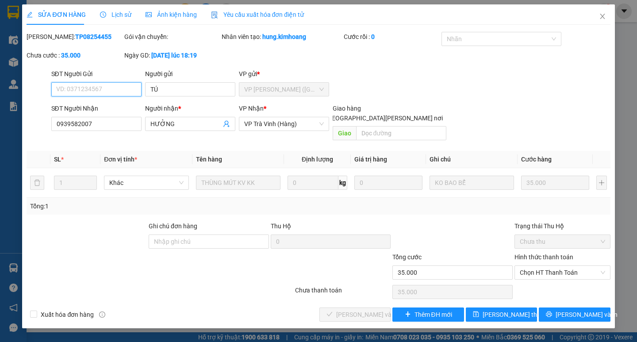
drag, startPoint x: 558, startPoint y: 257, endPoint x: 564, endPoint y: 271, distance: 14.9
click at [558, 266] on span "Chọn HT Thanh Toán" at bounding box center [562, 272] width 85 height 13
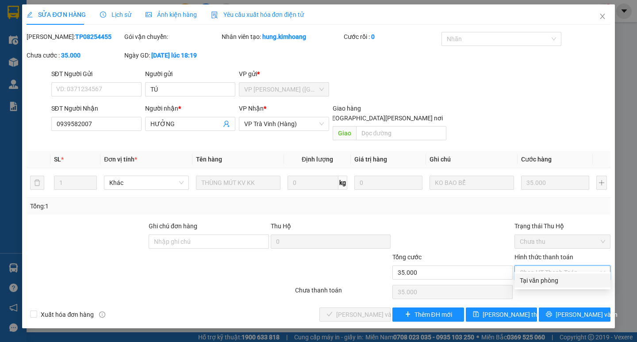
drag, startPoint x: 559, startPoint y: 283, endPoint x: 517, endPoint y: 293, distance: 43.7
click at [552, 286] on div "Tại văn phòng" at bounding box center [562, 280] width 96 height 14
type input "0"
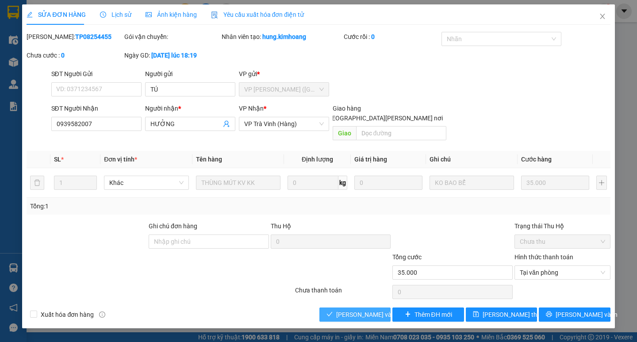
click at [350, 310] on span "[PERSON_NAME] và Giao hàng" at bounding box center [395, 315] width 119 height 10
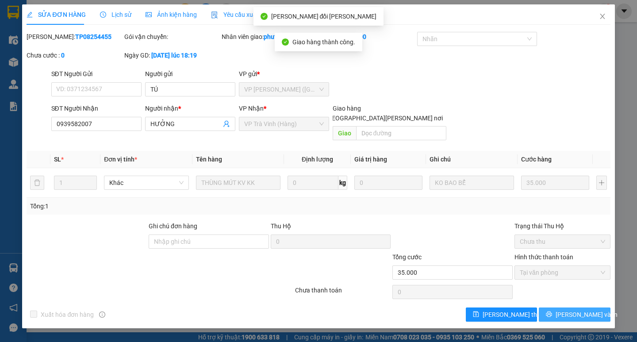
click at [550, 307] on button "[PERSON_NAME] và In" at bounding box center [574, 314] width 71 height 14
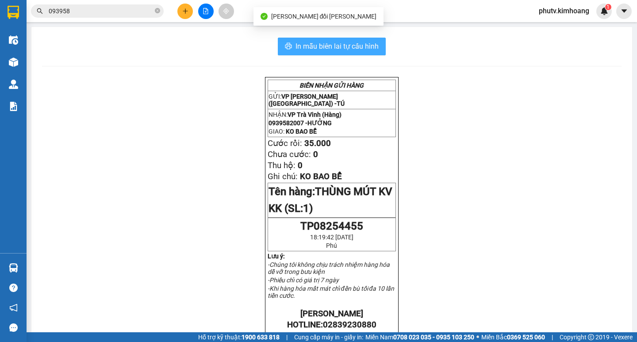
click at [371, 41] on span "In mẫu biên lai tự cấu hình" at bounding box center [336, 46] width 83 height 11
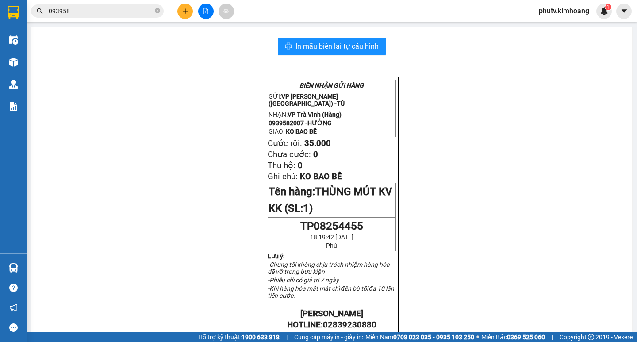
click at [509, 103] on div "BIÊN NHẬN GỬI HÀNG GỬI: VP Trần Phú (Hàng) - TÚ NHẬN: VP Trà Vinh (Hàng) 093958…" at bounding box center [331, 327] width 579 height 500
click at [183, 11] on icon "plus" at bounding box center [185, 11] width 6 height 6
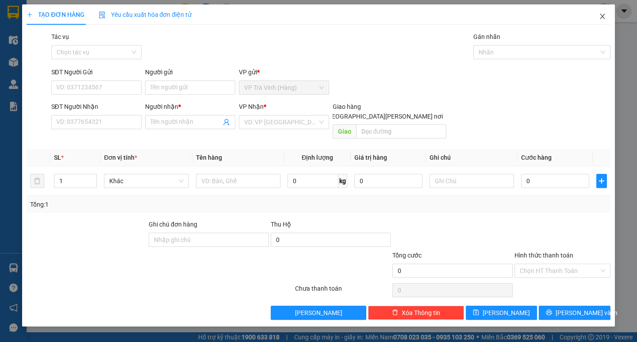
click at [602, 15] on icon "close" at bounding box center [602, 16] width 7 height 7
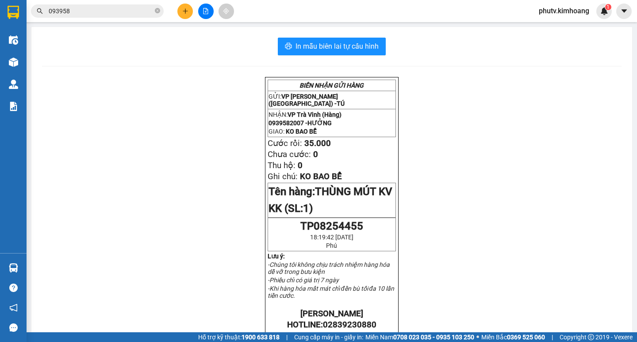
click at [127, 13] on input "093958" at bounding box center [101, 11] width 104 height 10
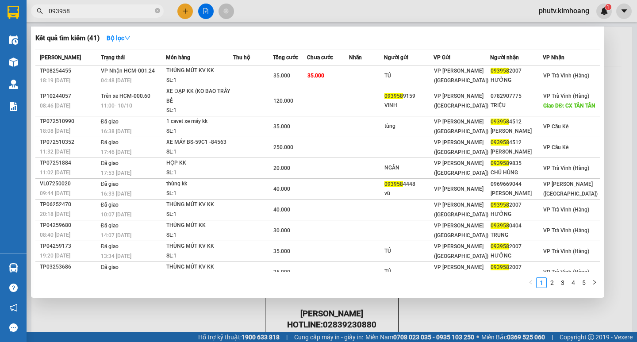
click at [126, 13] on input "093958" at bounding box center [101, 11] width 104 height 10
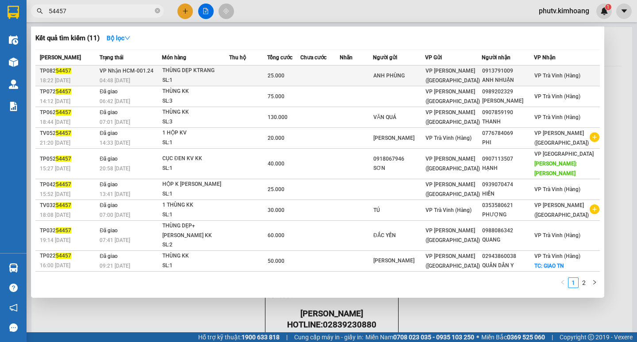
type input "54457"
click at [223, 71] on div "THÙNG DẸP KTRANG" at bounding box center [195, 71] width 66 height 10
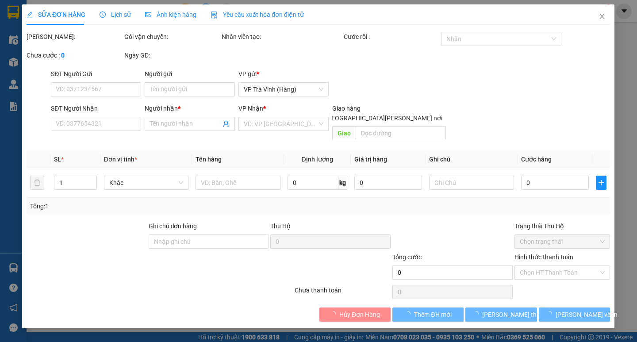
type input "ANH PHÙNG"
type input "0913791009"
type input "ANH NHUẬN"
type input "25.000"
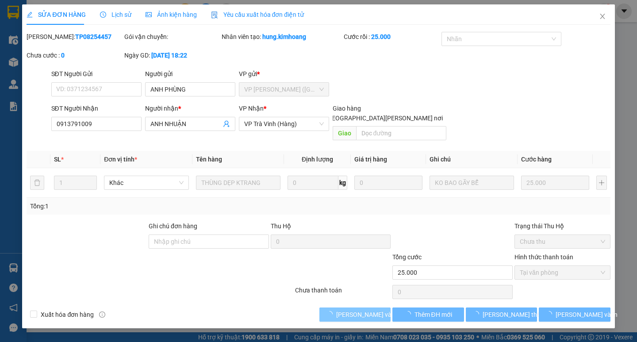
click at [355, 311] on button "[PERSON_NAME] và Giao hàng" at bounding box center [354, 314] width 71 height 14
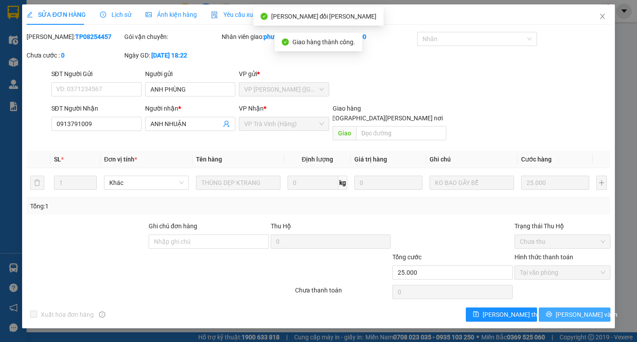
click at [564, 307] on button "[PERSON_NAME] và In" at bounding box center [574, 314] width 71 height 14
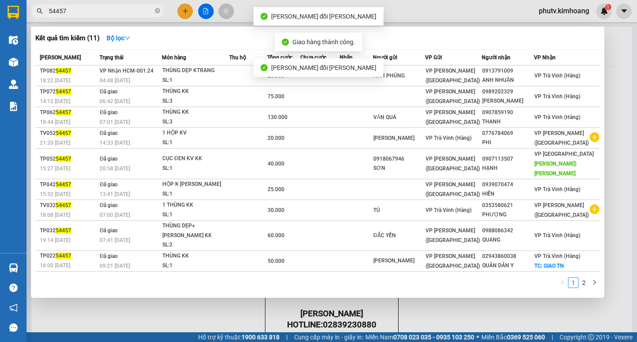
click at [132, 11] on input "54457" at bounding box center [101, 11] width 104 height 10
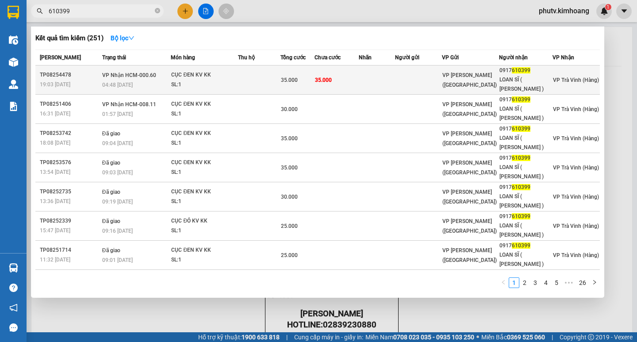
type input "610399"
click at [271, 77] on td at bounding box center [259, 79] width 42 height 29
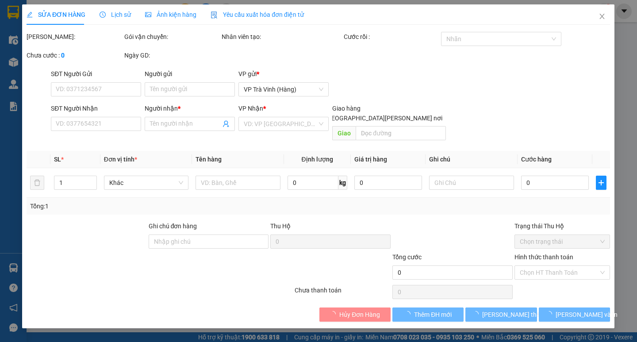
type input "0917610399"
type input "LOAN SĨ ( LOAN VŨ )"
type input "KO"
type input "35.000"
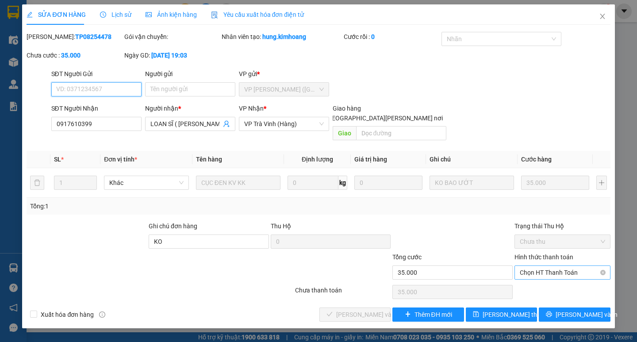
click at [548, 266] on span "Chọn HT Thanh Toán" at bounding box center [562, 272] width 85 height 13
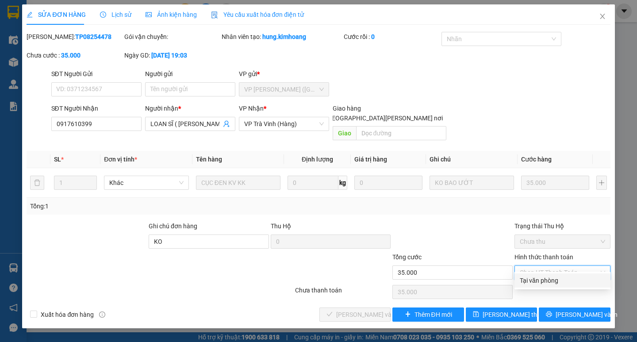
click at [555, 280] on div "Tại văn phòng" at bounding box center [562, 281] width 85 height 10
type input "0"
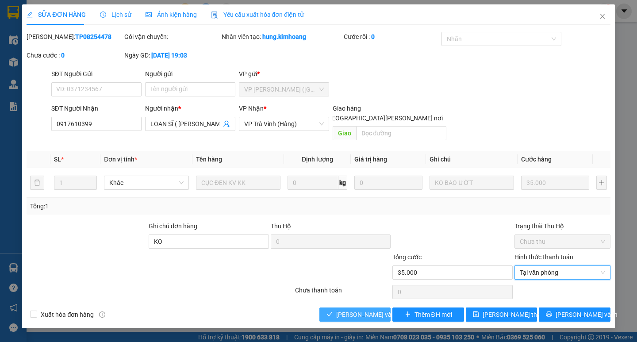
click at [362, 310] on span "[PERSON_NAME] và Giao hàng" at bounding box center [395, 315] width 119 height 10
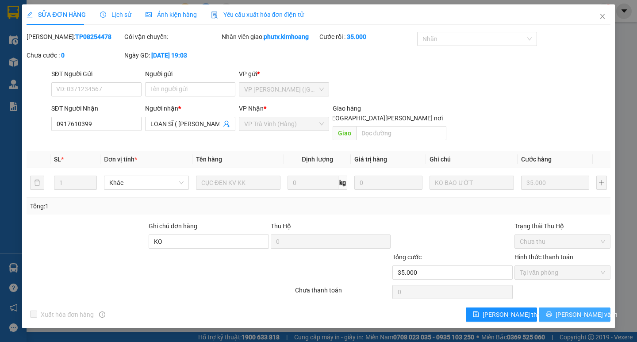
click at [576, 310] on span "[PERSON_NAME] và In" at bounding box center [587, 315] width 62 height 10
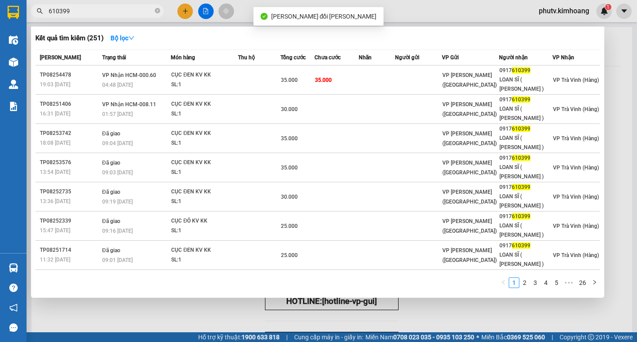
click at [113, 11] on input "610399" at bounding box center [101, 11] width 104 height 10
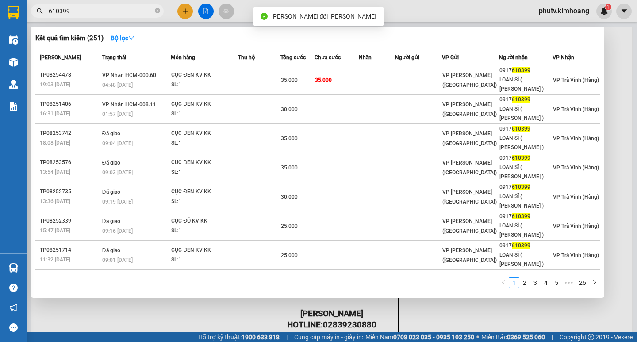
click at [113, 11] on input "610399" at bounding box center [101, 11] width 104 height 10
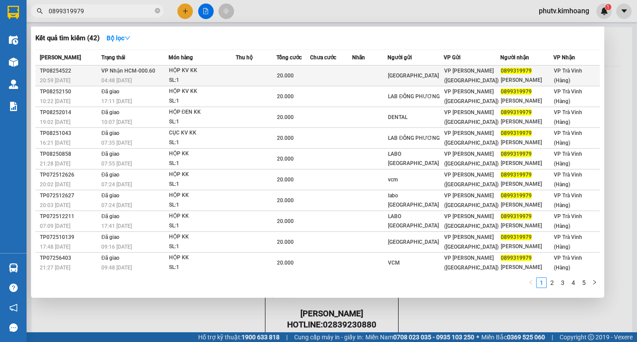
type input "0899319979"
click at [299, 75] on div "20.000" at bounding box center [293, 76] width 33 height 10
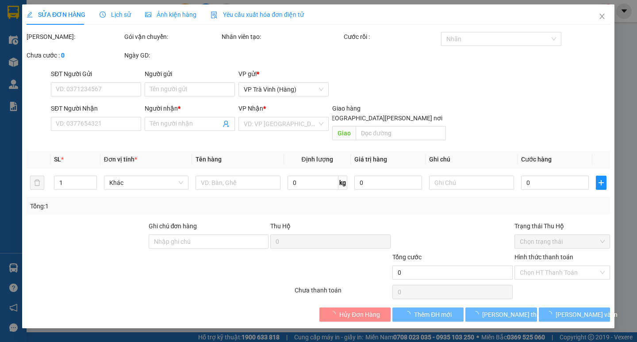
type input "[GEOGRAPHIC_DATA]"
type input "0899319979"
type input "HOÀNG NGỌC"
type input "20.000"
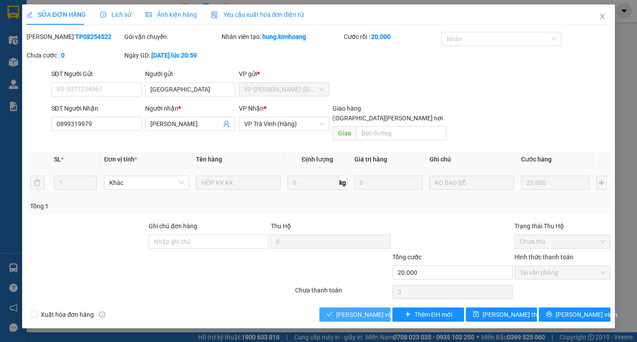
click at [358, 310] on span "[PERSON_NAME] và Giao hàng" at bounding box center [395, 315] width 119 height 10
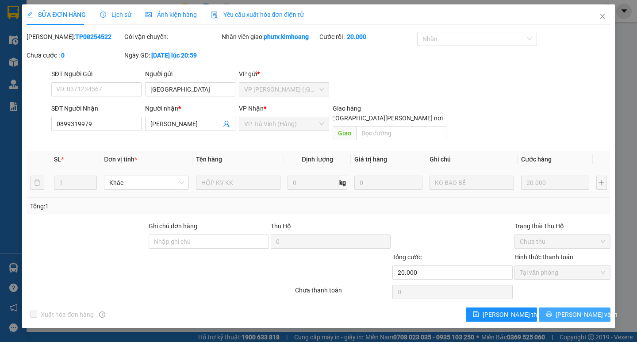
click at [552, 311] on icon "printer" at bounding box center [549, 314] width 6 height 6
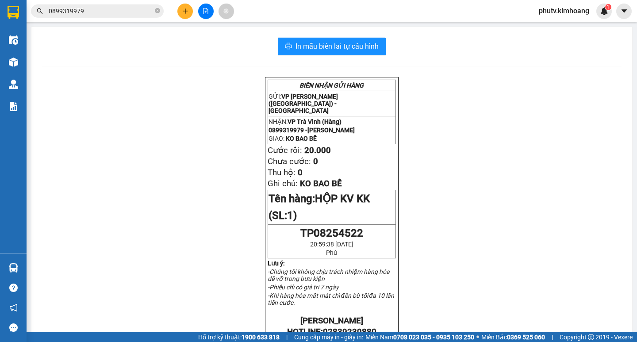
click at [102, 16] on span "0899319979" at bounding box center [97, 10] width 133 height 13
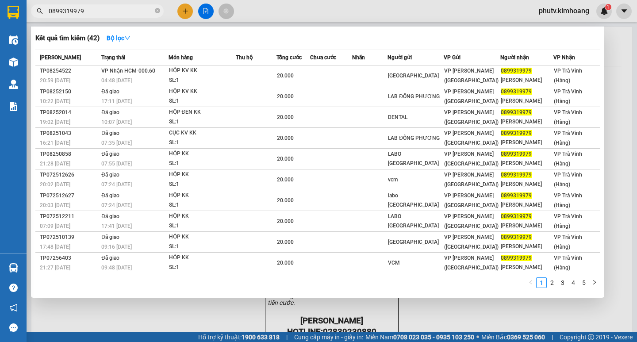
click at [102, 16] on span "0899319979" at bounding box center [97, 10] width 133 height 13
click at [155, 10] on icon "close-circle" at bounding box center [157, 10] width 5 height 5
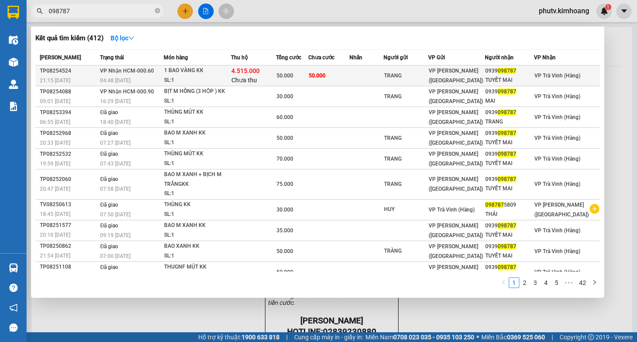
type input "098787"
click at [249, 79] on span "Chưa thu" at bounding box center [244, 80] width 26 height 7
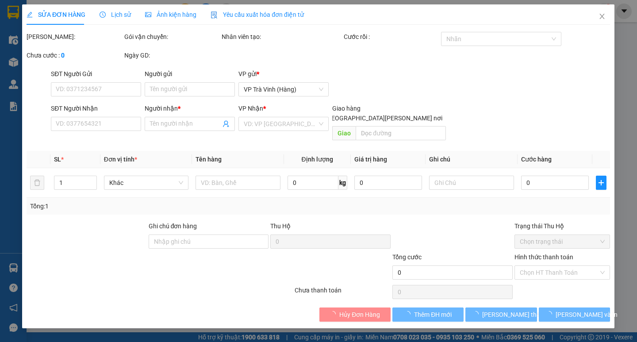
type input "TRANG"
type input "0939098787"
type input "TUYẾT MAI"
type input "4.515.000"
type input "50.000"
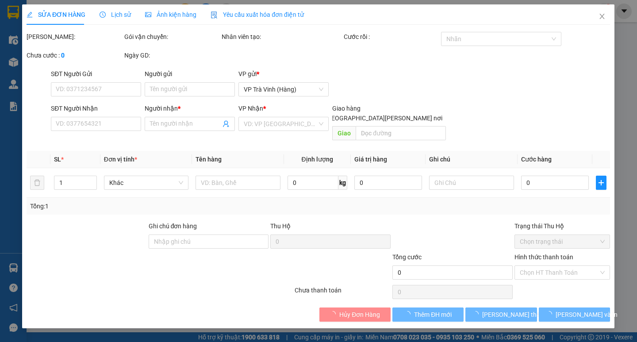
type input "50.000"
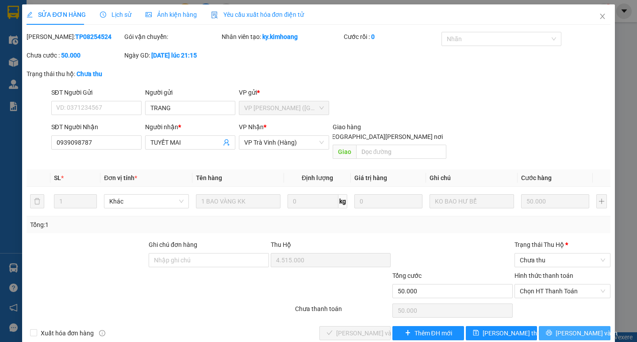
drag, startPoint x: 549, startPoint y: 322, endPoint x: 534, endPoint y: 317, distance: 16.4
click at [549, 326] on button "[PERSON_NAME] và In" at bounding box center [574, 333] width 71 height 14
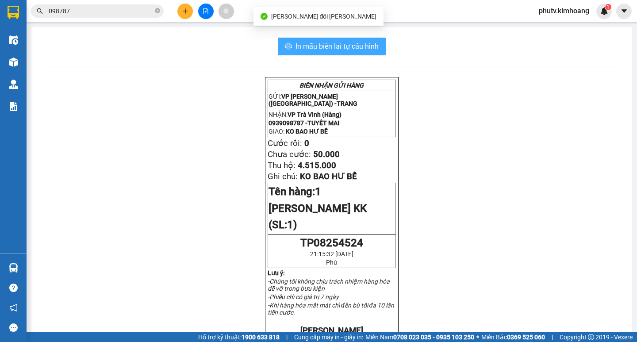
click at [345, 50] on span "In mẫu biên lai tự cấu hình" at bounding box center [336, 46] width 83 height 11
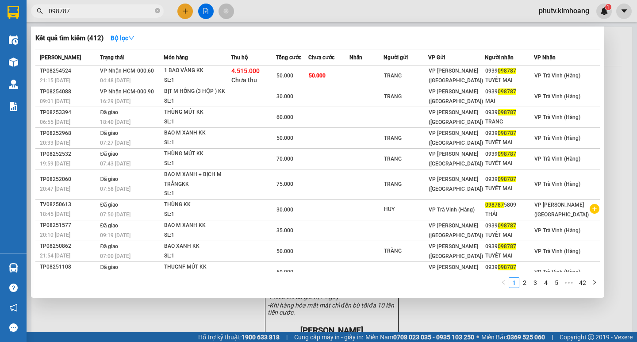
click at [134, 10] on input "098787" at bounding box center [101, 11] width 104 height 10
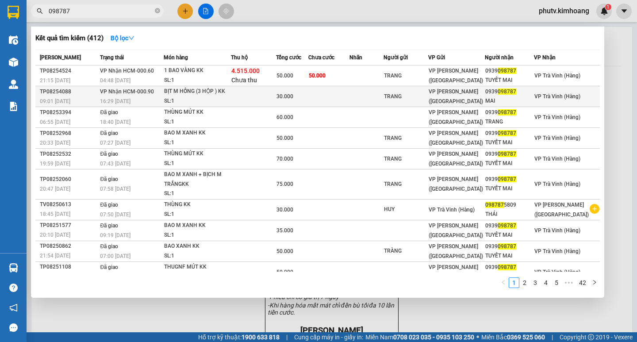
click at [276, 93] on td at bounding box center [253, 96] width 45 height 21
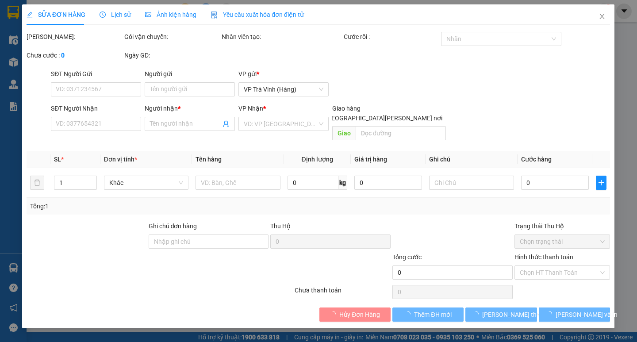
type input "TRANG"
type input "0939098787"
type input "MAI"
type input "30.000"
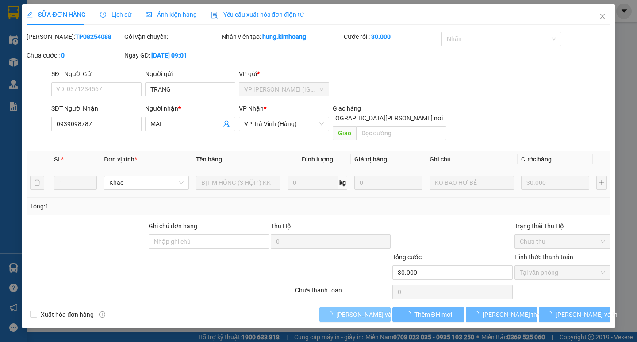
click at [355, 310] on span "[PERSON_NAME] và Giao hàng" at bounding box center [395, 315] width 119 height 10
click at [356, 310] on span "[PERSON_NAME] và Giao hàng" at bounding box center [395, 315] width 119 height 10
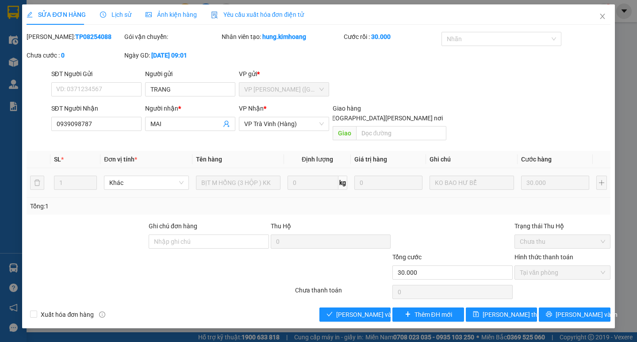
click at [357, 295] on div "Total Paid Fee 30.000 Total UnPaid Fee 0 Cash Collection Total Fee Mã ĐH: TP082…" at bounding box center [318, 177] width 583 height 290
click at [363, 310] on span "[PERSON_NAME] và Giao hàng" at bounding box center [395, 315] width 119 height 10
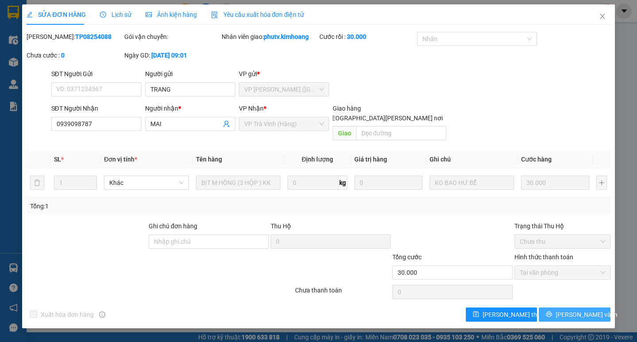
drag, startPoint x: 583, startPoint y: 306, endPoint x: 545, endPoint y: 280, distance: 46.1
click at [583, 310] on span "[PERSON_NAME] và In" at bounding box center [587, 315] width 62 height 10
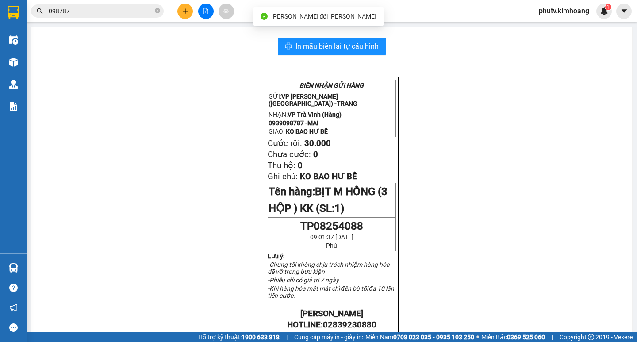
click at [127, 15] on input "098787" at bounding box center [101, 11] width 104 height 10
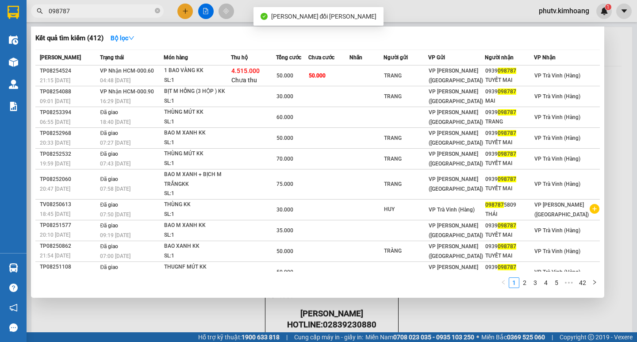
click at [127, 15] on input "098787" at bounding box center [101, 11] width 104 height 10
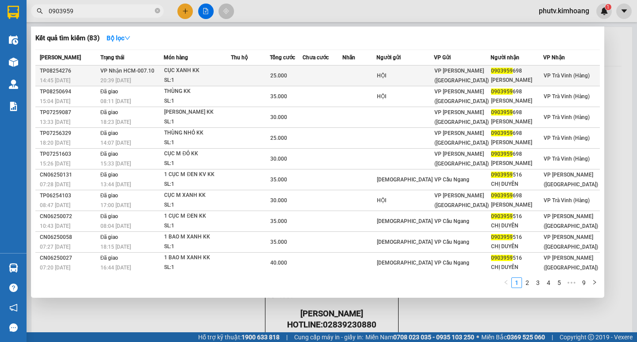
type input "0903959"
click at [248, 69] on td at bounding box center [250, 75] width 39 height 21
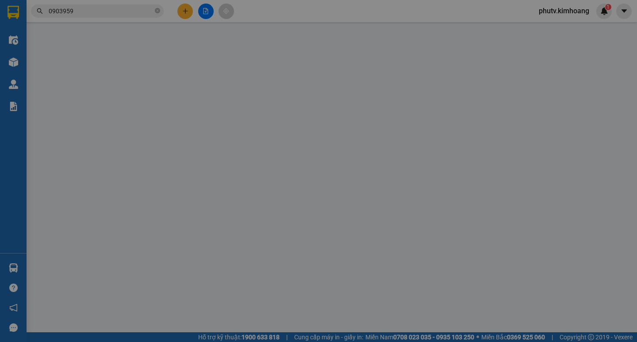
type input "HỘI"
type input "0903959698"
type input "QUANG HIỀN"
type input "25.000"
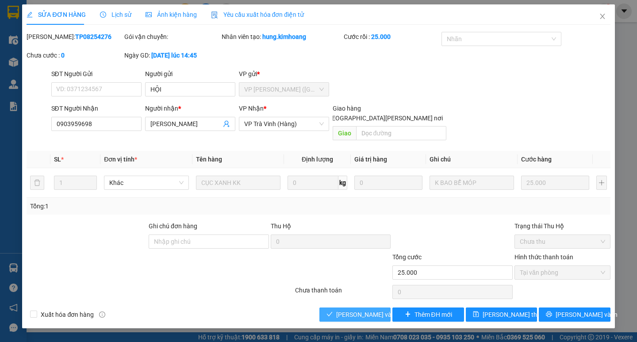
click at [357, 310] on span "[PERSON_NAME] và Giao hàng" at bounding box center [395, 315] width 119 height 10
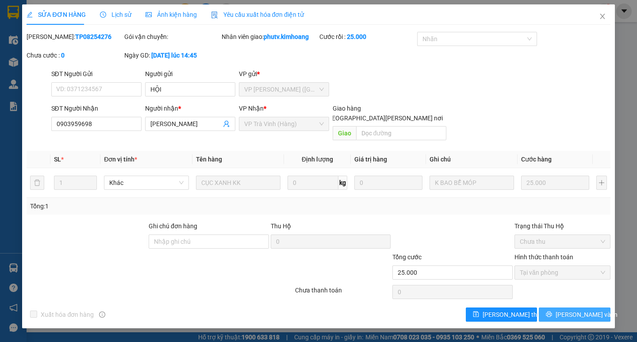
drag, startPoint x: 568, startPoint y: 302, endPoint x: 505, endPoint y: 234, distance: 92.3
click at [567, 310] on span "[PERSON_NAME] và In" at bounding box center [587, 315] width 62 height 10
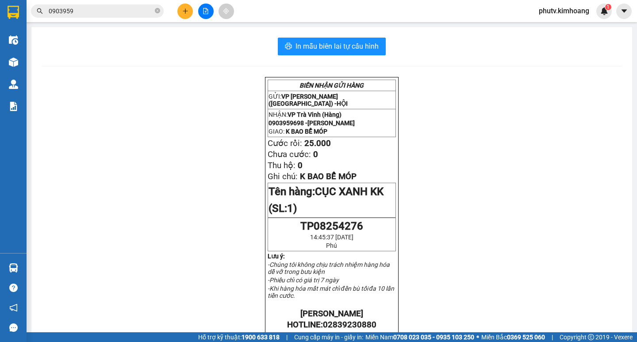
click at [94, 7] on input "0903959" at bounding box center [101, 11] width 104 height 10
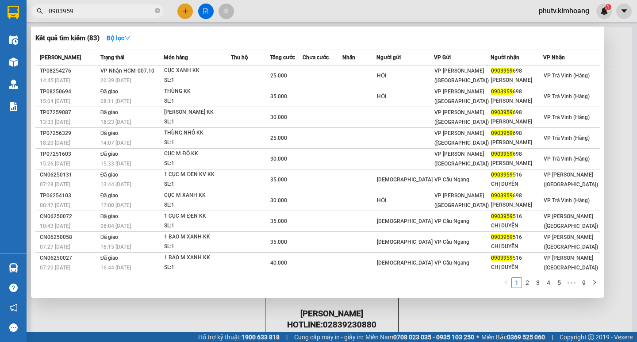
click at [94, 7] on input "0903959" at bounding box center [101, 11] width 104 height 10
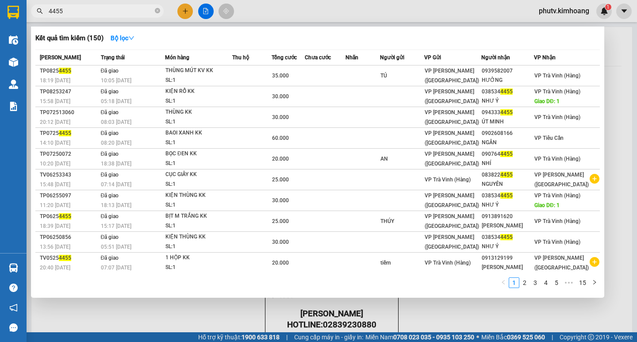
type input "4455"
click at [187, 4] on div at bounding box center [318, 171] width 637 height 342
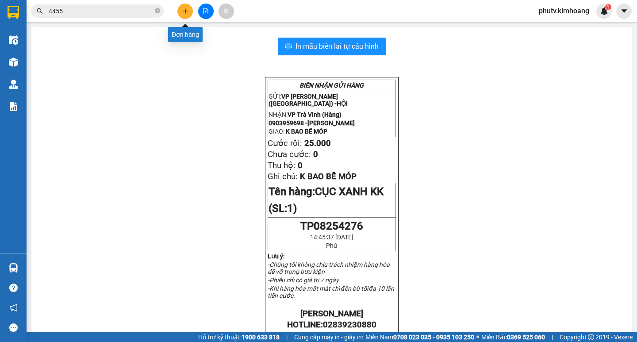
click at [183, 13] on icon "plus" at bounding box center [185, 11] width 6 height 6
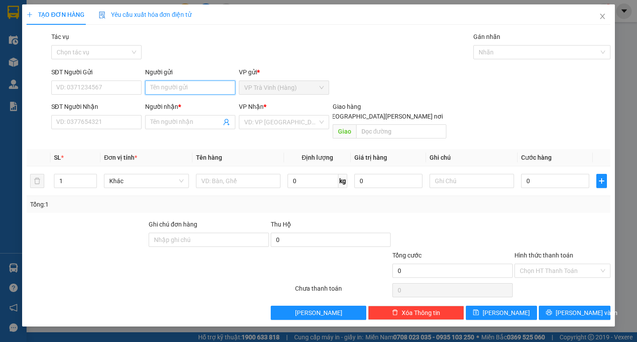
click at [177, 91] on input "Người gửi" at bounding box center [190, 88] width 90 height 14
type input "hiếu"
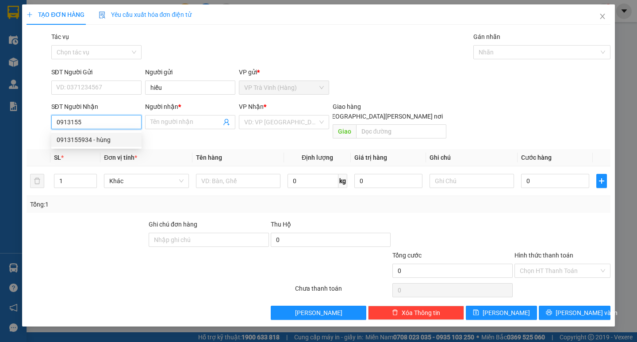
click at [127, 139] on div "0913155934 - hùng" at bounding box center [97, 140] width 80 height 10
type input "0913155934"
type input "hùng"
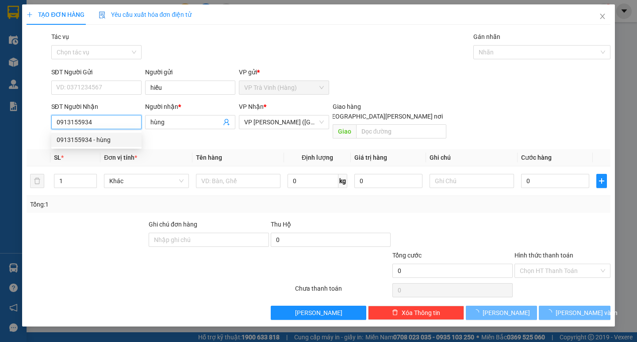
type input "20.000"
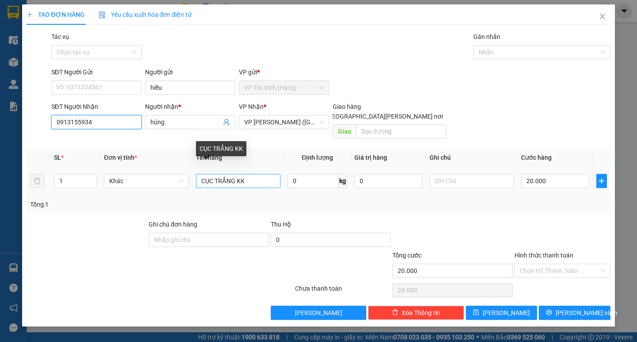
type input "0913155934"
click at [207, 174] on input "CỤC TRẮNG KK" at bounding box center [238, 181] width 84 height 14
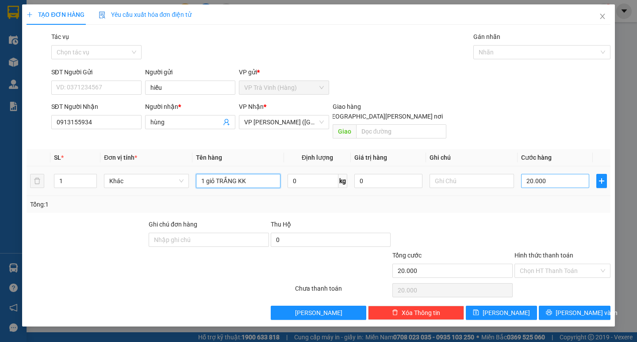
type input "1 giỏ TRẮNG KK"
click at [552, 174] on input "20.000" at bounding box center [555, 181] width 68 height 14
type input "2"
type input "252"
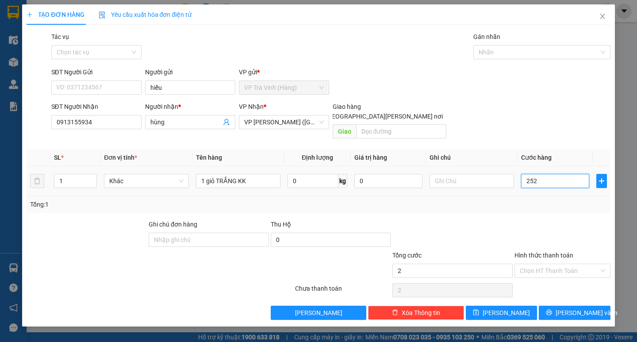
type input "252"
type input "252.000"
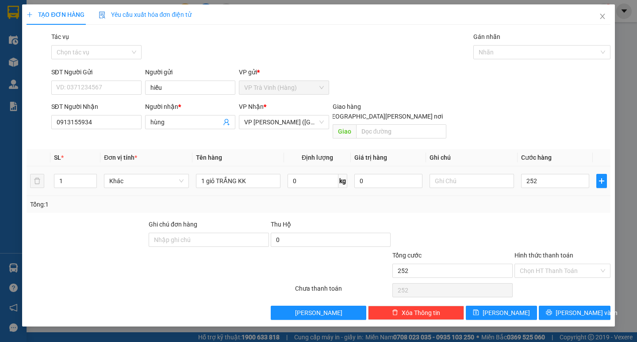
type input "252.000"
click at [549, 199] on div "Tổng: 1" at bounding box center [318, 204] width 576 height 10
click at [548, 174] on input "252.000" at bounding box center [555, 181] width 68 height 14
type input "2"
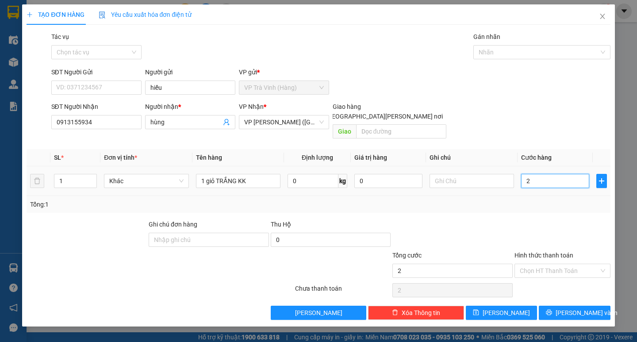
type input "25"
type input "25.000"
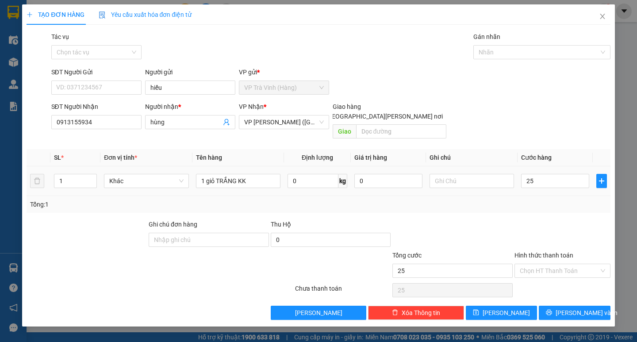
type input "25.000"
click at [551, 199] on div "Tổng: 1" at bounding box center [318, 204] width 576 height 10
click at [560, 264] on input "Hình thức thanh toán" at bounding box center [559, 270] width 79 height 13
click at [562, 274] on div "Tại văn phòng" at bounding box center [562, 279] width 85 height 10
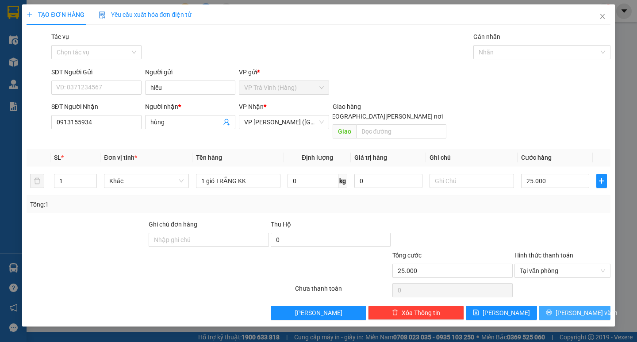
click at [566, 306] on button "[PERSON_NAME] và In" at bounding box center [574, 313] width 71 height 14
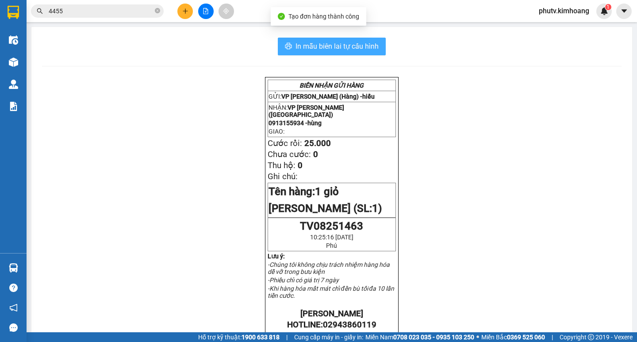
click at [367, 43] on span "In mẫu biên lai tự cấu hình" at bounding box center [336, 46] width 83 height 11
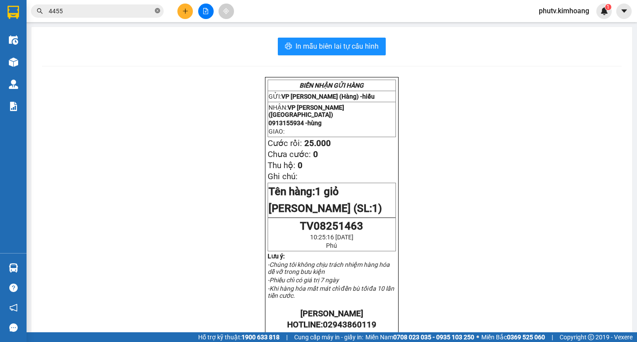
click at [158, 10] on icon "close-circle" at bounding box center [157, 10] width 5 height 5
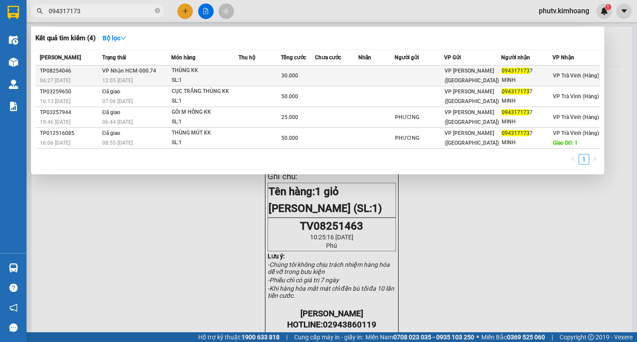
type input "094317173"
click at [276, 73] on td at bounding box center [259, 75] width 42 height 21
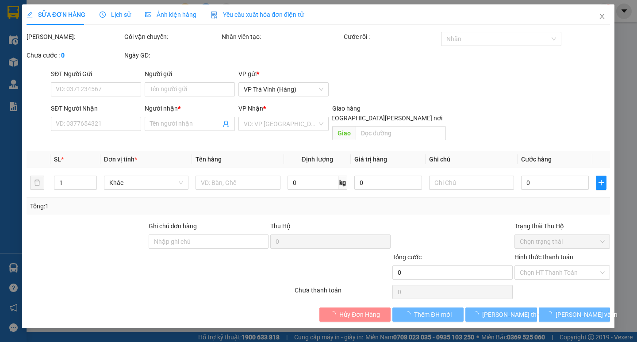
type input "0943171737"
type input "MINH"
type input "30.000"
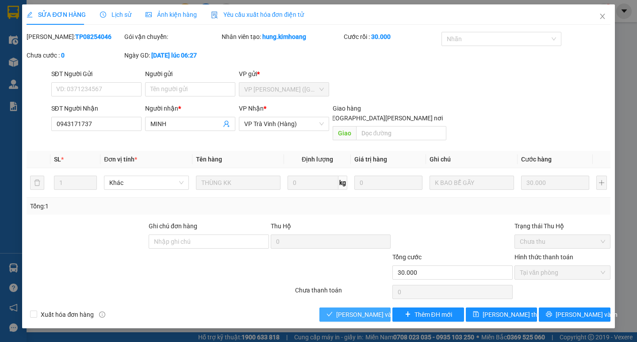
click at [362, 310] on span "[PERSON_NAME] và Giao hàng" at bounding box center [395, 315] width 119 height 10
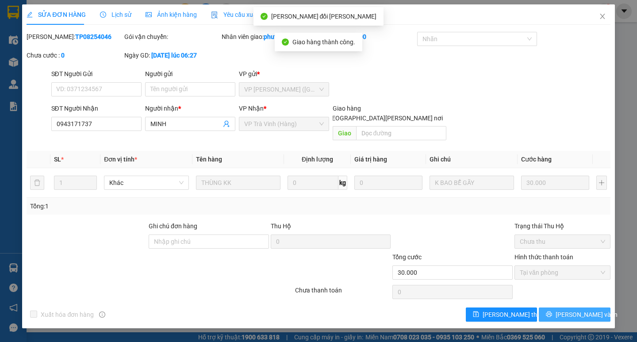
click at [585, 310] on span "[PERSON_NAME] và In" at bounding box center [587, 315] width 62 height 10
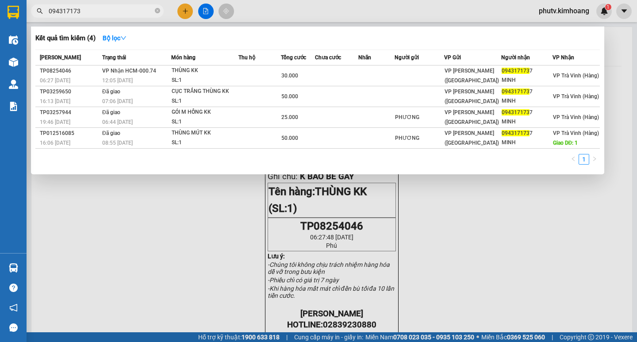
click at [96, 15] on input "094317173" at bounding box center [101, 11] width 104 height 10
click at [96, 14] on input "094317173" at bounding box center [101, 11] width 104 height 10
type input "294294"
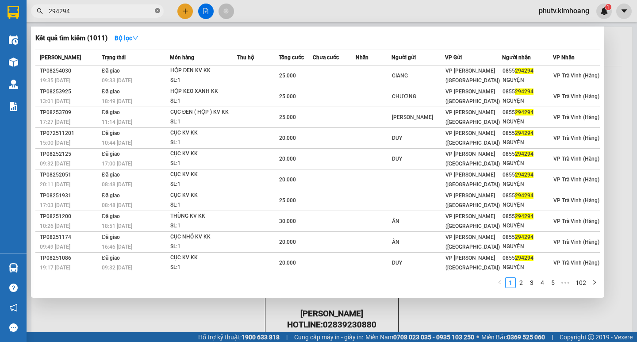
click at [157, 11] on icon "close-circle" at bounding box center [157, 10] width 5 height 5
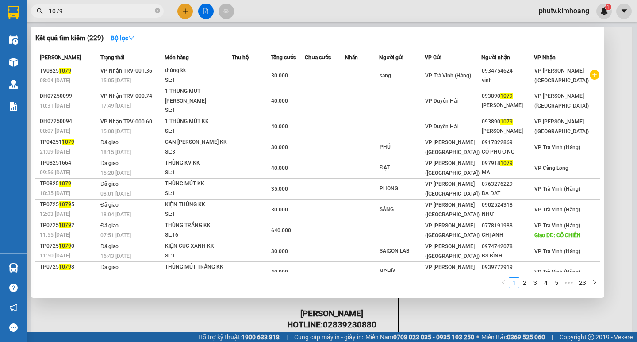
click at [111, 9] on input "1079" at bounding box center [101, 11] width 104 height 10
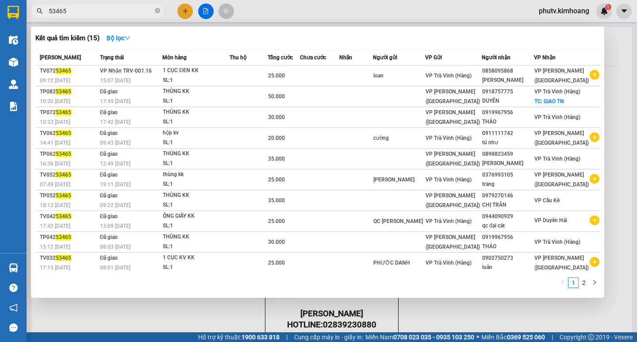
type input "53465"
click at [181, 15] on div at bounding box center [318, 171] width 637 height 342
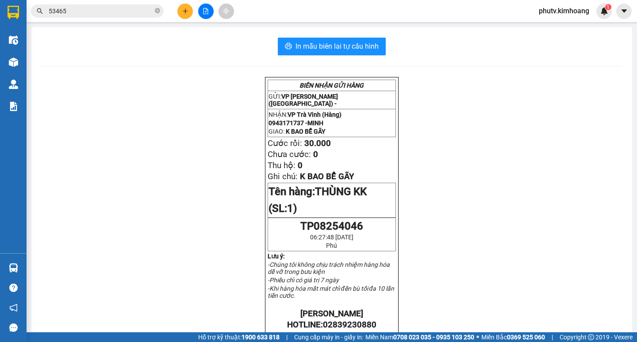
click at [183, 8] on icon "plus" at bounding box center [185, 11] width 6 height 6
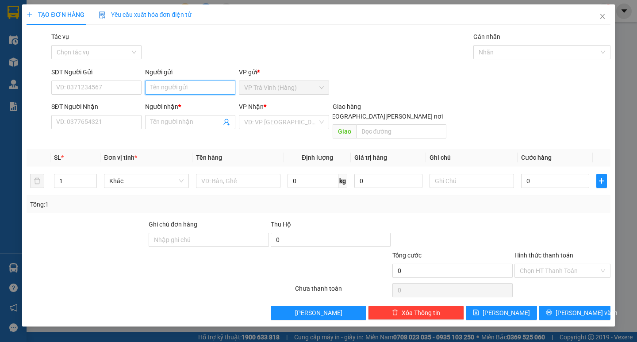
click at [196, 92] on input "Người gửi" at bounding box center [190, 88] width 90 height 14
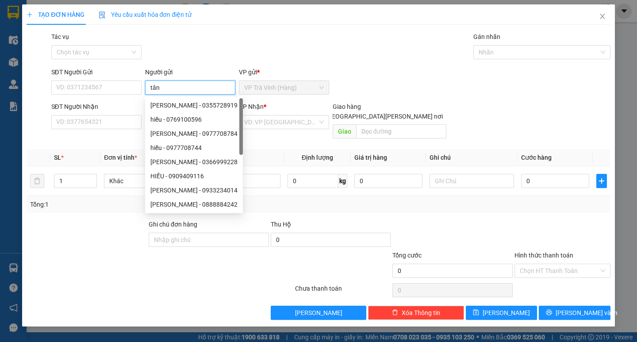
type input "tân"
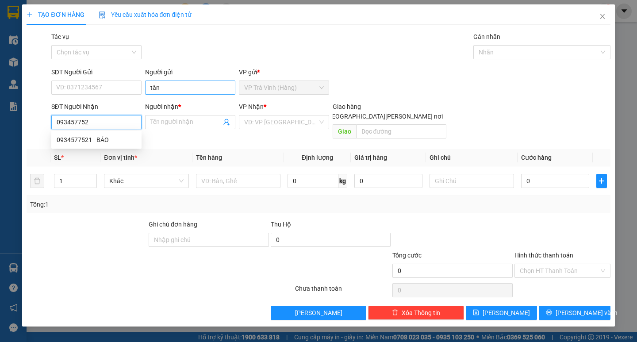
type input "0934577521"
click at [111, 141] on div "0934577521 - BẢO" at bounding box center [97, 140] width 80 height 10
type input "BẢO"
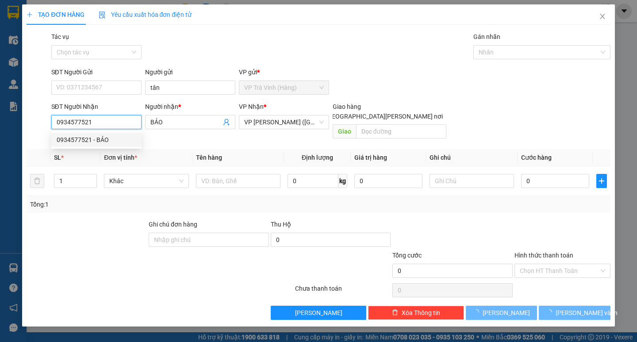
type input "25.000"
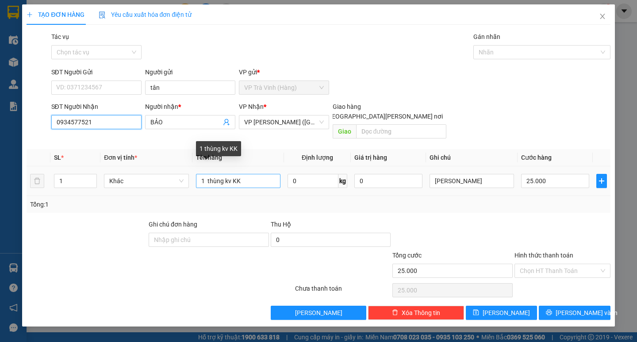
type input "0934577521"
click at [230, 174] on input "1 thùng kv KK" at bounding box center [238, 181] width 84 height 14
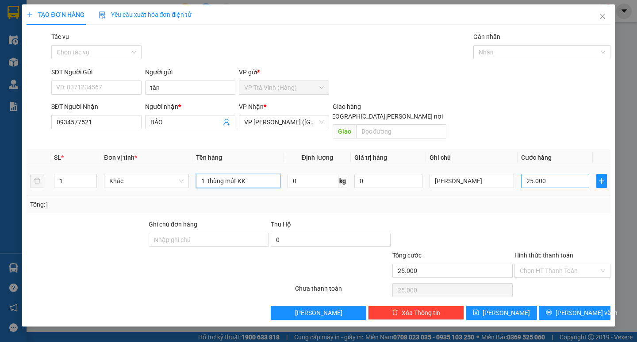
type input "1 thùng mút KK"
click at [538, 174] on input "25.000" at bounding box center [555, 181] width 68 height 14
click at [544, 219] on div at bounding box center [563, 234] width 98 height 31
click at [555, 264] on input "Hình thức thanh toán" at bounding box center [559, 270] width 79 height 13
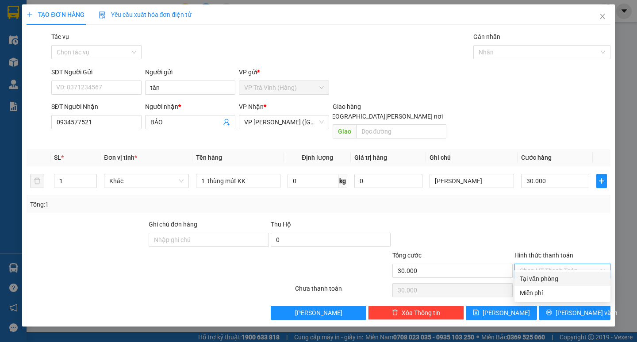
click at [555, 276] on div "Tại văn phòng" at bounding box center [562, 279] width 85 height 10
click at [558, 306] on button "[PERSON_NAME] và In" at bounding box center [574, 313] width 71 height 14
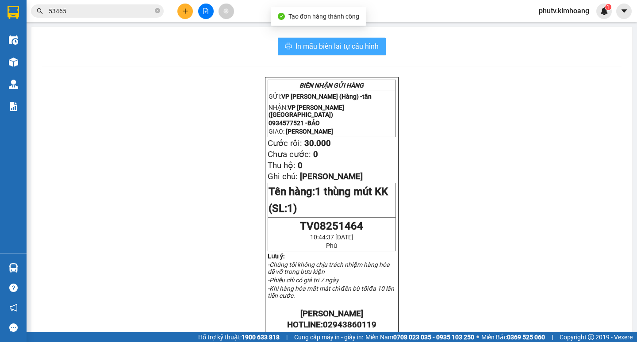
click at [341, 51] on span "In mẫu biên lai tự cấu hình" at bounding box center [336, 46] width 83 height 11
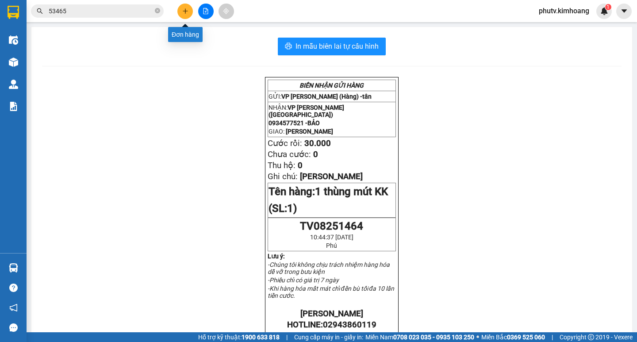
click at [179, 12] on button at bounding box center [184, 11] width 15 height 15
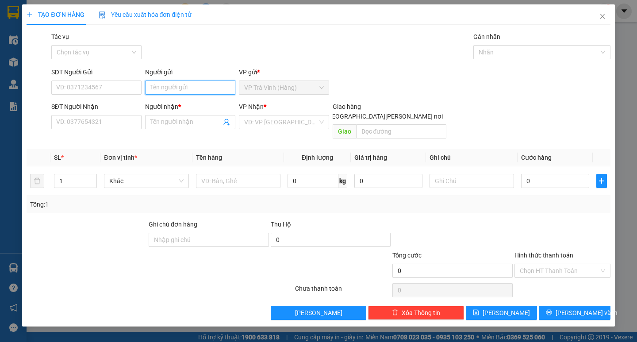
click at [174, 86] on input "Người gửi" at bounding box center [190, 88] width 90 height 14
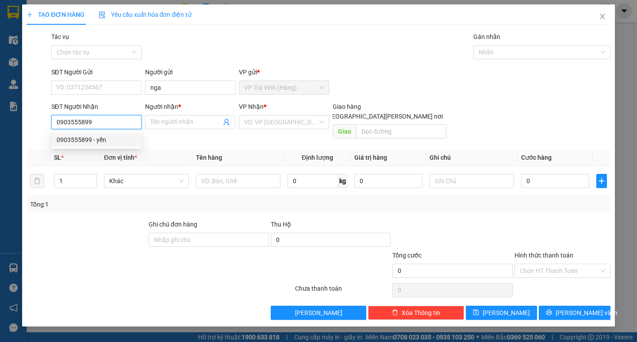
click at [107, 142] on div "0903555899 - yến" at bounding box center [97, 140] width 80 height 10
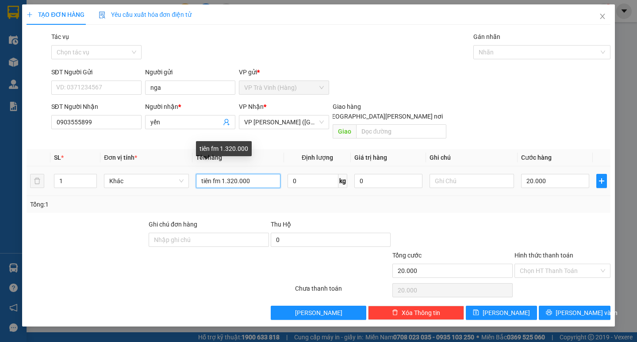
drag, startPoint x: 259, startPoint y: 167, endPoint x: 54, endPoint y: 205, distance: 208.2
click at [84, 194] on div "SL * Đơn vị tính * Tên hàng Định lượng Giá trị hàng Ghi chú Cước hàng 1 Khác ti…" at bounding box center [318, 181] width 583 height 64
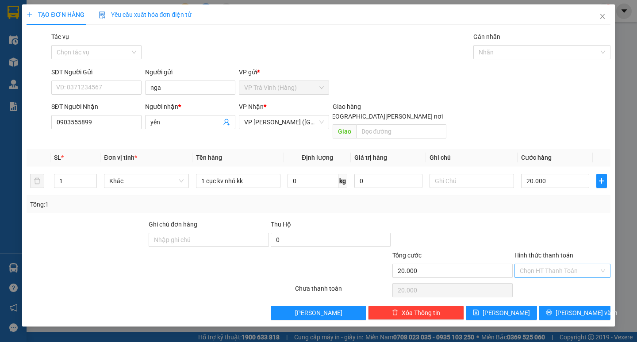
click at [563, 264] on input "Hình thức thanh toán" at bounding box center [559, 270] width 79 height 13
click at [564, 276] on div "Tại văn phòng" at bounding box center [562, 279] width 85 height 10
click at [566, 306] on button "[PERSON_NAME] và In" at bounding box center [574, 313] width 71 height 14
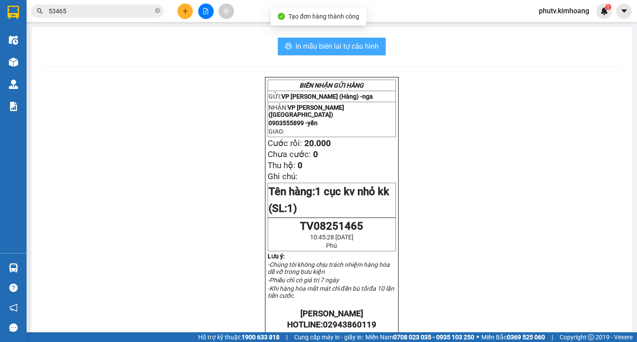
click at [322, 38] on button "In mẫu biên lai tự cấu hình" at bounding box center [332, 47] width 108 height 18
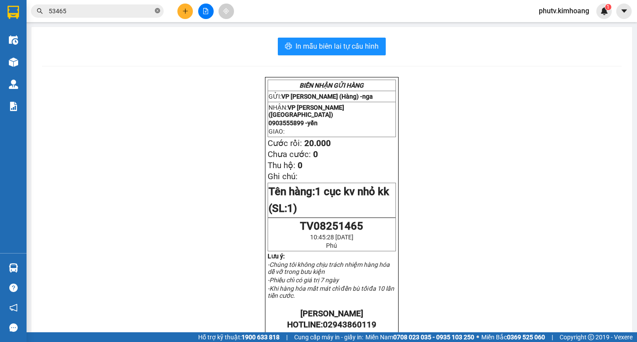
click at [157, 12] on icon "close-circle" at bounding box center [157, 10] width 5 height 5
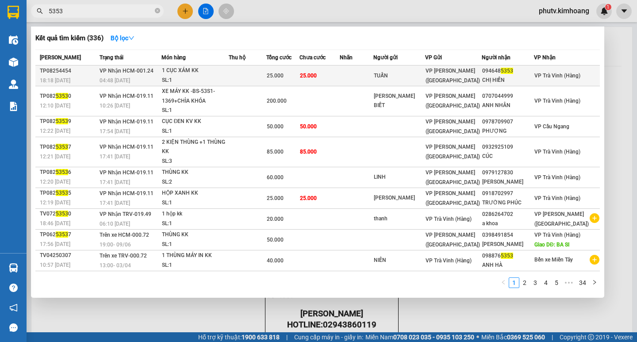
click at [256, 70] on td at bounding box center [248, 75] width 38 height 21
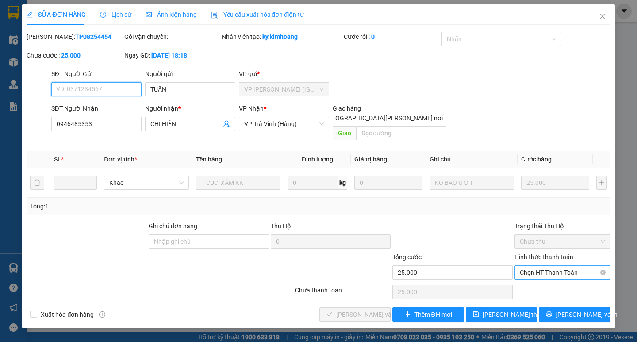
click at [562, 267] on span "Chọn HT Thanh Toán" at bounding box center [562, 272] width 85 height 13
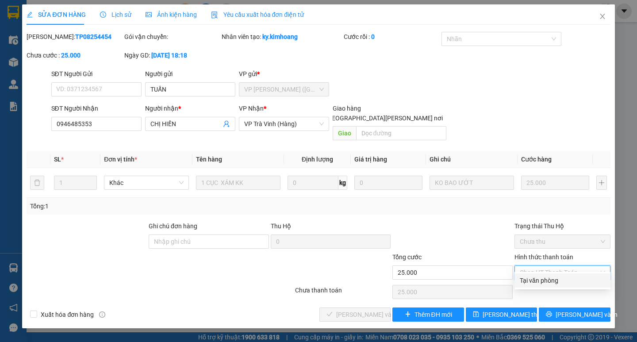
click at [552, 283] on div "Tại văn phòng" at bounding box center [562, 281] width 85 height 10
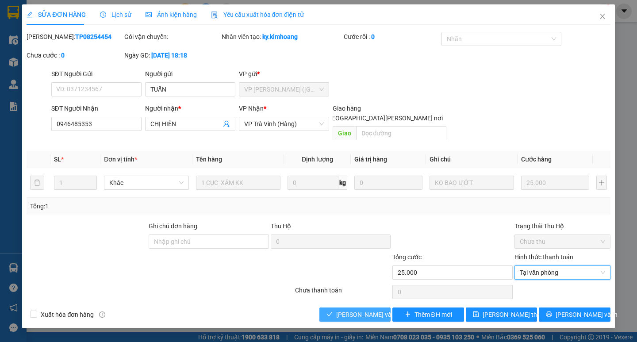
click at [364, 310] on span "[PERSON_NAME] và Giao hàng" at bounding box center [395, 315] width 119 height 10
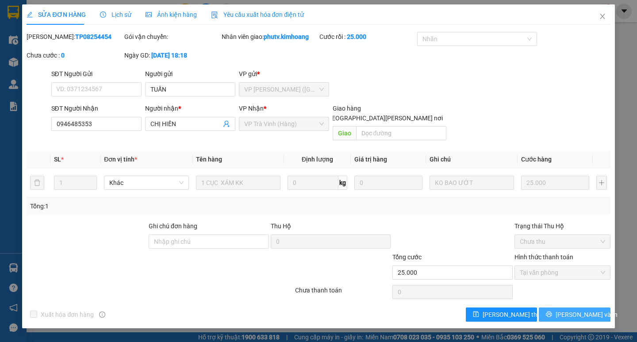
click at [556, 307] on button "[PERSON_NAME] và In" at bounding box center [574, 314] width 71 height 14
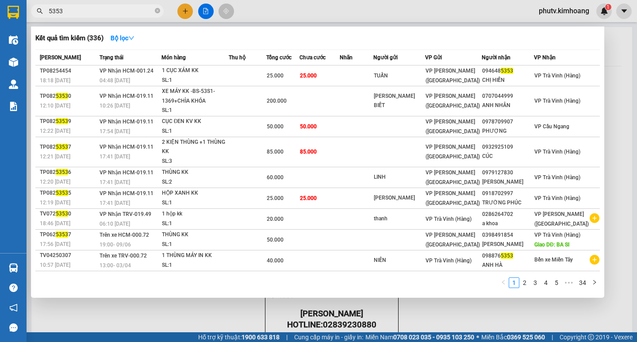
click at [104, 10] on input "5353" at bounding box center [101, 11] width 104 height 10
click at [104, 9] on input "5353" at bounding box center [101, 11] width 104 height 10
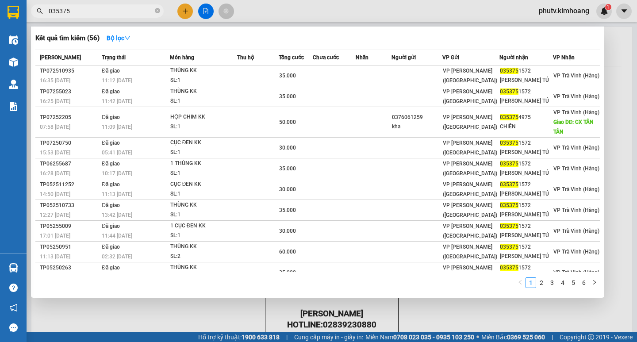
click at [81, 12] on input "035375" at bounding box center [101, 11] width 104 height 10
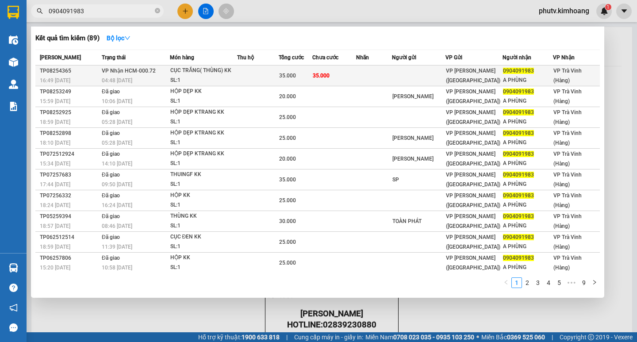
click at [150, 78] on div "04:48 [DATE]" at bounding box center [135, 81] width 67 height 10
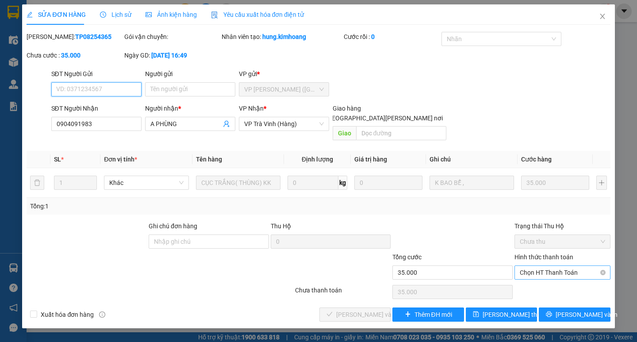
click at [544, 266] on span "Chọn HT Thanh Toán" at bounding box center [562, 272] width 85 height 13
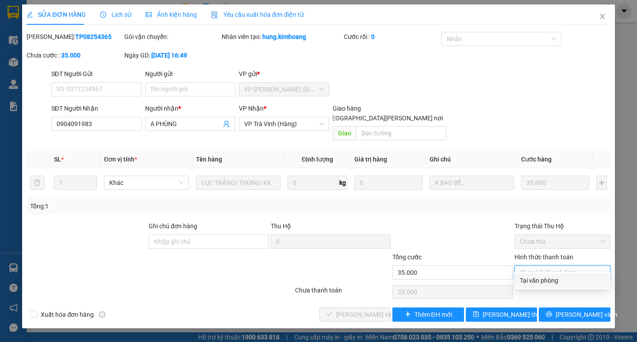
drag, startPoint x: 545, startPoint y: 280, endPoint x: 429, endPoint y: 282, distance: 116.8
click at [544, 281] on div "Tại văn phòng" at bounding box center [562, 281] width 85 height 10
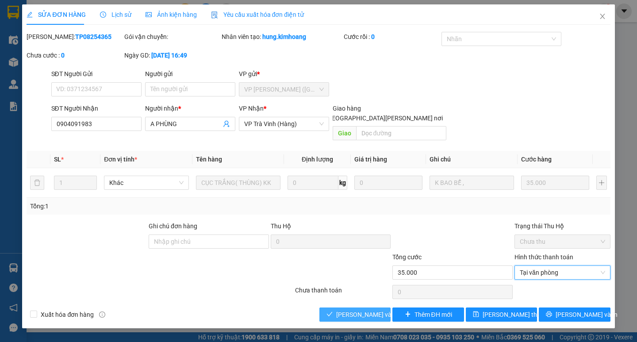
click at [330, 311] on icon "check" at bounding box center [329, 314] width 6 height 6
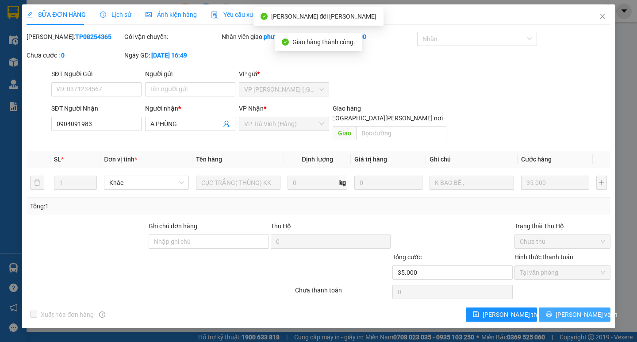
click at [556, 307] on button "[PERSON_NAME] và In" at bounding box center [574, 314] width 71 height 14
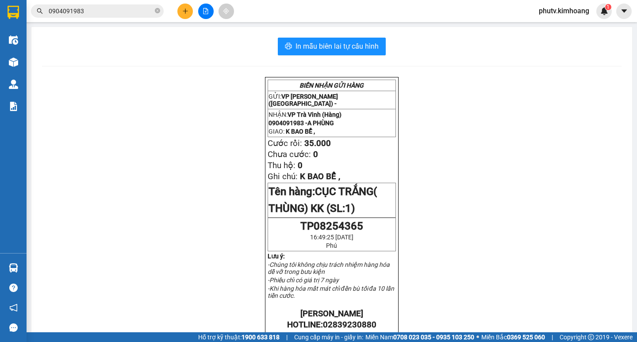
click at [181, 7] on button at bounding box center [184, 11] width 15 height 15
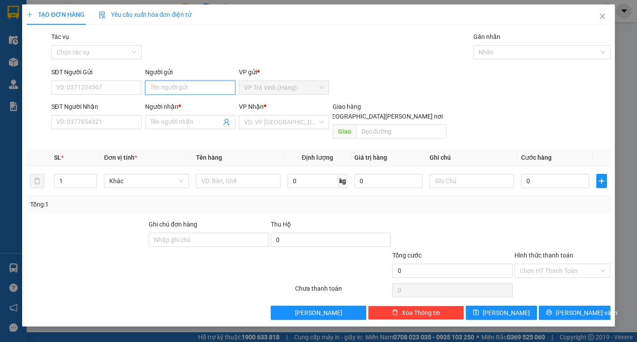
click at [201, 88] on input "Người gửi" at bounding box center [190, 88] width 90 height 14
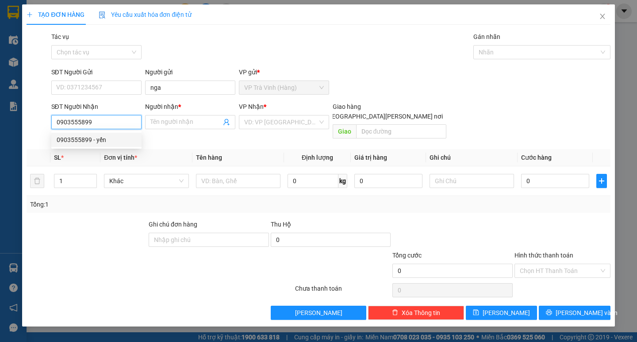
click at [115, 141] on div "0903555899 - yến" at bounding box center [97, 140] width 80 height 10
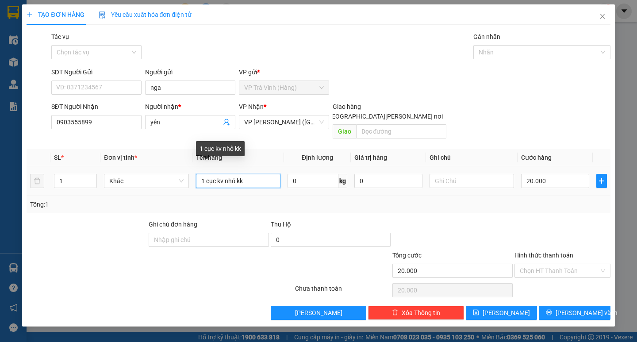
drag, startPoint x: 188, startPoint y: 173, endPoint x: 94, endPoint y: 183, distance: 94.3
click at [99, 183] on tr "1 Khác 1 cục kv nhỏ kk 0 kg 0 20.000" at bounding box center [318, 181] width 583 height 30
click at [491, 56] on div at bounding box center [537, 52] width 124 height 11
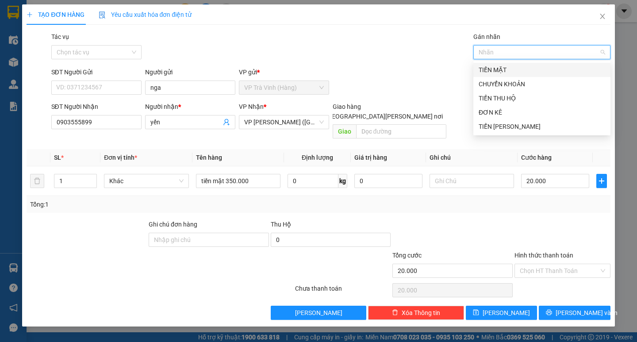
click at [501, 68] on div "TIỀN MẶT" at bounding box center [542, 70] width 127 height 10
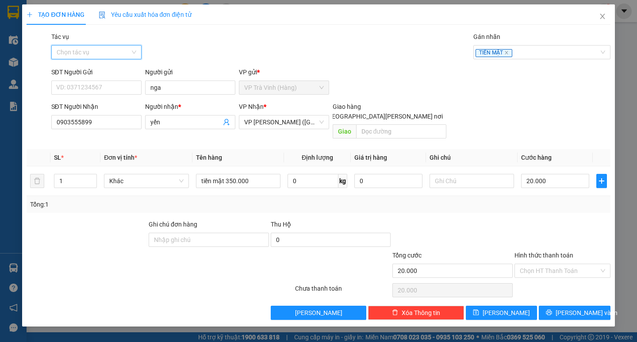
click at [91, 55] on input "Tác vụ" at bounding box center [93, 52] width 73 height 13
click at [101, 82] on div "Nhập hàng kho nhận" at bounding box center [97, 84] width 80 height 10
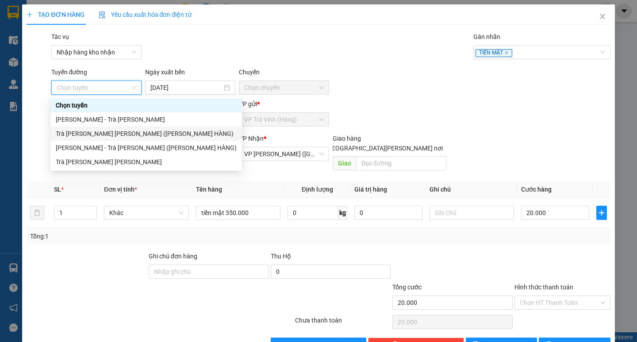
click at [101, 130] on div "Trà Vinh - [PERSON_NAME] (TIỀN HÀNG)" at bounding box center [146, 134] width 181 height 10
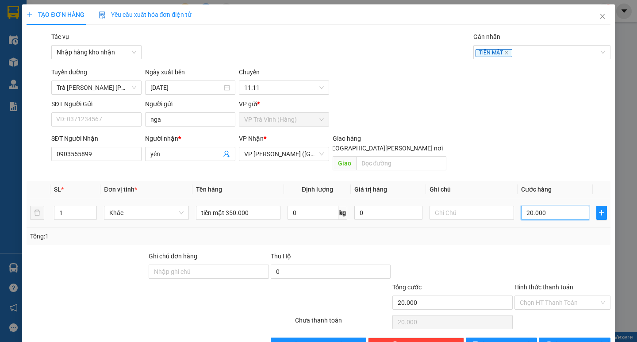
click at [564, 208] on input "20.000" at bounding box center [555, 213] width 68 height 14
click at [544, 220] on div "SL * Đơn vị tính * Tên hàng Định lượng Giá trị hàng Ghi chú Cước hàng 1 Khác ti…" at bounding box center [318, 213] width 583 height 64
click at [534, 296] on input "Hình thức thanh toán" at bounding box center [559, 302] width 79 height 13
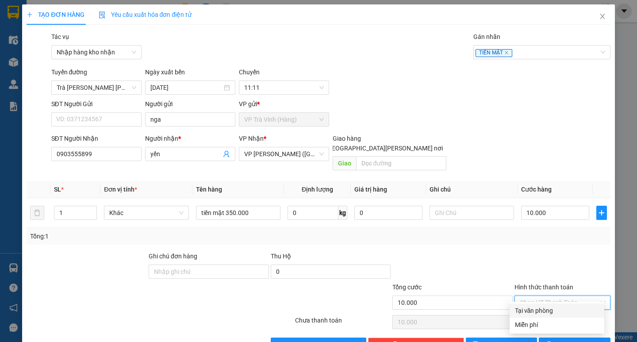
click at [540, 309] on div "Tại văn phòng" at bounding box center [557, 311] width 84 height 10
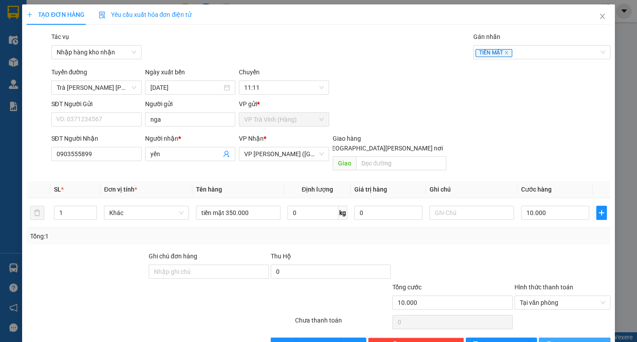
click at [545, 337] on button "[PERSON_NAME] và In" at bounding box center [574, 344] width 71 height 14
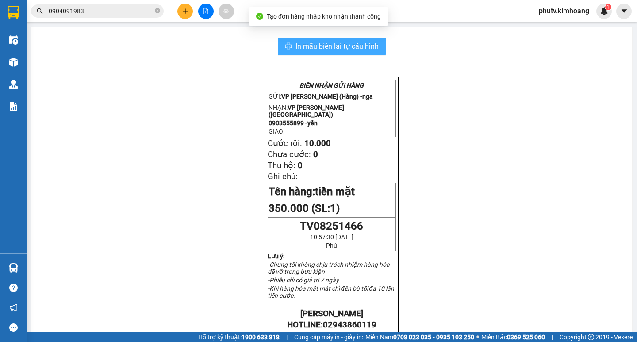
click at [311, 48] on span "In mẫu biên lai tự cấu hình" at bounding box center [336, 46] width 83 height 11
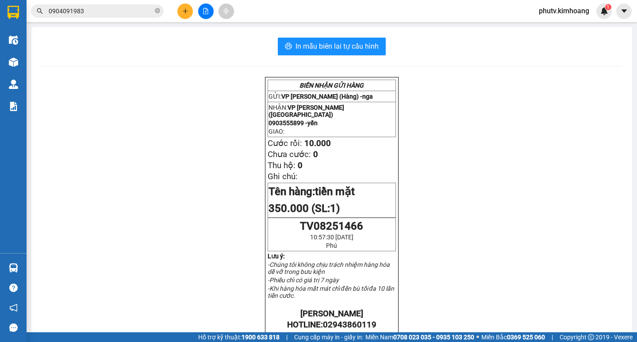
click at [126, 10] on input "0904091983" at bounding box center [101, 11] width 104 height 10
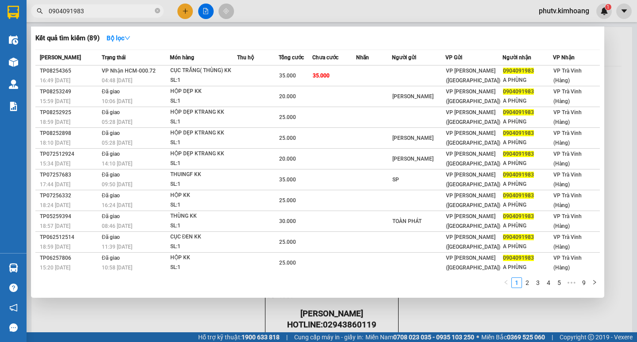
click at [90, 10] on input "0904091983" at bounding box center [101, 11] width 104 height 10
click at [90, 9] on input "0904091983" at bounding box center [101, 11] width 104 height 10
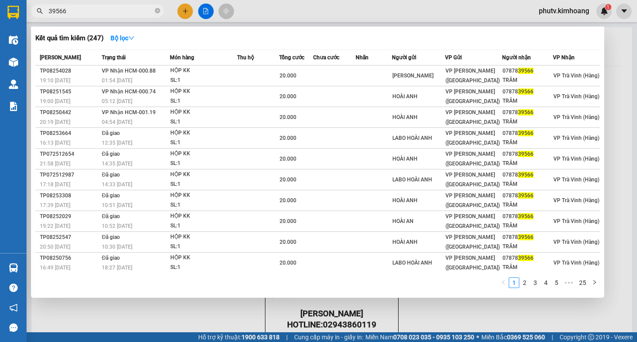
click at [95, 10] on input "39566" at bounding box center [101, 11] width 104 height 10
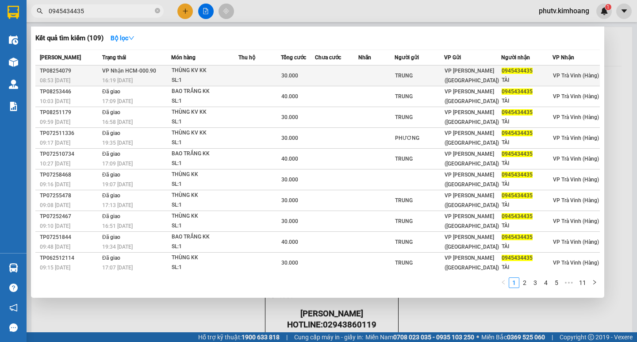
click at [239, 73] on td at bounding box center [259, 75] width 42 height 21
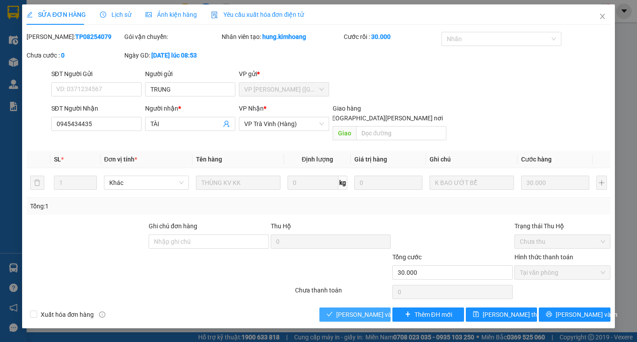
click at [382, 310] on span "[PERSON_NAME] và Giao hàng" at bounding box center [395, 315] width 119 height 10
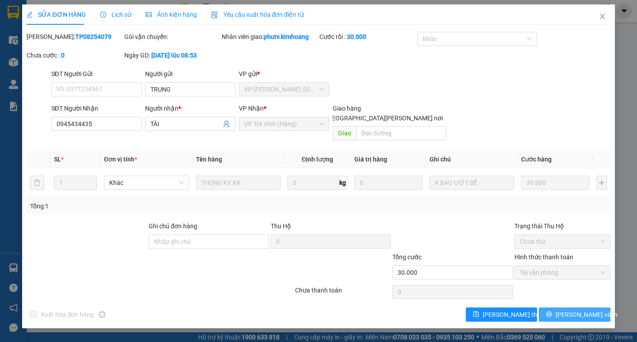
click at [564, 307] on button "[PERSON_NAME] và In" at bounding box center [574, 314] width 71 height 14
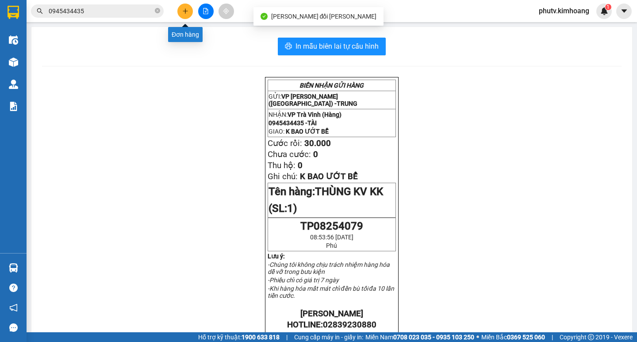
click at [188, 14] on button at bounding box center [184, 11] width 15 height 15
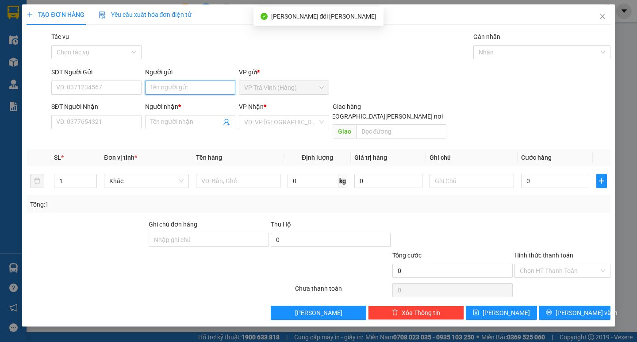
click at [183, 83] on input "Người gửi" at bounding box center [190, 88] width 90 height 14
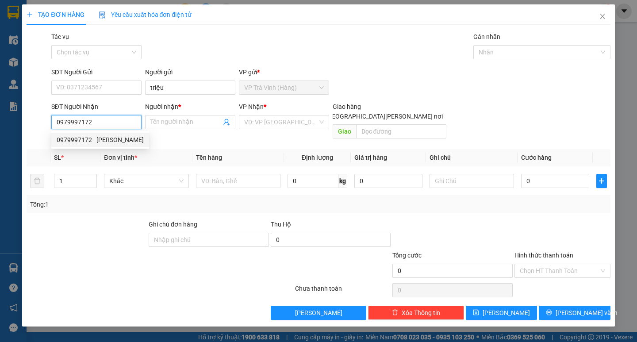
click at [118, 141] on div "0979997172 - TẤN TRIỆU" at bounding box center [100, 140] width 87 height 10
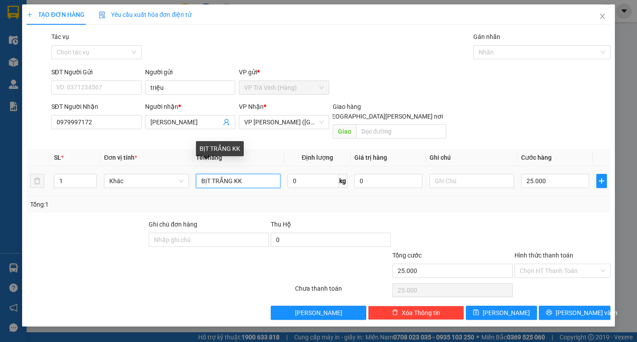
drag, startPoint x: 208, startPoint y: 174, endPoint x: 78, endPoint y: 187, distance: 131.1
click at [106, 185] on tr "1 Khác BỊT TRẮNG KK 0 kg 0 25.000" at bounding box center [318, 181] width 583 height 30
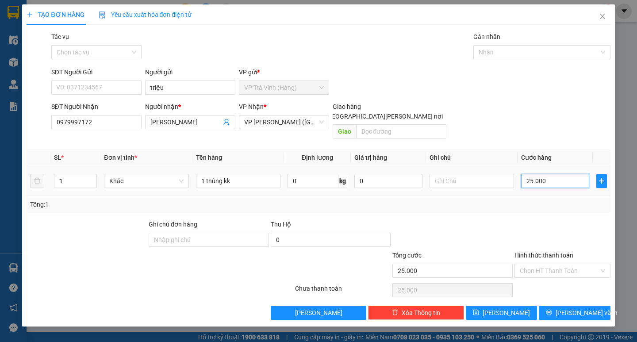
click at [537, 175] on input "25.000" at bounding box center [555, 181] width 68 height 14
drag, startPoint x: 540, startPoint y: 197, endPoint x: 542, endPoint y: 202, distance: 5.2
click at [540, 199] on div "Tổng: 1" at bounding box center [318, 204] width 576 height 10
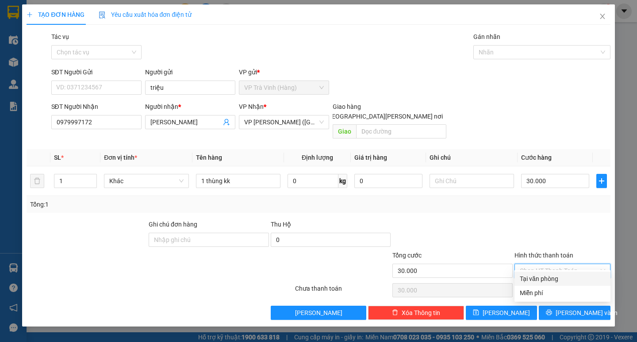
click at [554, 264] on input "Hình thức thanh toán" at bounding box center [559, 270] width 79 height 13
click at [557, 279] on div "Tại văn phòng" at bounding box center [562, 279] width 85 height 10
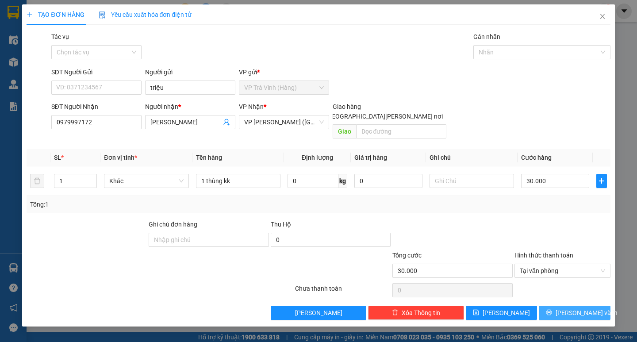
click at [552, 310] on icon "printer" at bounding box center [549, 313] width 6 height 6
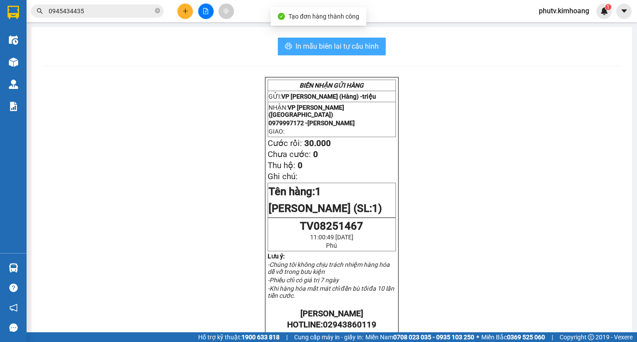
click at [337, 51] on span "In mẫu biên lai tự cấu hình" at bounding box center [336, 46] width 83 height 11
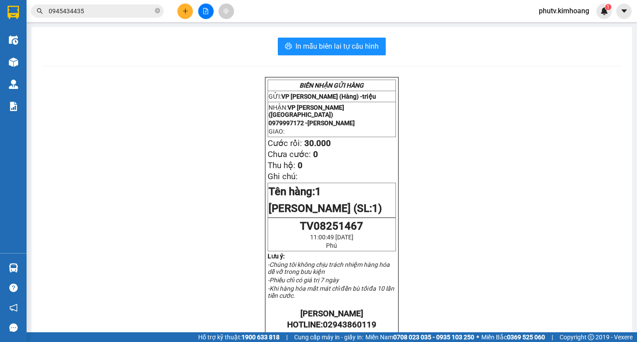
click at [182, 14] on icon "plus" at bounding box center [185, 11] width 6 height 6
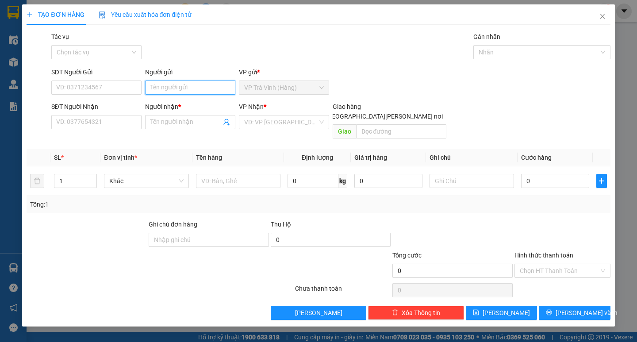
click at [178, 86] on input "Người gửi" at bounding box center [190, 88] width 90 height 14
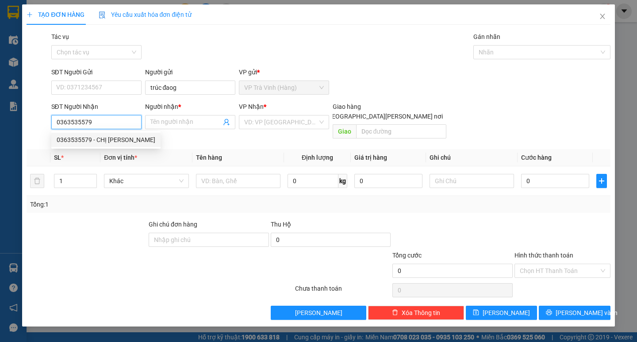
click at [100, 137] on div "0363535579 - CHỊ THÙY" at bounding box center [106, 140] width 99 height 10
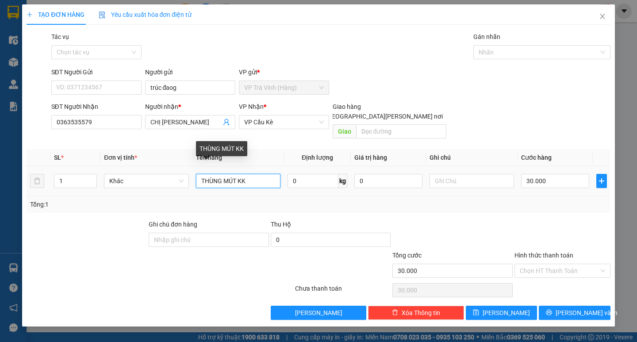
click at [196, 174] on input "THÙNG MÚT KK" at bounding box center [238, 181] width 84 height 14
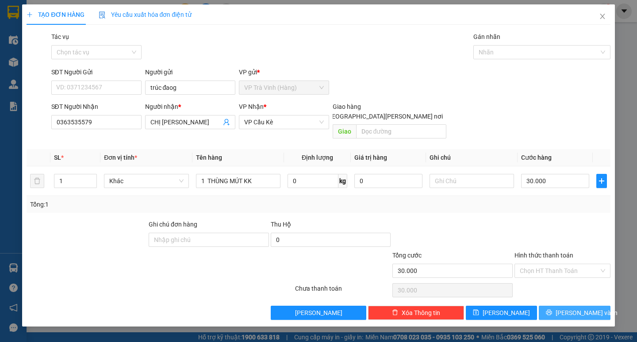
click at [574, 308] on span "[PERSON_NAME] và In" at bounding box center [587, 313] width 62 height 10
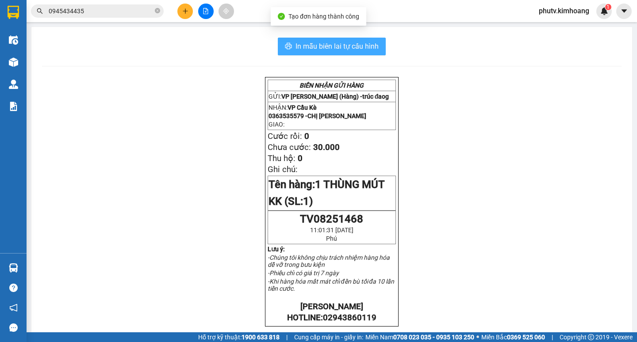
click at [317, 45] on span "In mẫu biên lai tự cấu hình" at bounding box center [336, 46] width 83 height 11
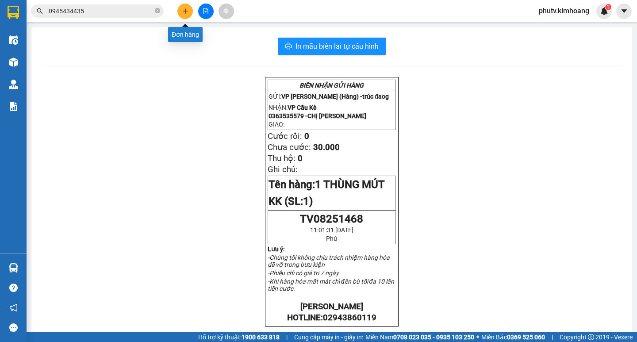
click at [186, 11] on icon "plus" at bounding box center [185, 11] width 5 height 0
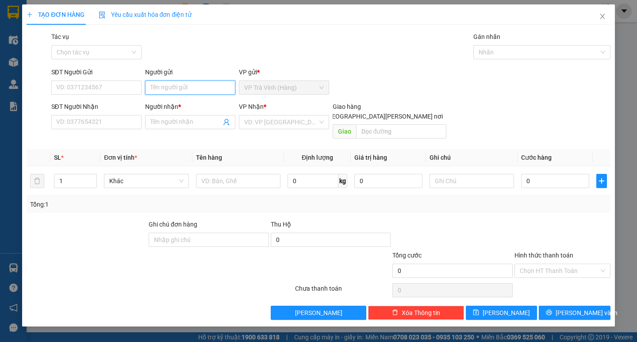
click at [200, 92] on input "Người gửi" at bounding box center [190, 88] width 90 height 14
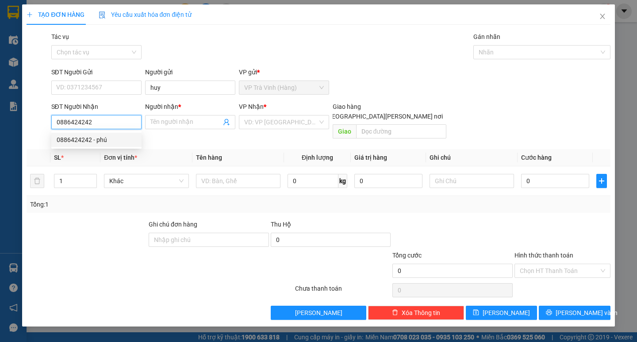
click at [127, 139] on div "0886424242 - phú" at bounding box center [97, 140] width 80 height 10
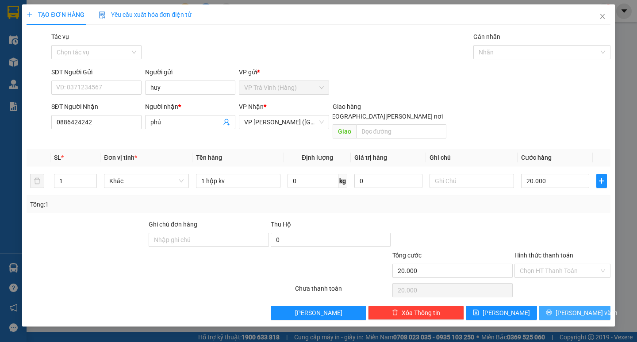
click at [568, 308] on span "[PERSON_NAME] và In" at bounding box center [587, 313] width 62 height 10
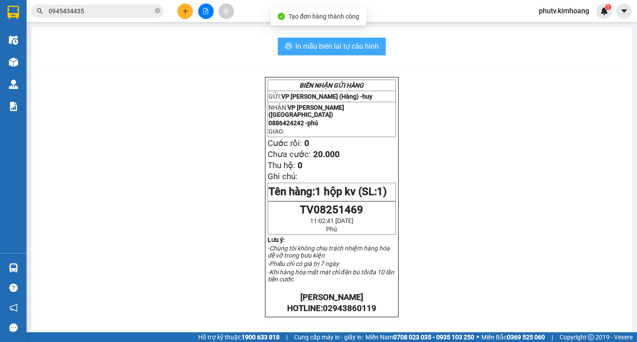
click at [337, 50] on span "In mẫu biên lai tự cấu hình" at bounding box center [336, 46] width 83 height 11
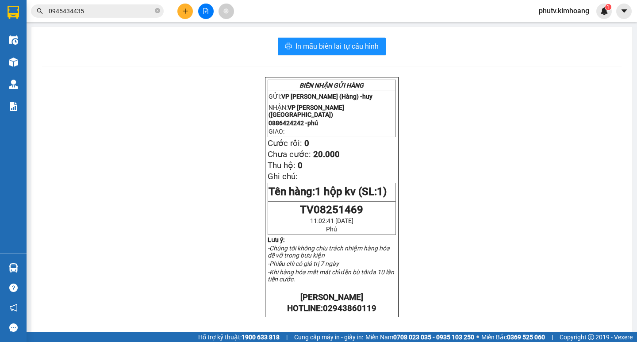
click at [190, 14] on button at bounding box center [184, 11] width 15 height 15
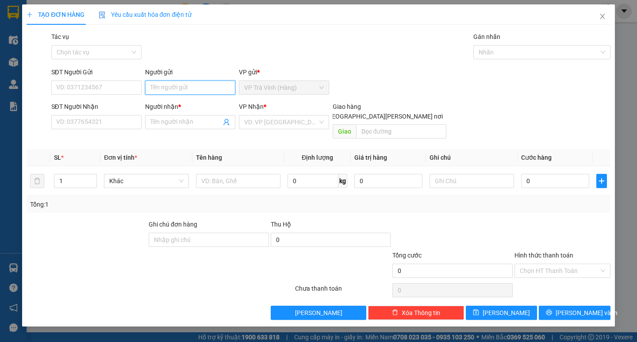
click at [190, 88] on input "Người gửi" at bounding box center [190, 88] width 90 height 14
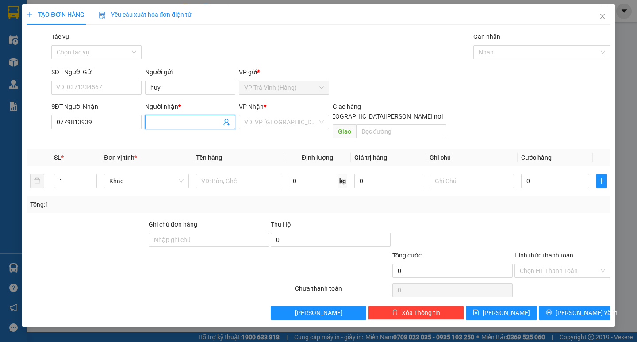
click at [211, 119] on input "Người nhận *" at bounding box center [185, 122] width 71 height 10
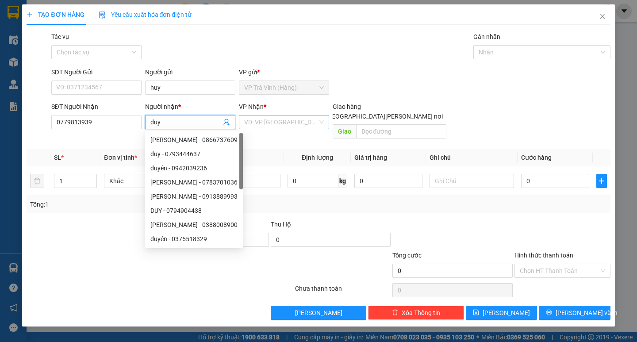
click at [295, 120] on input "search" at bounding box center [280, 121] width 73 height 13
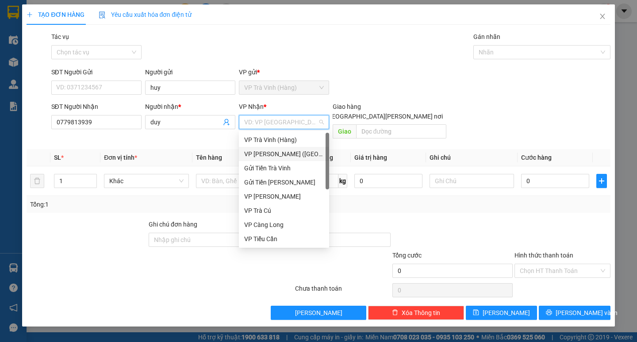
click at [284, 155] on div "VP [PERSON_NAME] ([GEOGRAPHIC_DATA])" at bounding box center [284, 154] width 80 height 10
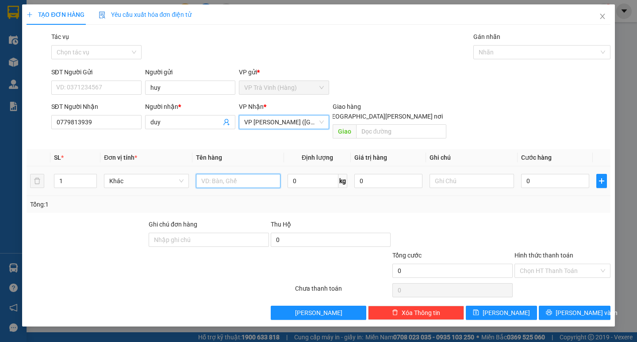
click at [232, 174] on input "text" at bounding box center [238, 181] width 84 height 14
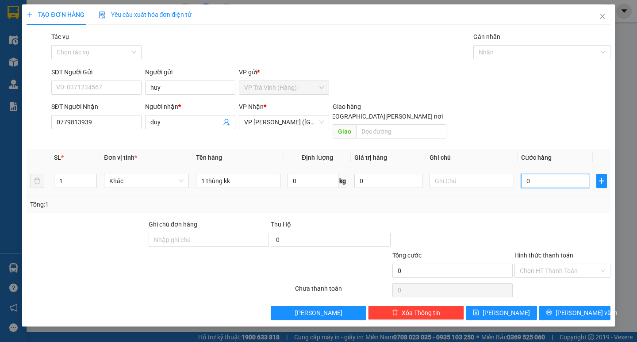
click at [529, 174] on input "0" at bounding box center [555, 181] width 68 height 14
drag, startPoint x: 553, startPoint y: 195, endPoint x: 559, endPoint y: 204, distance: 10.9
click at [554, 199] on div "Tổng: 1" at bounding box center [318, 204] width 576 height 10
click at [576, 264] on input "Hình thức thanh toán" at bounding box center [559, 270] width 79 height 13
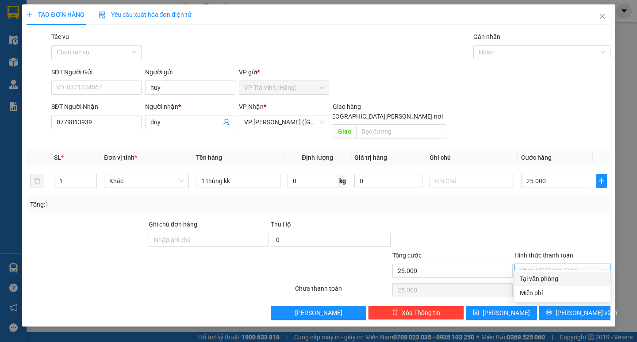
click at [570, 280] on div "Tại văn phòng" at bounding box center [562, 279] width 85 height 10
click at [571, 308] on span "[PERSON_NAME] và In" at bounding box center [587, 313] width 62 height 10
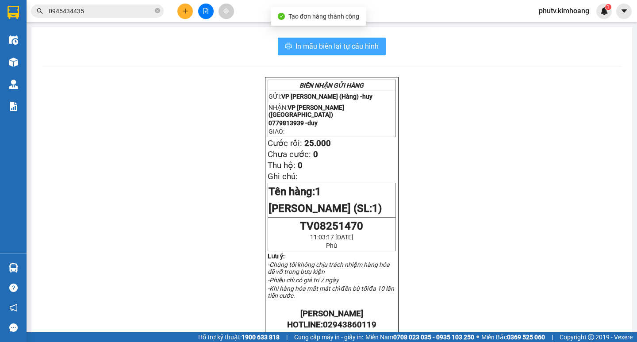
click at [327, 43] on span "In mẫu biên lai tự cấu hình" at bounding box center [336, 46] width 83 height 11
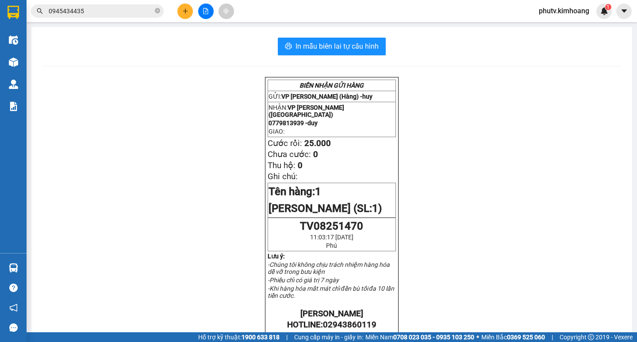
click at [188, 12] on icon "plus" at bounding box center [185, 11] width 6 height 6
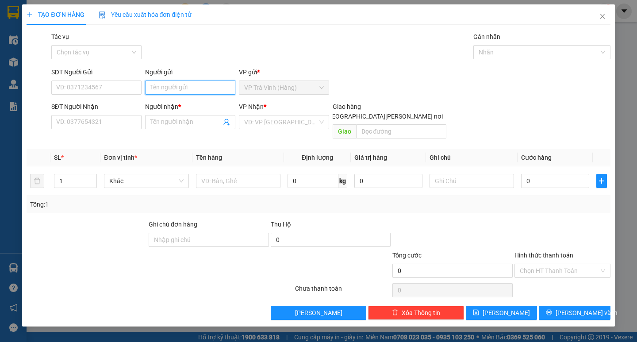
click at [189, 85] on input "Người gửi" at bounding box center [190, 88] width 90 height 14
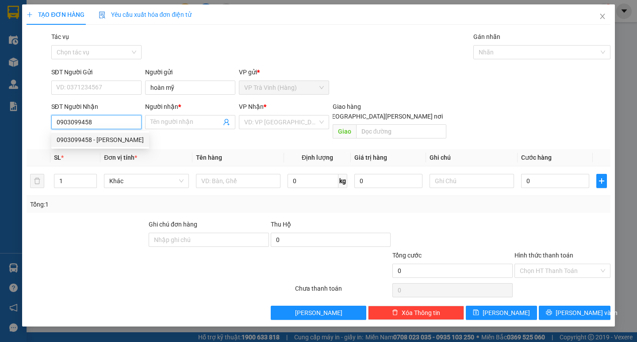
click at [122, 142] on div "0903099458 - YẾN QUYỀN" at bounding box center [100, 140] width 87 height 10
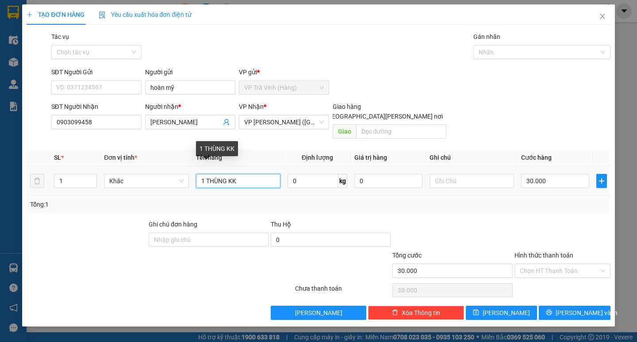
click at [207, 174] on input "1 THÙNG KK" at bounding box center [238, 181] width 84 height 14
click at [213, 174] on input "1 THÙNG KK" at bounding box center [238, 181] width 84 height 14
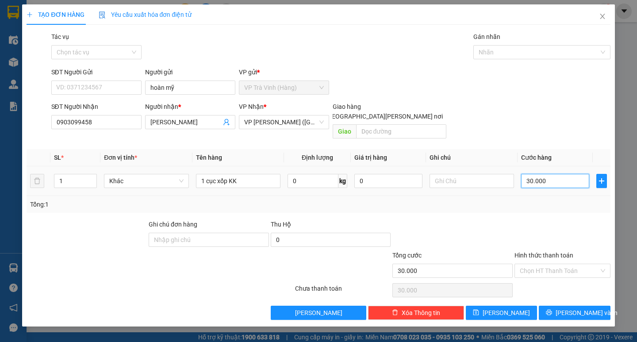
click at [536, 174] on input "30.000" at bounding box center [555, 181] width 68 height 14
click at [547, 208] on div "Transit Pickup Surcharge Ids Transit Deliver Surcharge Ids Transit Deliver Surc…" at bounding box center [318, 176] width 583 height 288
click at [572, 308] on span "[PERSON_NAME] và In" at bounding box center [587, 313] width 62 height 10
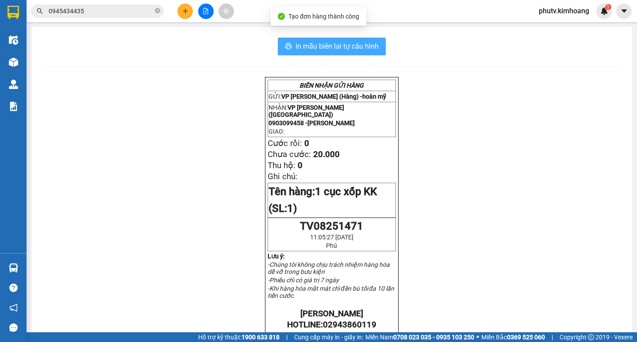
click at [329, 43] on span "In mẫu biên lai tự cấu hình" at bounding box center [336, 46] width 83 height 11
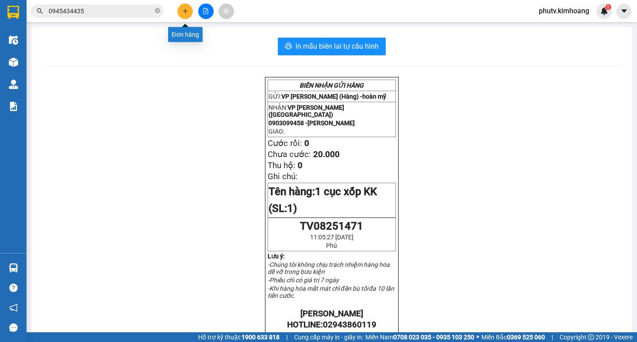
click at [188, 12] on icon "plus" at bounding box center [185, 11] width 6 height 6
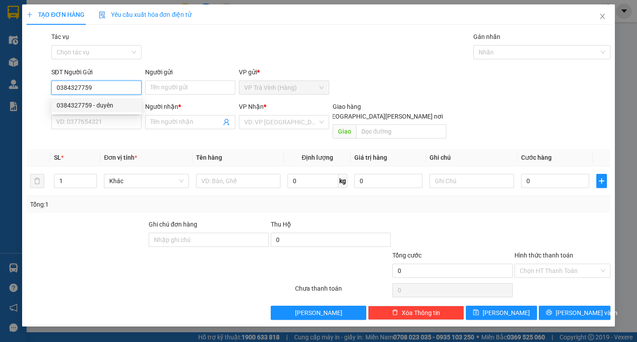
click at [78, 103] on div "0384327759 - duyên" at bounding box center [97, 105] width 80 height 10
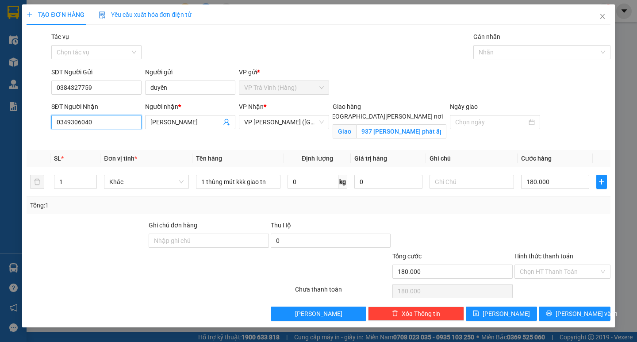
click at [112, 122] on input "0349306040" at bounding box center [96, 122] width 90 height 14
drag, startPoint x: 183, startPoint y: 119, endPoint x: 52, endPoint y: 149, distance: 134.6
click at [76, 135] on div "SĐT Người Nhận 0943777244 0943777244 Người nhận * chị phước VP Nhận * VP Trần P…" at bounding box center [331, 123] width 563 height 42
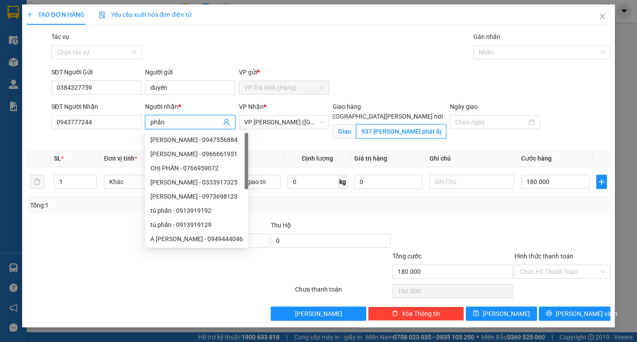
click at [402, 124] on input "937 huỳnh tấn phát ấp 6 phú xuân nhà bè" at bounding box center [401, 131] width 90 height 14
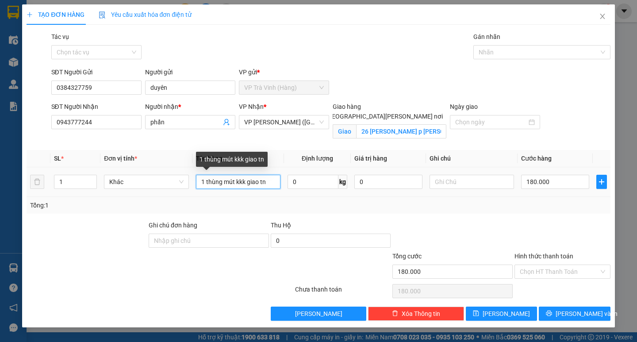
click at [204, 180] on input "1 thùng mút kkk giao tn" at bounding box center [238, 182] width 84 height 14
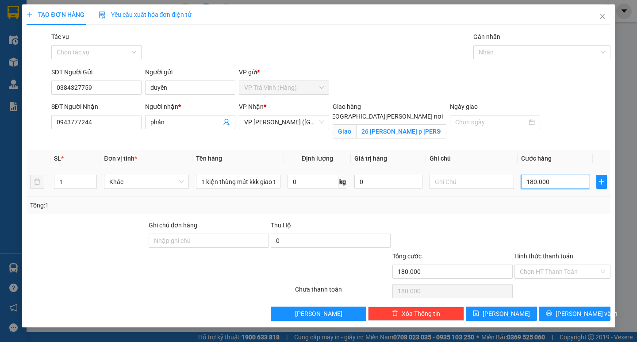
click at [551, 184] on input "180.000" at bounding box center [555, 182] width 68 height 14
click at [559, 226] on div at bounding box center [563, 235] width 98 height 31
drag, startPoint x: 563, startPoint y: 268, endPoint x: 560, endPoint y: 292, distance: 24.5
click at [563, 269] on input "Hình thức thanh toán" at bounding box center [559, 271] width 79 height 13
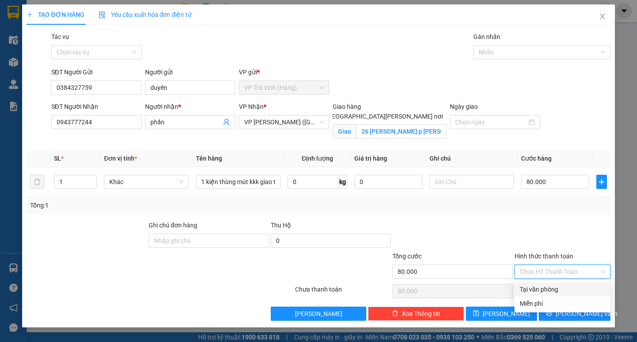
click at [558, 291] on div "Tại văn phòng" at bounding box center [562, 289] width 85 height 10
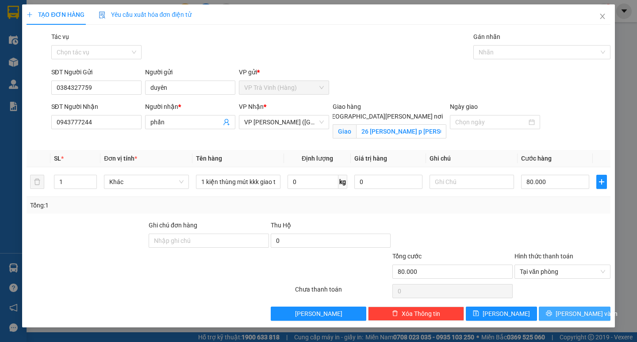
click at [581, 316] on span "[PERSON_NAME] và In" at bounding box center [587, 314] width 62 height 10
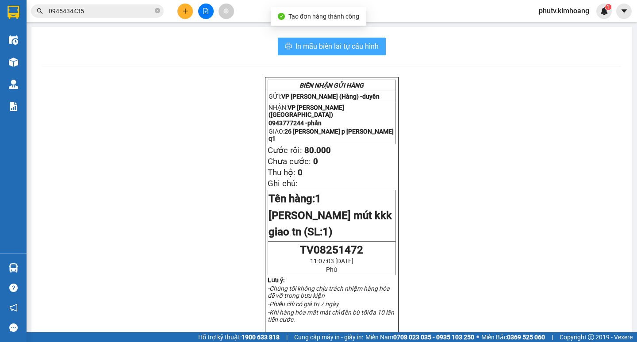
click at [356, 51] on span "In mẫu biên lai tự cấu hình" at bounding box center [336, 46] width 83 height 11
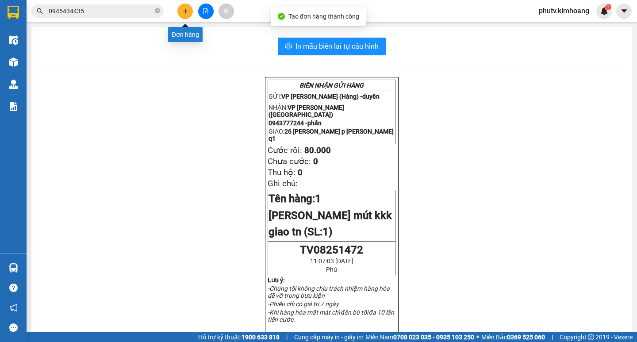
click at [180, 10] on button at bounding box center [184, 11] width 15 height 15
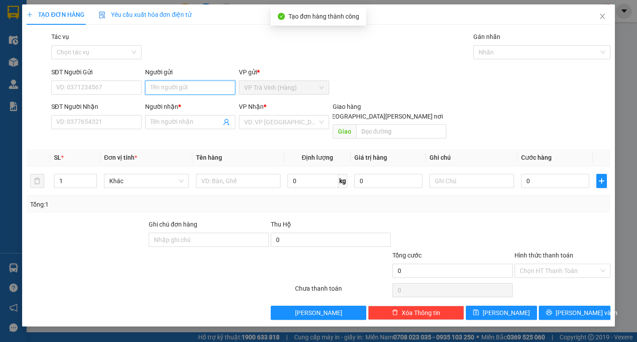
click at [163, 83] on input "Người gửi" at bounding box center [190, 88] width 90 height 14
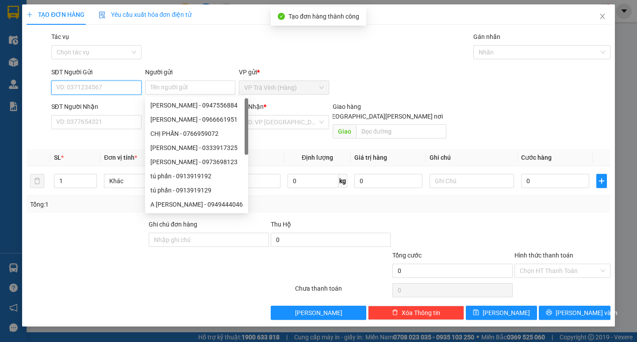
click at [121, 92] on input "SĐT Người Gửi" at bounding box center [96, 88] width 90 height 14
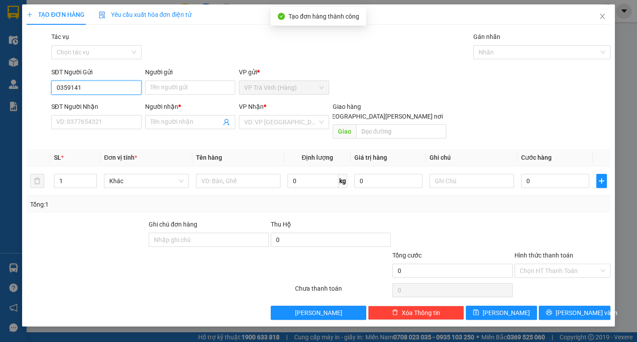
click at [65, 86] on input "0359141" at bounding box center [96, 88] width 90 height 14
click at [105, 104] on div "0389141359 - trung" at bounding box center [97, 105] width 80 height 10
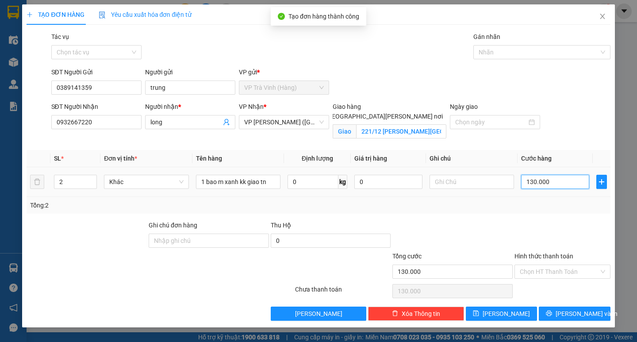
click at [558, 183] on input "130.000" at bounding box center [555, 182] width 68 height 14
click at [537, 208] on div "Tổng: 2" at bounding box center [318, 205] width 576 height 10
click at [545, 273] on input "Hình thức thanh toán" at bounding box center [559, 271] width 79 height 13
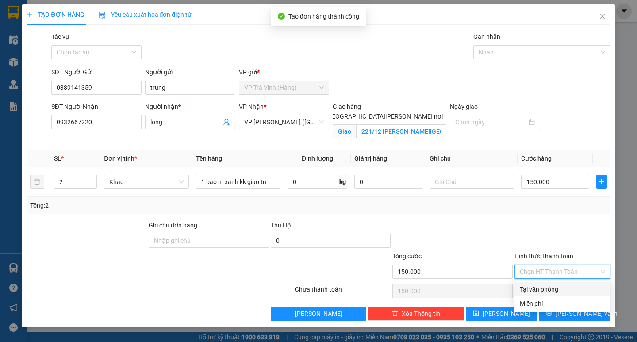
click at [548, 289] on div "Tại văn phòng" at bounding box center [562, 289] width 85 height 10
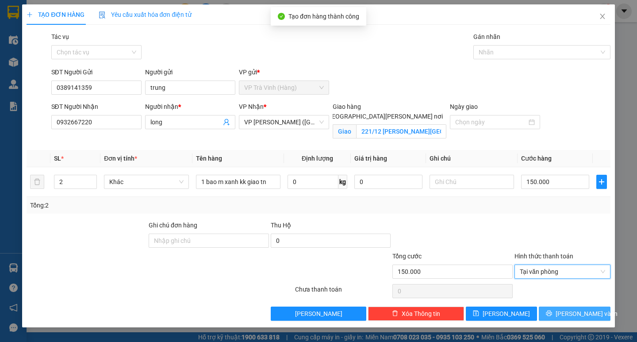
click at [556, 311] on button "[PERSON_NAME] và In" at bounding box center [574, 314] width 71 height 14
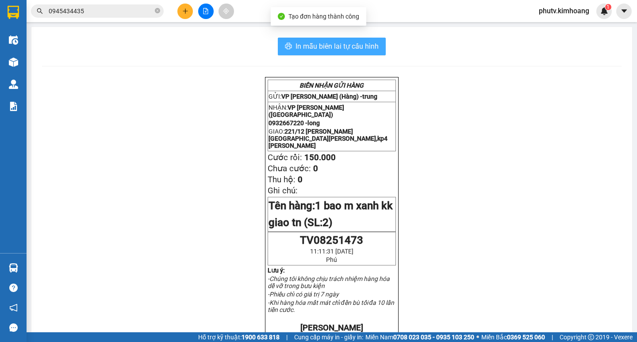
click at [379, 50] on button "In mẫu biên lai tự cấu hình" at bounding box center [332, 47] width 108 height 18
click at [321, 47] on span "In mẫu biên lai tự cấu hình" at bounding box center [336, 46] width 83 height 11
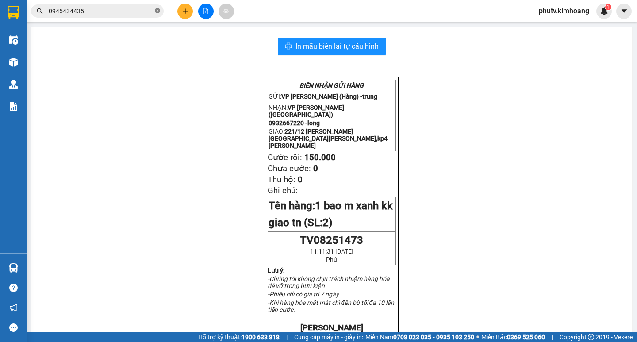
click at [157, 10] on icon "close-circle" at bounding box center [157, 10] width 5 height 5
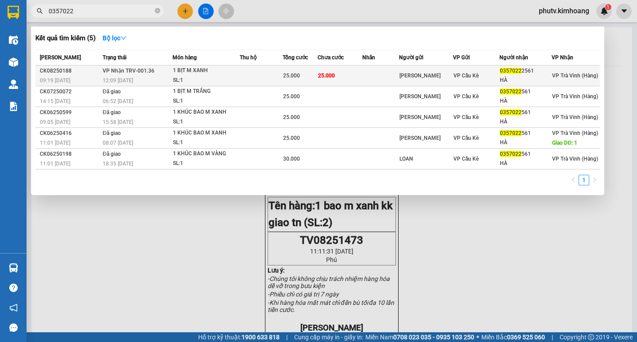
click at [267, 78] on td at bounding box center [261, 75] width 43 height 21
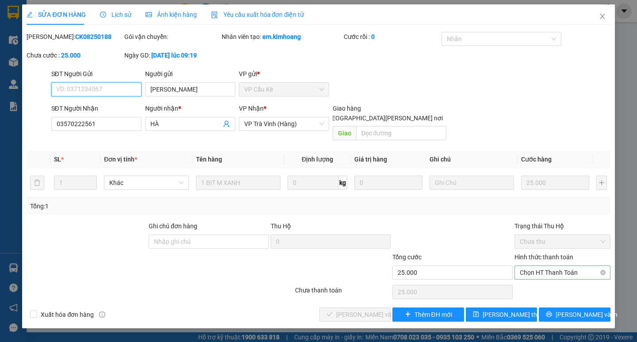
click at [557, 266] on span "Chọn HT Thanh Toán" at bounding box center [562, 272] width 85 height 13
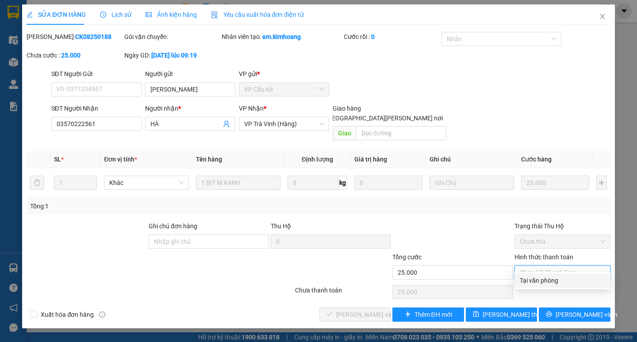
drag, startPoint x: 557, startPoint y: 277, endPoint x: 434, endPoint y: 286, distance: 122.8
click at [556, 278] on div "Tại văn phòng" at bounding box center [562, 281] width 85 height 10
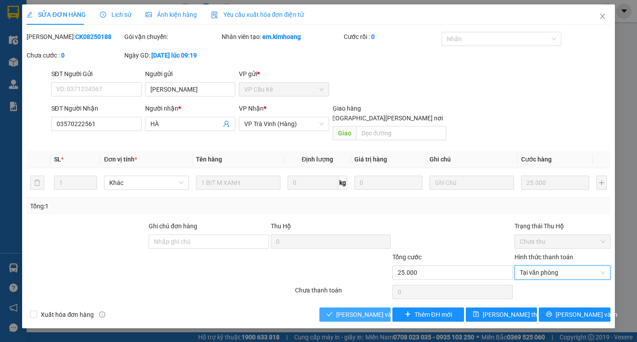
click at [372, 310] on span "[PERSON_NAME] và Giao hàng" at bounding box center [395, 315] width 119 height 10
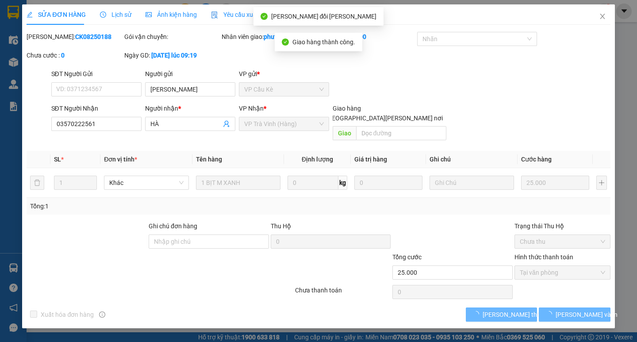
click at [566, 307] on button "[PERSON_NAME] và In" at bounding box center [574, 314] width 71 height 14
click at [564, 307] on button "[PERSON_NAME] và In" at bounding box center [574, 314] width 71 height 14
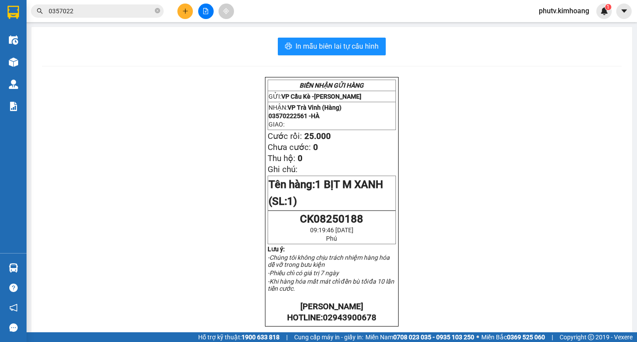
click at [81, 11] on input "0357022" at bounding box center [101, 11] width 104 height 10
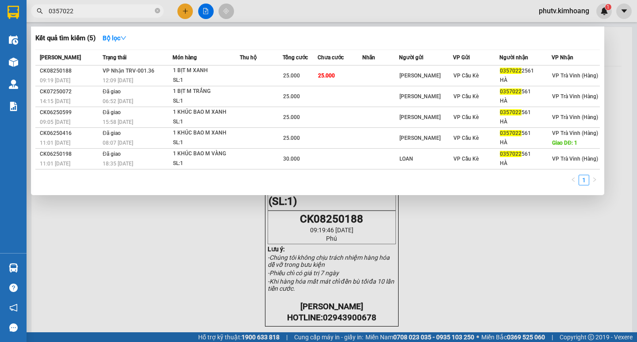
click at [81, 11] on input "0357022" at bounding box center [101, 11] width 104 height 10
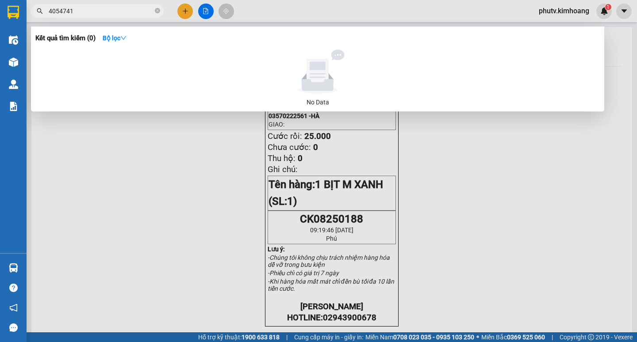
click at [51, 7] on input "4054741" at bounding box center [101, 11] width 104 height 10
click at [61, 10] on input "4054741" at bounding box center [101, 11] width 104 height 10
click at [52, 10] on input "4050741" at bounding box center [101, 11] width 104 height 10
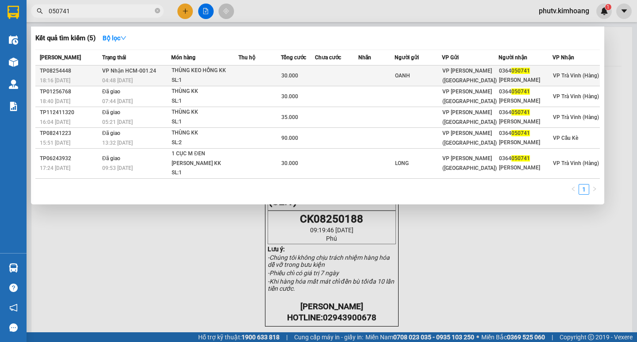
click at [241, 74] on td at bounding box center [259, 75] width 42 height 21
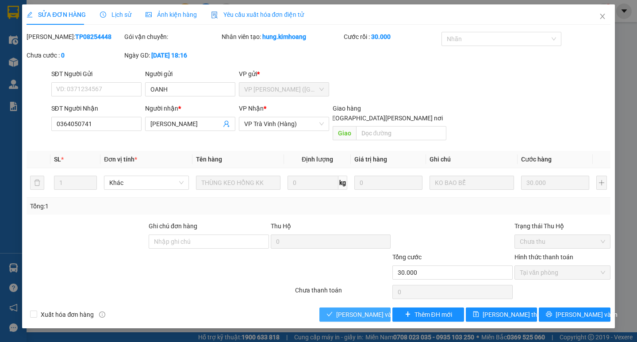
click at [341, 310] on span "[PERSON_NAME] và Giao hàng" at bounding box center [395, 315] width 119 height 10
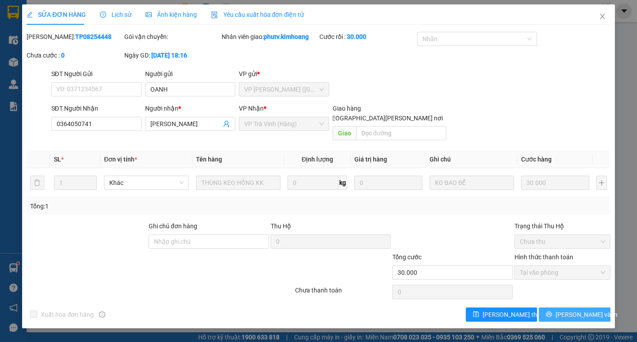
drag, startPoint x: 580, startPoint y: 300, endPoint x: 571, endPoint y: 298, distance: 9.7
click at [580, 310] on span "[PERSON_NAME] và In" at bounding box center [587, 315] width 62 height 10
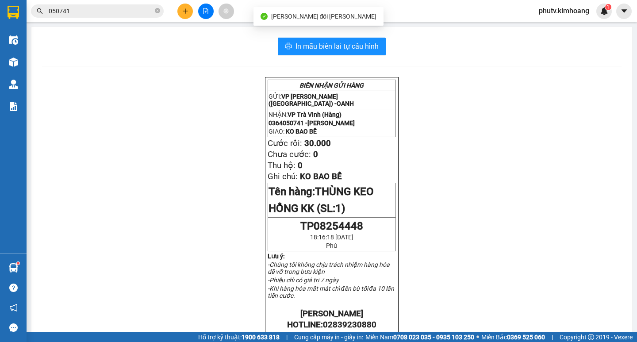
click at [128, 13] on input "050741" at bounding box center [101, 11] width 104 height 10
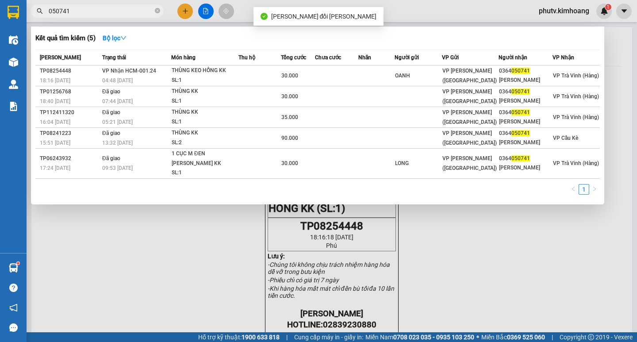
click at [128, 13] on input "050741" at bounding box center [101, 11] width 104 height 10
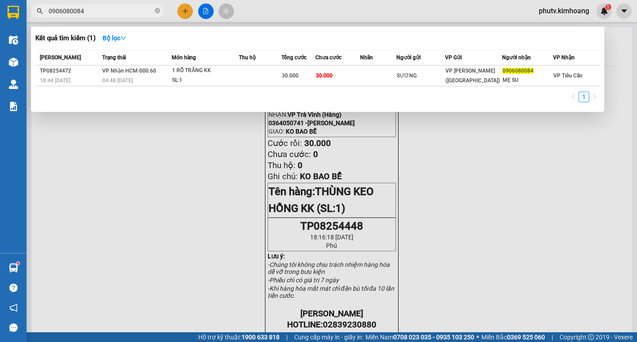
click at [90, 13] on input "0906080084" at bounding box center [101, 11] width 104 height 10
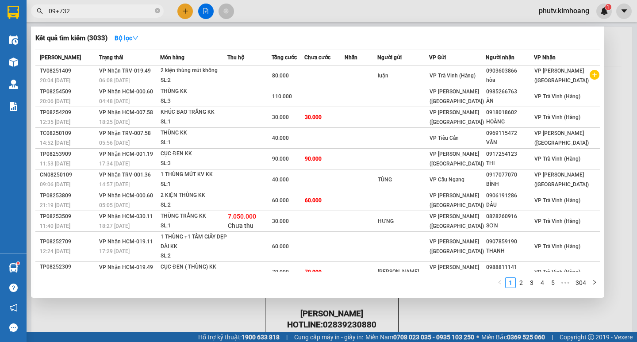
click at [91, 15] on input "09+732" at bounding box center [101, 11] width 104 height 10
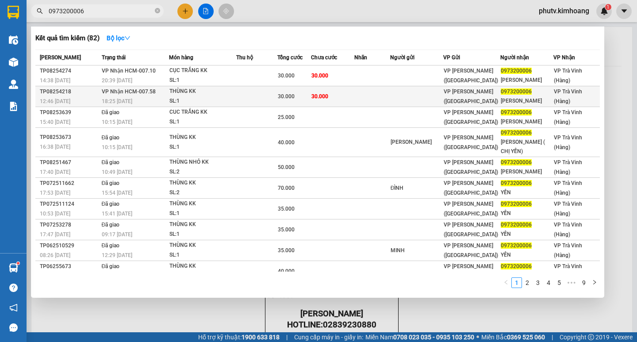
click at [269, 92] on td at bounding box center [256, 96] width 41 height 21
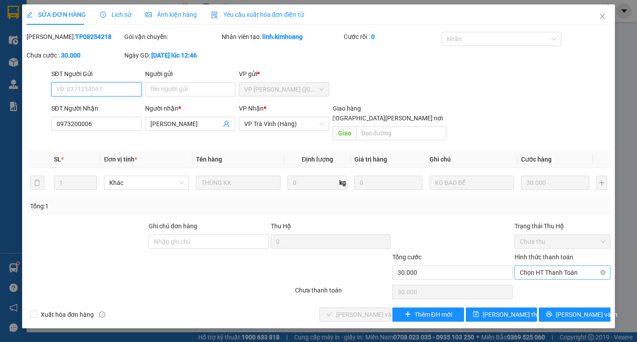
click at [566, 266] on span "Chọn HT Thanh Toán" at bounding box center [562, 272] width 85 height 13
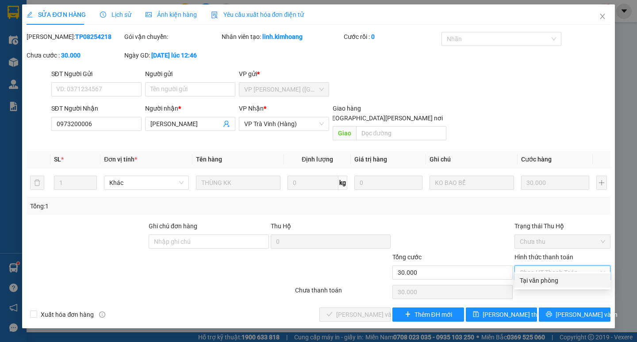
click at [551, 285] on div "Tại văn phòng" at bounding box center [562, 281] width 85 height 10
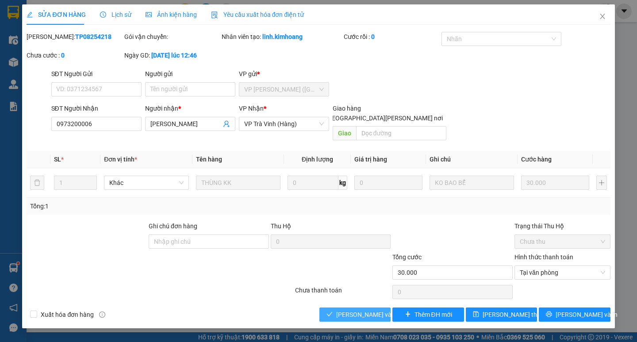
click at [369, 307] on button "[PERSON_NAME] và Giao hàng" at bounding box center [354, 314] width 71 height 14
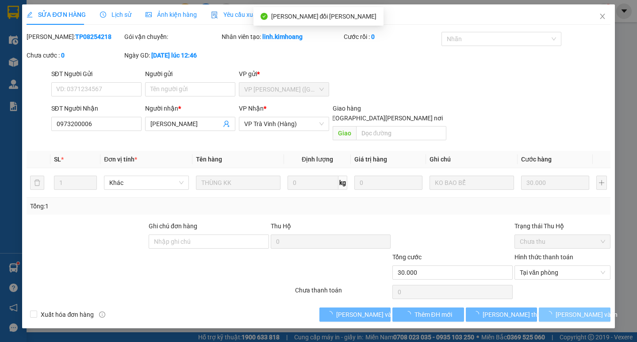
click at [564, 307] on button "[PERSON_NAME] và In" at bounding box center [574, 314] width 71 height 14
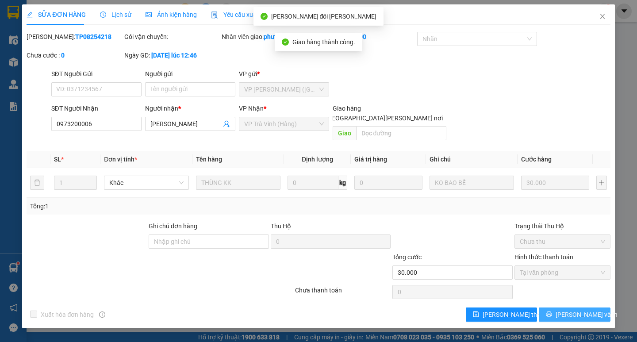
click at [564, 307] on button "[PERSON_NAME] và In" at bounding box center [574, 314] width 71 height 14
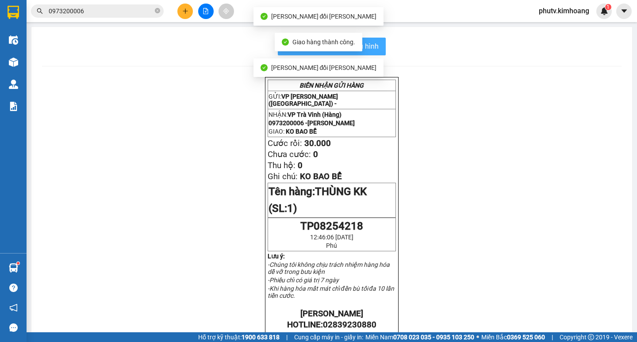
click at [369, 43] on span "In mẫu biên lai tự cấu hình" at bounding box center [336, 46] width 83 height 11
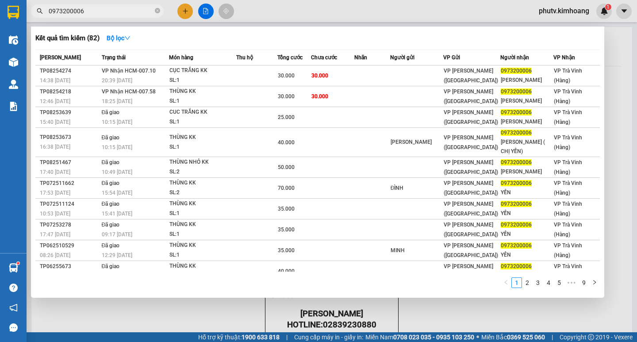
click at [137, 7] on input "0973200006" at bounding box center [101, 11] width 104 height 10
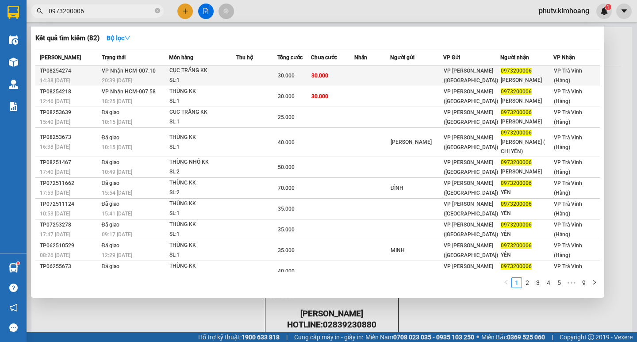
click at [289, 73] on span "30.000" at bounding box center [286, 76] width 17 height 6
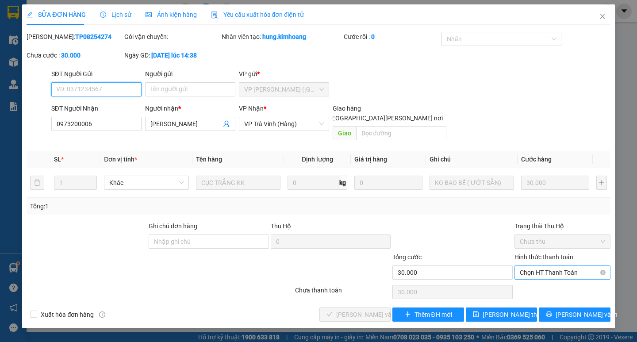
click at [542, 268] on span "Chọn HT Thanh Toán" at bounding box center [562, 272] width 85 height 13
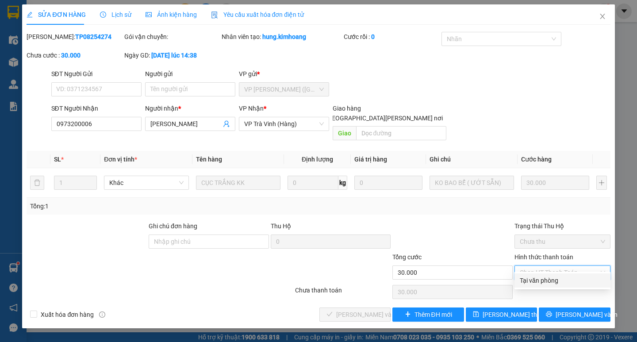
click at [532, 280] on div "Tại văn phòng" at bounding box center [562, 281] width 85 height 10
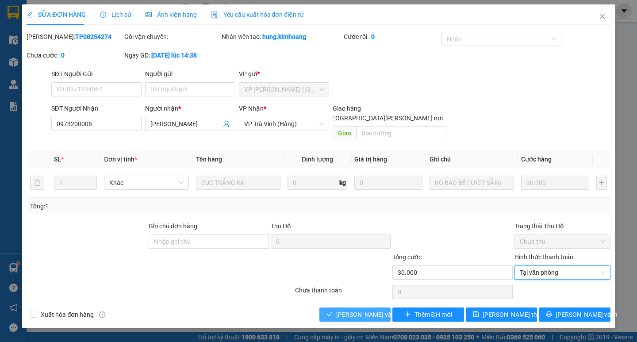
click at [365, 311] on button "[PERSON_NAME] và Giao hàng" at bounding box center [354, 314] width 71 height 14
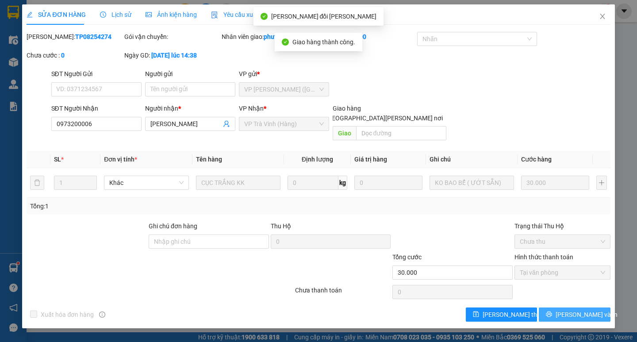
drag, startPoint x: 564, startPoint y: 300, endPoint x: 551, endPoint y: 288, distance: 18.2
click at [561, 307] on button "[PERSON_NAME] và In" at bounding box center [574, 314] width 71 height 14
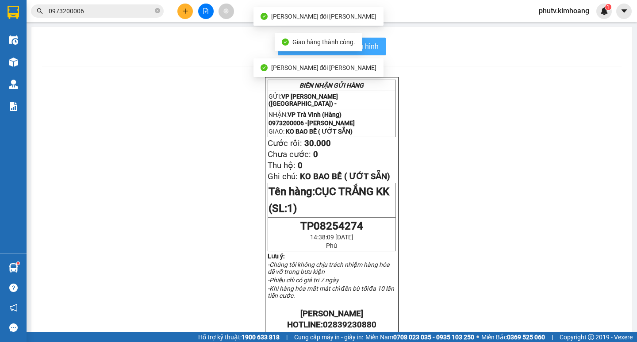
click at [374, 45] on span "In mẫu biên lai tự cấu hình" at bounding box center [336, 46] width 83 height 11
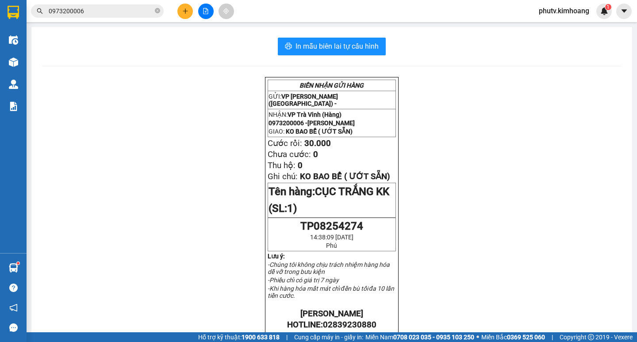
click at [110, 13] on input "0973200006" at bounding box center [101, 11] width 104 height 10
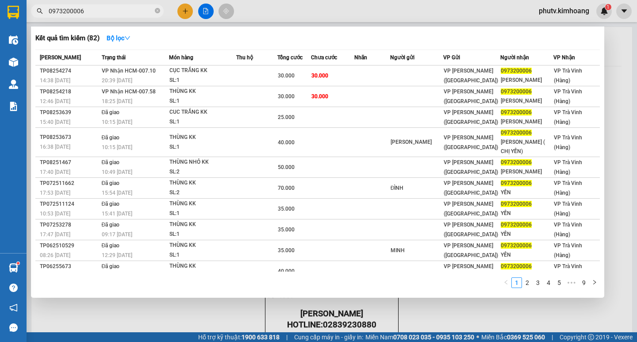
click at [110, 13] on input "0973200006" at bounding box center [101, 11] width 104 height 10
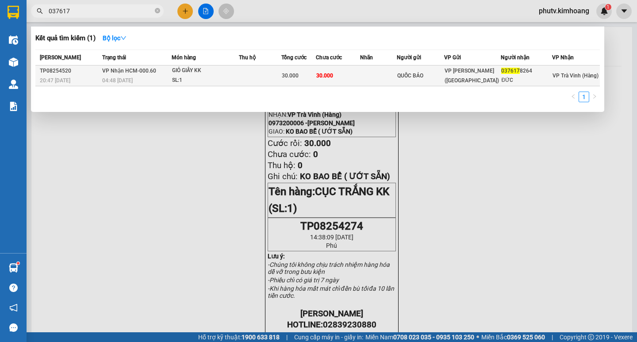
click at [195, 74] on div "GIỎ GIẤY KK" at bounding box center [205, 71] width 66 height 10
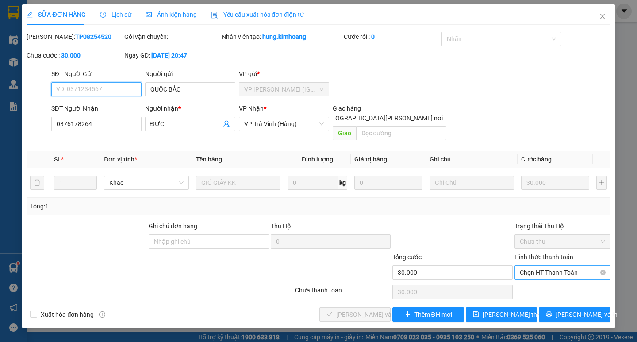
click at [549, 266] on span "Chọn HT Thanh Toán" at bounding box center [562, 272] width 85 height 13
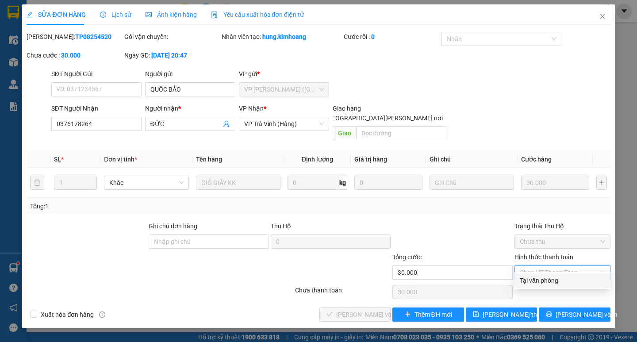
click at [544, 278] on div "Tại văn phòng" at bounding box center [562, 281] width 85 height 10
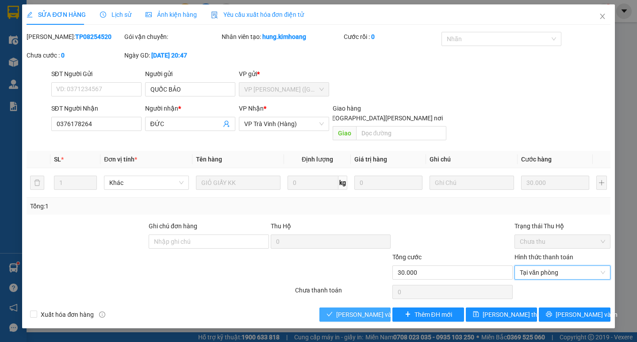
click at [374, 310] on span "[PERSON_NAME] và Giao hàng" at bounding box center [395, 315] width 119 height 10
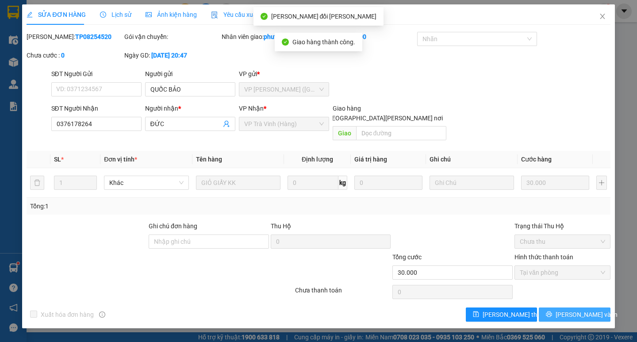
click at [569, 310] on span "[PERSON_NAME] và In" at bounding box center [587, 315] width 62 height 10
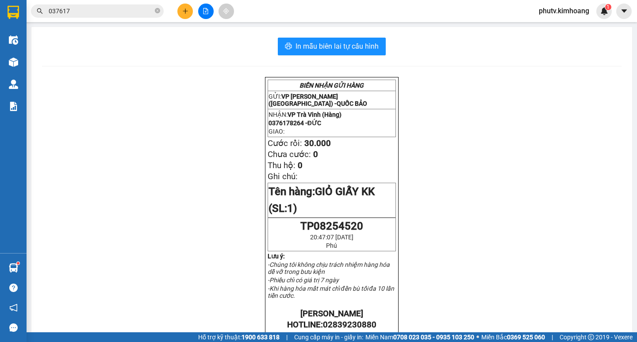
click at [188, 8] on button at bounding box center [184, 11] width 15 height 15
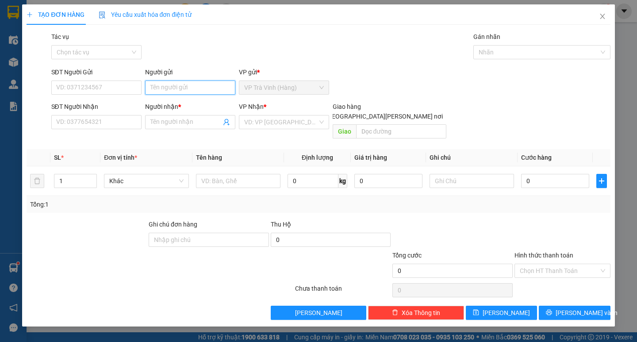
click at [170, 90] on input "Người gửi" at bounding box center [190, 88] width 90 height 14
click at [170, 117] on span at bounding box center [190, 122] width 90 height 14
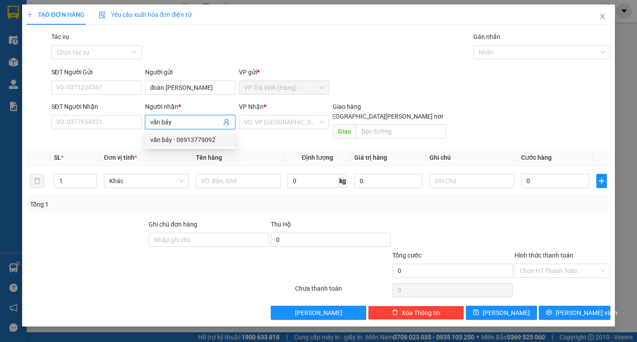
click at [162, 139] on div "văn bảy - 06913779092" at bounding box center [190, 140] width 80 height 10
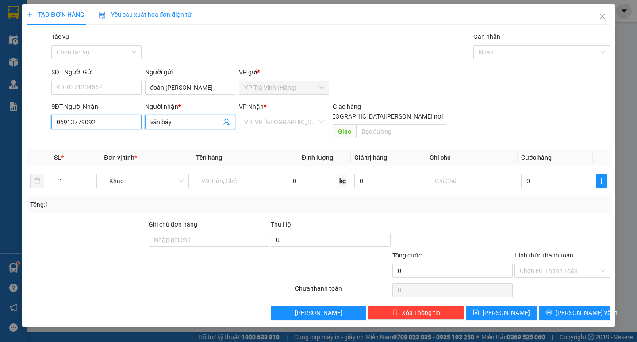
click at [64, 119] on input "06913779092" at bounding box center [96, 122] width 90 height 14
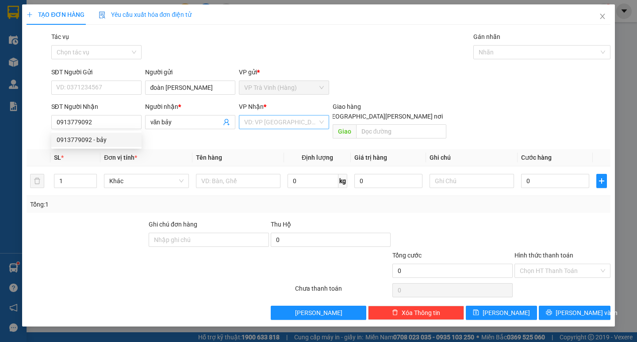
click at [262, 122] on input "search" at bounding box center [280, 121] width 73 height 13
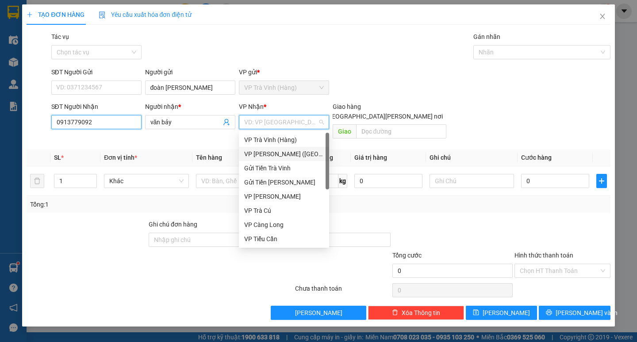
click at [102, 118] on input "0913779092" at bounding box center [96, 122] width 90 height 14
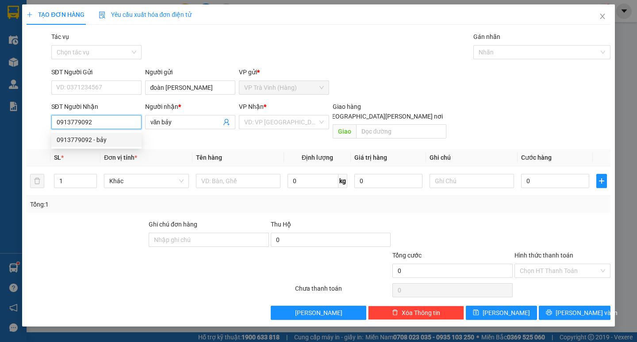
click at [91, 140] on div "0913779092 - bảy" at bounding box center [97, 140] width 80 height 10
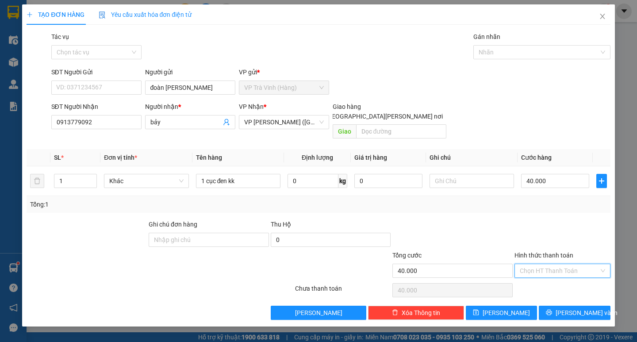
click at [557, 265] on input "Hình thức thanh toán" at bounding box center [559, 270] width 79 height 13
click at [556, 280] on div "Tại văn phòng" at bounding box center [562, 279] width 85 height 10
click at [564, 306] on button "[PERSON_NAME] và In" at bounding box center [574, 313] width 71 height 14
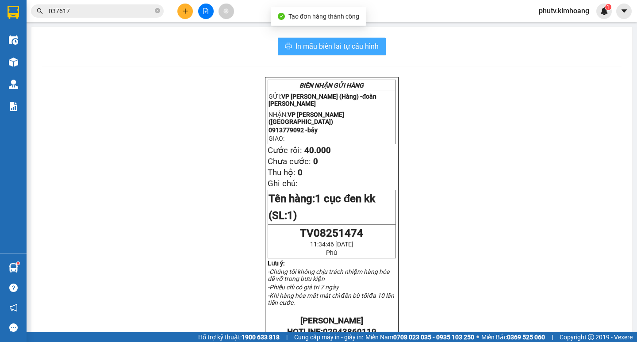
click at [327, 51] on span "In mẫu biên lai tự cấu hình" at bounding box center [336, 46] width 83 height 11
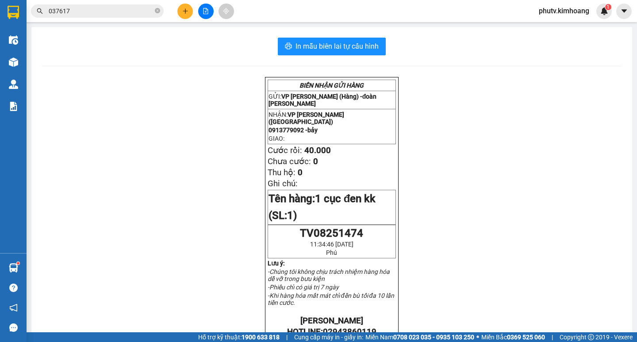
click at [181, 17] on button at bounding box center [184, 11] width 15 height 15
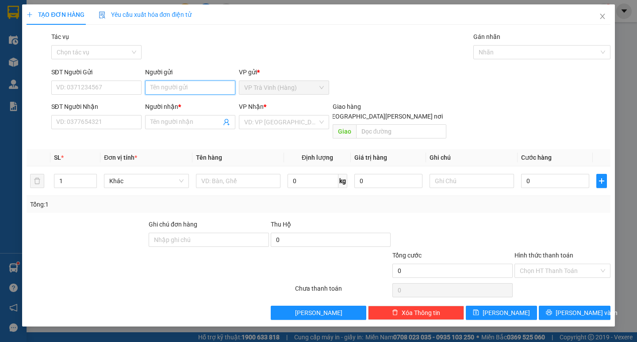
click at [185, 86] on input "Người gửi" at bounding box center [190, 88] width 90 height 14
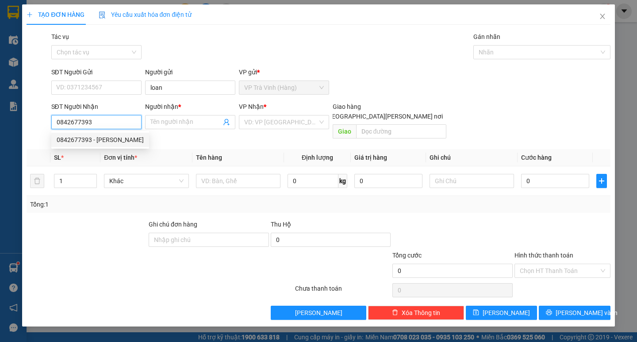
click at [119, 138] on div "0842677393 - thành" at bounding box center [100, 140] width 87 height 10
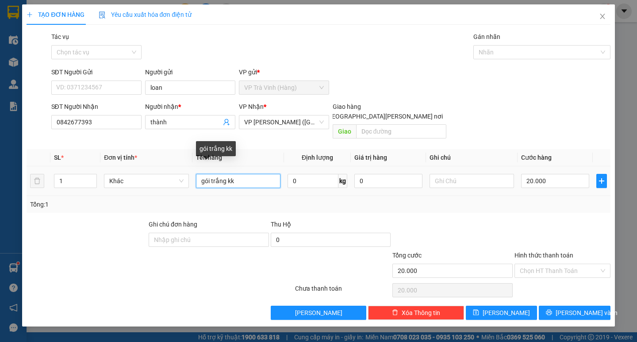
drag, startPoint x: 178, startPoint y: 183, endPoint x: 138, endPoint y: 190, distance: 40.8
click at [152, 188] on div "SL * Đơn vị tính * Tên hàng Định lượng Giá trị hàng Ghi chú Cước hàng 1 Khác gó…" at bounding box center [318, 181] width 583 height 64
click at [525, 268] on div "Hình thức thanh toán Chọn HT Thanh Toán" at bounding box center [562, 265] width 96 height 31
click at [550, 265] on input "Hình thức thanh toán" at bounding box center [559, 270] width 79 height 13
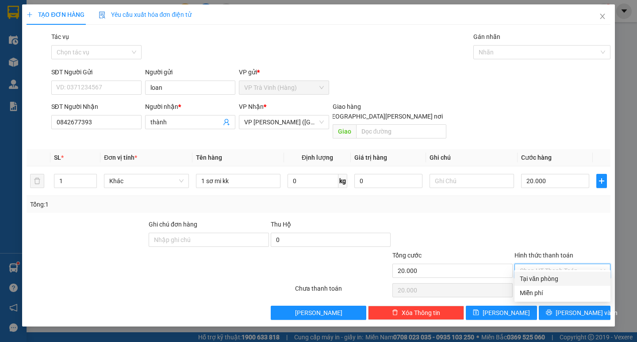
click at [549, 279] on div "Tại văn phòng" at bounding box center [562, 279] width 85 height 10
click at [552, 309] on icon "printer" at bounding box center [549, 312] width 6 height 6
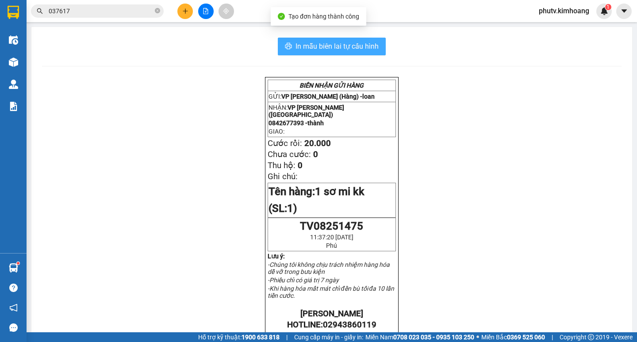
click at [322, 45] on span "In mẫu biên lai tự cấu hình" at bounding box center [336, 46] width 83 height 11
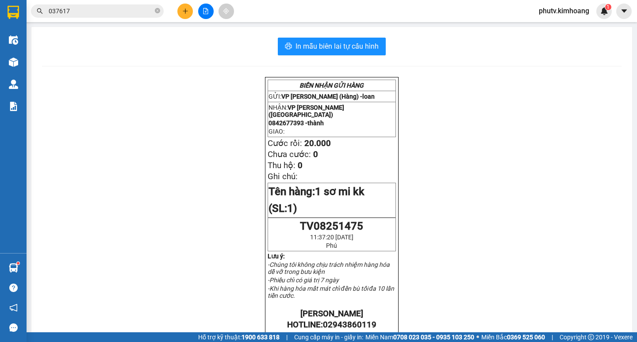
click at [186, 7] on button at bounding box center [184, 11] width 15 height 15
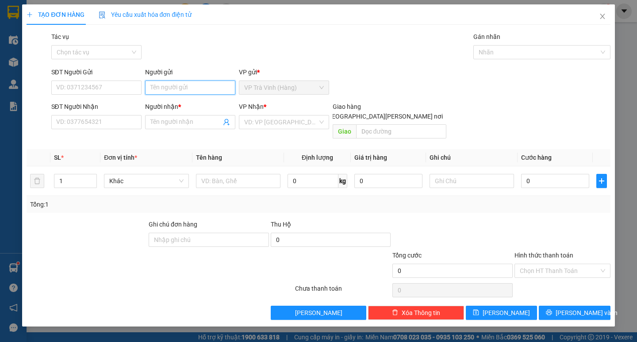
click at [176, 92] on input "Người gửi" at bounding box center [190, 88] width 90 height 14
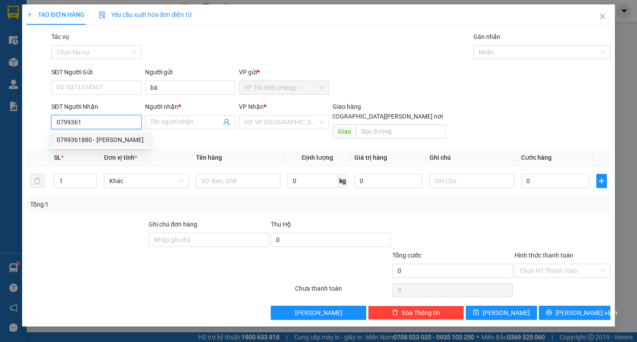
click at [107, 140] on div "0799361880 - hương" at bounding box center [100, 140] width 87 height 10
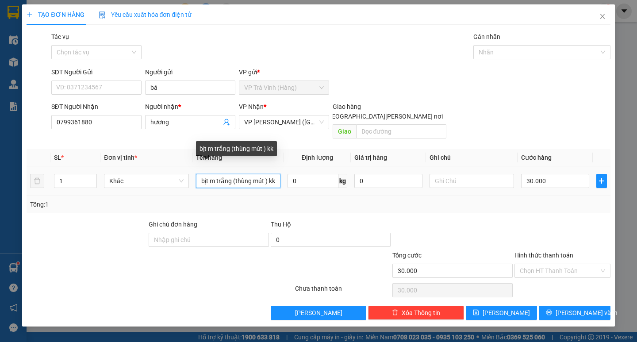
drag, startPoint x: 273, startPoint y: 173, endPoint x: 165, endPoint y: 181, distance: 107.8
click at [165, 181] on tr "1 Khác bịt m trắng (thùng mút ) kk 0 kg 0 30.000" at bounding box center [318, 181] width 583 height 30
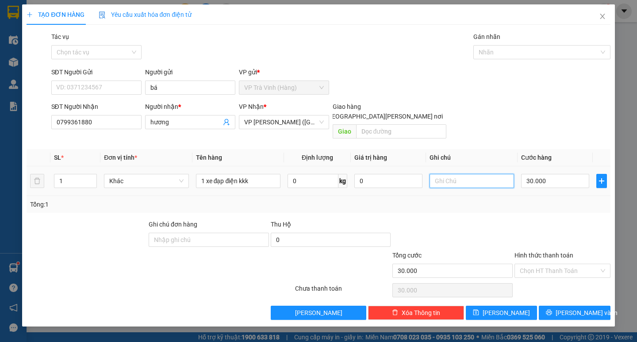
click at [477, 174] on input "text" at bounding box center [471, 181] width 84 height 14
click at [559, 174] on input "30.000" at bounding box center [555, 181] width 68 height 14
click at [548, 199] on div "Tổng: 1" at bounding box center [318, 204] width 576 height 10
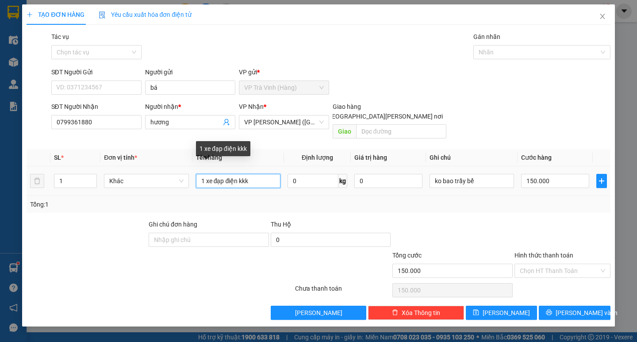
click at [254, 174] on input "1 xe đạp điện kkk" at bounding box center [238, 181] width 84 height 14
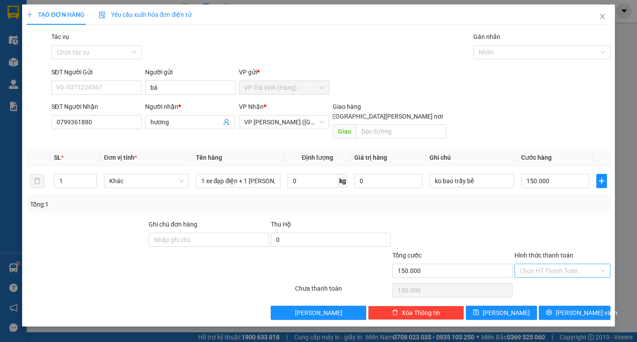
click at [551, 265] on input "Hình thức thanh toán" at bounding box center [559, 270] width 79 height 13
click at [552, 281] on div "Tại văn phòng" at bounding box center [562, 279] width 85 height 10
click at [552, 310] on icon "printer" at bounding box center [549, 313] width 6 height 6
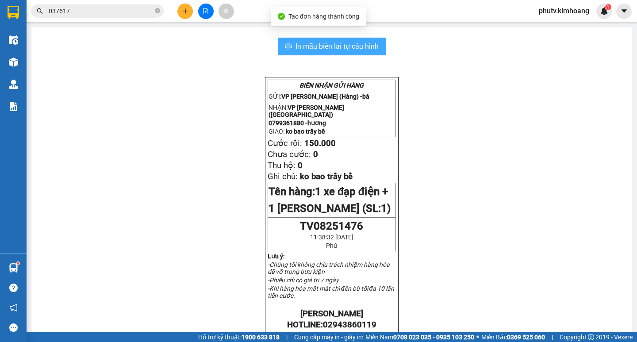
click at [320, 51] on span "In mẫu biên lai tự cấu hình" at bounding box center [336, 46] width 83 height 11
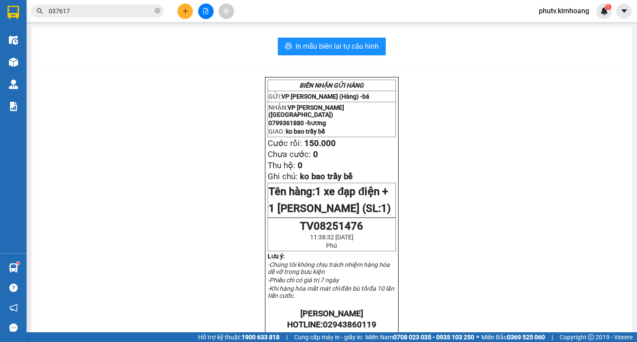
click at [189, 13] on button at bounding box center [184, 11] width 15 height 15
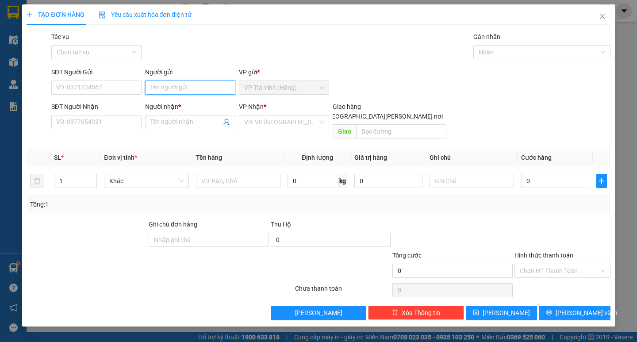
click at [194, 90] on input "Người gửi" at bounding box center [190, 88] width 90 height 14
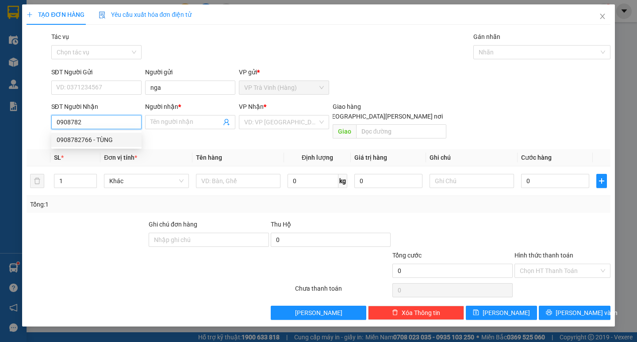
click at [84, 140] on div "0908782766 - TÙNG" at bounding box center [97, 140] width 80 height 10
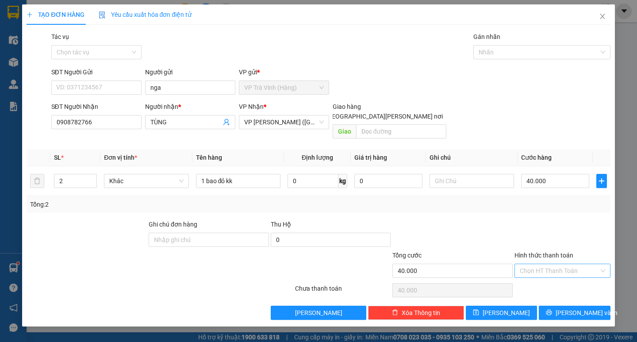
click at [557, 264] on input "Hình thức thanh toán" at bounding box center [559, 270] width 79 height 13
click at [564, 278] on div "Tại văn phòng" at bounding box center [562, 279] width 85 height 10
click at [566, 306] on button "[PERSON_NAME] và In" at bounding box center [574, 313] width 71 height 14
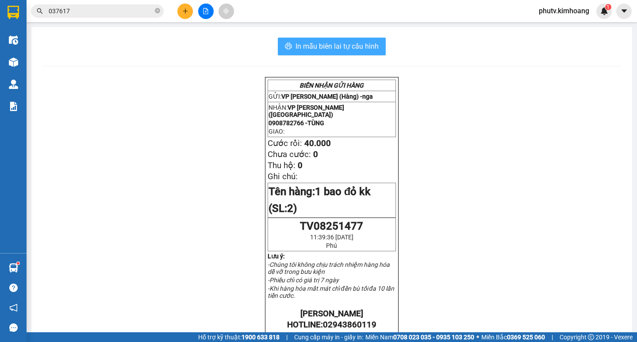
click at [362, 44] on span "In mẫu biên lai tự cấu hình" at bounding box center [336, 46] width 83 height 11
click at [93, 17] on span "037617" at bounding box center [97, 10] width 133 height 13
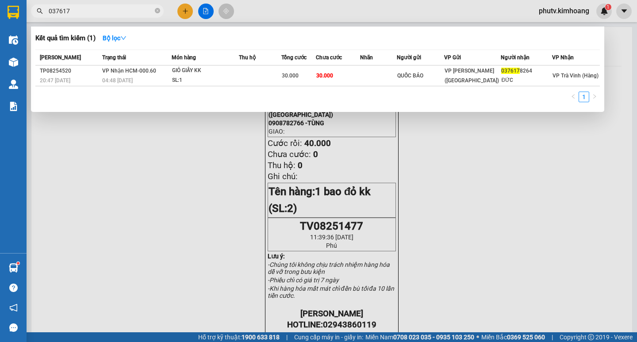
click at [92, 13] on input "037617" at bounding box center [101, 11] width 104 height 10
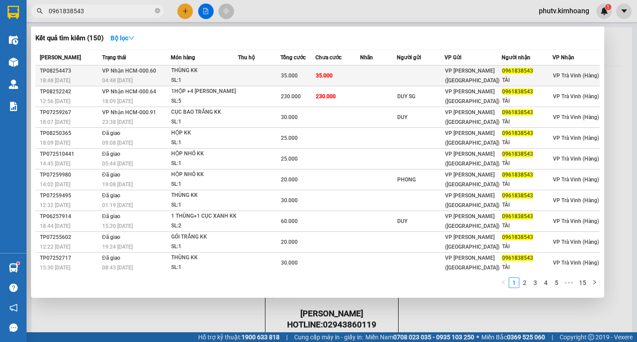
click at [328, 75] on span "35.000" at bounding box center [324, 76] width 17 height 6
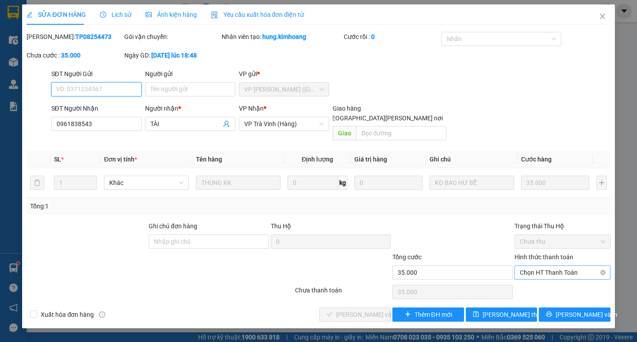
drag, startPoint x: 548, startPoint y: 259, endPoint x: 548, endPoint y: 265, distance: 5.8
click at [548, 266] on span "Chọn HT Thanh Toán" at bounding box center [562, 272] width 85 height 13
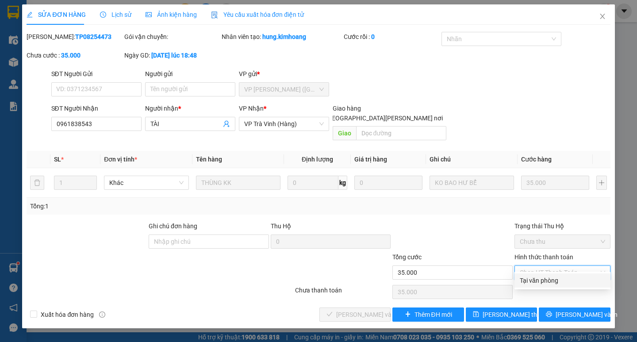
click at [547, 277] on div "Tại văn phòng" at bounding box center [562, 281] width 85 height 10
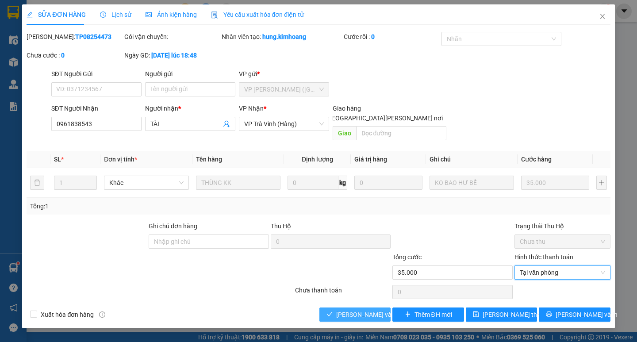
click at [367, 310] on span "[PERSON_NAME] và Giao hàng" at bounding box center [395, 315] width 119 height 10
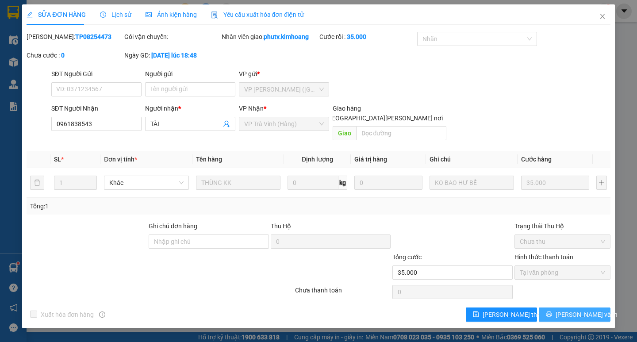
click at [550, 307] on button "[PERSON_NAME] và In" at bounding box center [574, 314] width 71 height 14
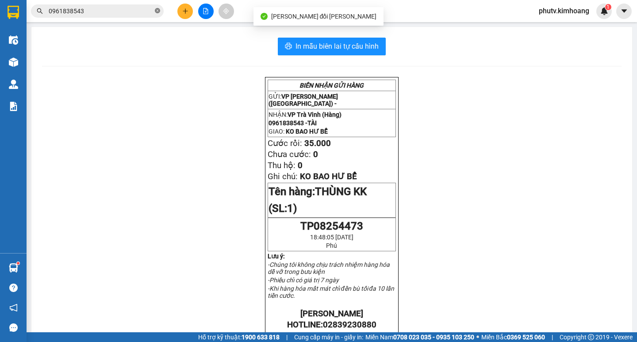
click at [157, 9] on icon "close-circle" at bounding box center [157, 10] width 5 height 5
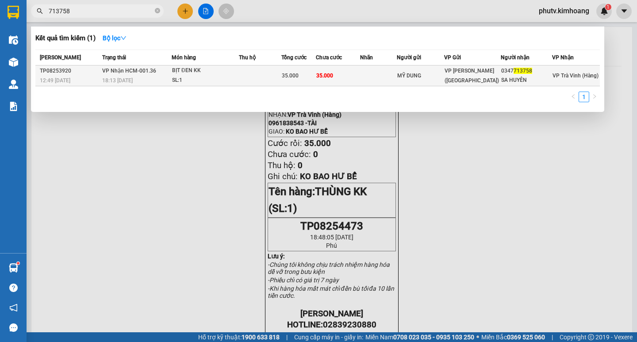
click at [268, 76] on td at bounding box center [260, 75] width 42 height 21
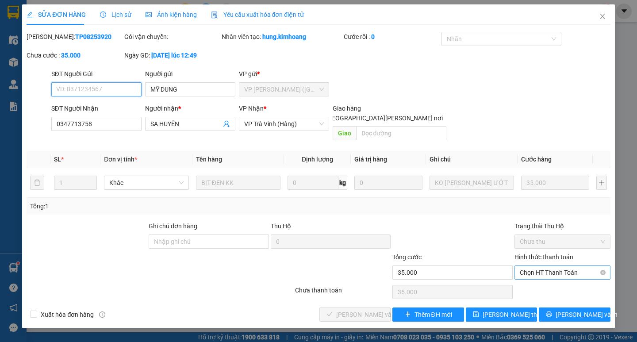
click at [557, 268] on span "Chọn HT Thanh Toán" at bounding box center [562, 272] width 85 height 13
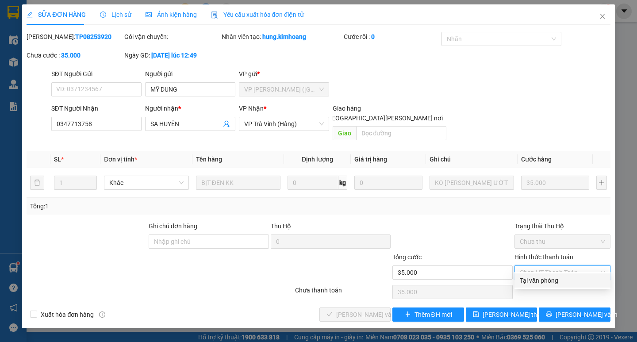
click at [548, 279] on div "Tại văn phòng" at bounding box center [562, 281] width 85 height 10
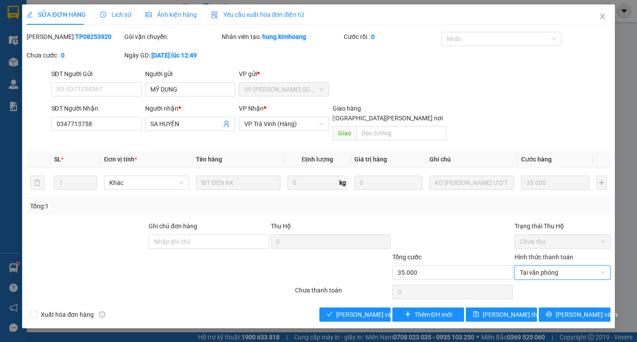
click at [372, 296] on div "Total Paid Fee 0 Total UnPaid Fee 35.000 Cash Collection Total Fee Mã ĐH: TP082…" at bounding box center [318, 177] width 583 height 290
click at [370, 310] on span "[PERSON_NAME] và Giao hàng" at bounding box center [395, 315] width 119 height 10
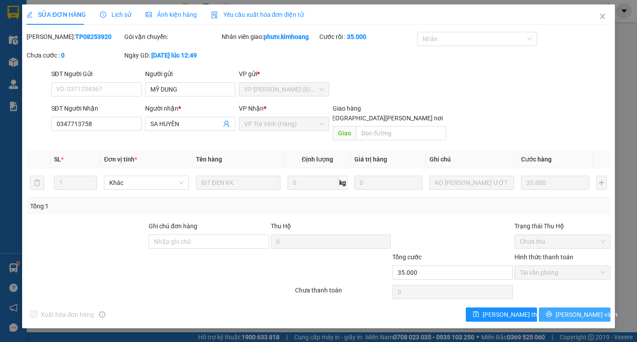
click at [571, 310] on span "[PERSON_NAME] và In" at bounding box center [587, 315] width 62 height 10
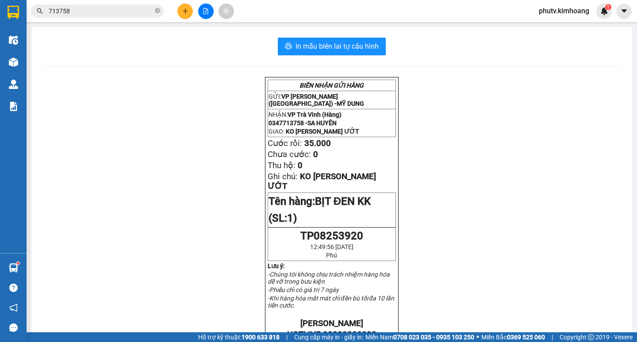
click at [91, 10] on input "713758" at bounding box center [101, 11] width 104 height 10
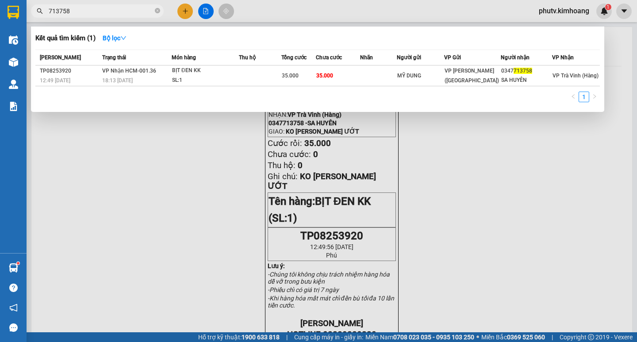
click at [91, 10] on input "713758" at bounding box center [101, 11] width 104 height 10
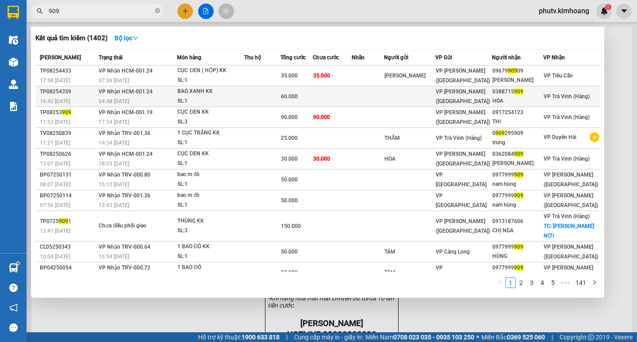
click at [330, 96] on td at bounding box center [332, 96] width 39 height 21
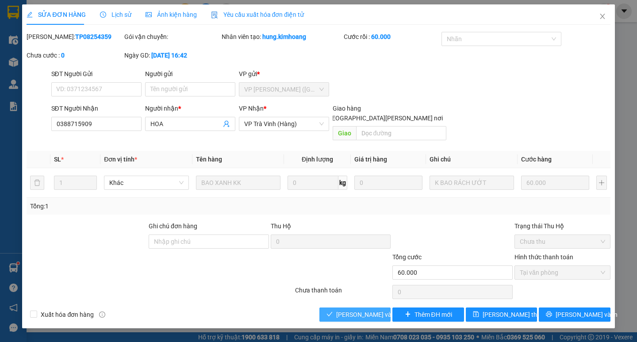
click at [356, 310] on span "[PERSON_NAME] và Giao hàng" at bounding box center [395, 315] width 119 height 10
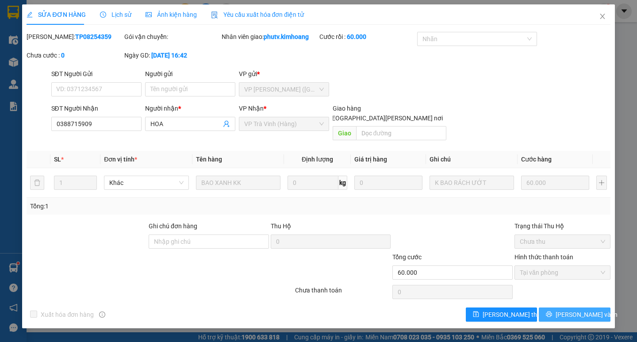
click at [552, 311] on icon "printer" at bounding box center [549, 314] width 6 height 6
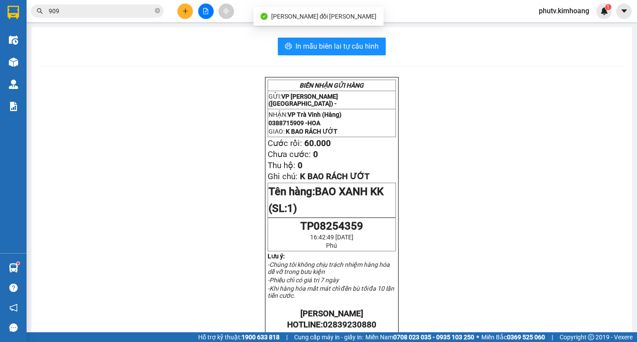
click at [105, 15] on input "909" at bounding box center [101, 11] width 104 height 10
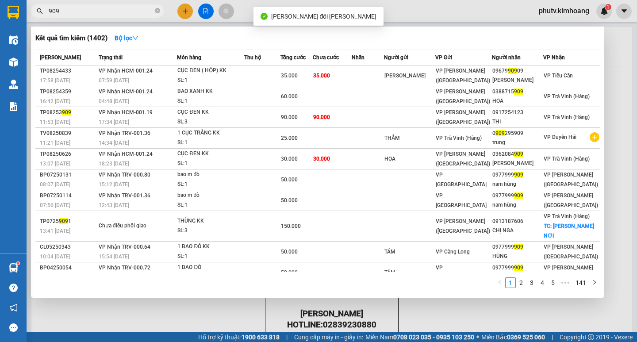
click at [105, 15] on input "909" at bounding box center [101, 11] width 104 height 10
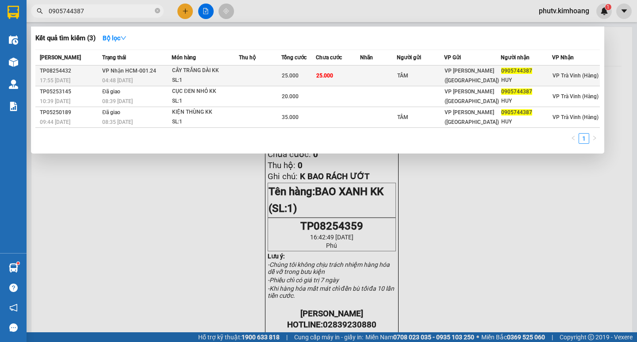
click at [294, 77] on span "25.000" at bounding box center [290, 76] width 17 height 6
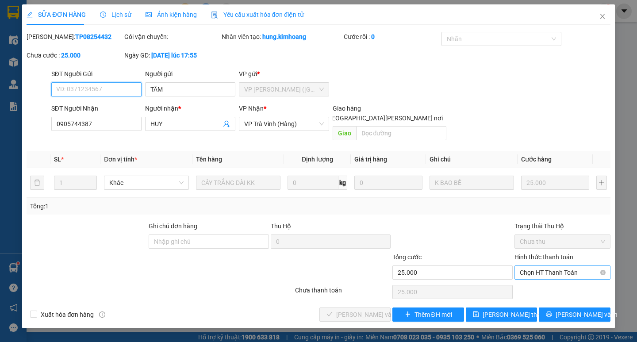
click at [540, 266] on span "Chọn HT Thanh Toán" at bounding box center [562, 272] width 85 height 13
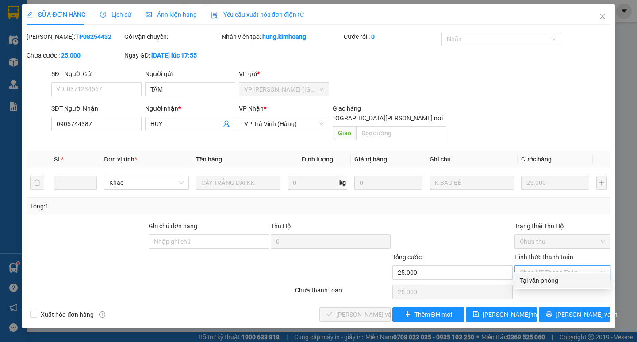
click at [540, 278] on div "Tại văn phòng" at bounding box center [562, 281] width 85 height 10
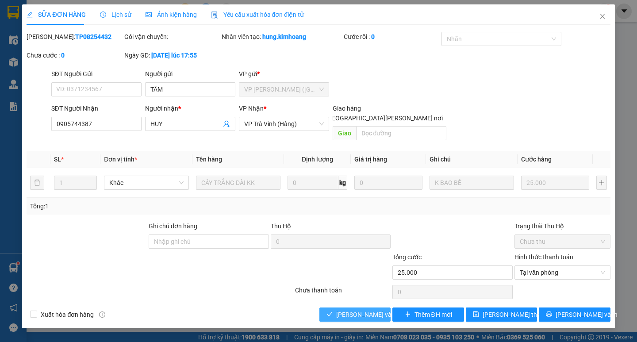
click at [349, 310] on button "[PERSON_NAME] và Giao hàng" at bounding box center [354, 314] width 71 height 14
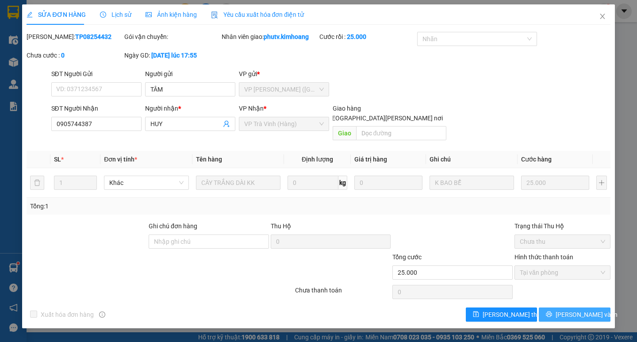
click at [552, 311] on icon "printer" at bounding box center [549, 314] width 6 height 6
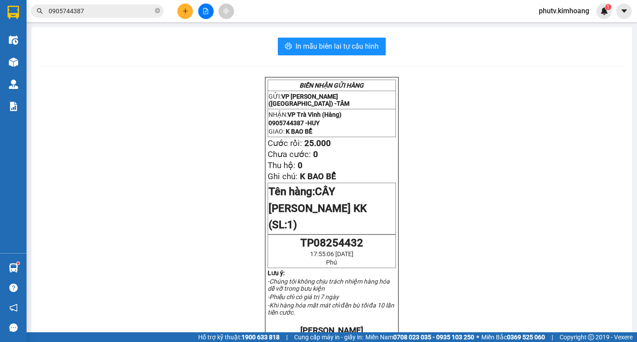
click at [99, 9] on input "0905744387" at bounding box center [101, 11] width 104 height 10
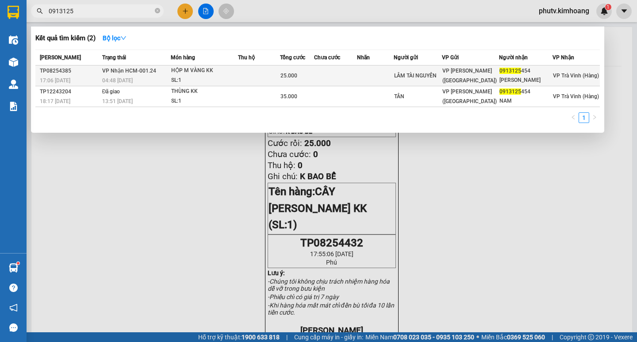
click at [143, 73] on span "VP Nhận HCM-001.24" at bounding box center [129, 71] width 54 height 6
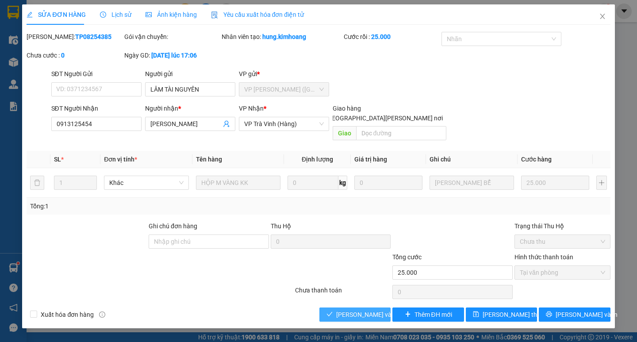
click at [353, 310] on span "[PERSON_NAME] và Giao hàng" at bounding box center [395, 315] width 119 height 10
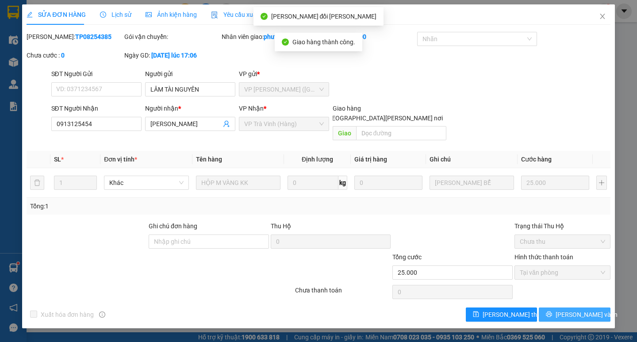
click at [552, 311] on icon "printer" at bounding box center [549, 314] width 6 height 6
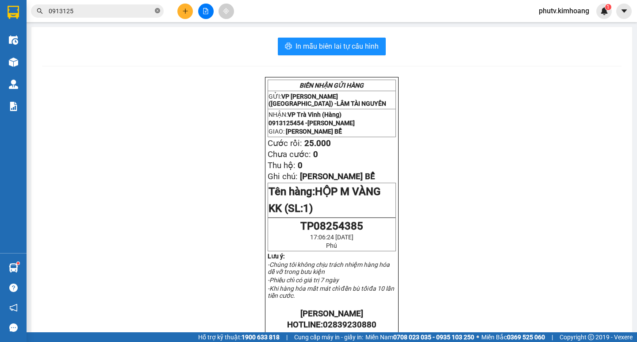
click at [159, 12] on icon "close-circle" at bounding box center [157, 10] width 5 height 5
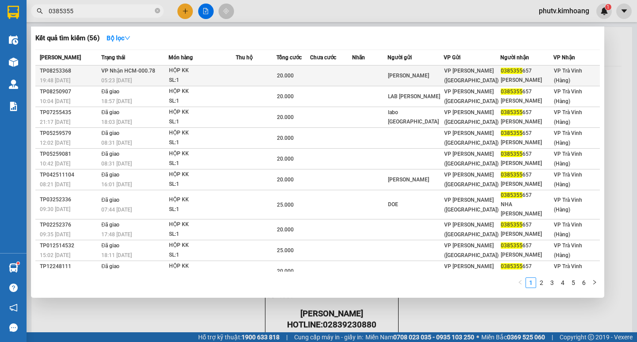
click at [228, 77] on div "SL: 1" at bounding box center [202, 81] width 66 height 10
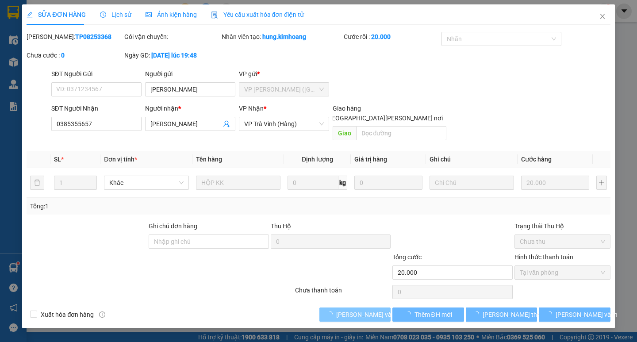
click at [356, 310] on span "[PERSON_NAME] và Giao hàng" at bounding box center [395, 315] width 119 height 10
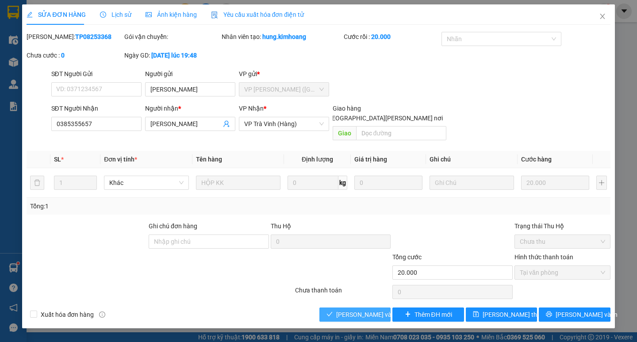
click at [351, 310] on span "[PERSON_NAME] và Giao hàng" at bounding box center [395, 315] width 119 height 10
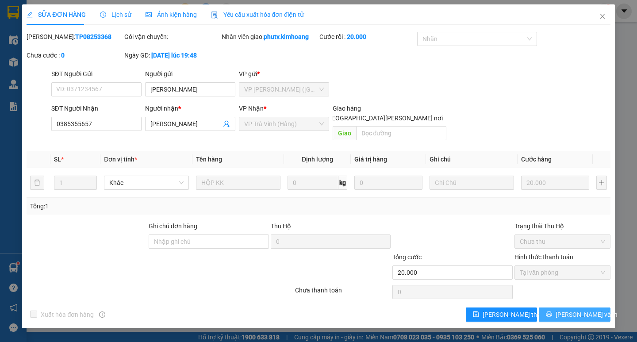
click at [576, 310] on span "[PERSON_NAME] và In" at bounding box center [587, 315] width 62 height 10
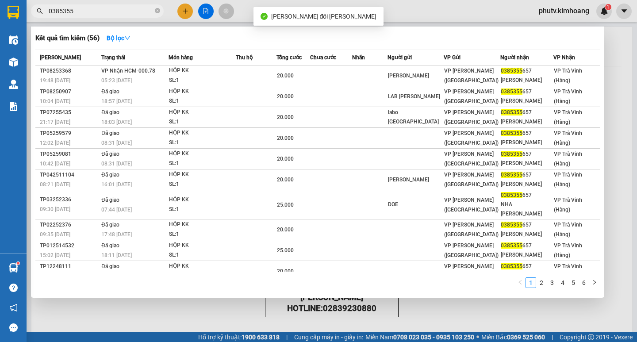
click at [98, 10] on input "0385355" at bounding box center [101, 11] width 104 height 10
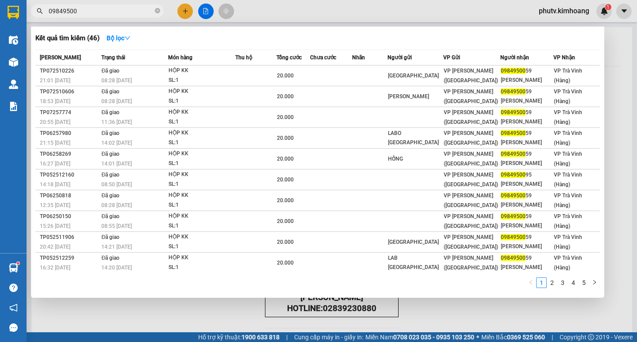
click at [156, 12] on icon "close-circle" at bounding box center [157, 10] width 5 height 5
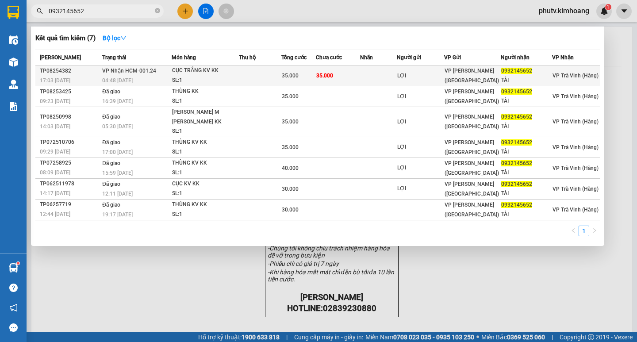
click at [223, 78] on div "SL: 1" at bounding box center [205, 81] width 66 height 10
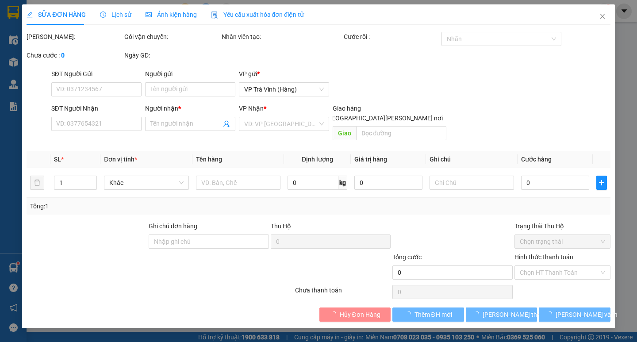
click at [121, 16] on span "Lịch sử" at bounding box center [115, 14] width 31 height 7
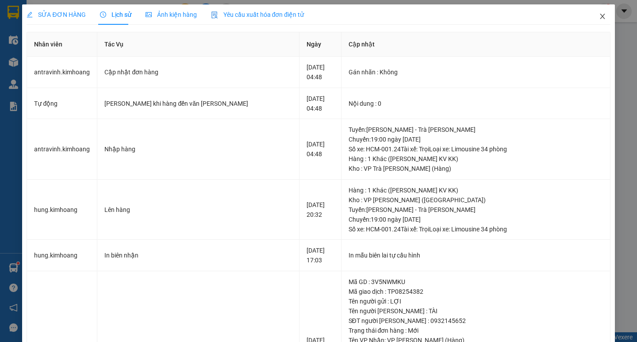
click at [599, 19] on icon "close" at bounding box center [602, 16] width 7 height 7
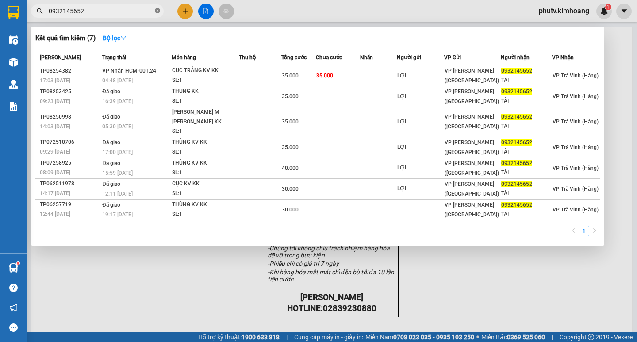
click at [156, 12] on icon "close-circle" at bounding box center [157, 10] width 5 height 5
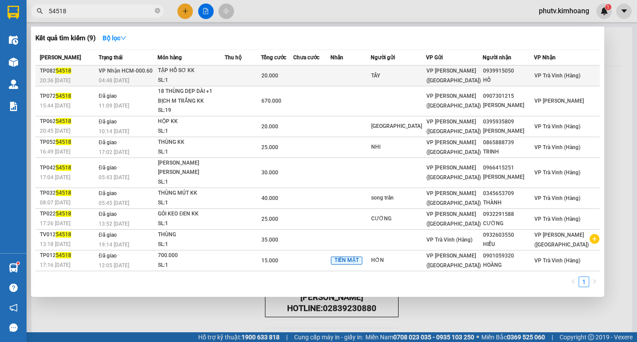
click at [278, 75] on span "20.000" at bounding box center [269, 76] width 17 height 6
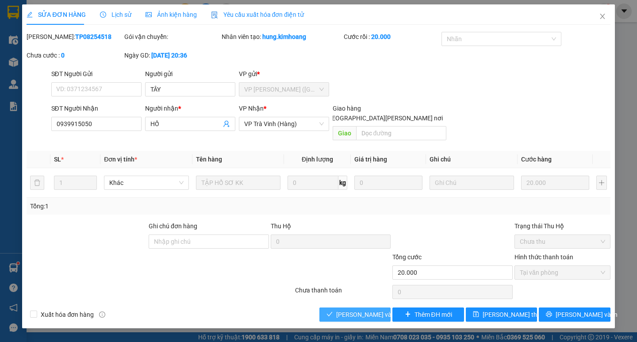
click at [370, 310] on span "[PERSON_NAME] và Giao hàng" at bounding box center [395, 315] width 119 height 10
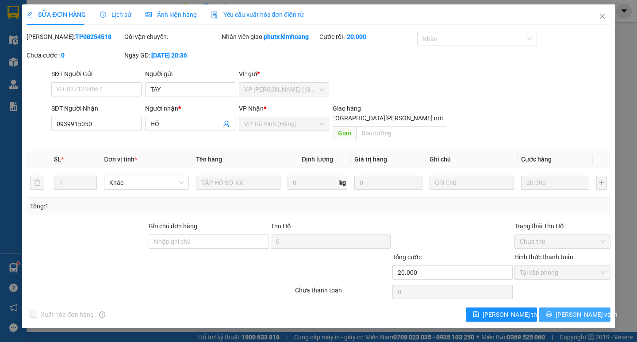
click at [556, 307] on button "[PERSON_NAME] và In" at bounding box center [574, 314] width 71 height 14
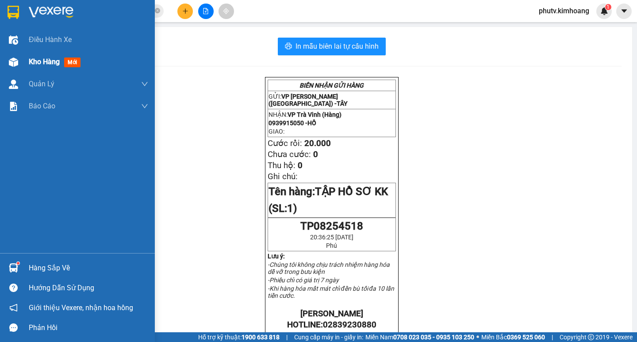
click at [40, 64] on span "Kho hàng" at bounding box center [44, 62] width 31 height 8
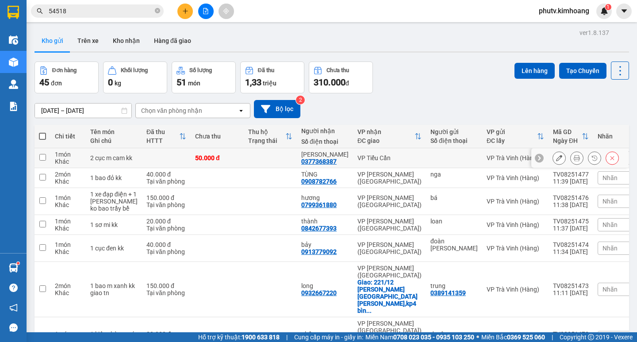
click at [142, 155] on td at bounding box center [166, 158] width 49 height 20
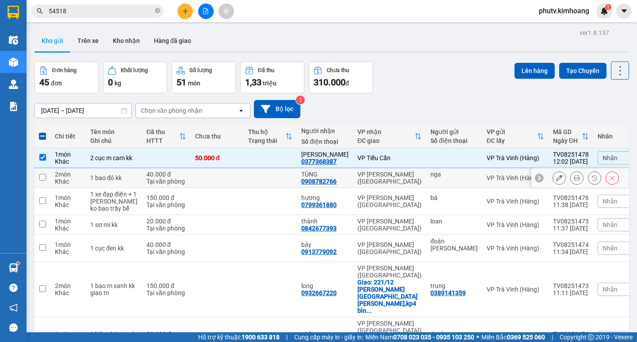
click at [146, 184] on div "Tại văn phòng" at bounding box center [166, 181] width 40 height 7
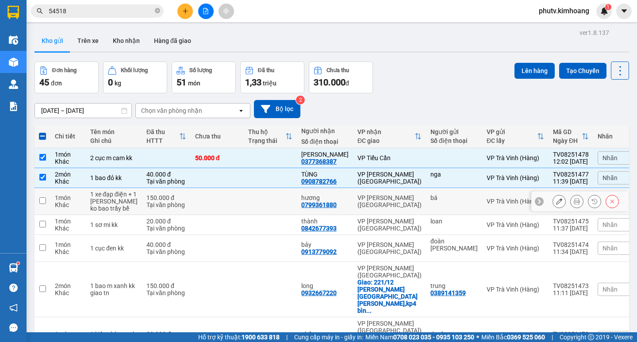
click at [142, 200] on td "150.000 đ Tại văn phòng" at bounding box center [166, 201] width 49 height 27
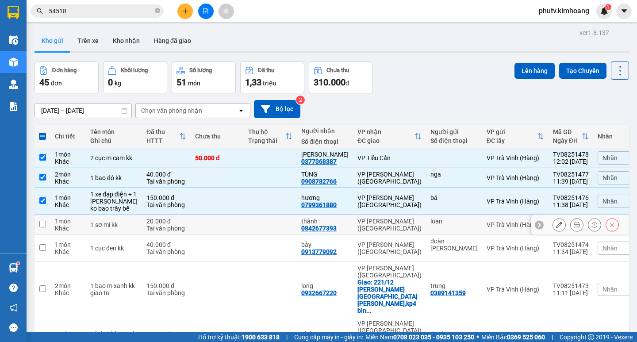
click at [146, 232] on div "Tại văn phòng" at bounding box center [166, 228] width 40 height 7
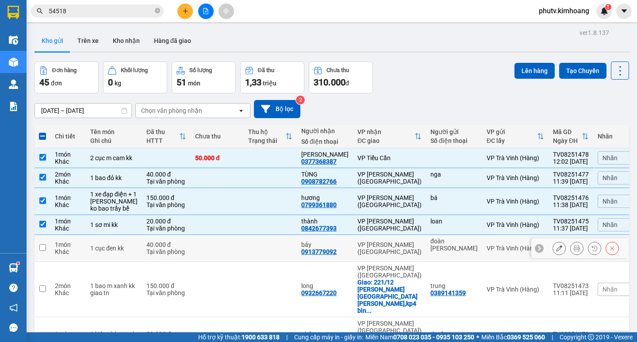
click at [146, 255] on div "Tại văn phòng" at bounding box center [166, 251] width 40 height 7
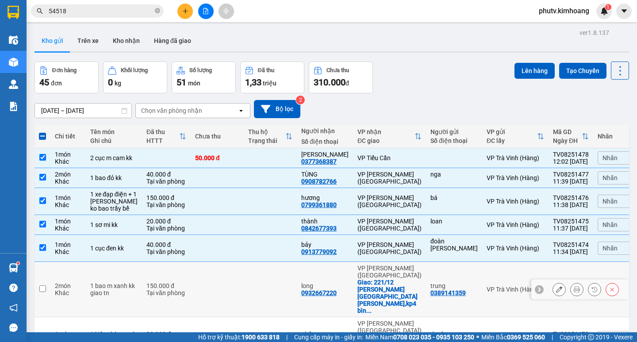
click at [146, 282] on div "150.000 đ" at bounding box center [166, 285] width 40 height 7
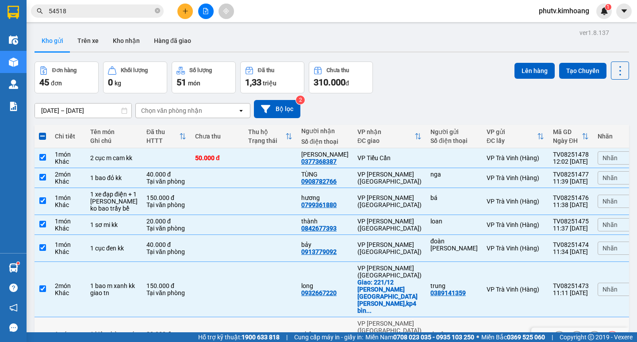
click at [147, 330] on div "80.000 đ" at bounding box center [166, 333] width 40 height 7
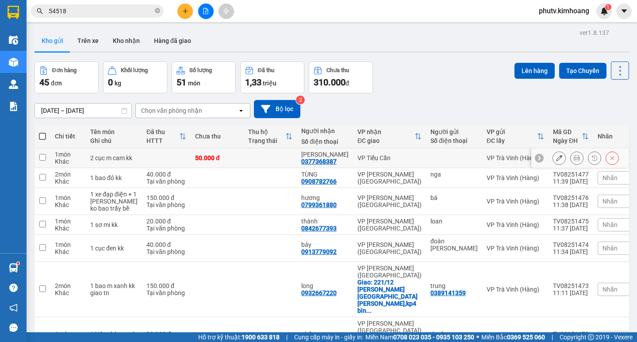
drag, startPoint x: 130, startPoint y: 73, endPoint x: 133, endPoint y: 84, distance: 11.1
click at [130, 148] on td "2 cục m cam kk" at bounding box center [114, 158] width 56 height 20
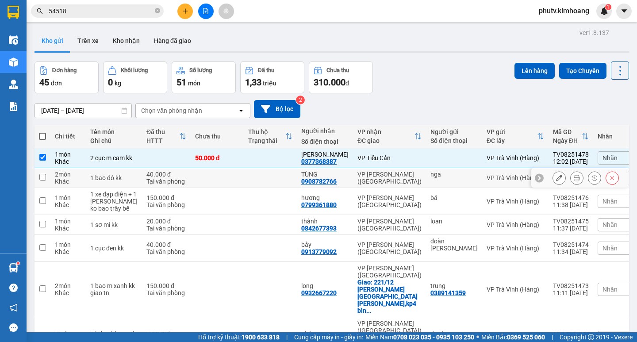
click at [142, 168] on td "40.000 đ Tại văn phòng" at bounding box center [166, 178] width 49 height 20
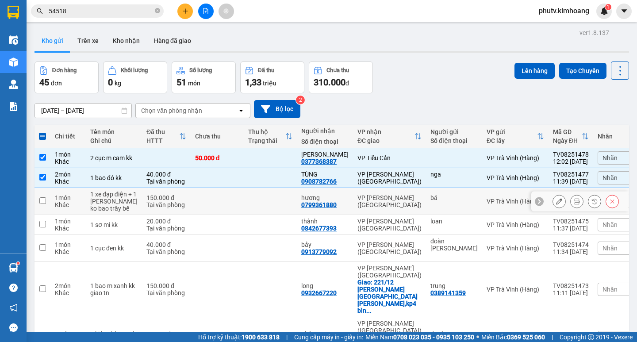
click at [142, 188] on td "150.000 đ Tại văn phòng" at bounding box center [166, 201] width 49 height 27
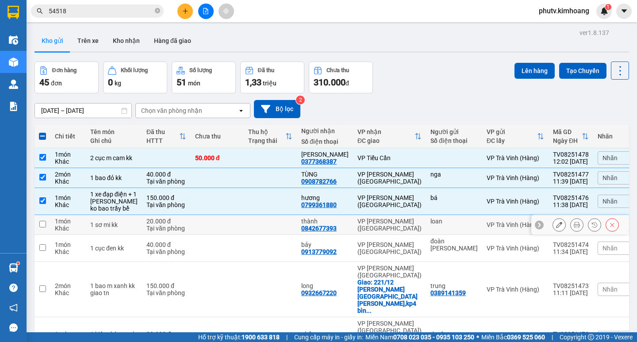
click at [123, 215] on td "1 sơ mi kk" at bounding box center [114, 225] width 56 height 20
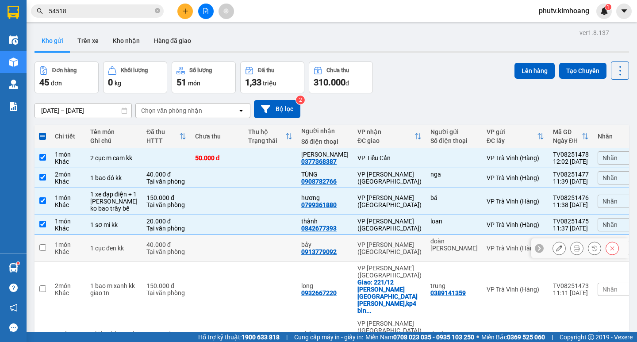
click at [122, 245] on div "1 cục đen kk" at bounding box center [113, 248] width 47 height 7
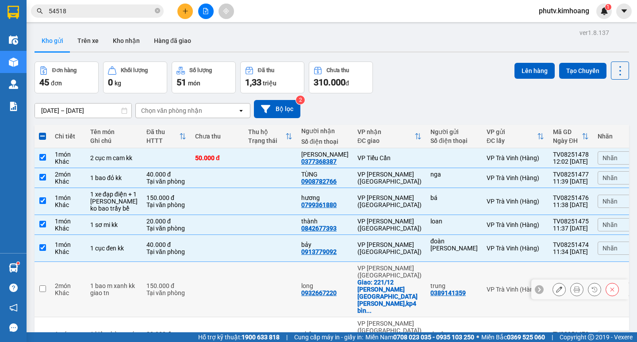
click at [116, 282] on div "1 bao m xanh kk giao tn" at bounding box center [113, 289] width 47 height 14
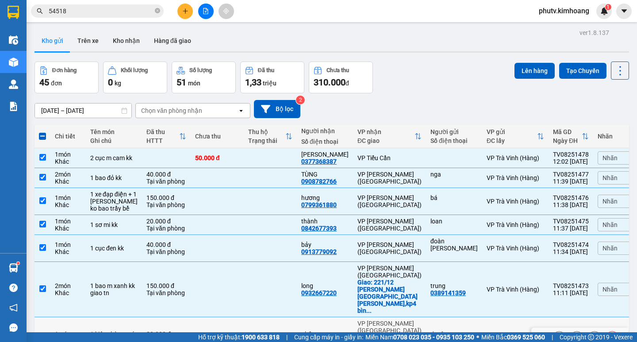
drag, startPoint x: 115, startPoint y: 220, endPoint x: 118, endPoint y: 238, distance: 18.4
click at [115, 330] on div "1 kiện thùng mút kkk giao tn" at bounding box center [113, 337] width 47 height 14
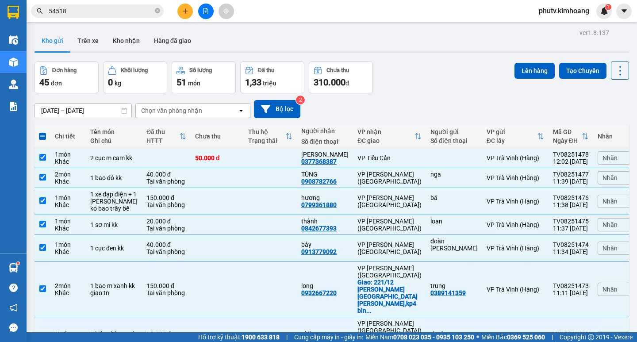
drag, startPoint x: 123, startPoint y: 261, endPoint x: 123, endPoint y: 273, distance: 12.8
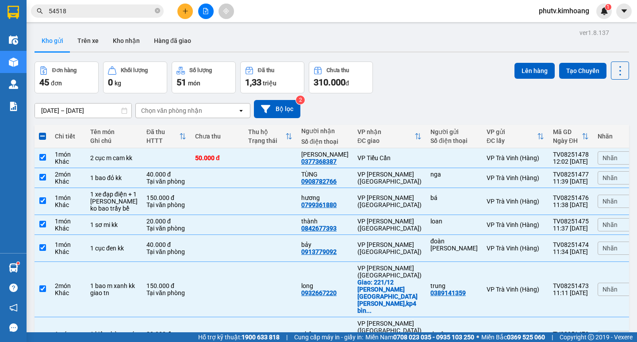
click at [529, 65] on button "Lên hàng" at bounding box center [534, 71] width 40 height 16
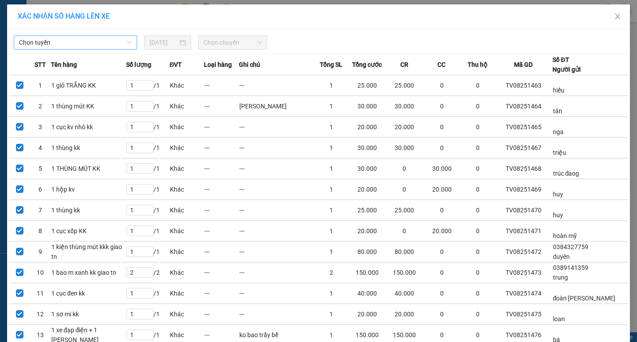
click at [88, 41] on span "Chọn tuyến" at bounding box center [75, 42] width 113 height 13
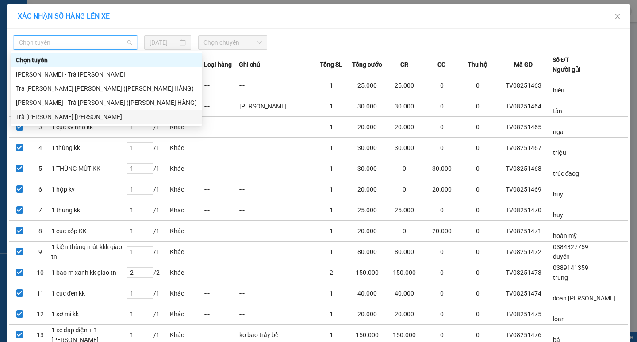
click at [60, 115] on div "Trà Vinh - [PERSON_NAME]" at bounding box center [106, 117] width 181 height 10
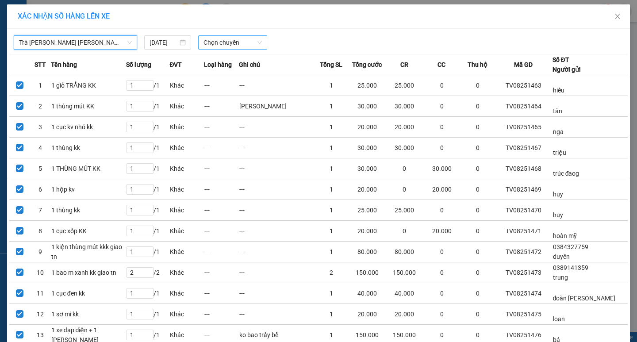
click at [208, 43] on span "Chọn chuyến" at bounding box center [232, 42] width 58 height 13
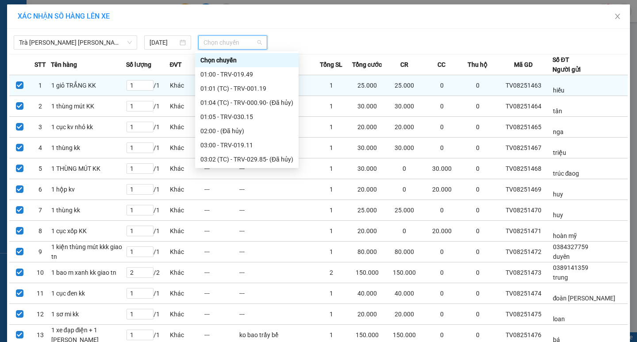
drag, startPoint x: 227, startPoint y: 92, endPoint x: 237, endPoint y: 93, distance: 9.8
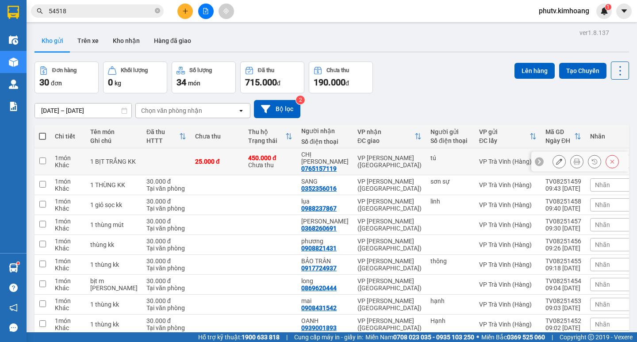
click at [201, 153] on td "25.000 đ" at bounding box center [217, 161] width 53 height 27
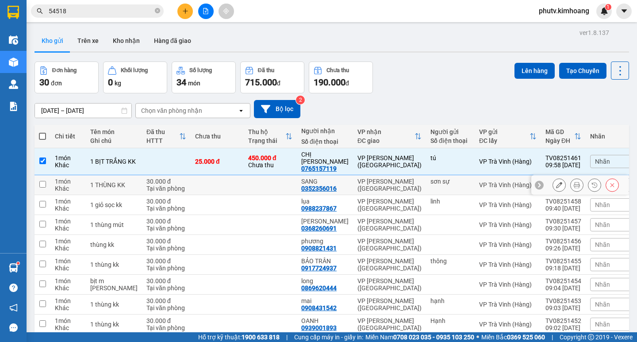
click at [198, 175] on td at bounding box center [217, 185] width 53 height 20
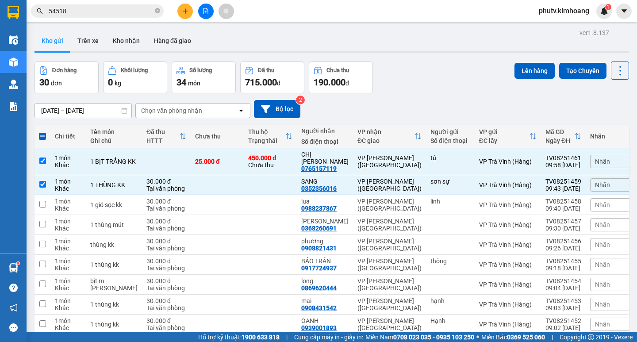
click at [44, 137] on span at bounding box center [42, 136] width 7 height 7
click at [42, 132] on input "checkbox" at bounding box center [42, 132] width 0 height 0
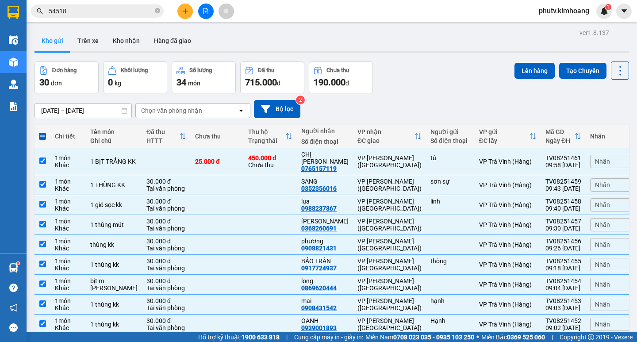
click at [40, 136] on span at bounding box center [42, 136] width 7 height 7
click at [42, 132] on input "checkbox" at bounding box center [42, 132] width 0 height 0
click at [41, 134] on span at bounding box center [42, 136] width 7 height 7
click at [42, 132] on input "checkbox" at bounding box center [42, 132] width 0 height 0
click at [45, 137] on span at bounding box center [42, 136] width 7 height 7
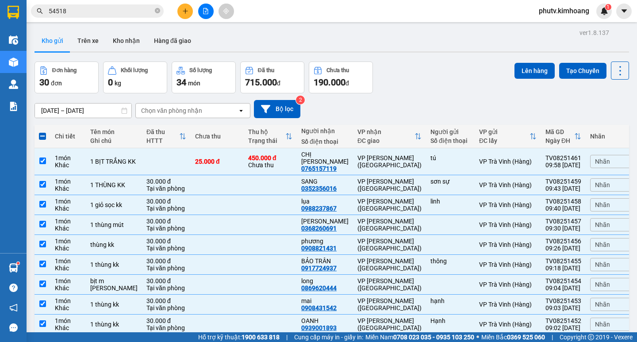
click at [42, 132] on input "checkbox" at bounding box center [42, 132] width 0 height 0
click at [45, 137] on span at bounding box center [42, 136] width 7 height 7
click at [42, 132] on input "checkbox" at bounding box center [42, 132] width 0 height 0
click at [0, 57] on section "Kết quả tìm kiếm ( 9 ) Bộ lọc Mã ĐH Trạng thái Món hàng Thu hộ Tổng cước Chưa c…" at bounding box center [318, 171] width 637 height 342
drag, startPoint x: 180, startPoint y: 170, endPoint x: 180, endPoint y: 175, distance: 5.3
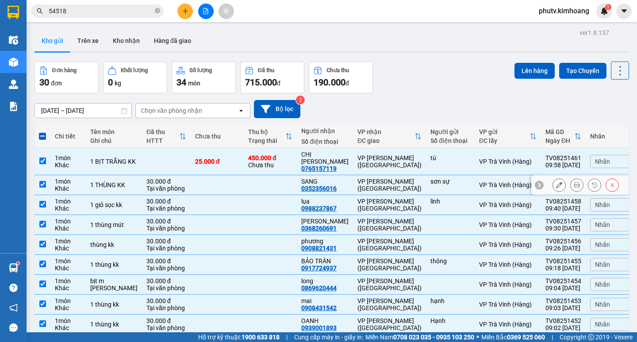
click at [180, 175] on td "30.000 đ Tại văn phòng" at bounding box center [166, 185] width 49 height 20
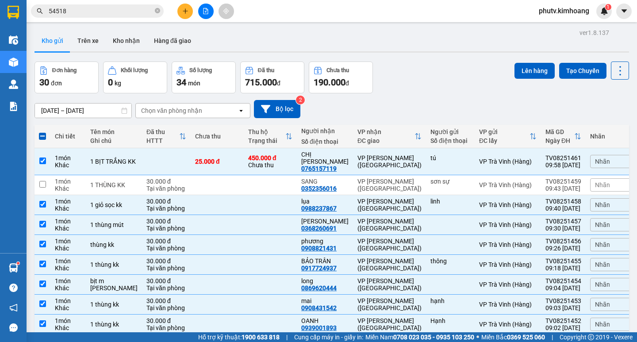
click at [42, 138] on span at bounding box center [42, 136] width 7 height 7
click at [42, 132] on input "checkbox" at bounding box center [42, 132] width 0 height 0
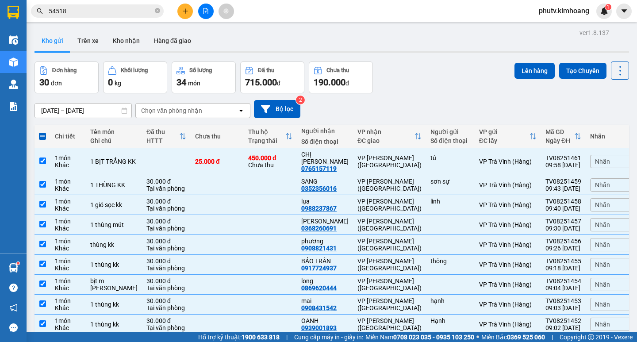
click at [42, 137] on span at bounding box center [42, 136] width 7 height 7
click at [42, 132] on input "checkbox" at bounding box center [42, 132] width 0 height 0
click at [42, 135] on span at bounding box center [42, 136] width 7 height 7
click at [42, 132] on input "checkbox" at bounding box center [42, 132] width 0 height 0
click at [42, 135] on span at bounding box center [42, 136] width 7 height 7
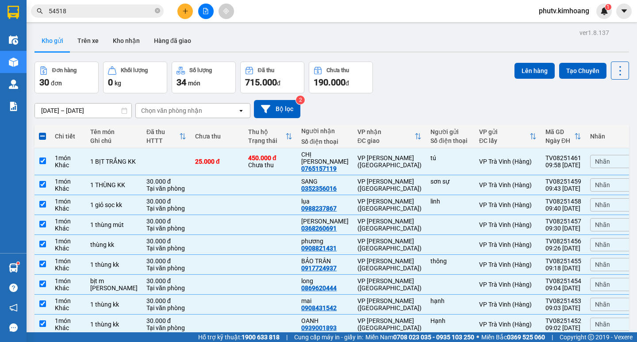
click at [42, 132] on input "checkbox" at bounding box center [42, 132] width 0 height 0
drag, startPoint x: 44, startPoint y: 136, endPoint x: 44, endPoint y: 144, distance: 8.4
click at [44, 143] on th at bounding box center [43, 136] width 16 height 23
click at [41, 153] on td at bounding box center [43, 161] width 16 height 27
click at [41, 157] on input "checkbox" at bounding box center [42, 160] width 7 height 7
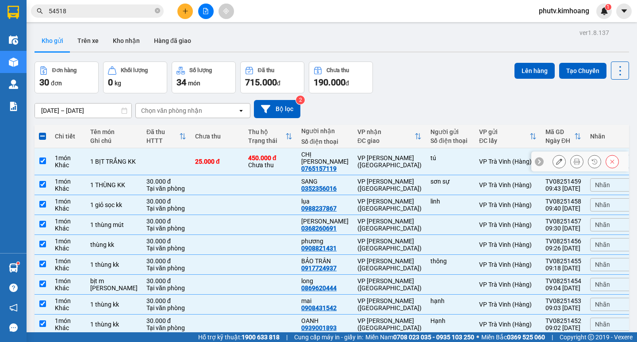
click at [42, 157] on input "checkbox" at bounding box center [42, 160] width 7 height 7
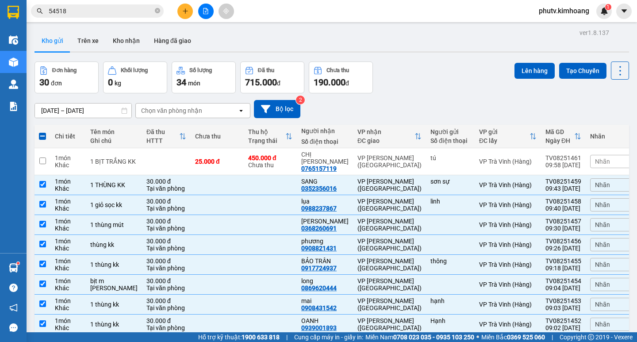
scroll to position [456, 0]
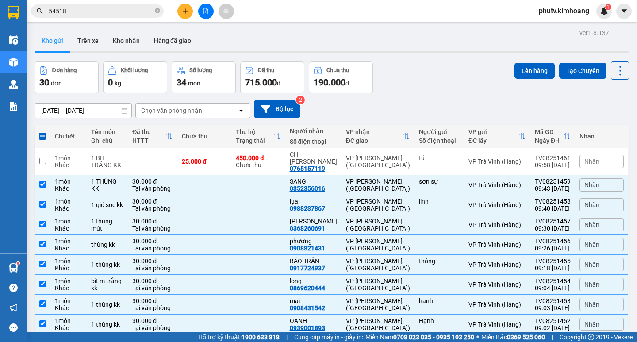
checkbox input "false"
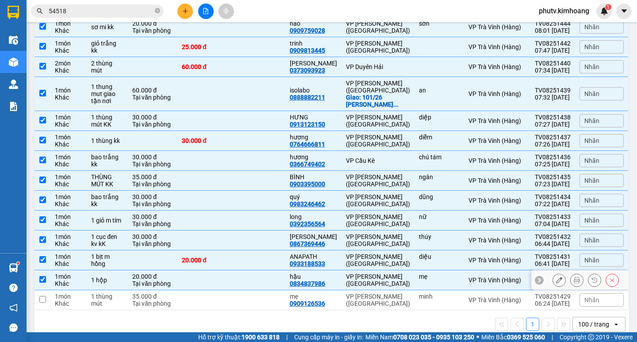
click at [91, 270] on td "1 hộp" at bounding box center [107, 280] width 41 height 20
checkbox input "false"
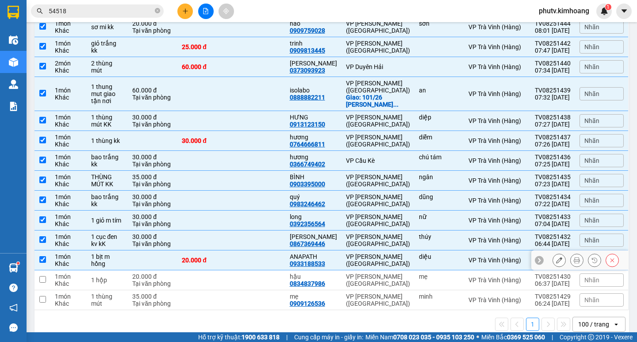
click at [100, 253] on div "1 bịt m hồng" at bounding box center [107, 260] width 32 height 14
checkbox input "false"
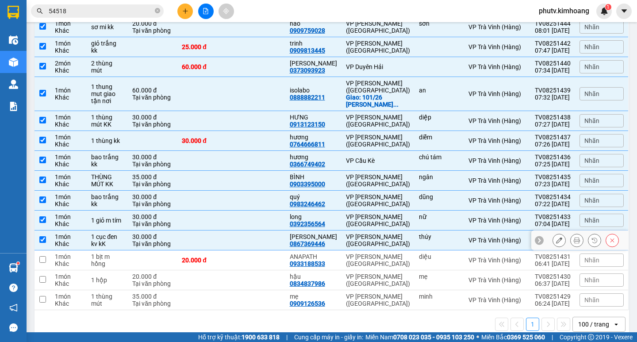
click at [105, 233] on div "1 cục đen kv kK" at bounding box center [107, 240] width 32 height 14
checkbox input "false"
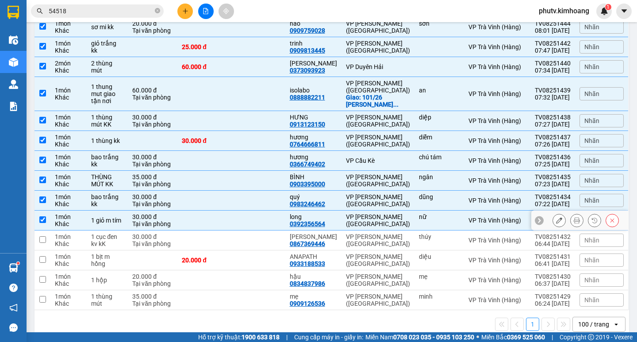
click at [114, 217] on div "1 giỏ m tím" at bounding box center [107, 220] width 32 height 7
checkbox input "false"
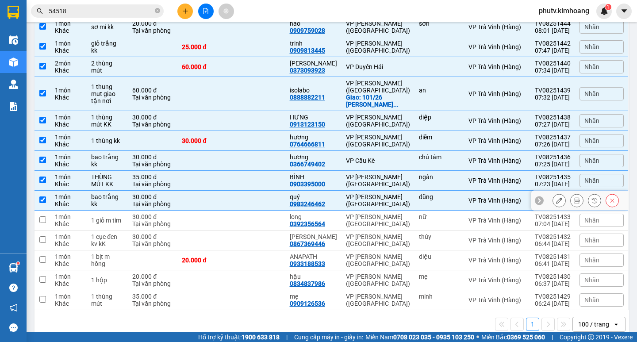
click at [119, 193] on div "bao trắng kk" at bounding box center [107, 200] width 32 height 14
checkbox input "false"
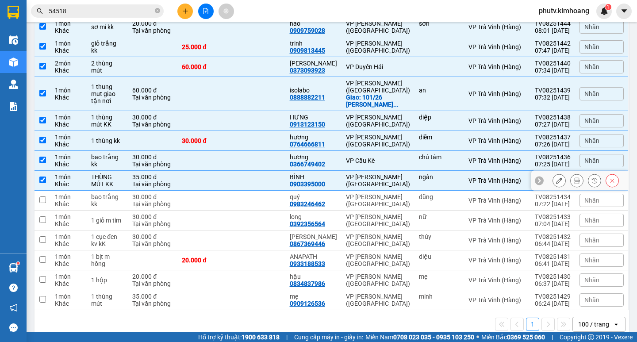
click at [123, 173] on div "THÙNG MÚT KK" at bounding box center [107, 180] width 32 height 14
checkbox input "false"
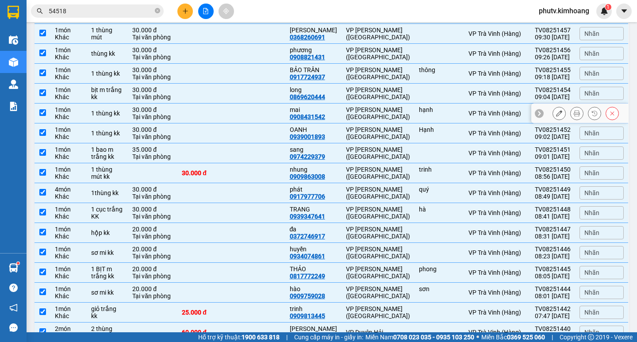
scroll to position [0, 0]
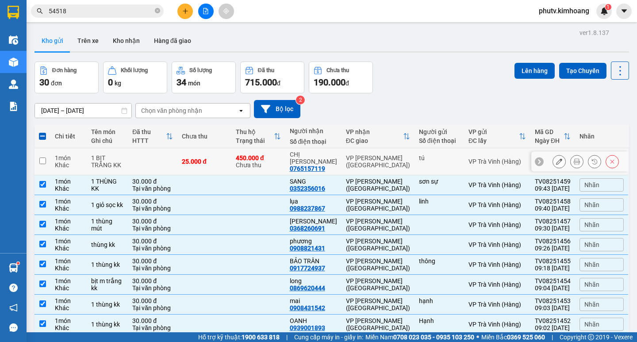
click at [85, 157] on td "1 món Khác" at bounding box center [68, 161] width 36 height 27
checkbox input "true"
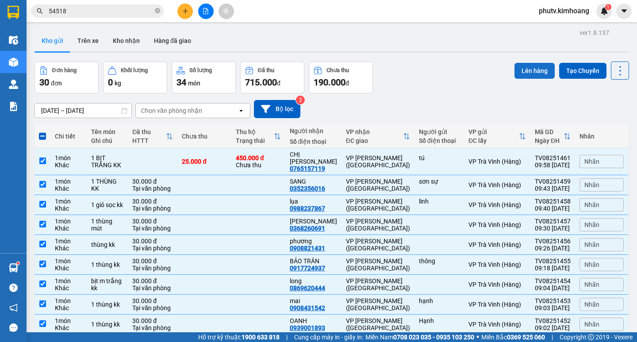
click at [514, 68] on button "Lên hàng" at bounding box center [534, 71] width 40 height 16
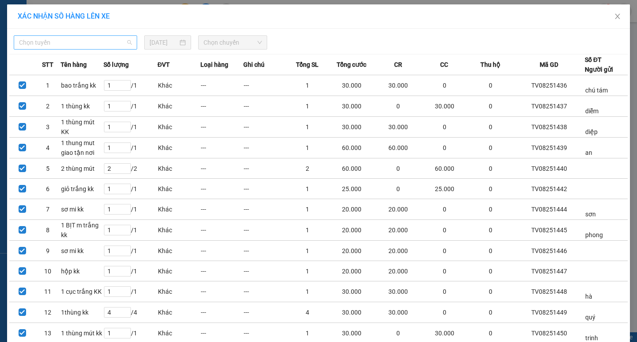
click at [102, 41] on span "Chọn tuyến" at bounding box center [75, 42] width 113 height 13
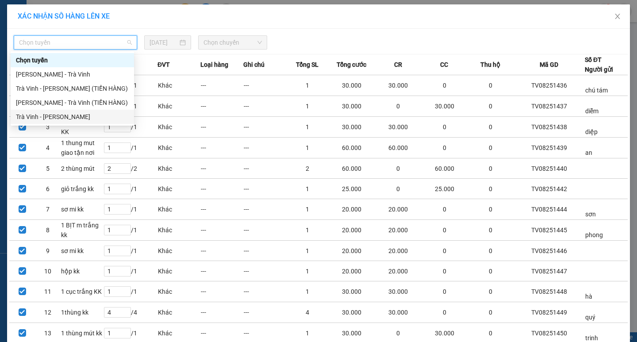
click at [65, 113] on div "Trà Vinh - [PERSON_NAME]" at bounding box center [72, 117] width 113 height 10
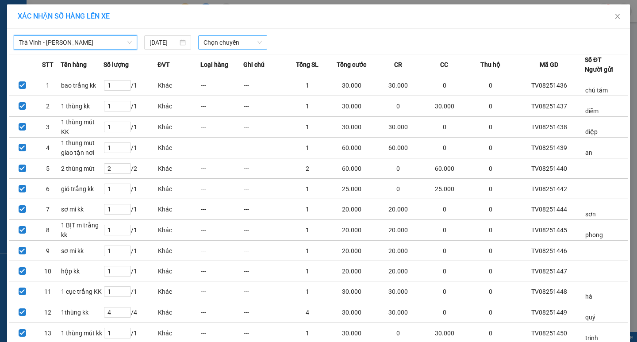
click at [212, 46] on span "Chọn chuyến" at bounding box center [232, 42] width 58 height 13
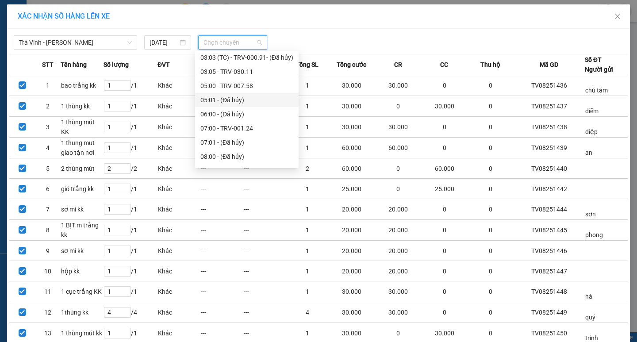
scroll to position [177, 0]
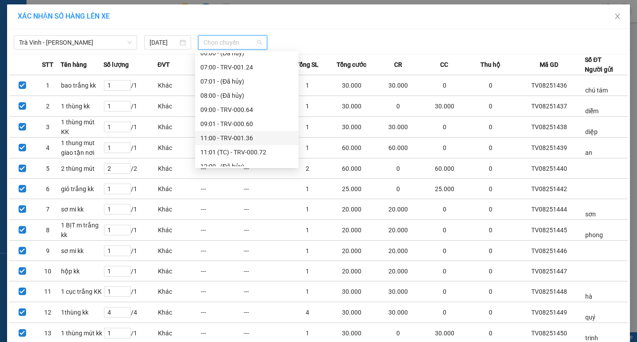
click at [221, 134] on div "11:00 - TRV-001.36" at bounding box center [246, 138] width 93 height 10
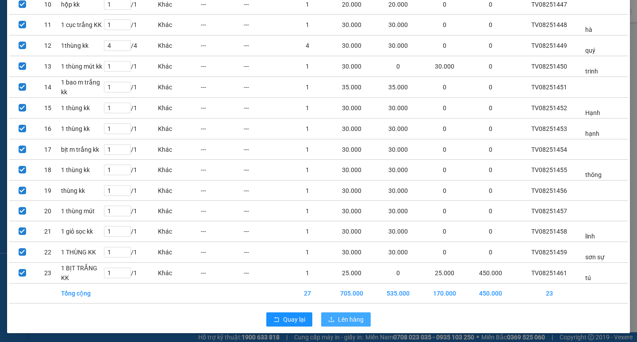
scroll to position [274, 0]
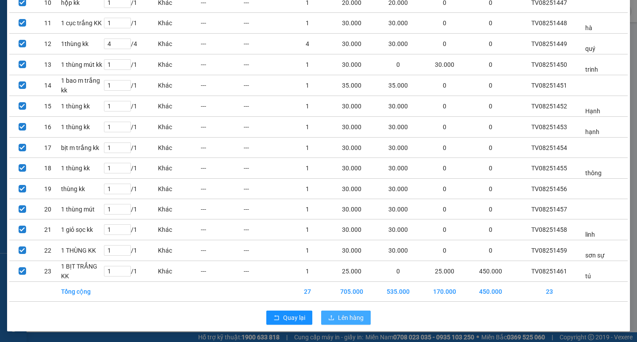
click at [343, 312] on button "Lên hàng" at bounding box center [346, 318] width 50 height 14
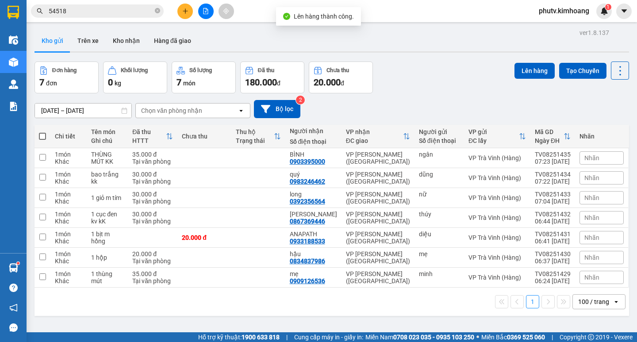
click at [42, 134] on span at bounding box center [42, 136] width 7 height 7
click at [42, 132] on input "checkbox" at bounding box center [42, 132] width 0 height 0
checkbox input "true"
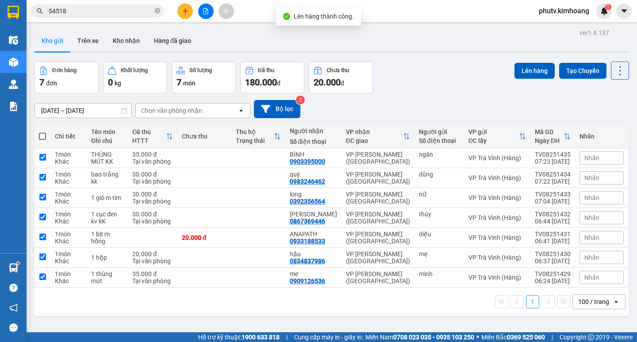
checkbox input "true"
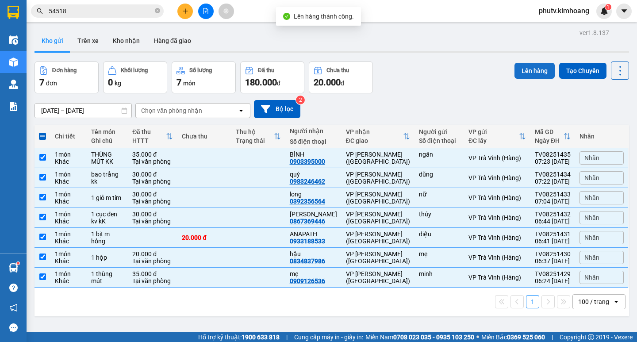
click at [524, 74] on button "Lên hàng" at bounding box center [534, 71] width 40 height 16
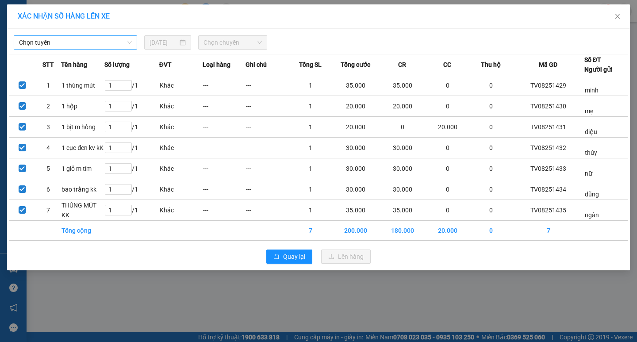
click at [104, 46] on span "Chọn tuyến" at bounding box center [75, 42] width 113 height 13
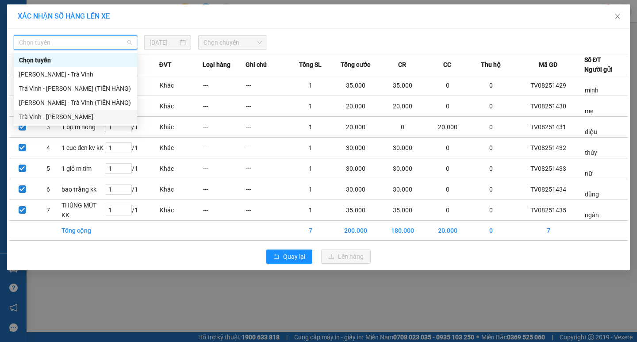
click at [77, 115] on div "Trà Vinh - [PERSON_NAME]" at bounding box center [75, 117] width 113 height 10
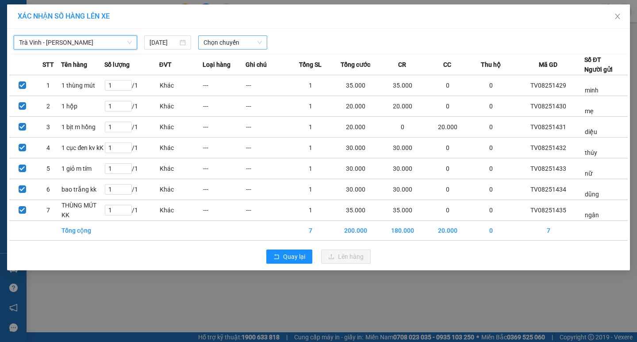
click at [217, 43] on span "Chọn chuyến" at bounding box center [232, 42] width 58 height 13
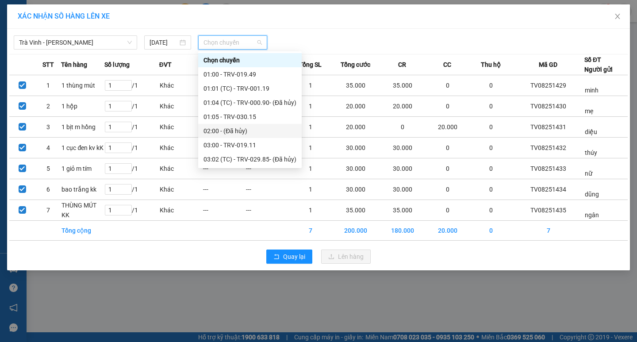
scroll to position [177, 0]
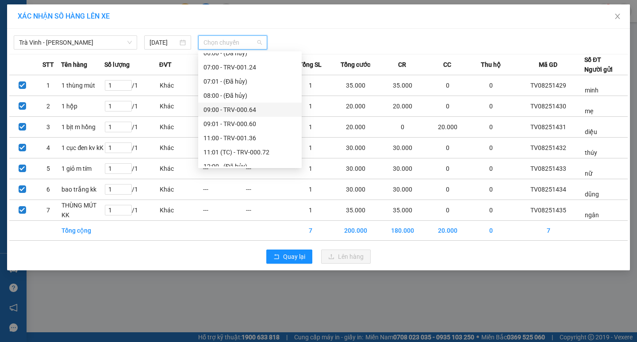
click at [234, 106] on div "09:00 - TRV-000.64" at bounding box center [249, 110] width 93 height 10
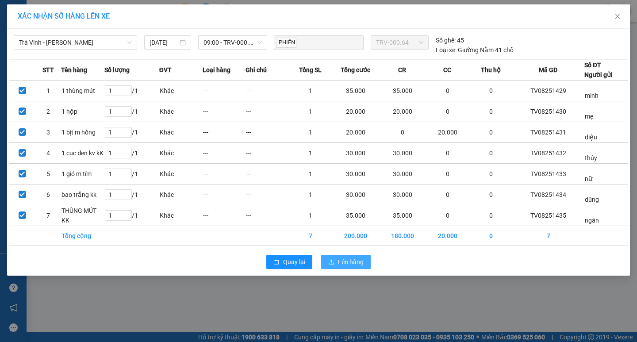
click at [345, 264] on span "Lên hàng" at bounding box center [351, 262] width 26 height 10
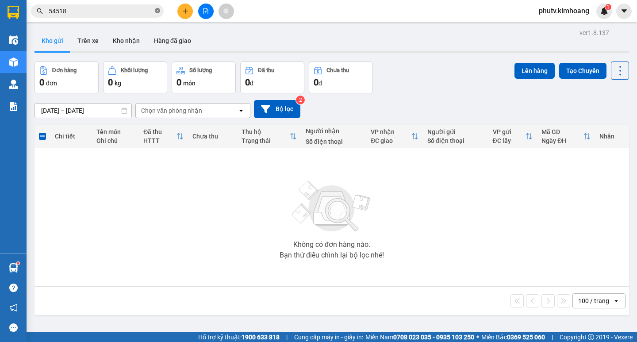
click at [155, 12] on icon "close-circle" at bounding box center [157, 10] width 5 height 5
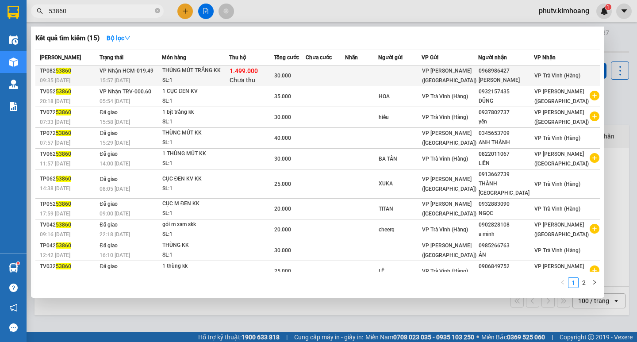
type input "53860"
click at [229, 77] on div "SL: 1" at bounding box center [195, 81] width 66 height 10
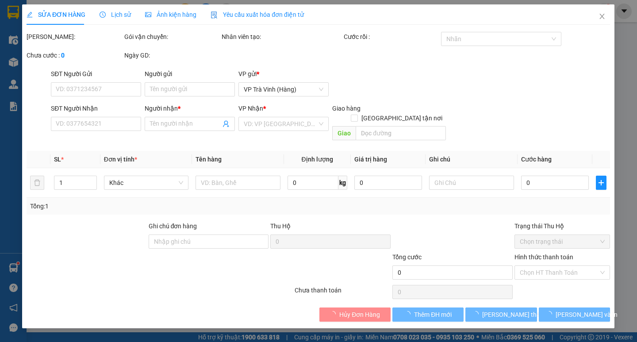
type input "0968986427"
type input "[PERSON_NAME]"
type input "1.499.000"
type input "30.000"
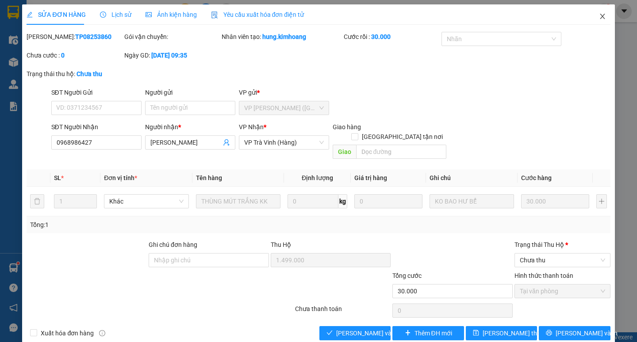
click at [599, 14] on icon "close" at bounding box center [602, 16] width 7 height 7
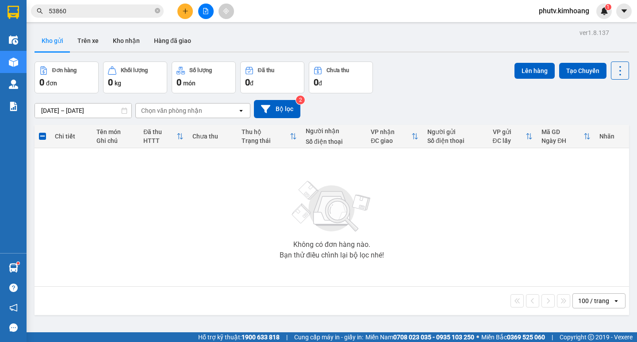
click at [186, 9] on icon "plus" at bounding box center [185, 11] width 6 height 6
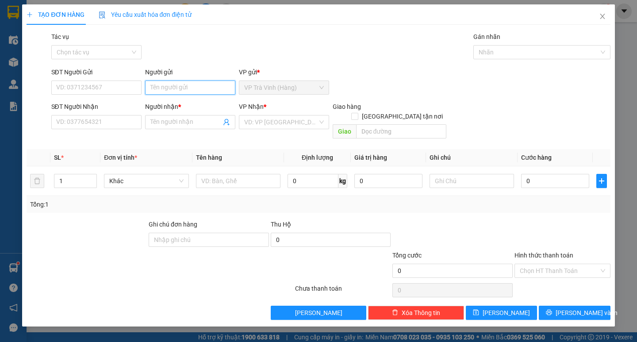
click at [177, 89] on input "Người gửi" at bounding box center [190, 88] width 90 height 14
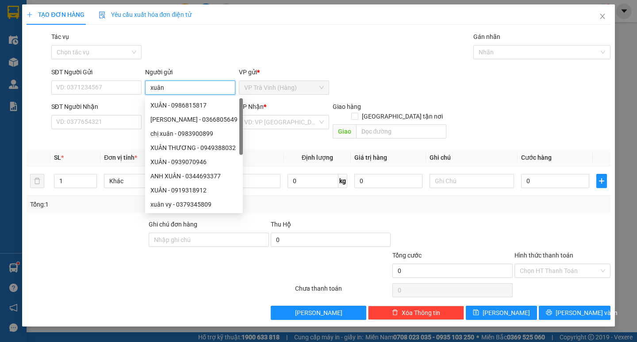
type input "xuân"
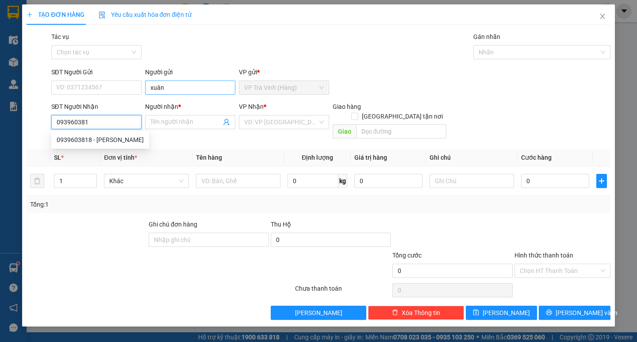
type input "0939603818"
click at [122, 137] on div "0939603818 - [PERSON_NAME]" at bounding box center [100, 140] width 87 height 10
type input "[PERSON_NAME]"
type input "260.000"
type input "20.000"
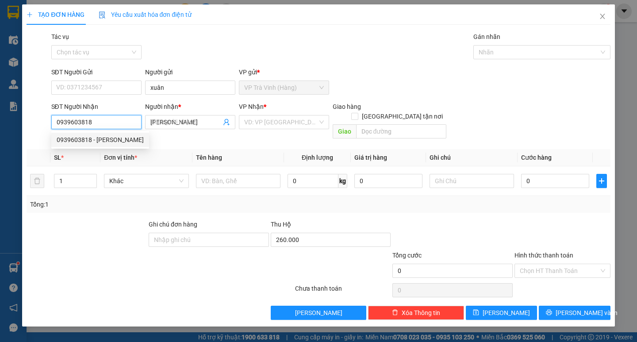
type input "20.000"
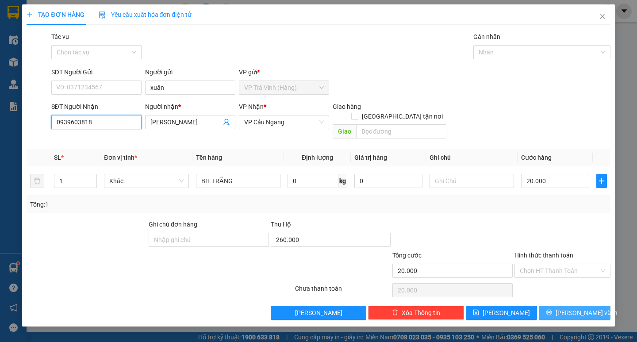
type input "0939603818"
click at [571, 308] on span "[PERSON_NAME] và In" at bounding box center [587, 313] width 62 height 10
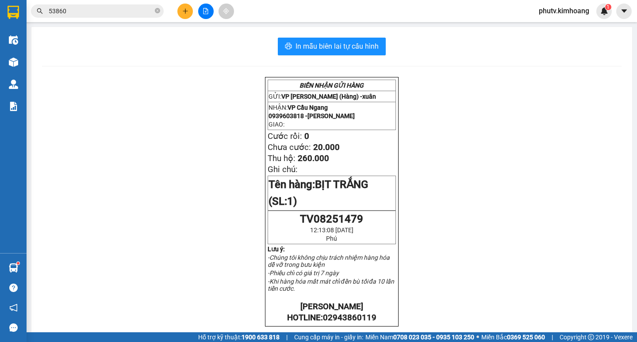
click at [99, 12] on input "53860" at bounding box center [101, 11] width 104 height 10
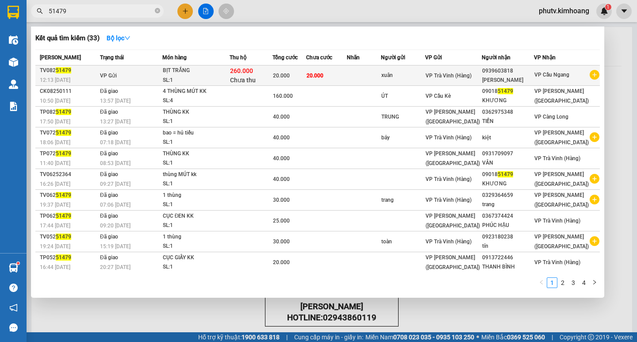
type input "51479"
click at [219, 73] on div "BỊT TRẮNG" at bounding box center [196, 71] width 66 height 10
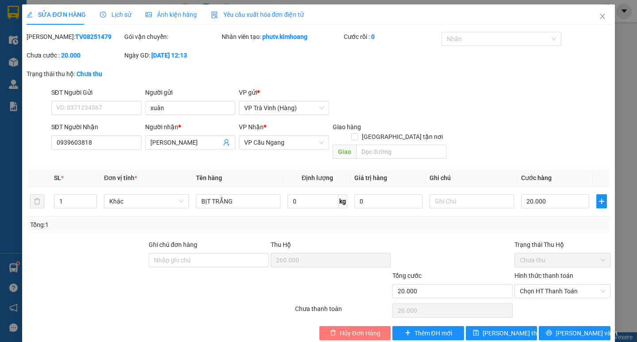
click at [359, 328] on span "Hủy Đơn Hàng" at bounding box center [360, 333] width 41 height 10
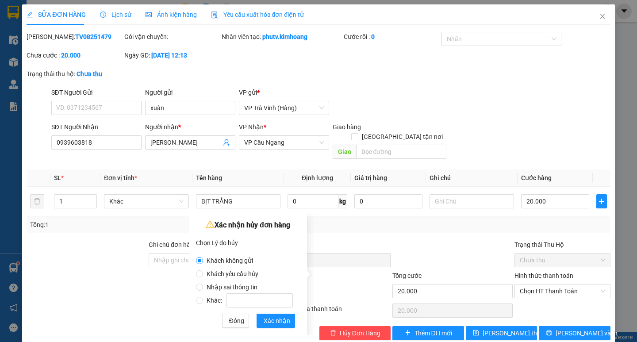
click at [203, 286] on span "Nhập sai thông tin" at bounding box center [232, 287] width 58 height 7
click at [203, 286] on input "Nhập sai thông tin" at bounding box center [199, 287] width 7 height 7
radio input "true"
radio input "false"
click at [273, 319] on span "Xác nhận" at bounding box center [277, 321] width 27 height 10
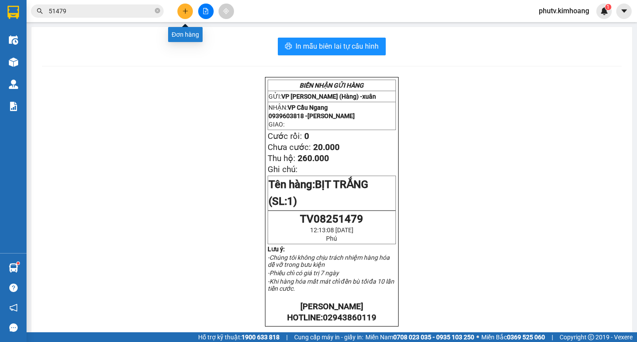
click at [182, 7] on button at bounding box center [184, 11] width 15 height 15
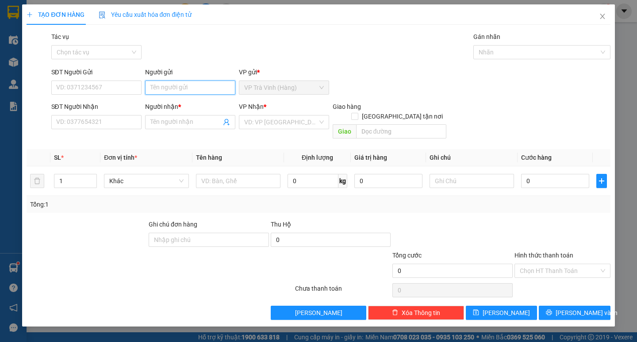
click at [179, 93] on input "Người gửi" at bounding box center [190, 88] width 90 height 14
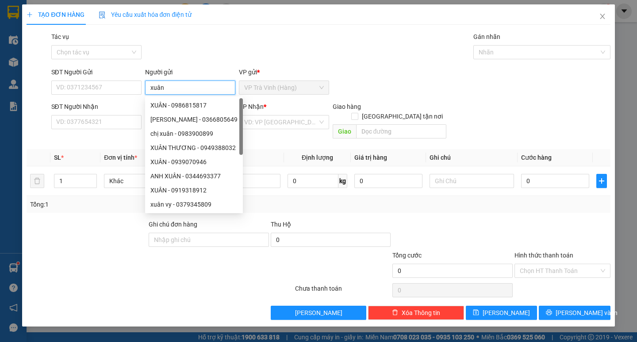
type input "xuân"
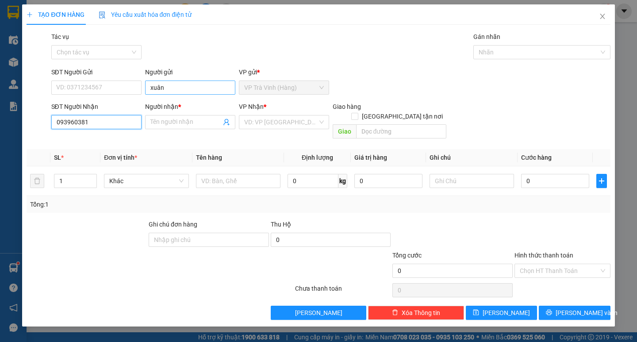
type input "0939603818"
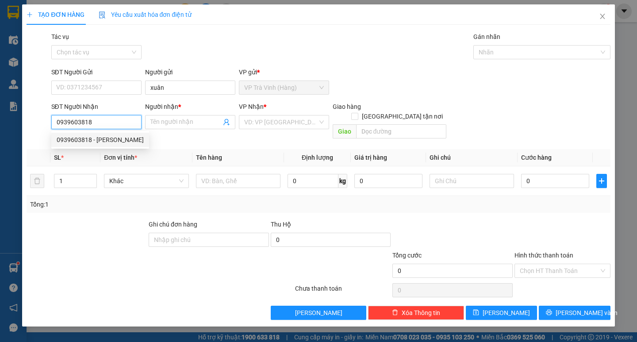
click at [136, 138] on div "0939603818 - [PERSON_NAME]" at bounding box center [100, 140] width 87 height 10
type input "[PERSON_NAME]"
type input "260.000"
type input "20.000"
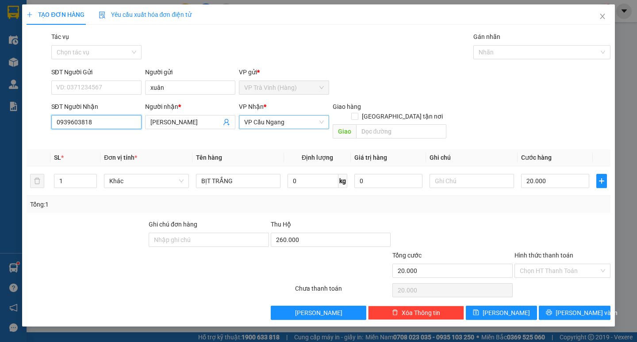
click at [286, 121] on span "VP Cầu Ngang" at bounding box center [284, 121] width 80 height 13
type input "0939603818"
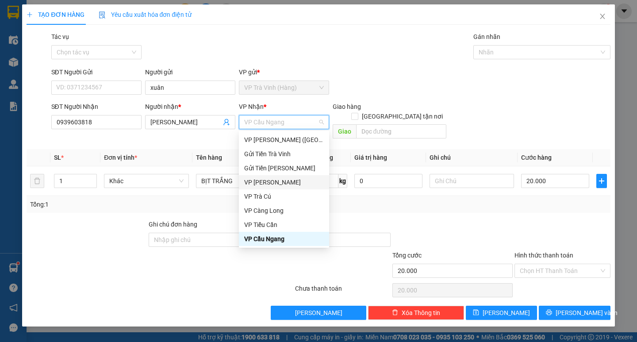
scroll to position [71, 0]
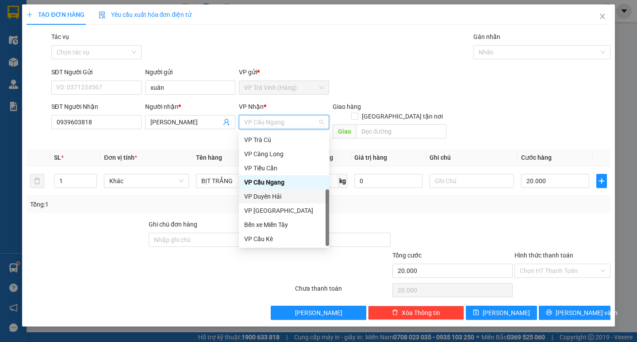
click at [280, 194] on div "VP Duyên Hải" at bounding box center [284, 197] width 80 height 10
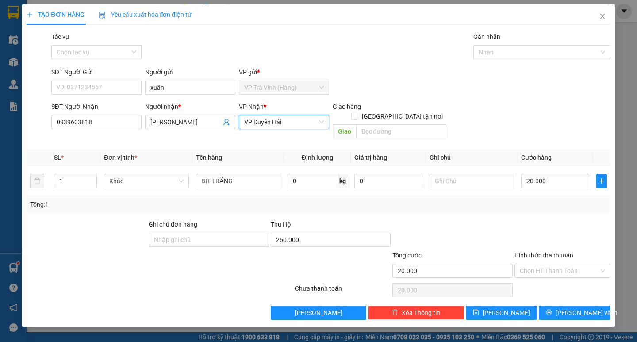
click at [289, 125] on span "VP Duyên Hải" at bounding box center [284, 121] width 80 height 13
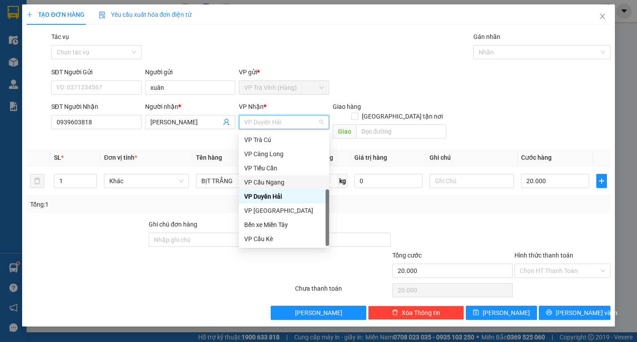
click at [281, 183] on div "VP Cầu Ngang" at bounding box center [284, 182] width 80 height 10
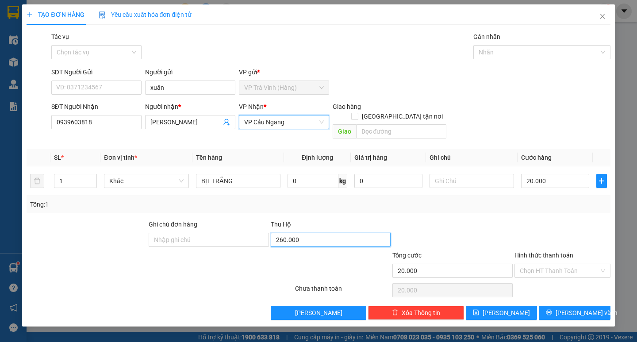
click at [297, 233] on input "260.000" at bounding box center [331, 240] width 120 height 14
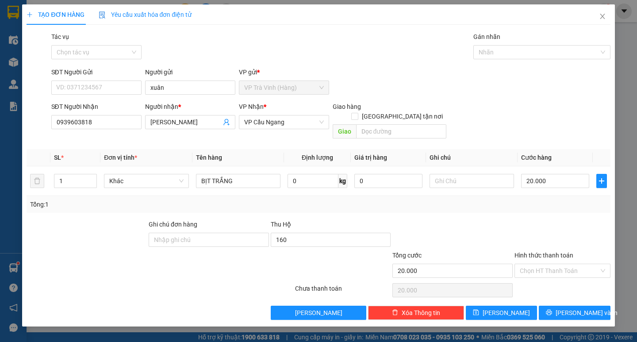
type input "160.000"
click at [474, 206] on div "Transit Pickup Surcharge Ids Transit Deliver Surcharge Ids Transit Deliver Surc…" at bounding box center [318, 176] width 583 height 288
click at [552, 309] on icon "printer" at bounding box center [549, 312] width 6 height 6
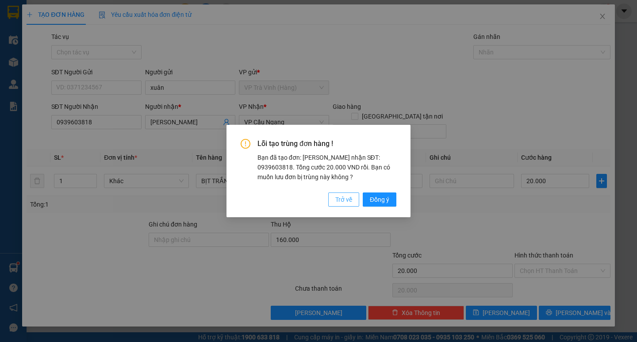
click at [348, 203] on span "Trở về" at bounding box center [343, 200] width 17 height 10
type input "0"
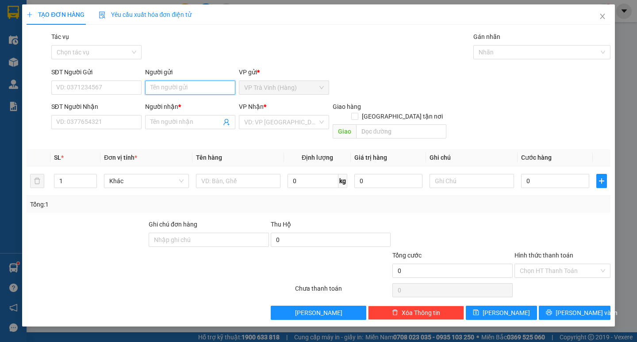
click at [172, 89] on input "Người gửi" at bounding box center [190, 88] width 90 height 14
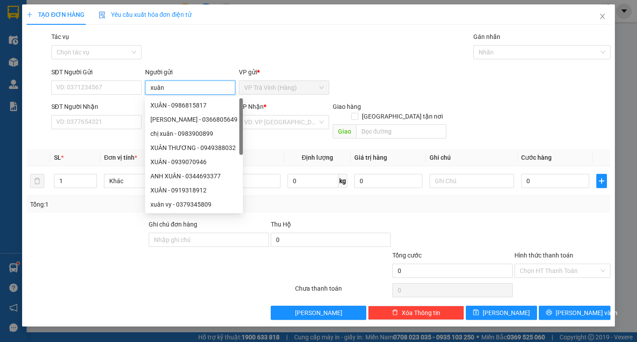
type input "xuân"
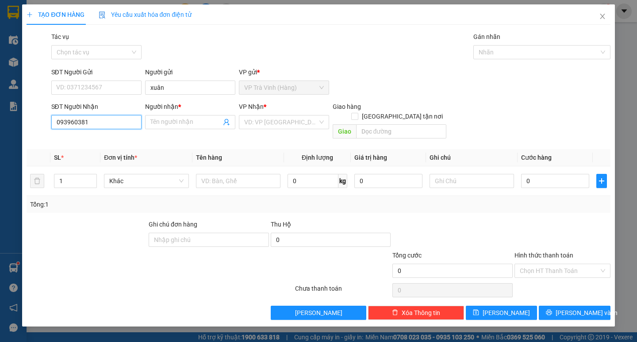
type input "0939603818"
click at [99, 136] on div "0939603818 - [PERSON_NAME]" at bounding box center [100, 140] width 87 height 10
type input "[PERSON_NAME]"
type input "260.000"
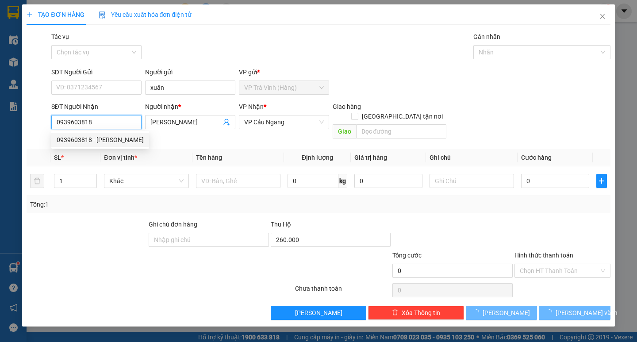
type input "20.000"
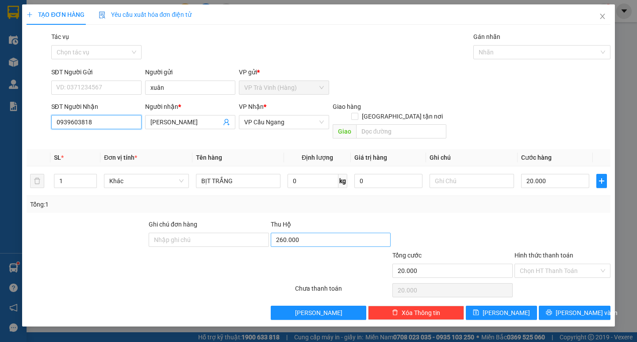
type input "0939603818"
click at [298, 233] on input "260.000" at bounding box center [331, 240] width 120 height 14
type input "170.000"
click at [544, 210] on div "Transit Pickup Surcharge Ids Transit Deliver Surcharge Ids Transit Deliver Surc…" at bounding box center [318, 176] width 583 height 288
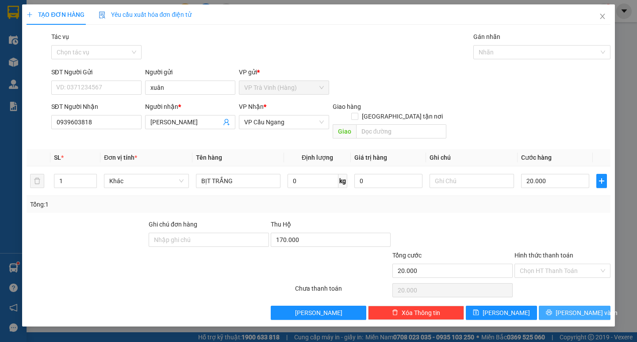
click at [560, 306] on button "[PERSON_NAME] và In" at bounding box center [574, 313] width 71 height 14
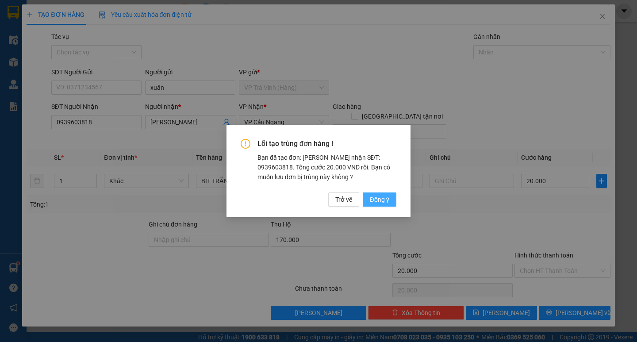
click at [375, 194] on button "Đồng ý" at bounding box center [380, 199] width 34 height 14
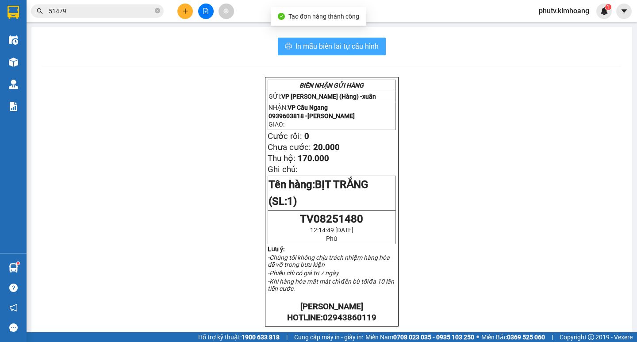
click at [360, 44] on span "In mẫu biên lai tự cấu hình" at bounding box center [336, 46] width 83 height 11
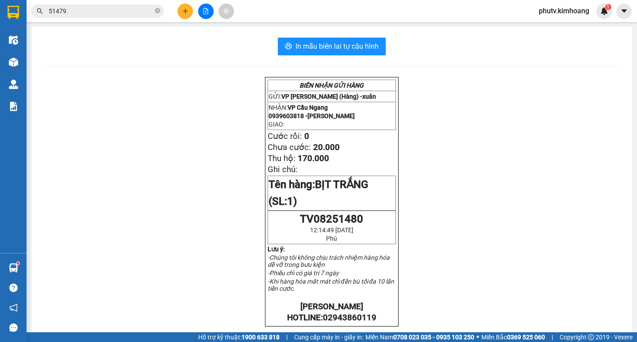
click at [186, 6] on button at bounding box center [184, 11] width 15 height 15
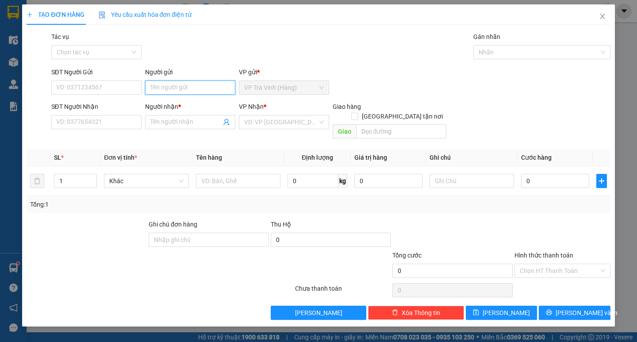
click at [197, 84] on input "Người gửi" at bounding box center [190, 88] width 90 height 14
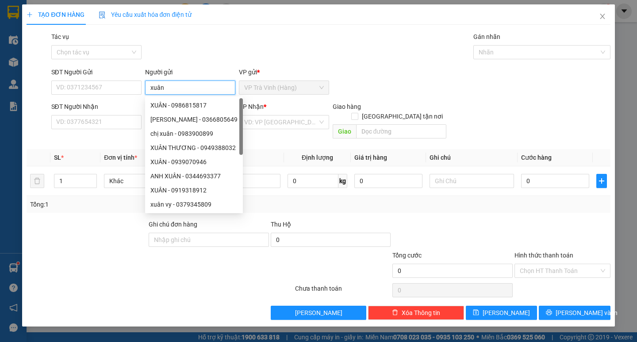
type input "xuân"
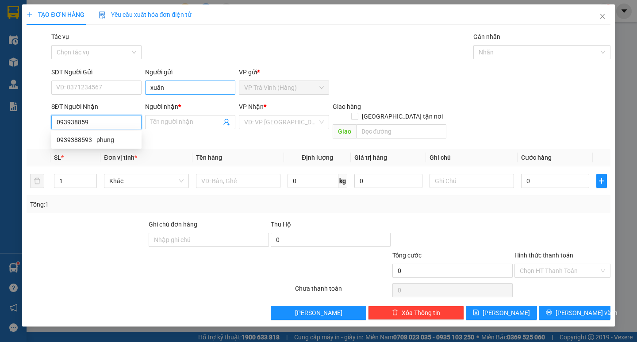
type input "0939388593"
click at [107, 136] on div "0939388593 - phụng" at bounding box center [97, 140] width 80 height 10
type input "phụng"
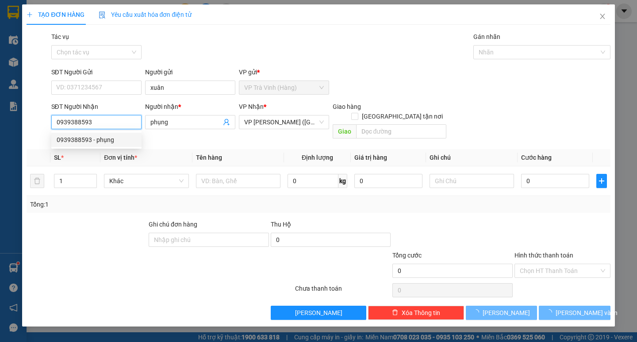
type input "25.000"
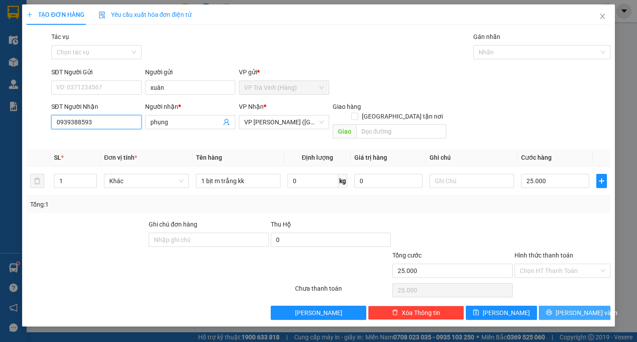
type input "0939388593"
click at [555, 306] on button "[PERSON_NAME] và In" at bounding box center [574, 313] width 71 height 14
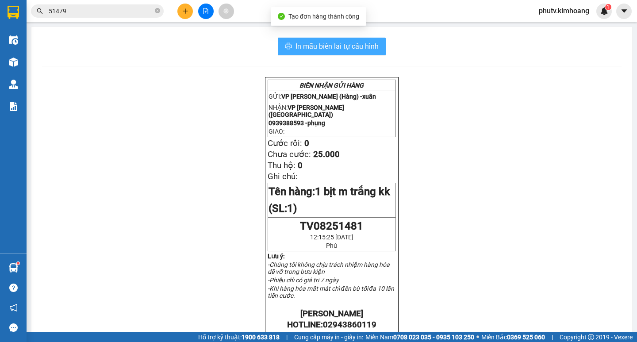
click at [335, 49] on span "In mẫu biên lai tự cấu hình" at bounding box center [336, 46] width 83 height 11
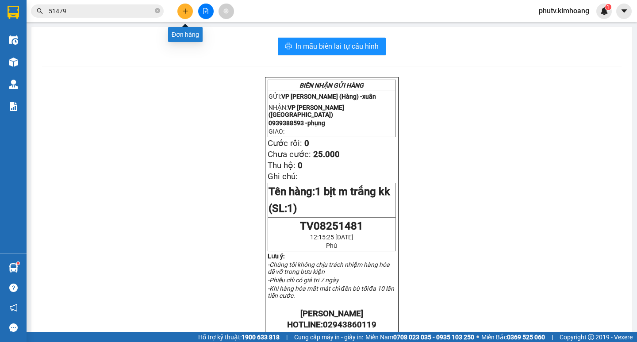
click at [186, 9] on icon "plus" at bounding box center [185, 11] width 6 height 6
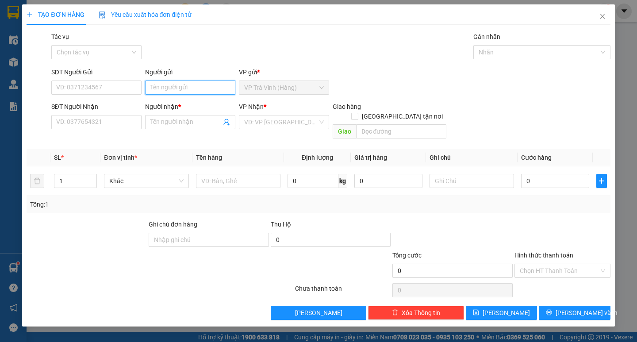
click at [189, 89] on input "Người gửi" at bounding box center [190, 88] width 90 height 14
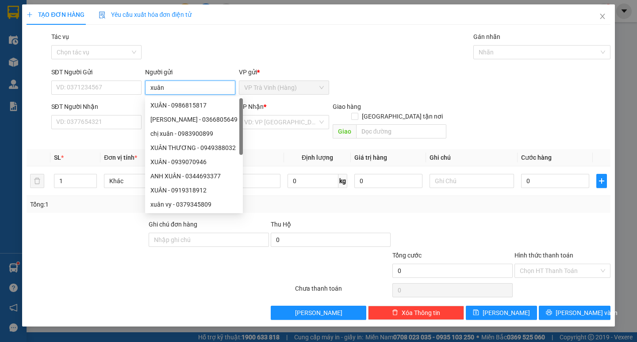
type input "xuân"
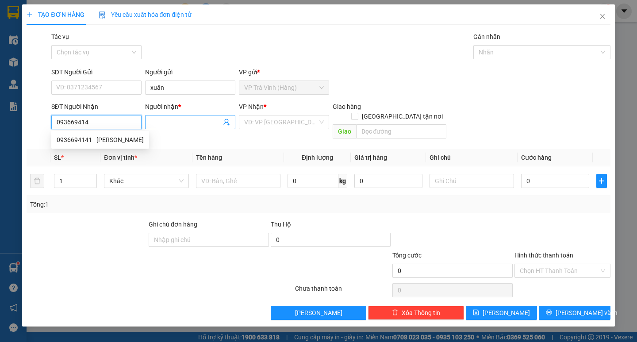
type input "0936694141"
click at [114, 137] on div "0936694141 - [PERSON_NAME]" at bounding box center [100, 140] width 87 height 10
type input "[PERSON_NAME]"
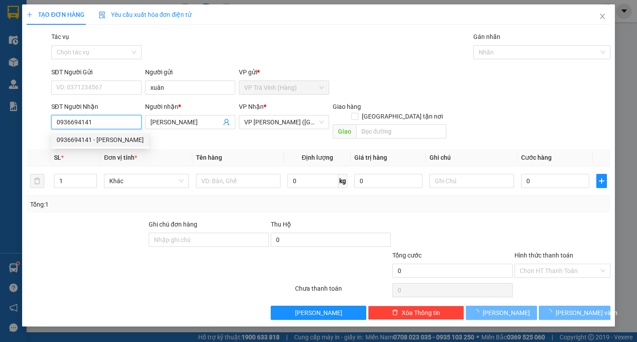
type input "30.000"
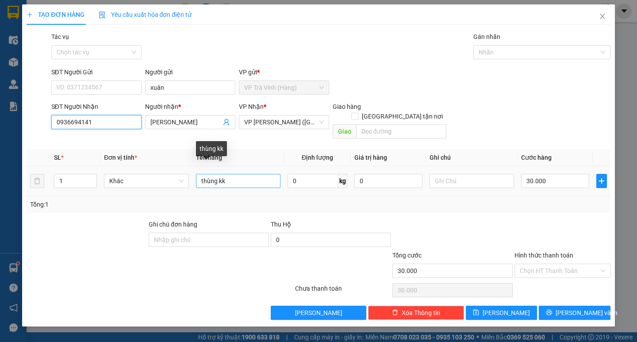
type input "0936694141"
drag, startPoint x: 229, startPoint y: 173, endPoint x: 81, endPoint y: 192, distance: 148.6
click at [86, 191] on div "SL * Đơn vị tính * Tên hàng Định lượng Giá trị hàng Ghi chú Cước hàng 1 Khác th…" at bounding box center [318, 181] width 583 height 64
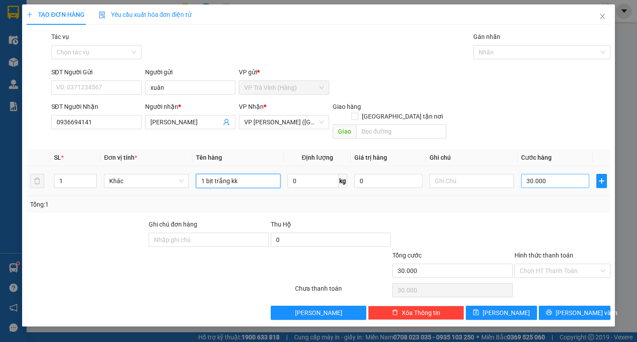
type input "1 bịt trắng kk"
click at [533, 174] on input "30.000" at bounding box center [555, 181] width 68 height 14
type input "2"
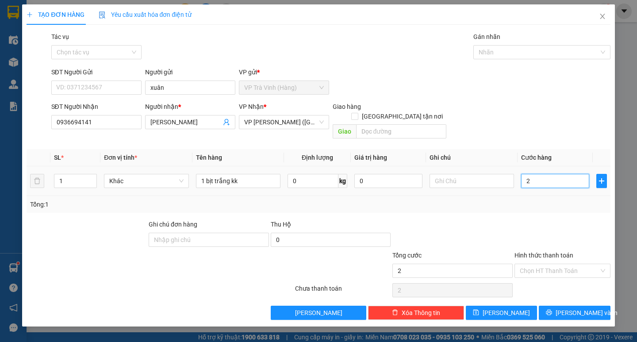
type input "25"
type input "25.000"
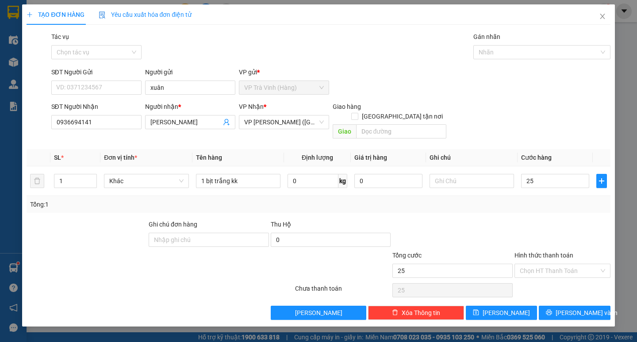
type input "25.000"
drag, startPoint x: 556, startPoint y: 199, endPoint x: 578, endPoint y: 232, distance: 39.5
click at [556, 199] on div "Tổng: 1" at bounding box center [318, 204] width 583 height 17
click at [570, 308] on span "[PERSON_NAME] và In" at bounding box center [587, 313] width 62 height 10
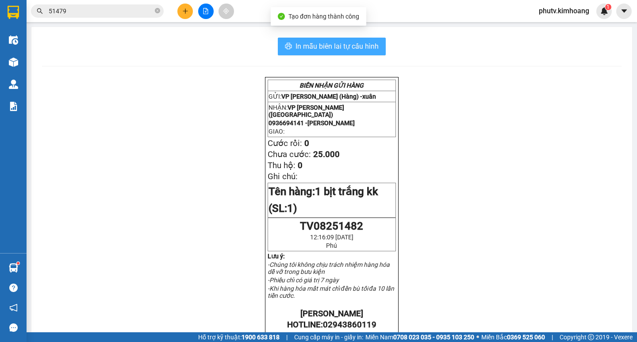
click at [352, 45] on span "In mẫu biên lai tự cấu hình" at bounding box center [336, 46] width 83 height 11
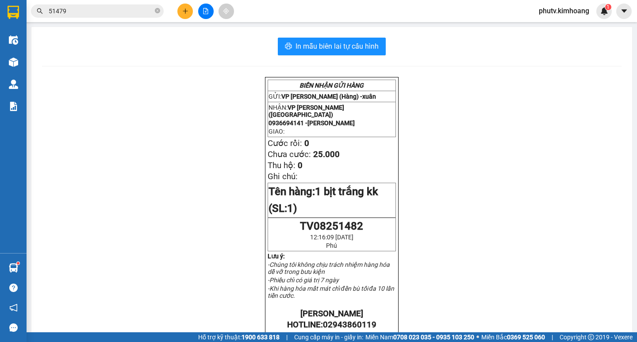
click at [81, 9] on input "51479" at bounding box center [101, 11] width 104 height 10
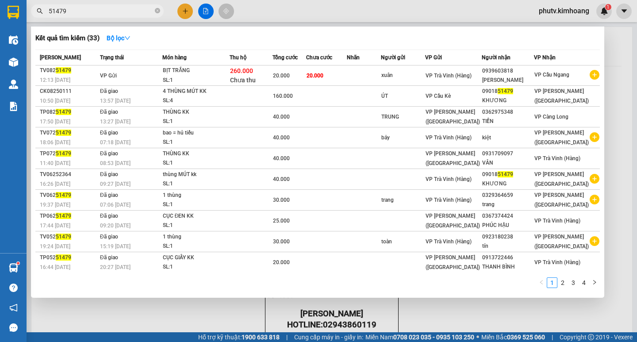
click at [81, 9] on input "51479" at bounding box center [101, 11] width 104 height 10
type input "4"
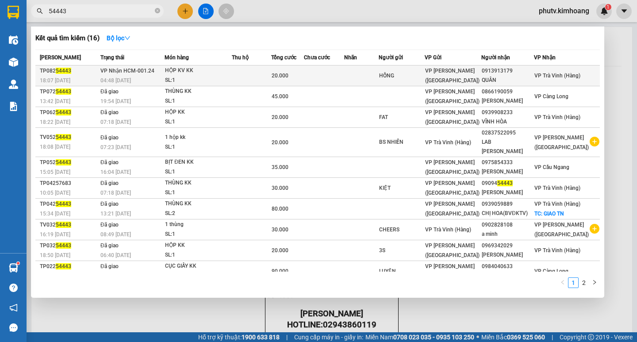
type input "54443"
click at [258, 76] on td at bounding box center [251, 75] width 39 height 21
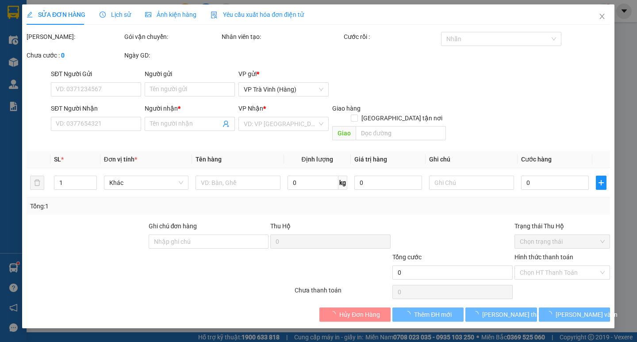
type input "HỒNG"
type input "0913913179"
type input "QUÂN"
type input "20.000"
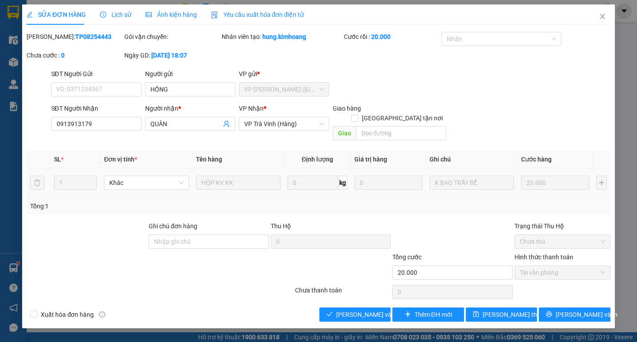
click at [353, 313] on div "SỬA ĐƠN HÀNG Lịch sử Ảnh kiện hàng Yêu cầu xuất hóa đơn điện tử Total Paid Fee …" at bounding box center [318, 166] width 592 height 324
click at [370, 310] on span "[PERSON_NAME] và Giao hàng" at bounding box center [378, 315] width 85 height 10
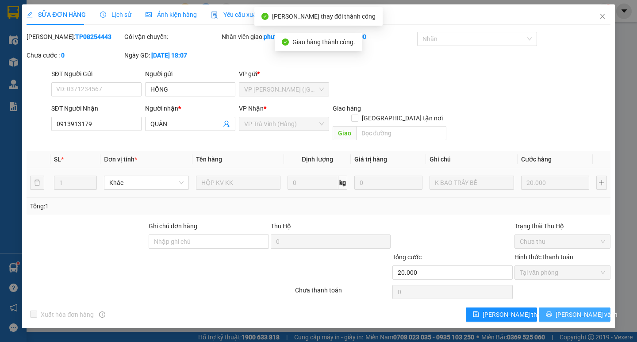
click at [564, 307] on button "[PERSON_NAME] và In" at bounding box center [574, 314] width 71 height 14
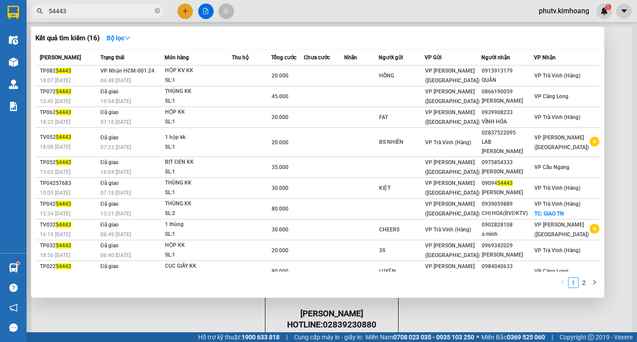
click at [106, 13] on input "54443" at bounding box center [101, 11] width 104 height 10
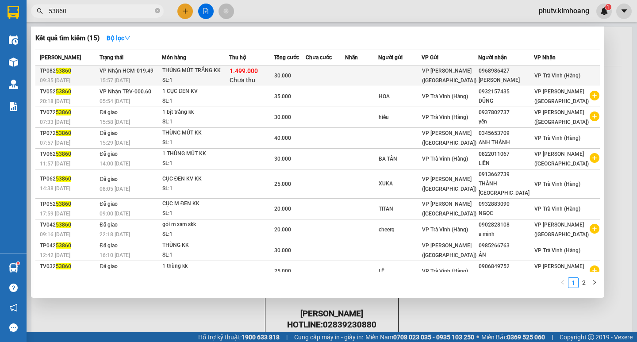
type input "53860"
click at [369, 77] on td at bounding box center [362, 75] width 34 height 21
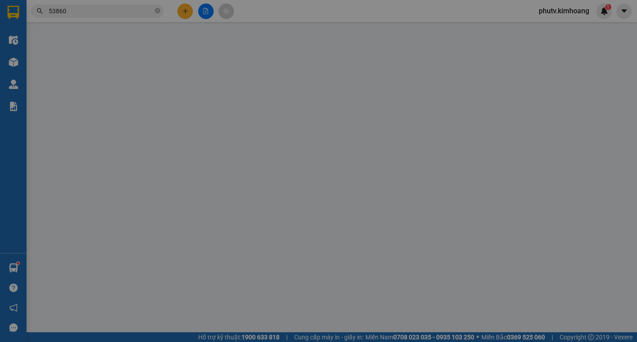
type input "0968986427"
type input "[PERSON_NAME]"
type input "1.499.000"
type input "30.000"
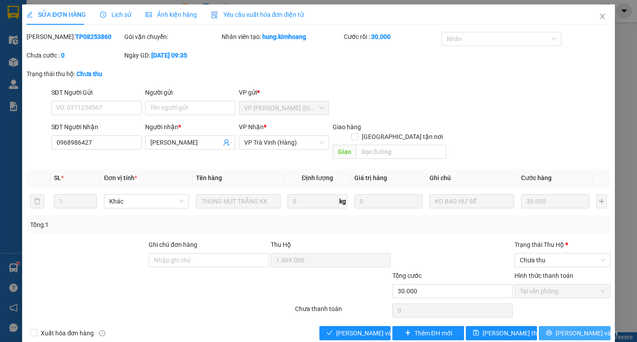
click at [552, 330] on icon "printer" at bounding box center [549, 333] width 6 height 6
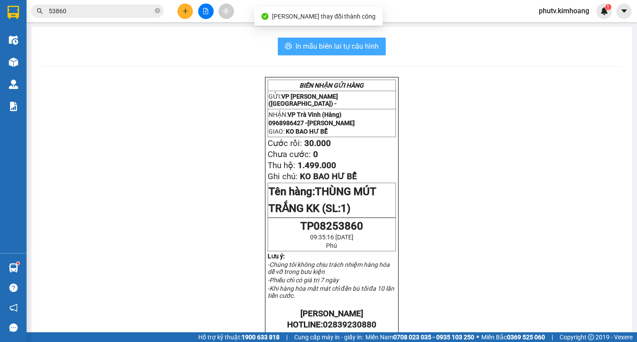
click at [345, 43] on span "In mẫu biên lai tự cấu hình" at bounding box center [336, 46] width 83 height 11
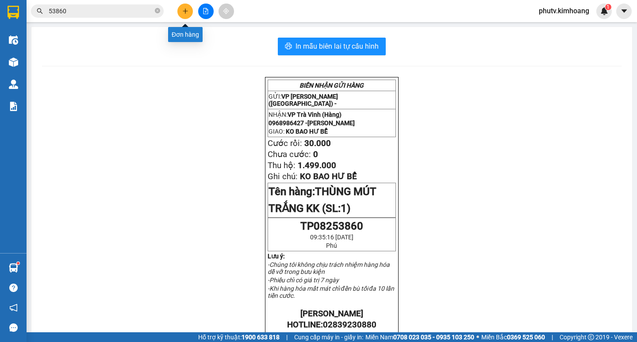
click at [187, 8] on button at bounding box center [184, 11] width 15 height 15
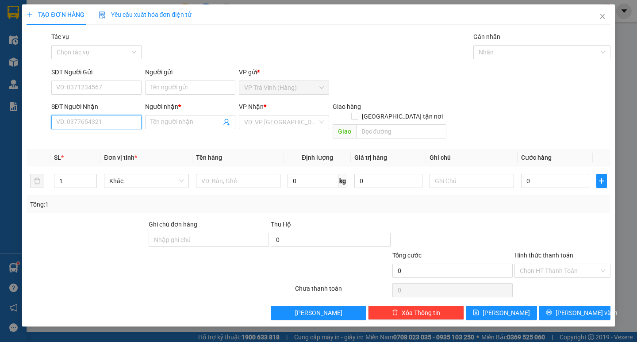
click at [102, 125] on input "SĐT Người Nhận" at bounding box center [96, 122] width 90 height 14
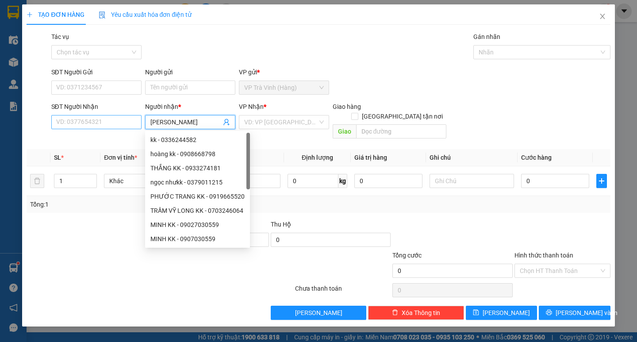
type input "[PERSON_NAME]"
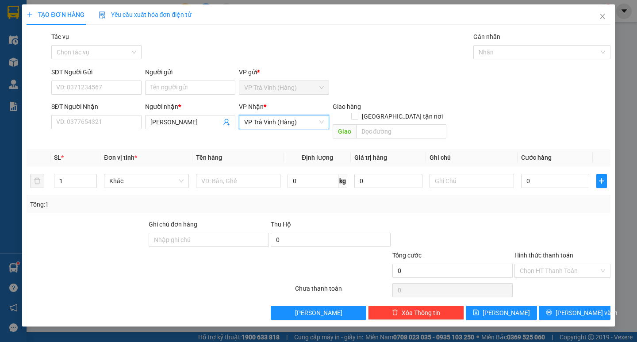
click at [249, 120] on span "VP Trà Vinh (Hàng)" at bounding box center [284, 121] width 80 height 13
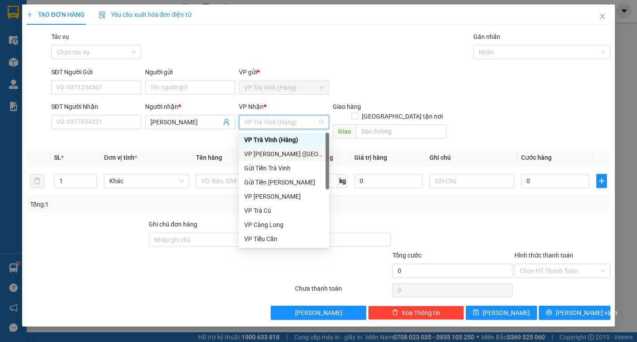
click at [275, 150] on div "VP [PERSON_NAME] ([GEOGRAPHIC_DATA])" at bounding box center [284, 154] width 80 height 10
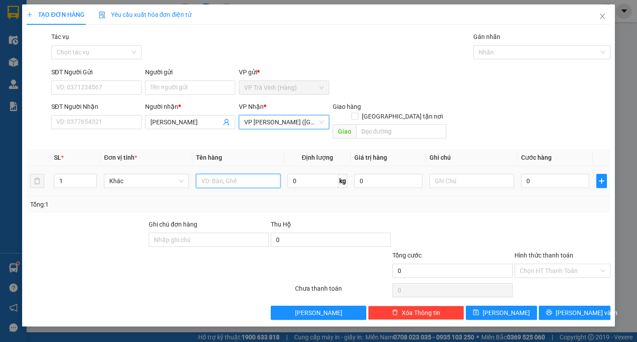
click at [212, 174] on input "text" at bounding box center [238, 181] width 84 height 14
type input "1"
type input "1 thùng mút kk gửi ngược sl 53860"
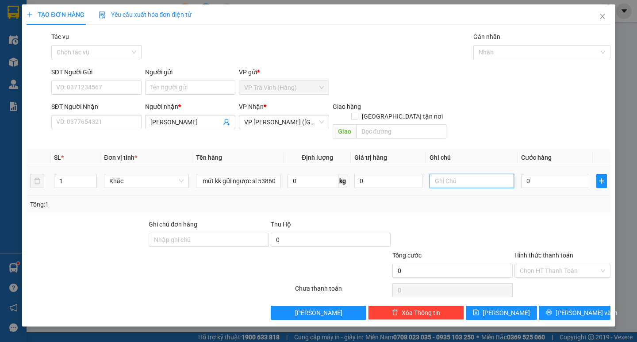
click at [446, 174] on input "text" at bounding box center [471, 181] width 84 height 14
type input "gửi ng sl 53860"
click at [557, 174] on input "0" at bounding box center [555, 181] width 68 height 14
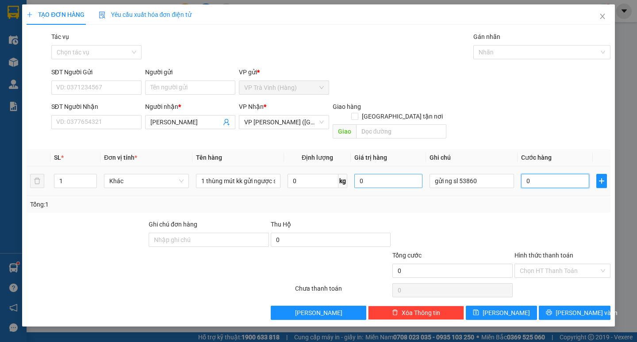
type input "3"
type input "30"
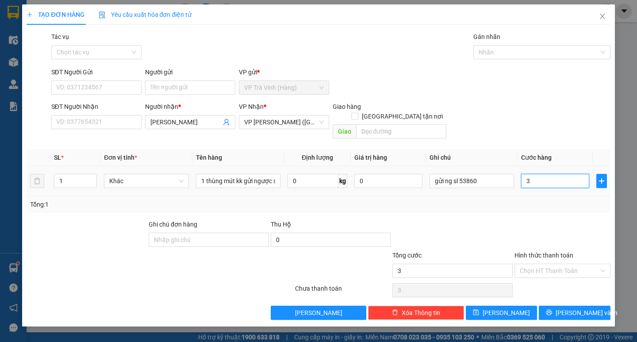
type input "30"
type input "30.000"
click at [521, 219] on div at bounding box center [563, 234] width 98 height 31
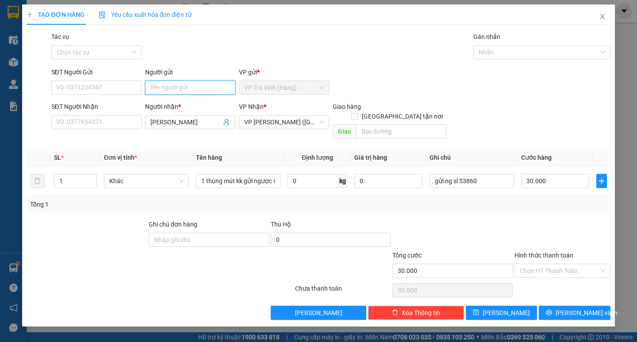
click at [203, 91] on input "Người gửi" at bounding box center [190, 88] width 90 height 14
type input "?????"
click at [494, 224] on div at bounding box center [452, 234] width 122 height 31
click at [566, 306] on button "[PERSON_NAME] và In" at bounding box center [574, 313] width 71 height 14
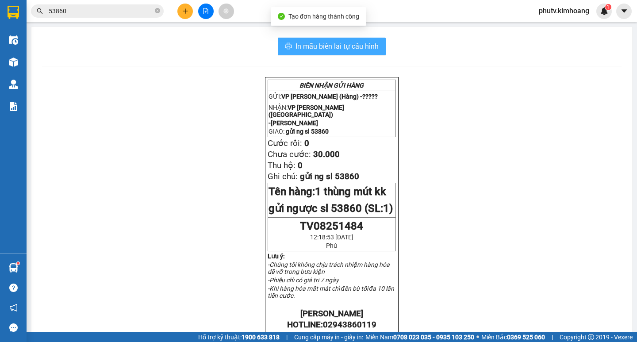
click at [356, 48] on span "In mẫu biên lai tự cấu hình" at bounding box center [336, 46] width 83 height 11
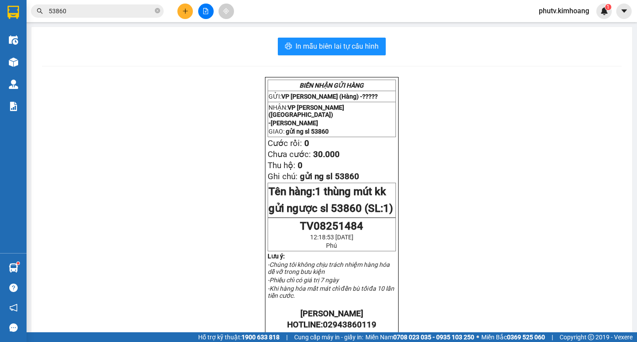
click at [318, 128] on span "gửi ng sl 53860" at bounding box center [307, 131] width 43 height 7
click at [83, 8] on input "53860" at bounding box center [101, 11] width 104 height 10
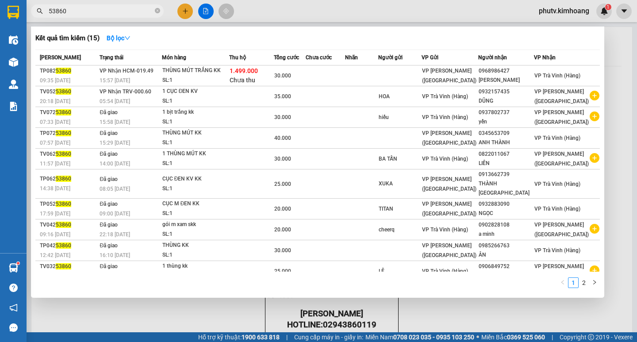
click at [83, 8] on input "53860" at bounding box center [101, 11] width 104 height 10
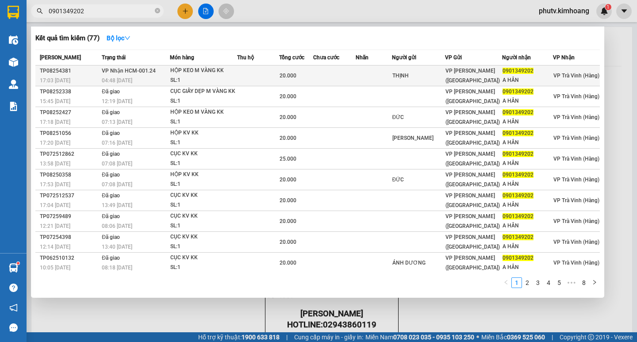
type input "0901349202"
click at [211, 76] on div "SL: 1" at bounding box center [203, 81] width 66 height 10
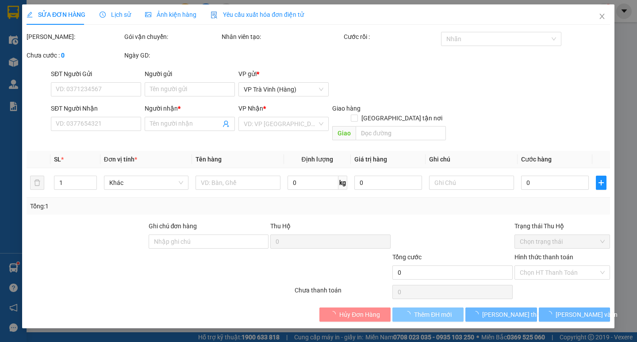
type input "THỊNH"
type input "0901349202"
type input "A HÂN"
type input "20.000"
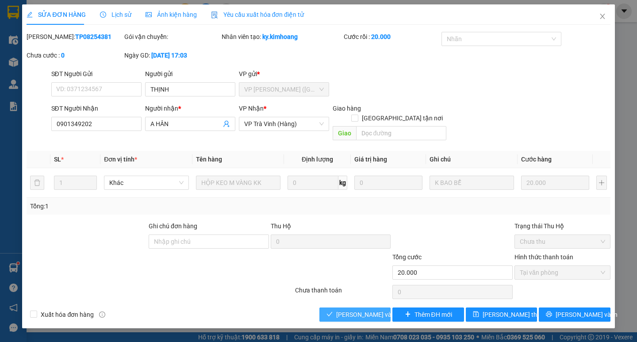
click at [364, 310] on span "[PERSON_NAME] và Giao hàng" at bounding box center [378, 315] width 85 height 10
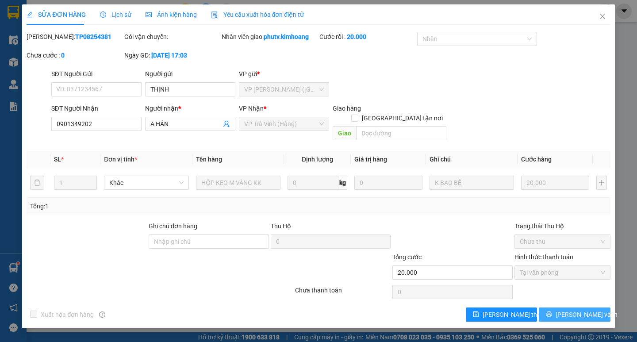
click at [585, 297] on div "Total Paid Fee 20.000 Total UnPaid Fee 0 Cash Collection Total Fee Mã ĐH: TP082…" at bounding box center [318, 177] width 583 height 290
click at [583, 310] on span "[PERSON_NAME] và In" at bounding box center [587, 315] width 62 height 10
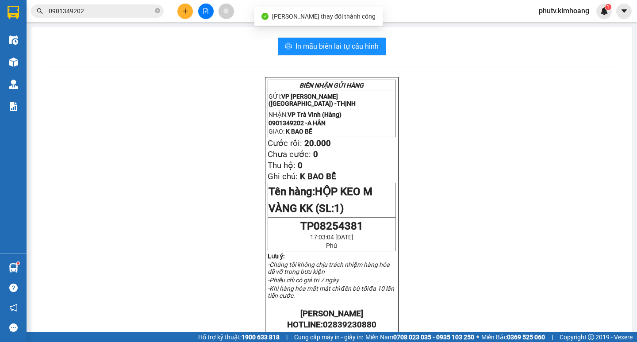
click at [98, 13] on input "0901349202" at bounding box center [101, 11] width 104 height 10
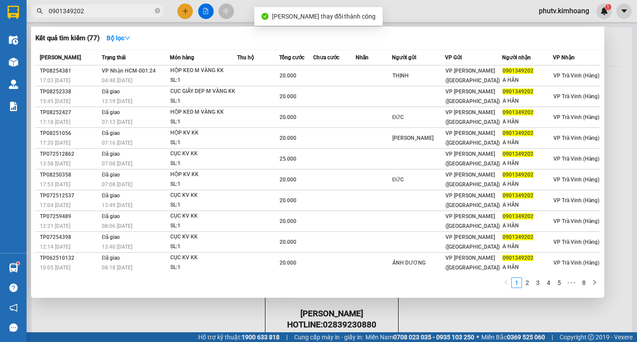
click at [98, 13] on input "0901349202" at bounding box center [101, 11] width 104 height 10
click at [187, 14] on div at bounding box center [318, 171] width 637 height 342
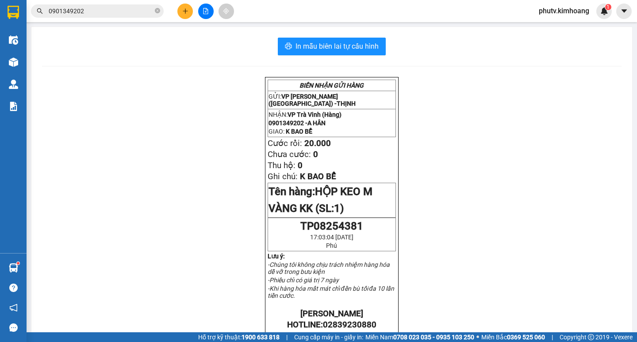
click at [184, 8] on button at bounding box center [184, 11] width 15 height 15
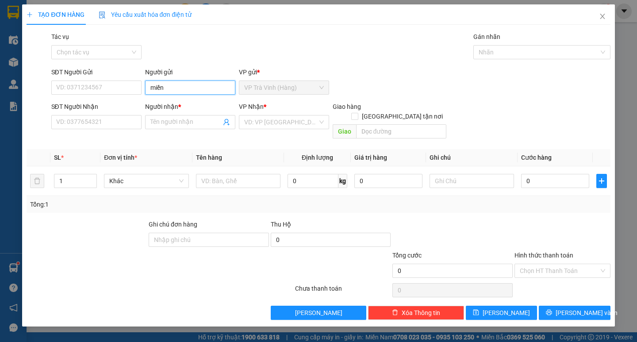
type input "miền"
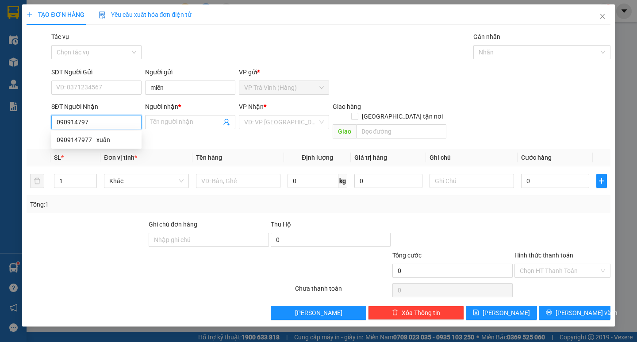
type input "0909147977"
click at [94, 136] on div "0909147977 - xuân" at bounding box center [97, 140] width 80 height 10
type input "xuân"
type input "20.000"
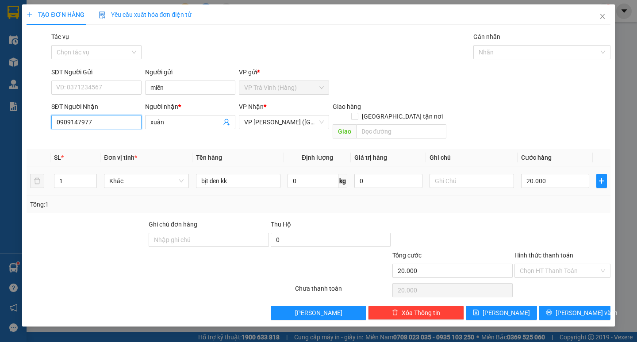
type input "0909147977"
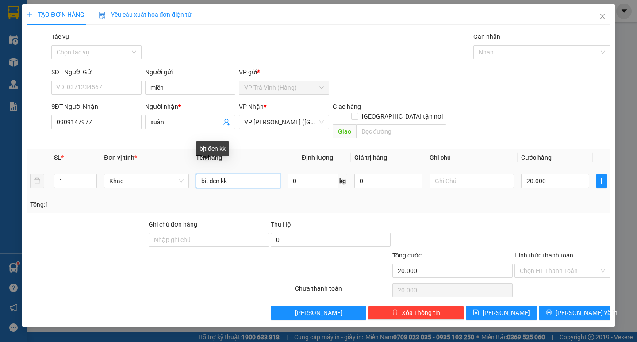
drag, startPoint x: 125, startPoint y: 179, endPoint x: 0, endPoint y: 192, distance: 125.3
click at [58, 181] on tr "1 Khác bịt đen kk 0 kg 0 20.000" at bounding box center [318, 181] width 583 height 30
type input "1 kiện vỏ xe kk"
click at [541, 179] on div "20.000" at bounding box center [555, 181] width 68 height 18
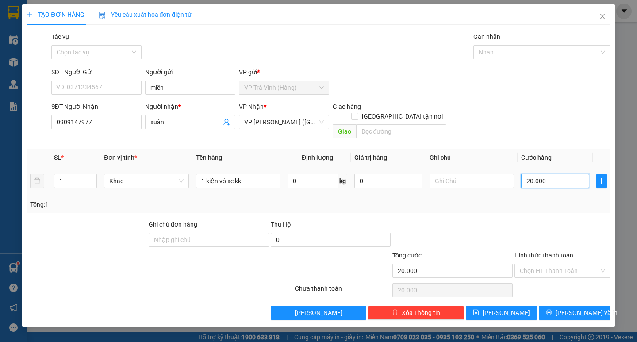
click at [544, 177] on input "20.000" at bounding box center [555, 181] width 68 height 14
type input "3"
type input "35"
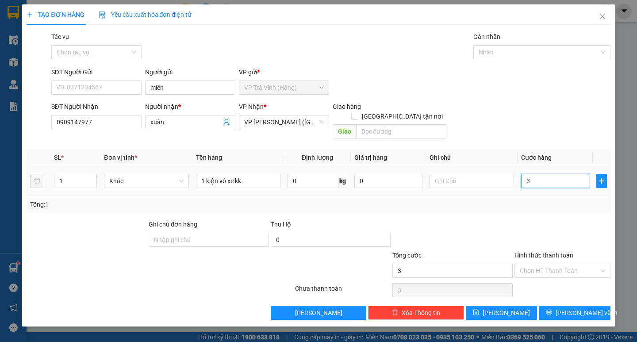
type input "35"
type input "35.000"
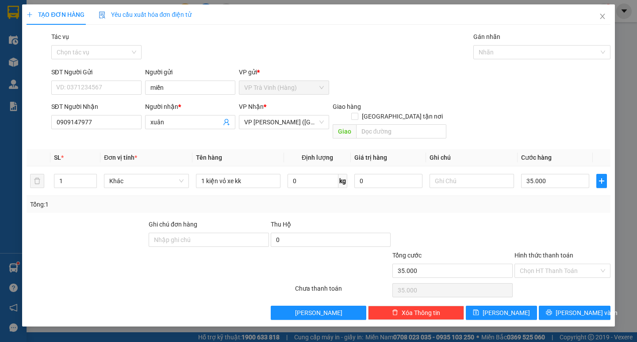
drag, startPoint x: 539, startPoint y: 190, endPoint x: 557, endPoint y: 235, distance: 48.6
click at [539, 199] on div "Tổng: 1" at bounding box center [318, 204] width 576 height 10
click at [560, 264] on input "Hình thức thanh toán" at bounding box center [559, 270] width 79 height 13
click at [560, 279] on div "Tại văn phòng" at bounding box center [562, 279] width 85 height 10
type input "0"
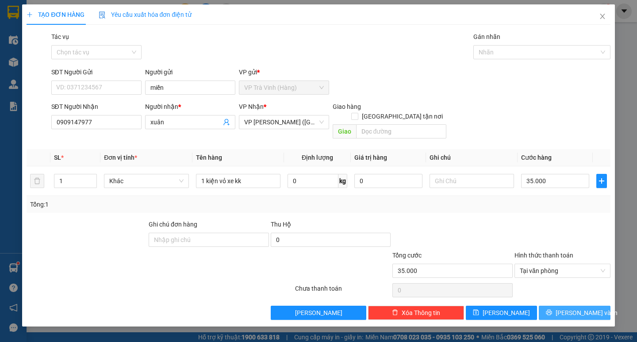
click at [552, 310] on icon "printer" at bounding box center [549, 313] width 6 height 6
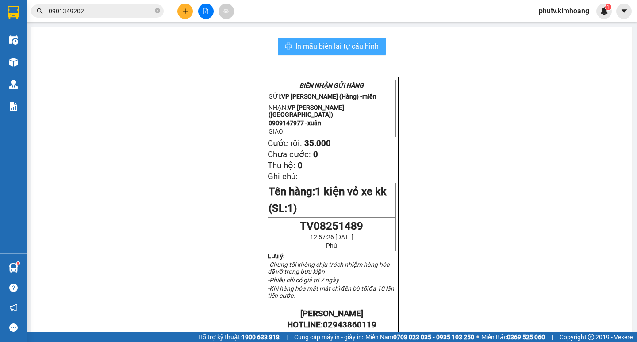
click at [353, 45] on span "In mẫu biên lai tự cấu hình" at bounding box center [336, 46] width 83 height 11
click at [111, 13] on input "0901349202" at bounding box center [101, 11] width 104 height 10
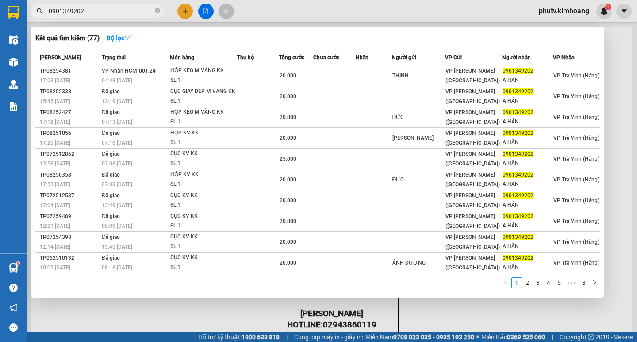
click at [111, 13] on input "0901349202" at bounding box center [101, 11] width 104 height 10
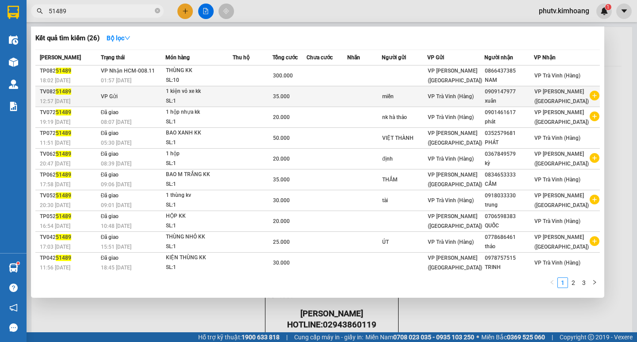
type input "51489"
click at [232, 98] on div "SL: 1" at bounding box center [199, 101] width 66 height 10
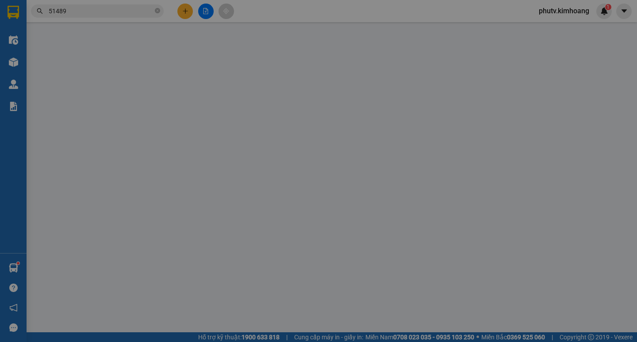
type input "miền"
type input "0909147977"
type input "xuân"
type input "35.000"
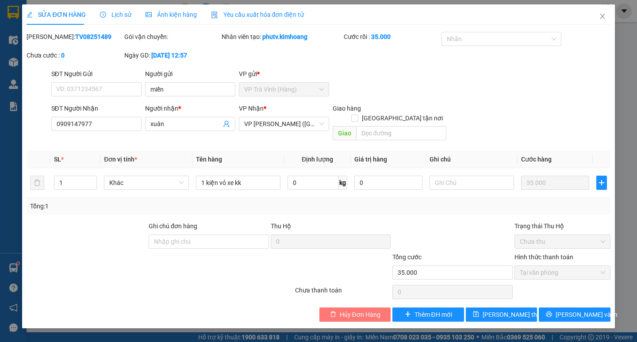
click at [341, 310] on span "Hủy Đơn Hàng" at bounding box center [360, 315] width 41 height 10
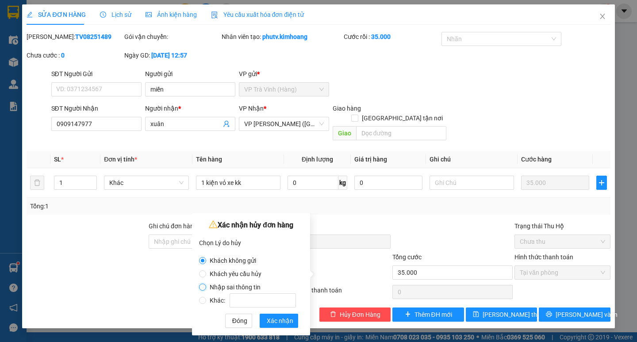
click at [204, 284] on input "Nhập sai thông tin" at bounding box center [202, 287] width 7 height 7
click at [283, 322] on span "Xác nhận" at bounding box center [280, 321] width 27 height 10
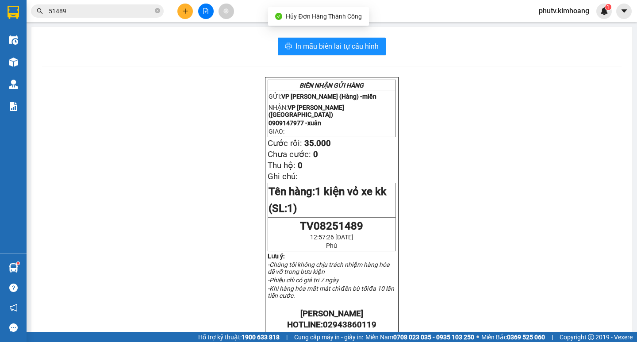
click at [186, 4] on button at bounding box center [184, 11] width 15 height 15
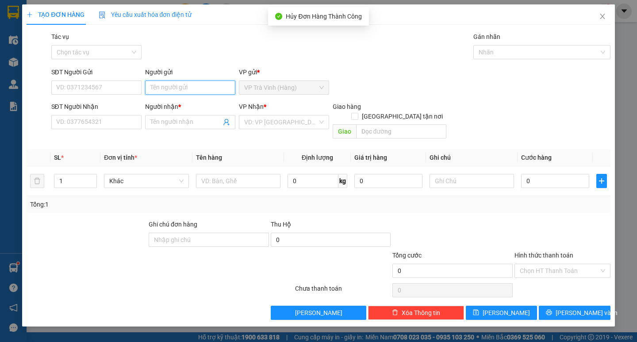
click at [158, 84] on input "Người gửi" at bounding box center [190, 88] width 90 height 14
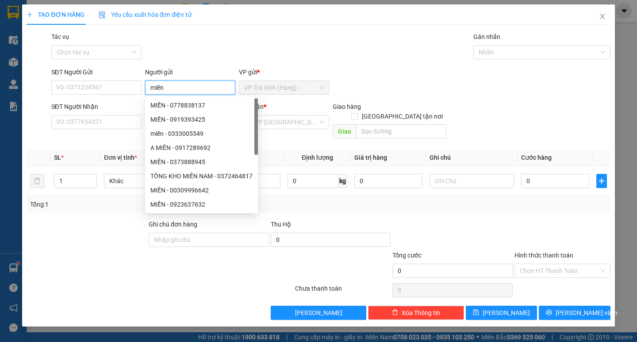
type input "miền"
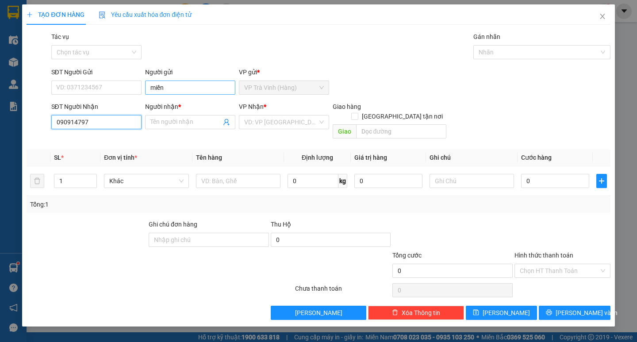
type input "0909147977"
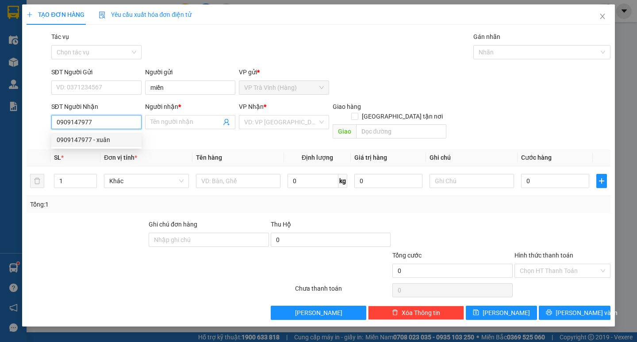
click at [91, 134] on div "0909147977 - xuân" at bounding box center [96, 140] width 90 height 14
type input "xuân"
type input "20.000"
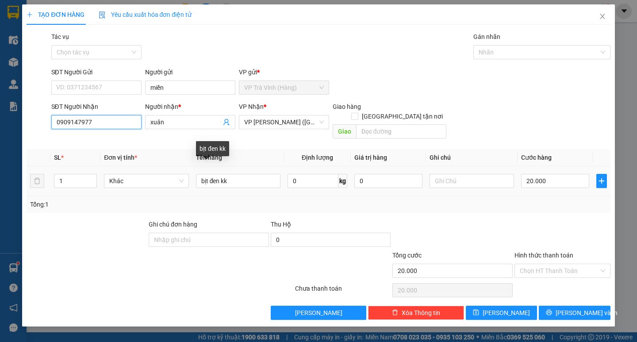
type input "0909147977"
click at [81, 205] on div "Transit Pickup Surcharge Ids Transit Deliver Surcharge Ids Transit Deliver Surc…" at bounding box center [318, 176] width 583 height 288
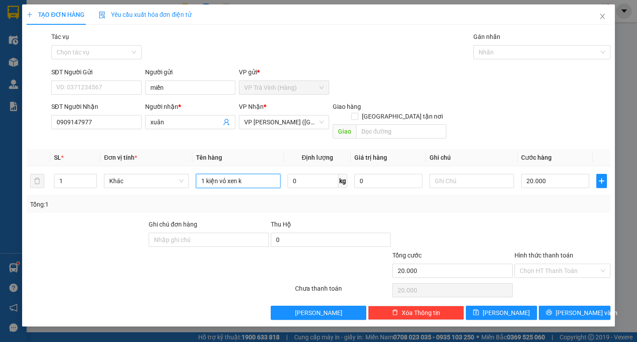
type input "1 kiện vỏ xen kk"
click at [235, 174] on input "1 kiện vỏ xen kk" at bounding box center [238, 181] width 84 height 14
click at [531, 175] on input "20.000" at bounding box center [555, 181] width 68 height 14
click at [534, 199] on div "Tổng: 1" at bounding box center [318, 204] width 576 height 10
click at [568, 306] on button "[PERSON_NAME] và In" at bounding box center [574, 313] width 71 height 14
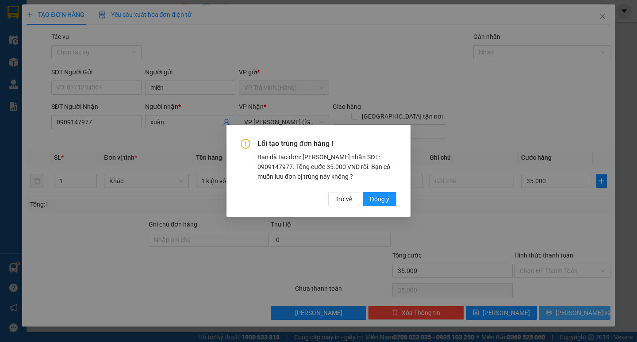
click at [563, 307] on div "Lỗi tạo trùng đơn hàng ! Bạn đã tạo đơn: Khách nhận SĐT: 0909147977. Tổng cước …" at bounding box center [318, 171] width 637 height 342
click at [382, 200] on span "Đồng ý" at bounding box center [379, 200] width 19 height 10
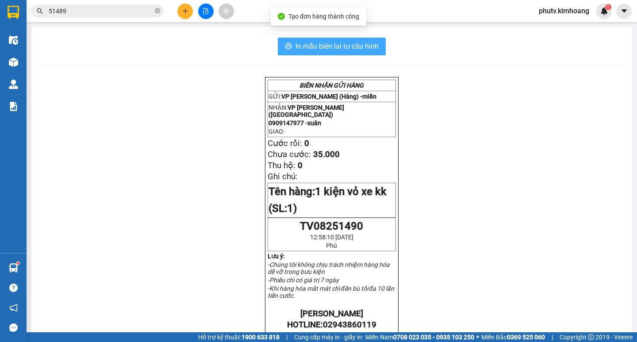
click at [347, 50] on span "In mẫu biên lai tự cấu hình" at bounding box center [336, 46] width 83 height 11
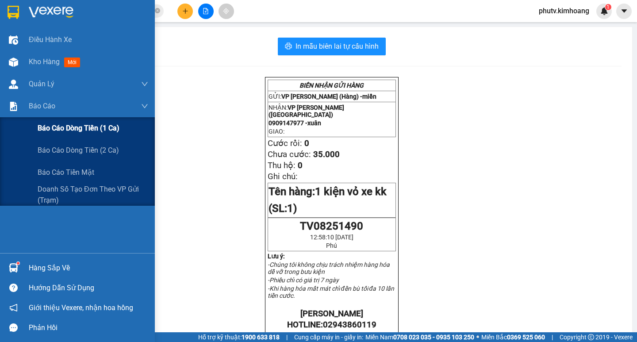
click at [96, 119] on div "Báo cáo dòng tiền (1 ca)" at bounding box center [93, 128] width 111 height 22
